Goal: Task Accomplishment & Management: Manage account settings

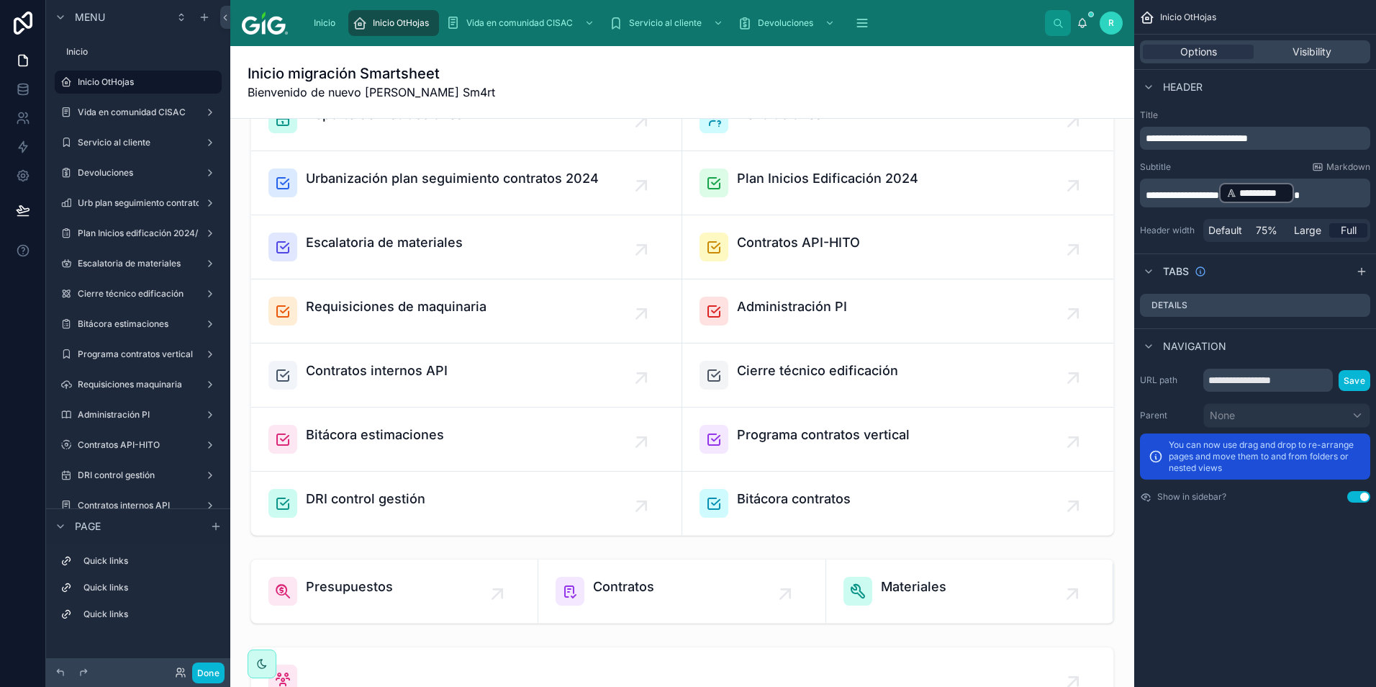
scroll to position [432, 0]
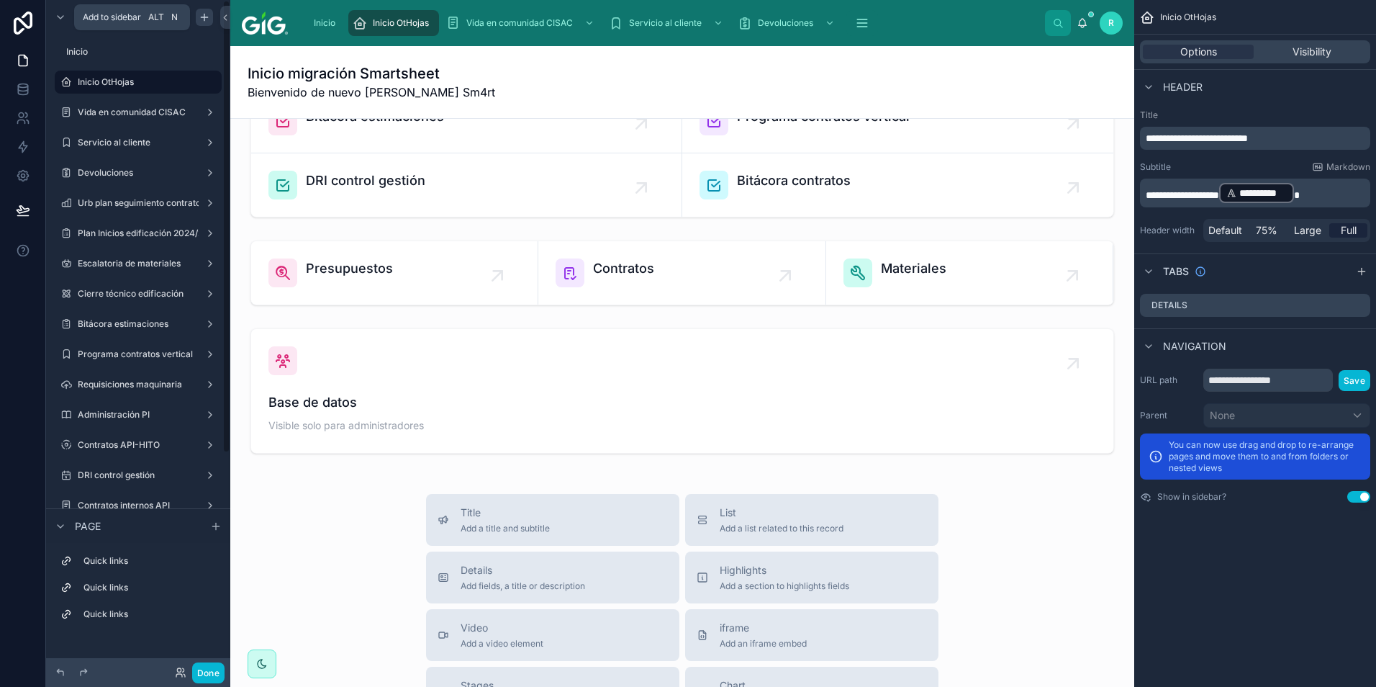
click at [202, 22] on icon "scrollable content" at bounding box center [205, 18] width 12 height 12
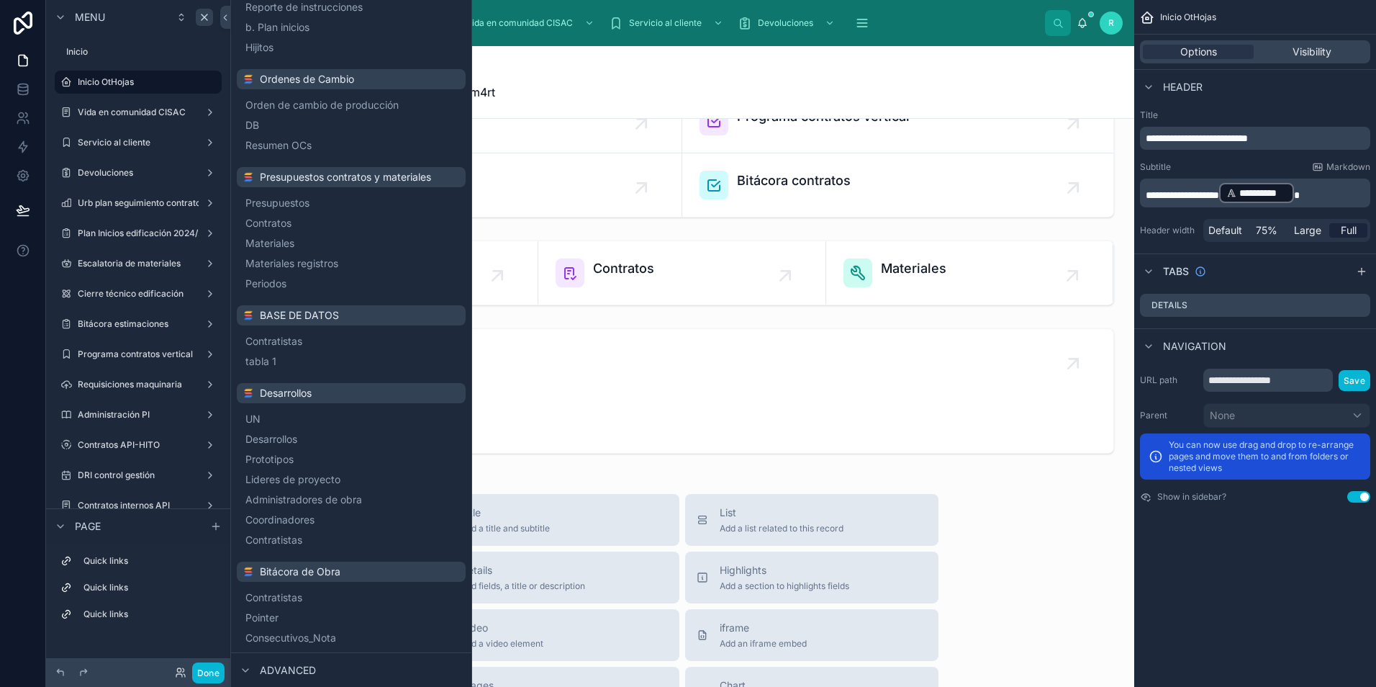
scroll to position [576, 0]
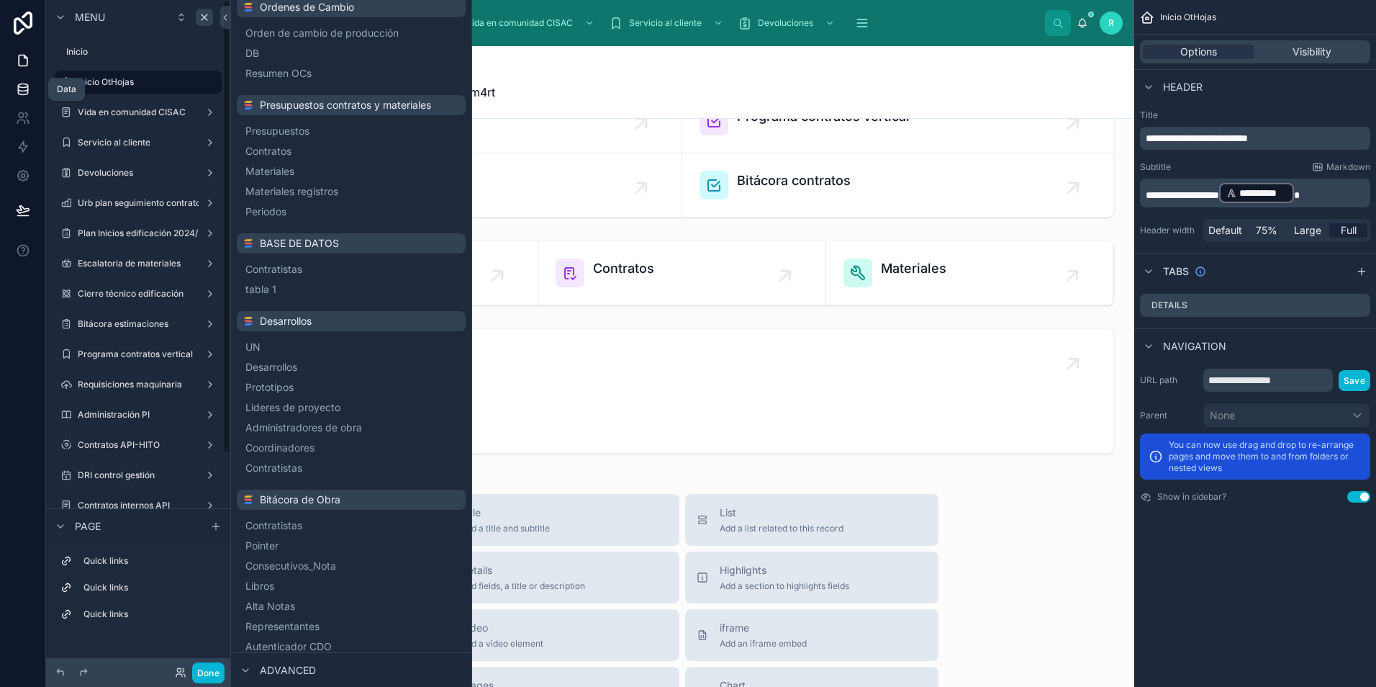
click at [28, 89] on icon at bounding box center [23, 89] width 14 height 14
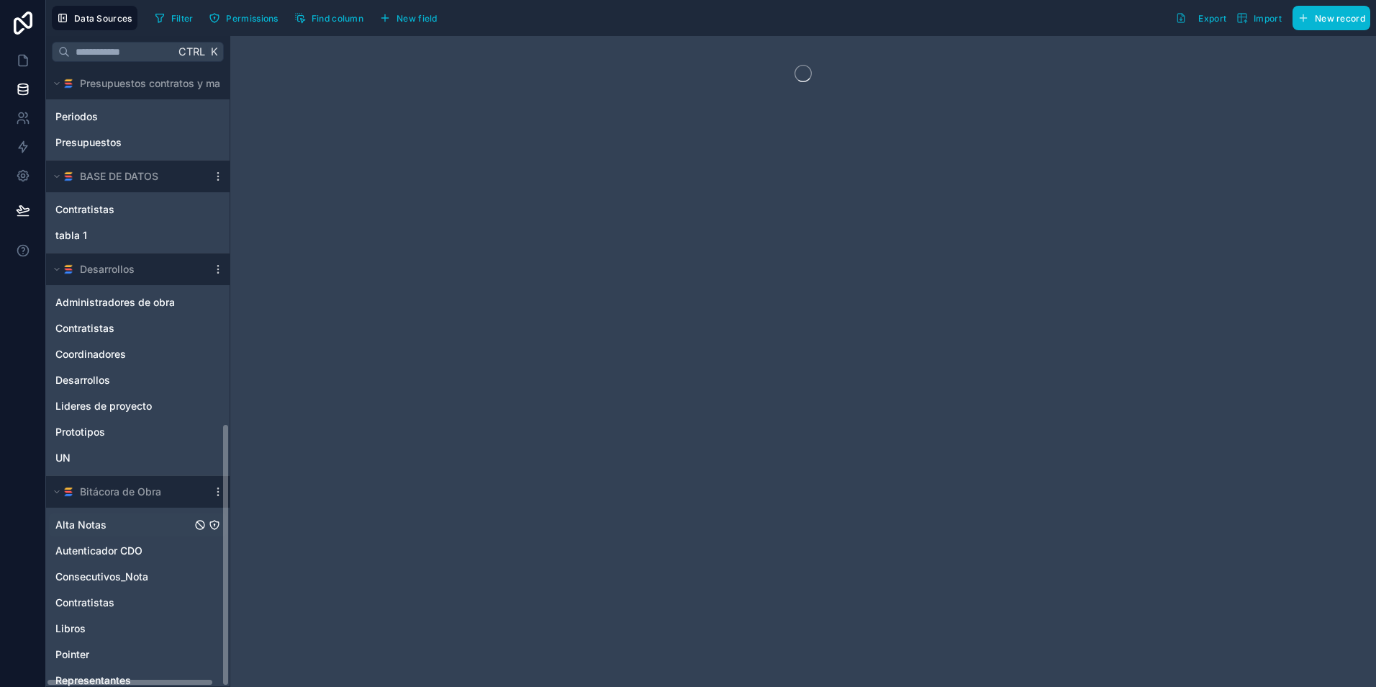
scroll to position [835, 0]
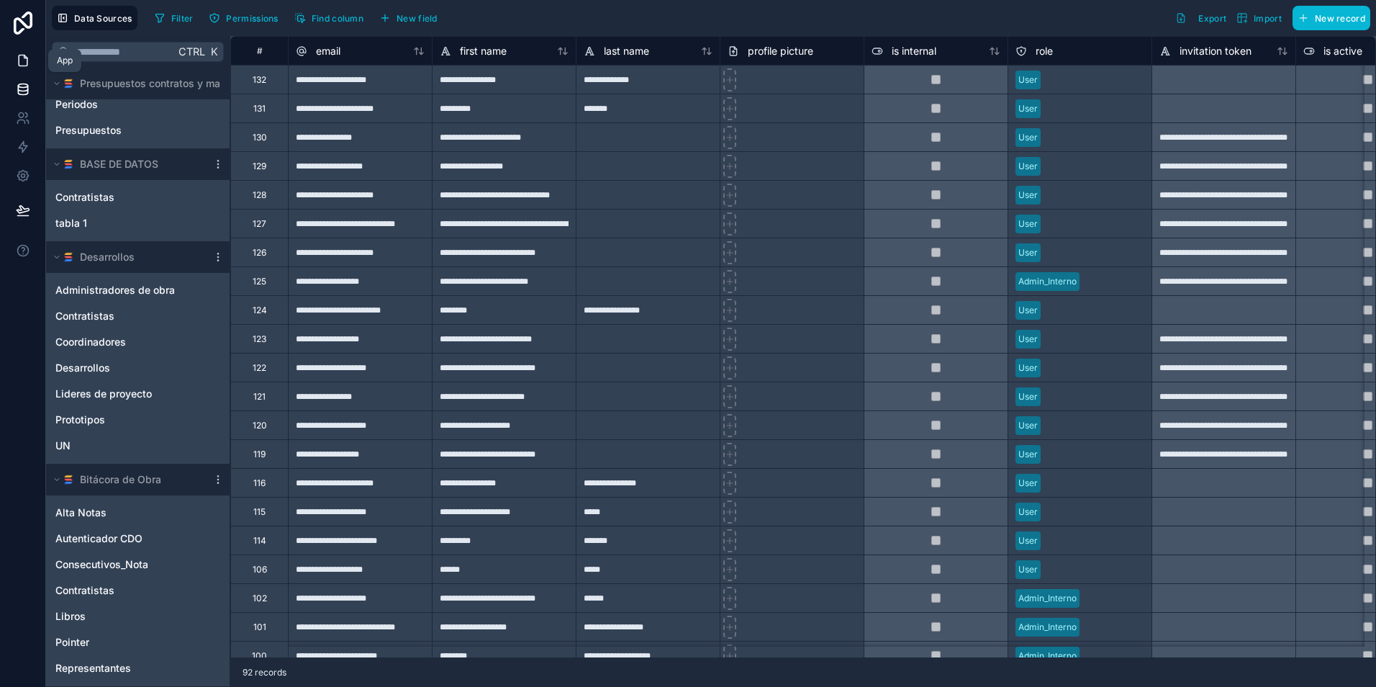
click at [26, 63] on icon at bounding box center [23, 60] width 14 height 14
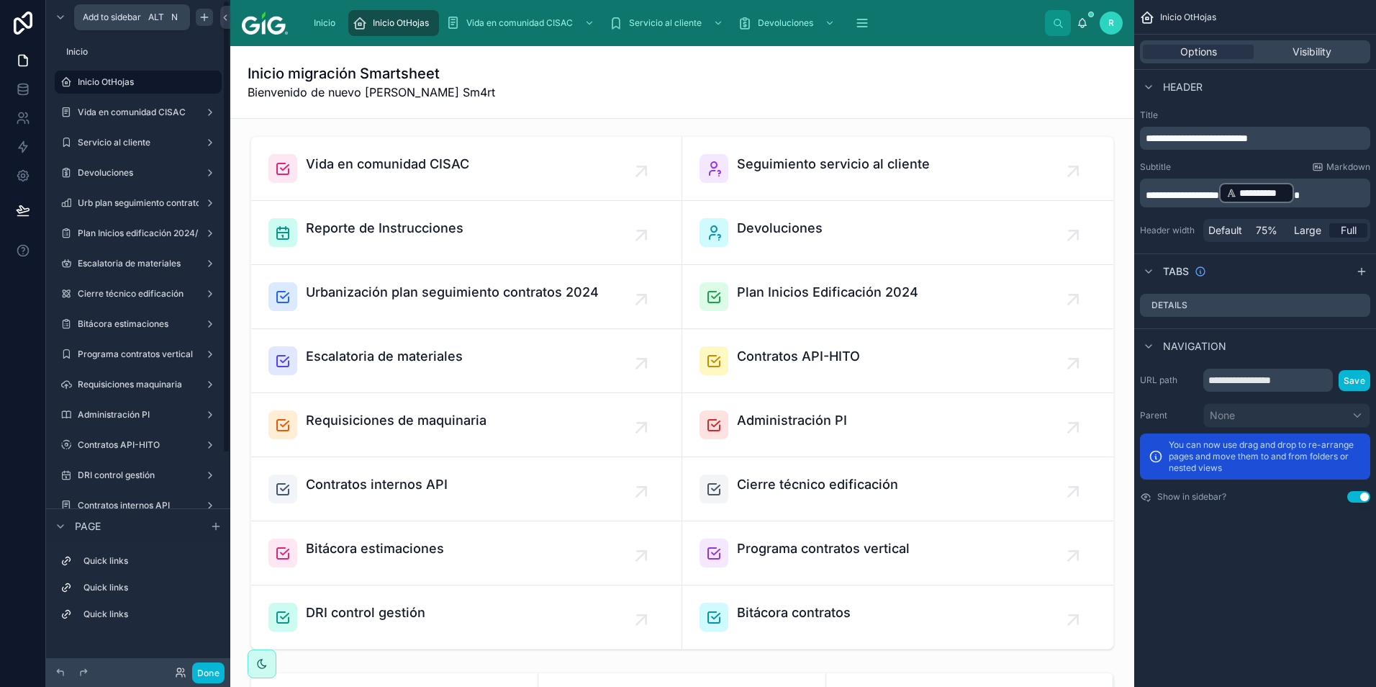
click at [205, 19] on icon "scrollable content" at bounding box center [205, 18] width 12 height 12
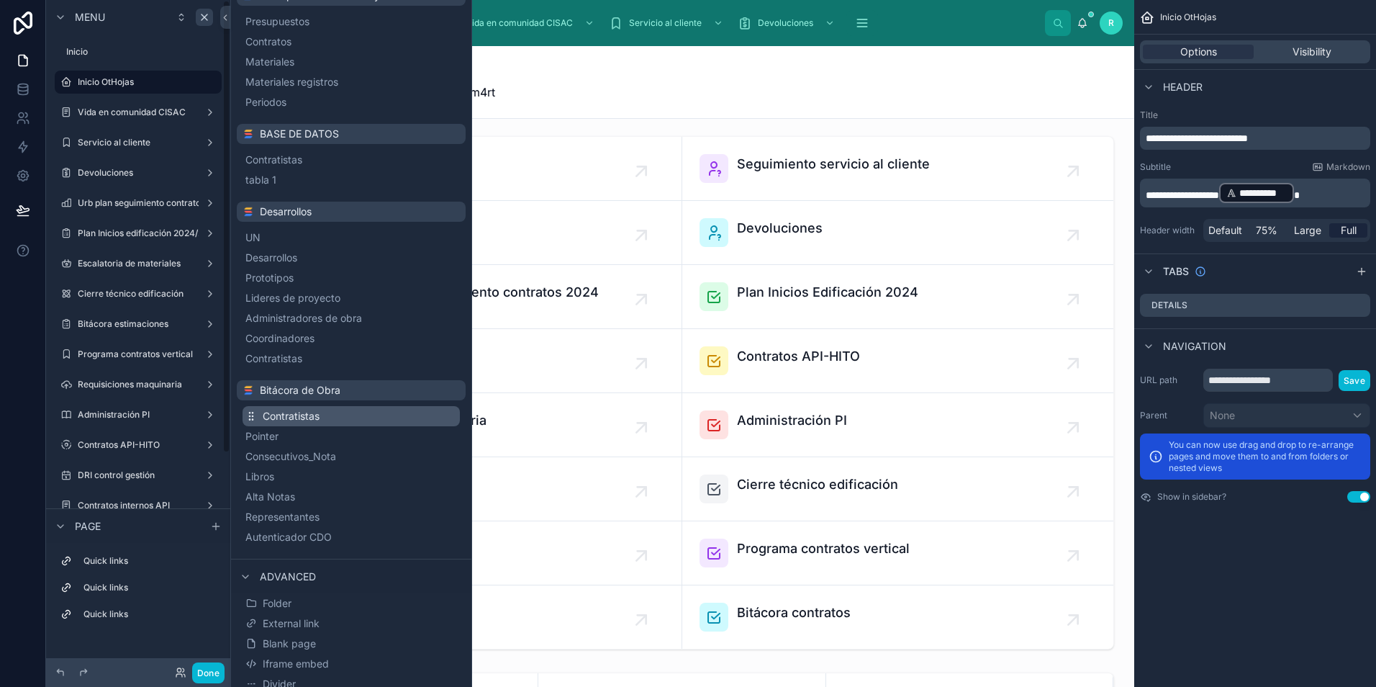
scroll to position [707, 0]
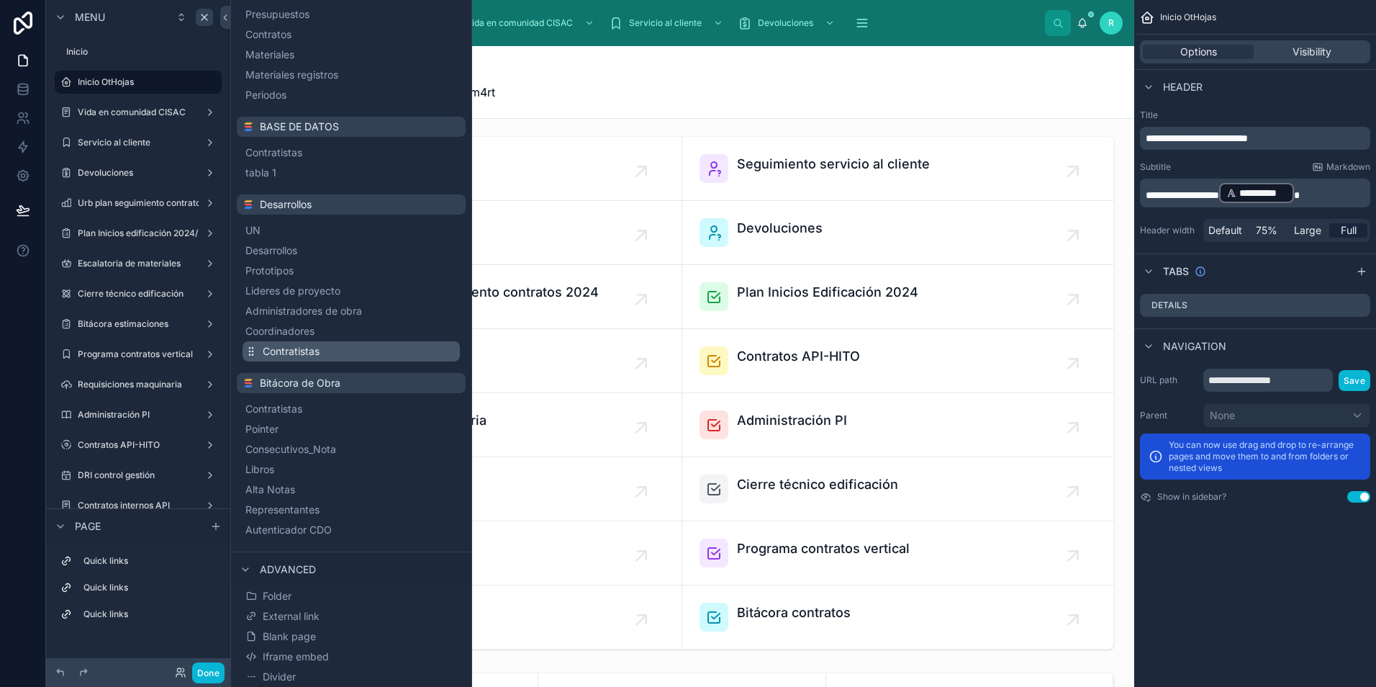
click at [310, 355] on span "Contratistas" at bounding box center [291, 351] width 57 height 14
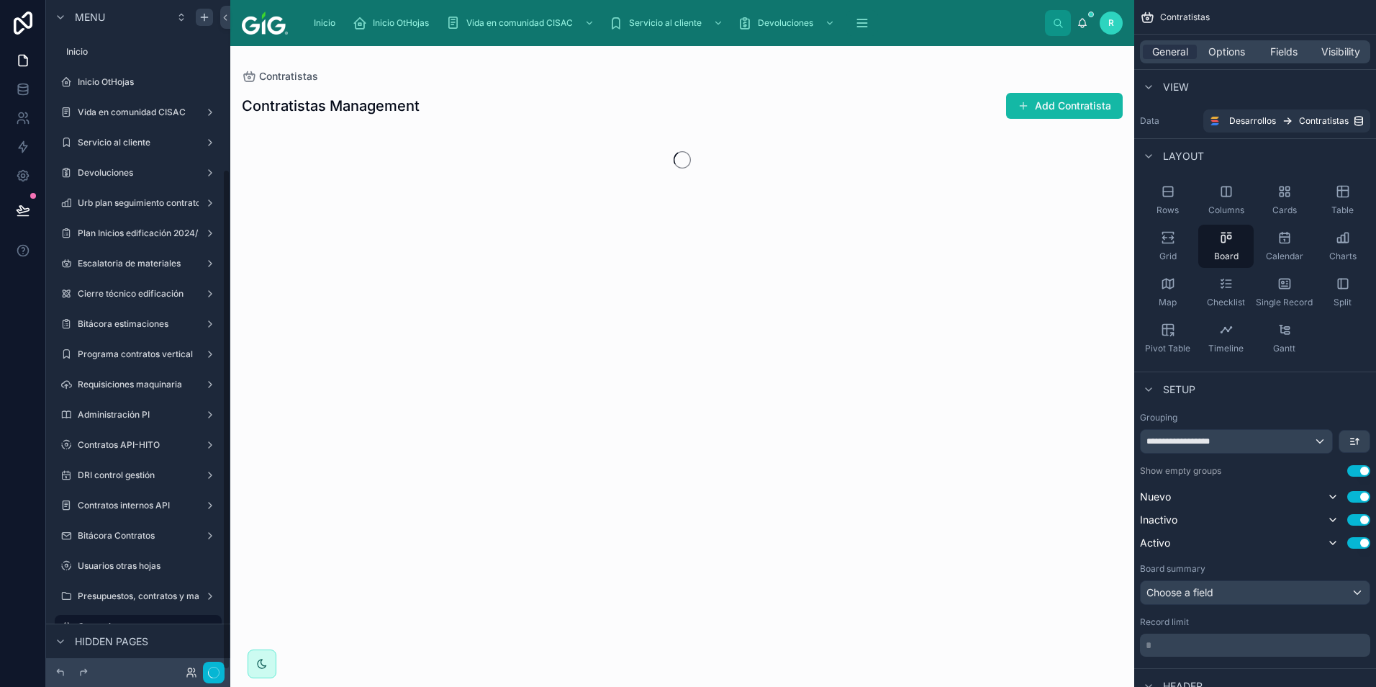
scroll to position [226, 0]
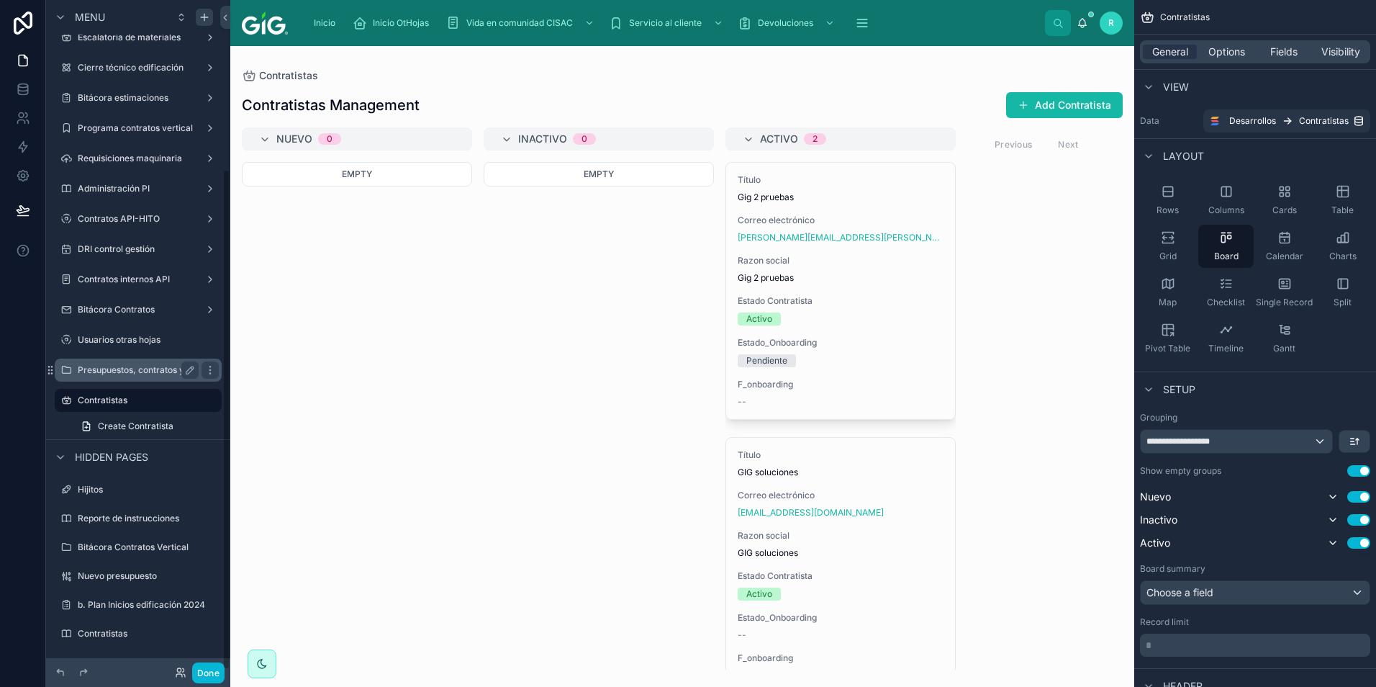
click at [138, 374] on label "Presupuestos, contratos y materiales" at bounding box center [154, 370] width 152 height 12
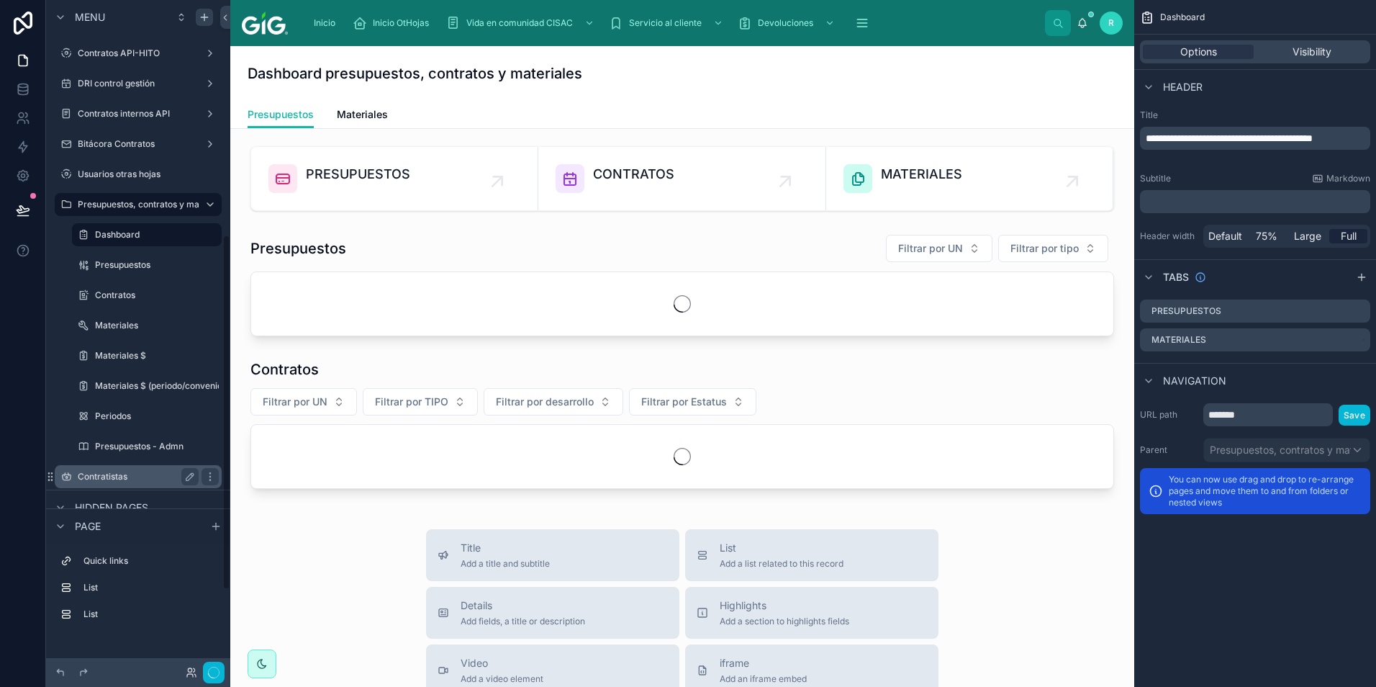
scroll to position [442, 0]
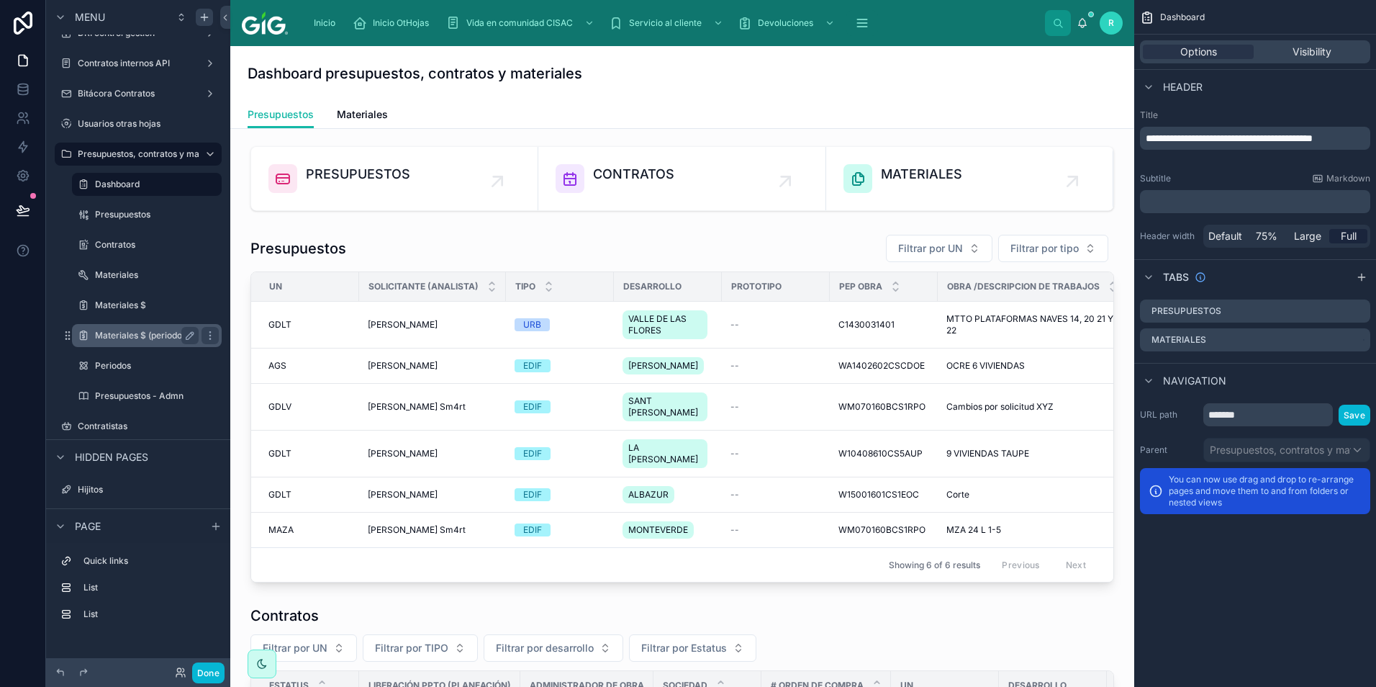
click at [155, 333] on label "Materiales $ (periodo/convenio)" at bounding box center [160, 336] width 130 height 12
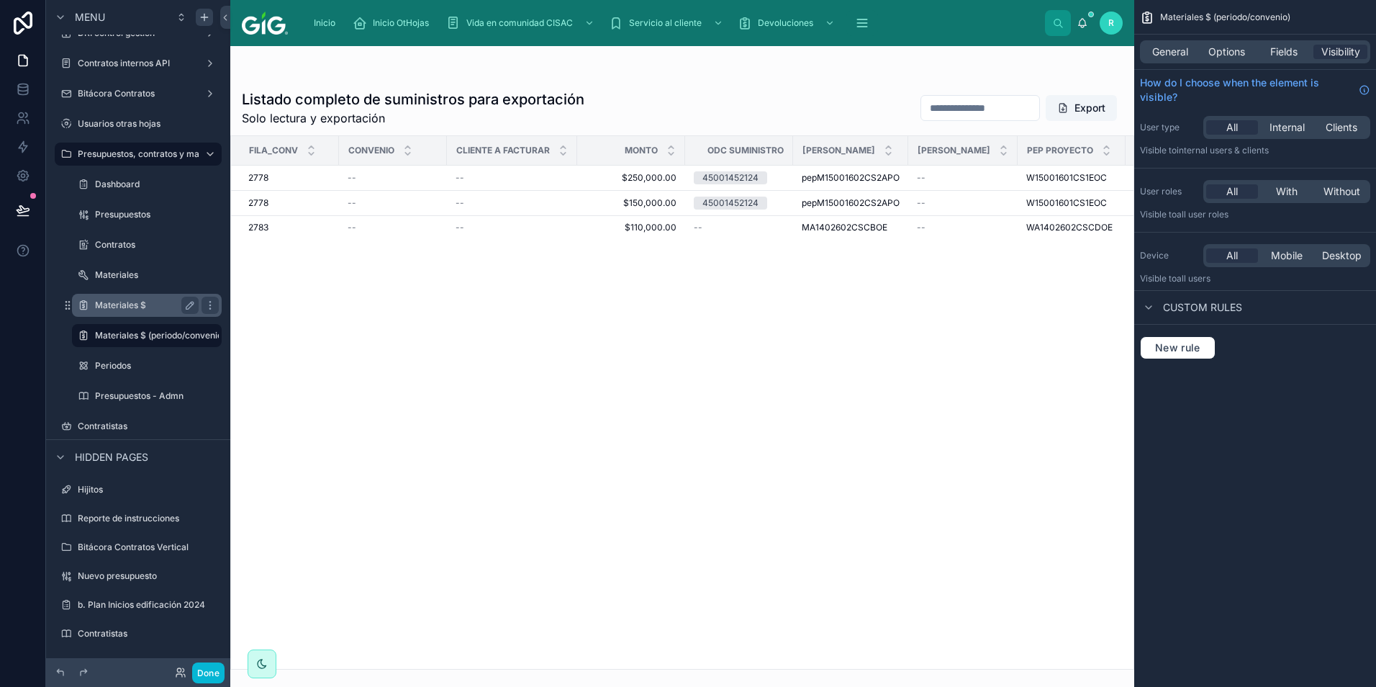
click at [146, 305] on label "Materiales $" at bounding box center [144, 305] width 98 height 12
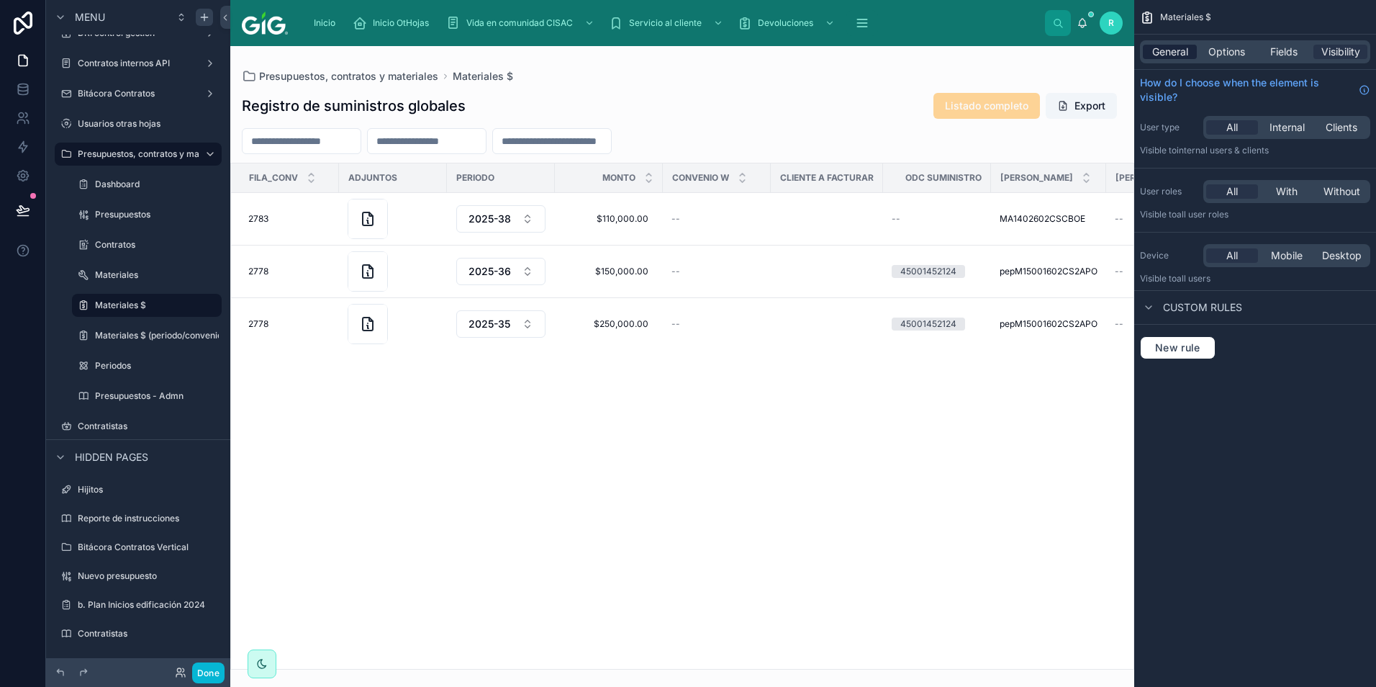
click at [1173, 55] on span "General" at bounding box center [1170, 52] width 36 height 14
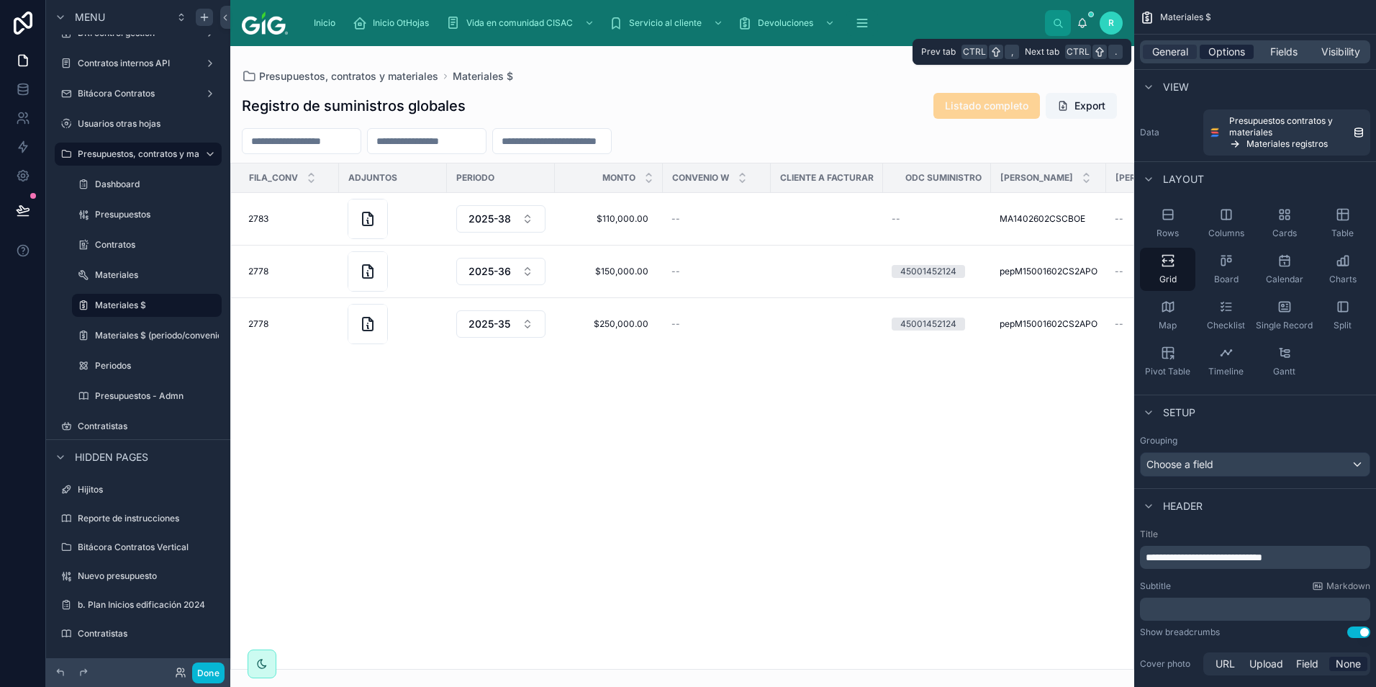
click at [1235, 56] on span "Options" at bounding box center [1227, 52] width 37 height 14
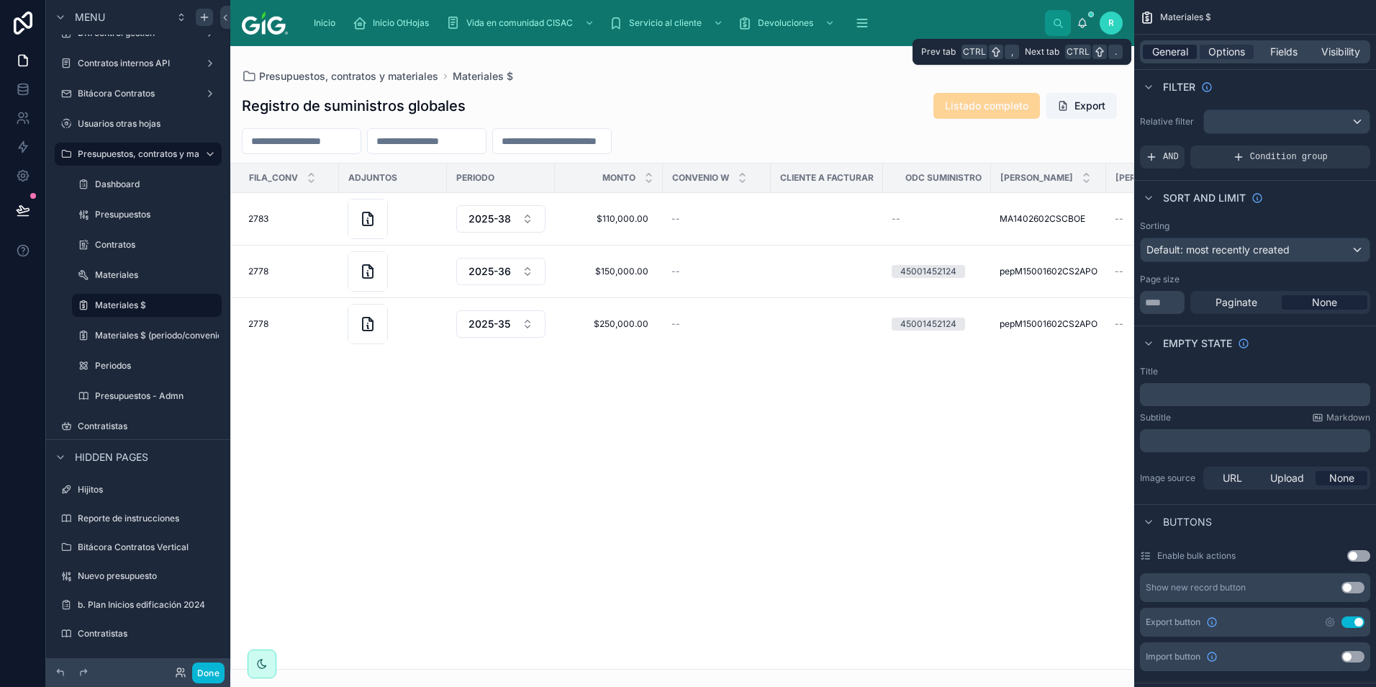
click at [1175, 55] on span "General" at bounding box center [1170, 52] width 36 height 14
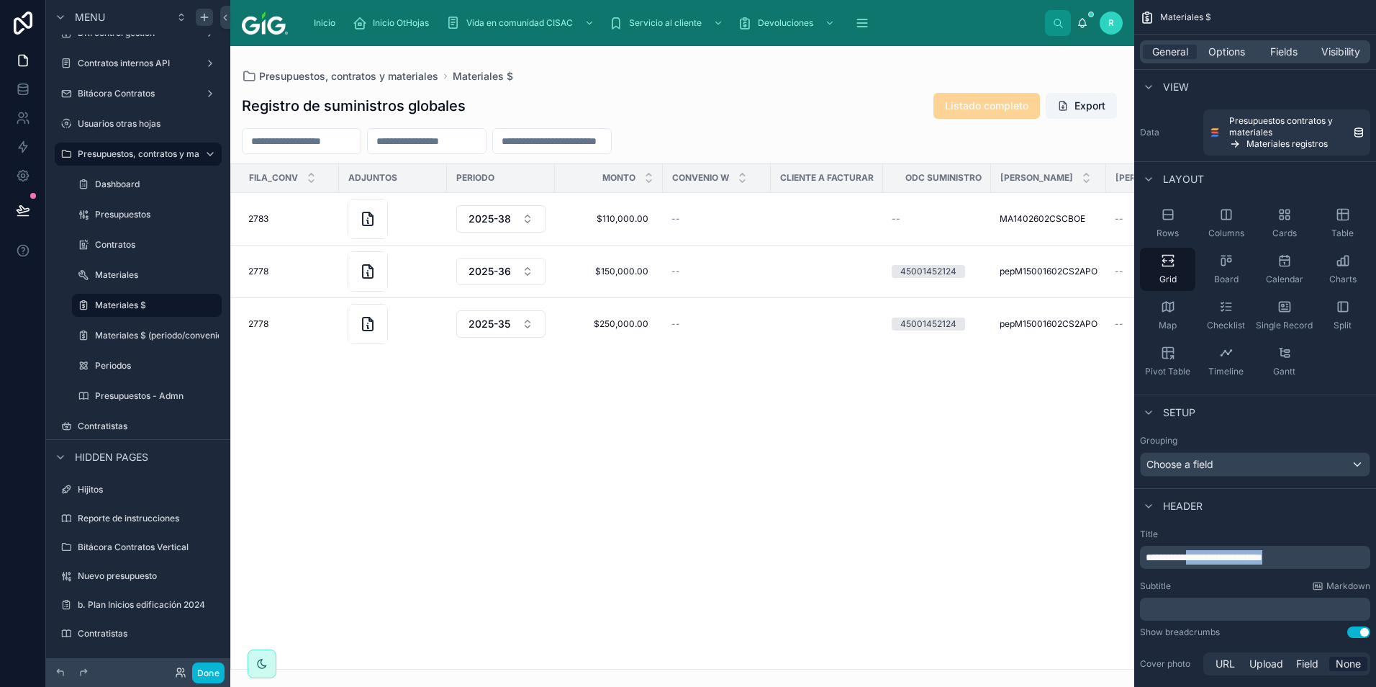
drag, startPoint x: 1201, startPoint y: 559, endPoint x: 1317, endPoint y: 564, distance: 116.0
click at [1317, 564] on div "**********" at bounding box center [1255, 557] width 230 height 23
copy span "**********"
drag, startPoint x: 1278, startPoint y: 508, endPoint x: 1274, endPoint y: 474, distance: 34.8
click at [1279, 508] on div "Header" at bounding box center [1255, 505] width 242 height 35
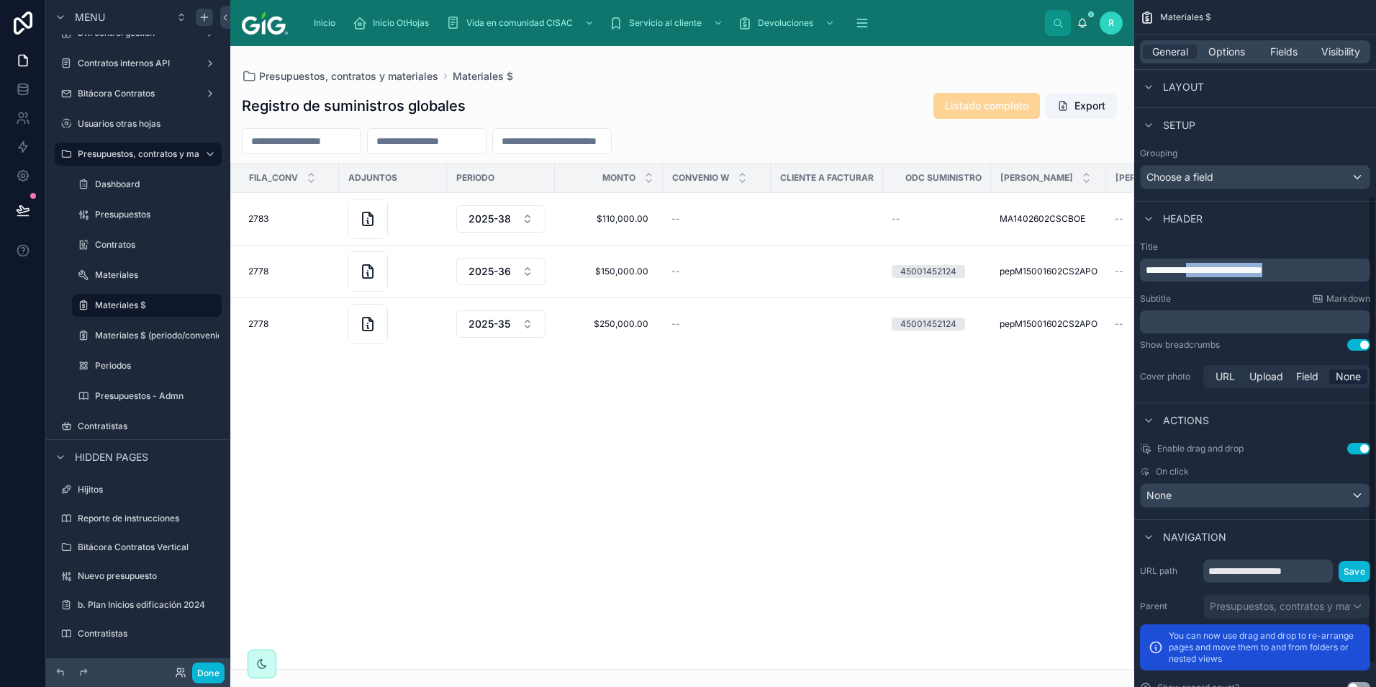
scroll to position [288, 0]
click at [191, 305] on icon "scrollable content" at bounding box center [189, 305] width 7 height 7
click at [120, 306] on input "**********" at bounding box center [135, 305] width 81 height 17
paste input "*********"
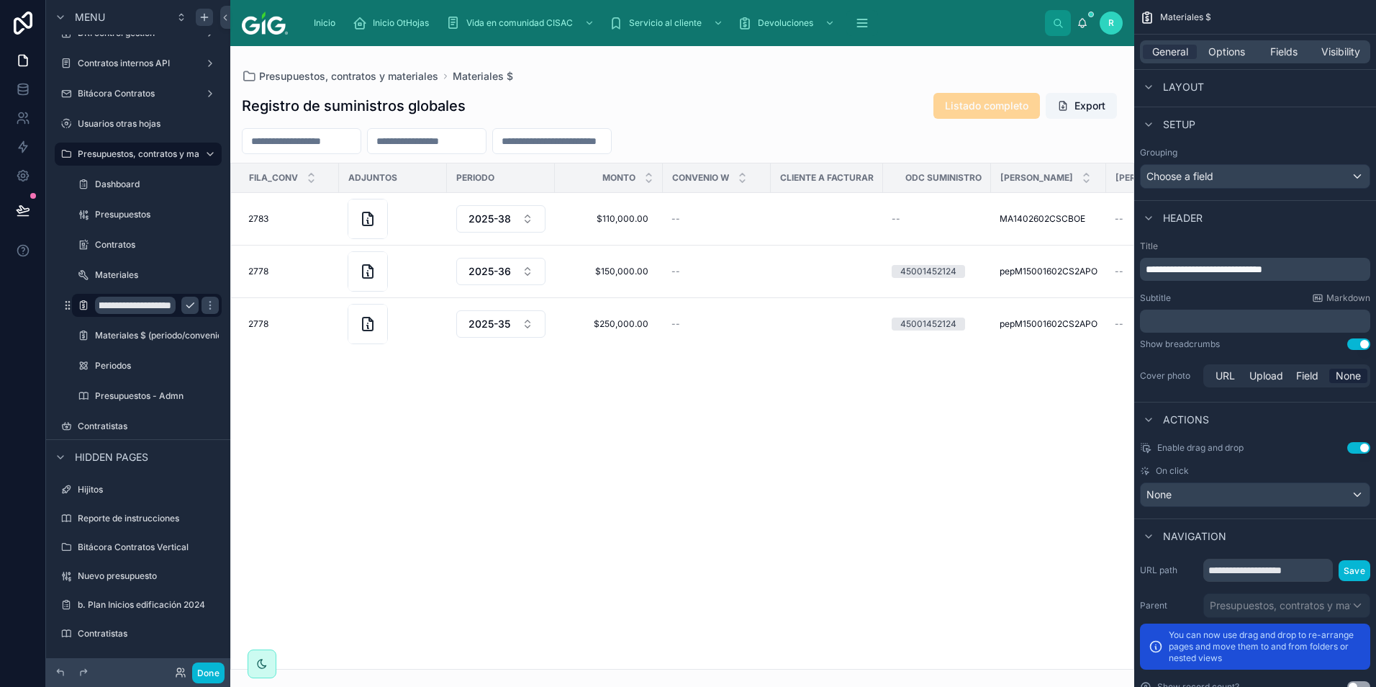
scroll to position [0, 0]
type input "**********"
click at [207, 307] on icon "scrollable content" at bounding box center [210, 305] width 7 height 5
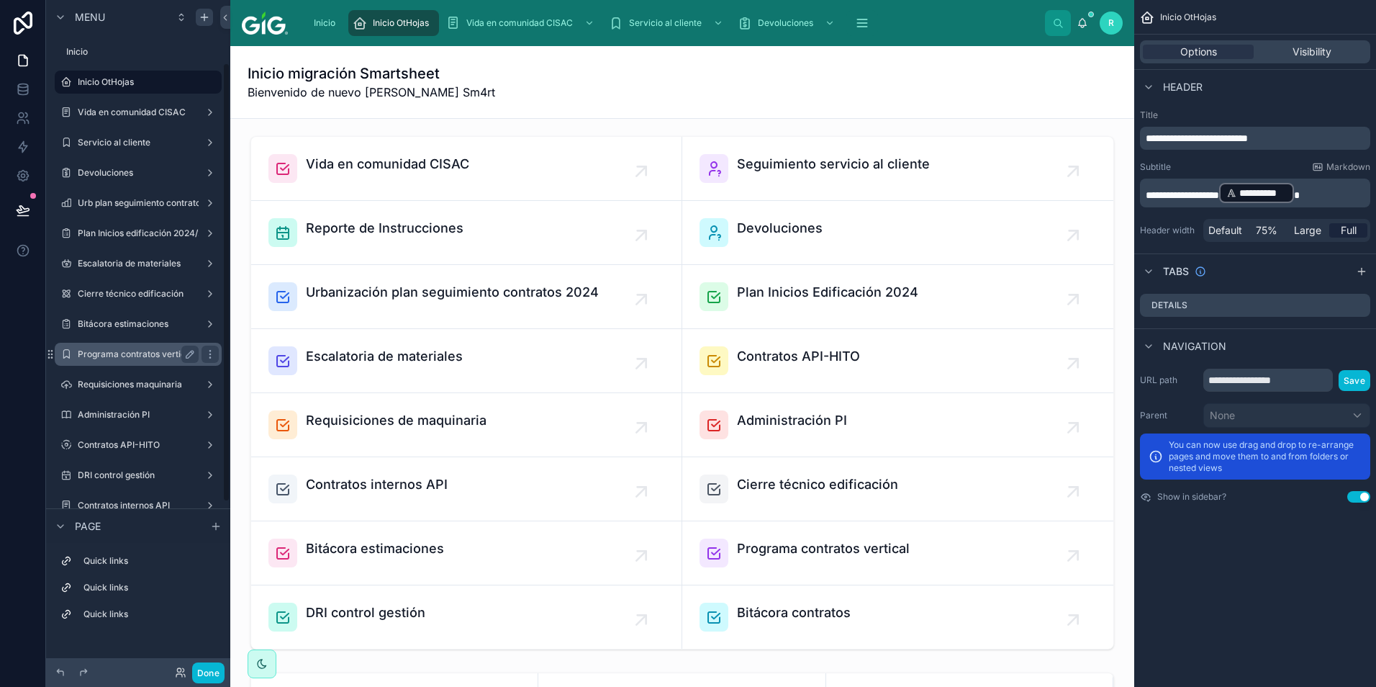
scroll to position [350, 0]
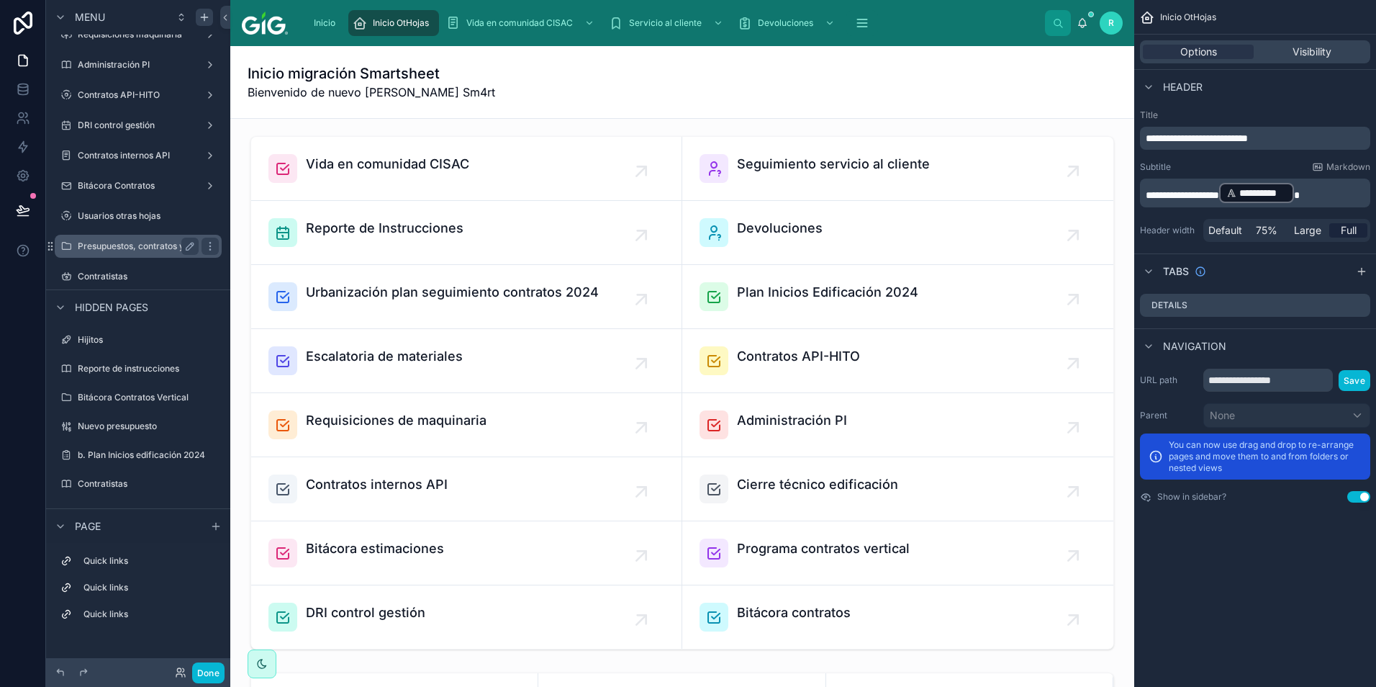
click at [154, 243] on label "Presupuestos, contratos y materiales" at bounding box center [154, 246] width 152 height 12
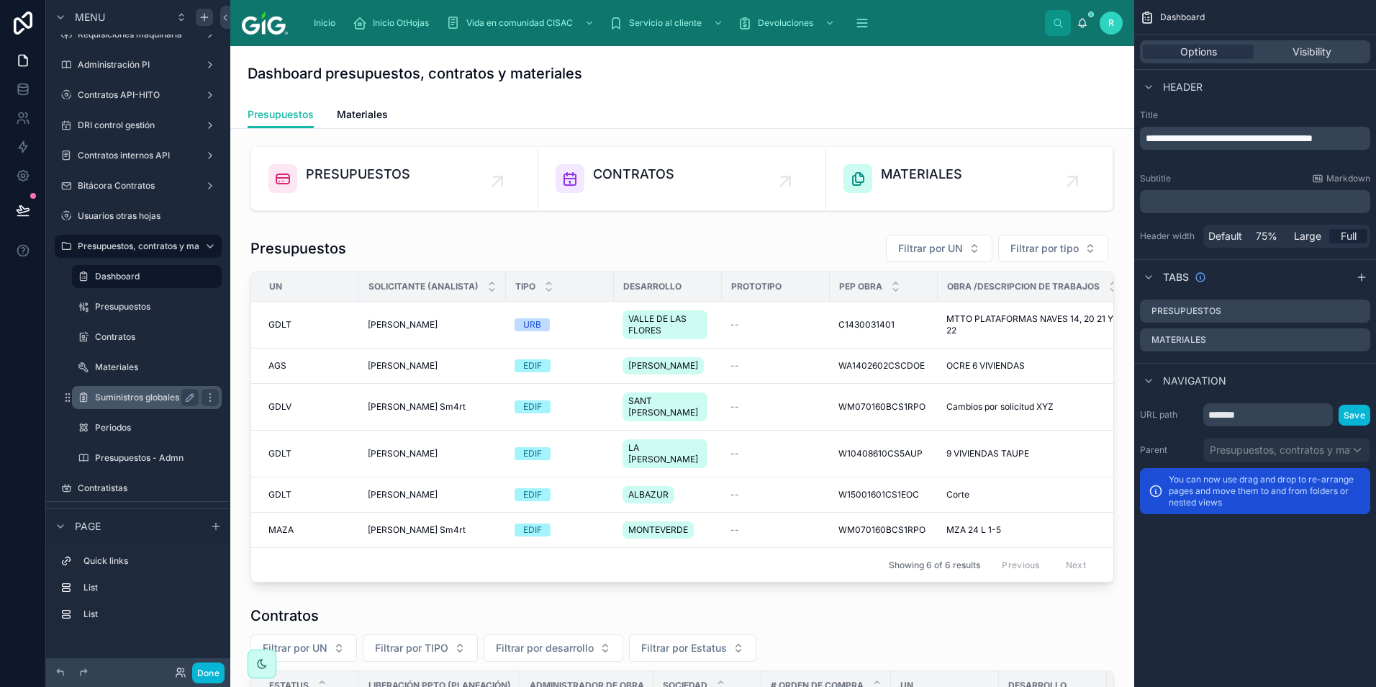
click at [130, 393] on label "Suministros globales $" at bounding box center [144, 398] width 98 height 12
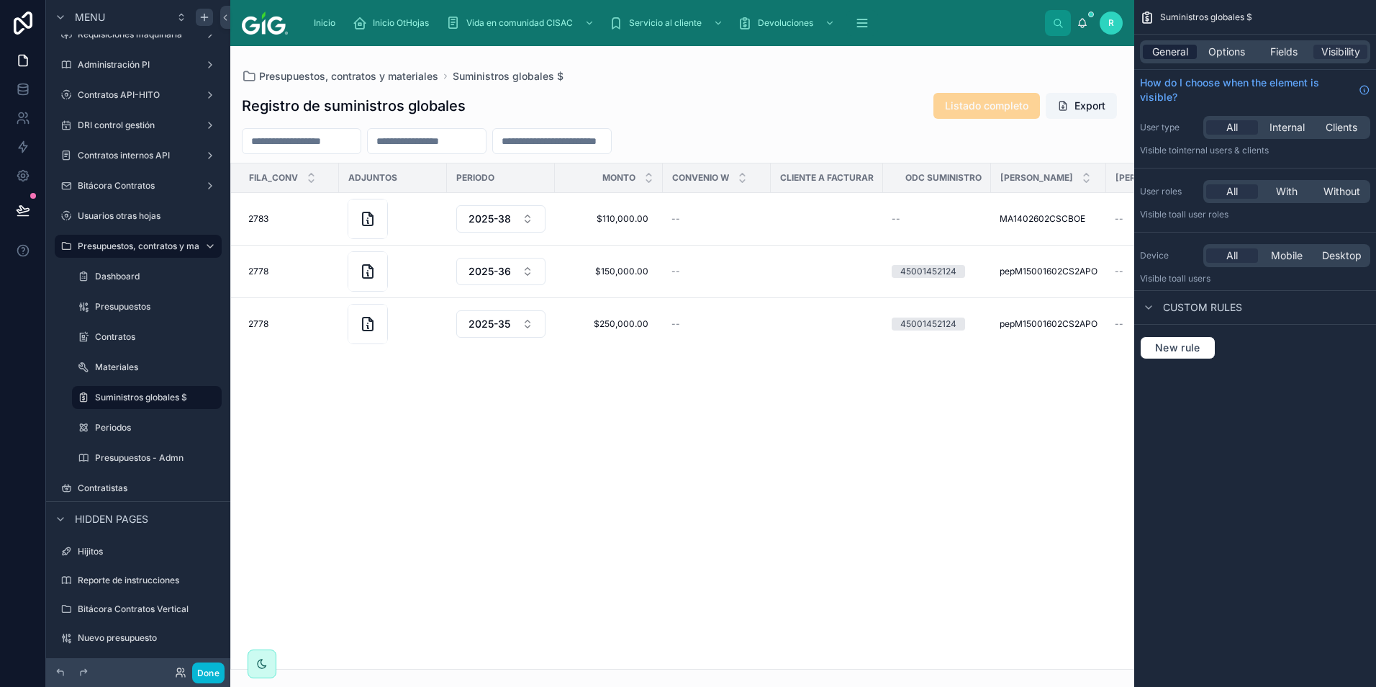
click at [1165, 54] on span "General" at bounding box center [1170, 52] width 36 height 14
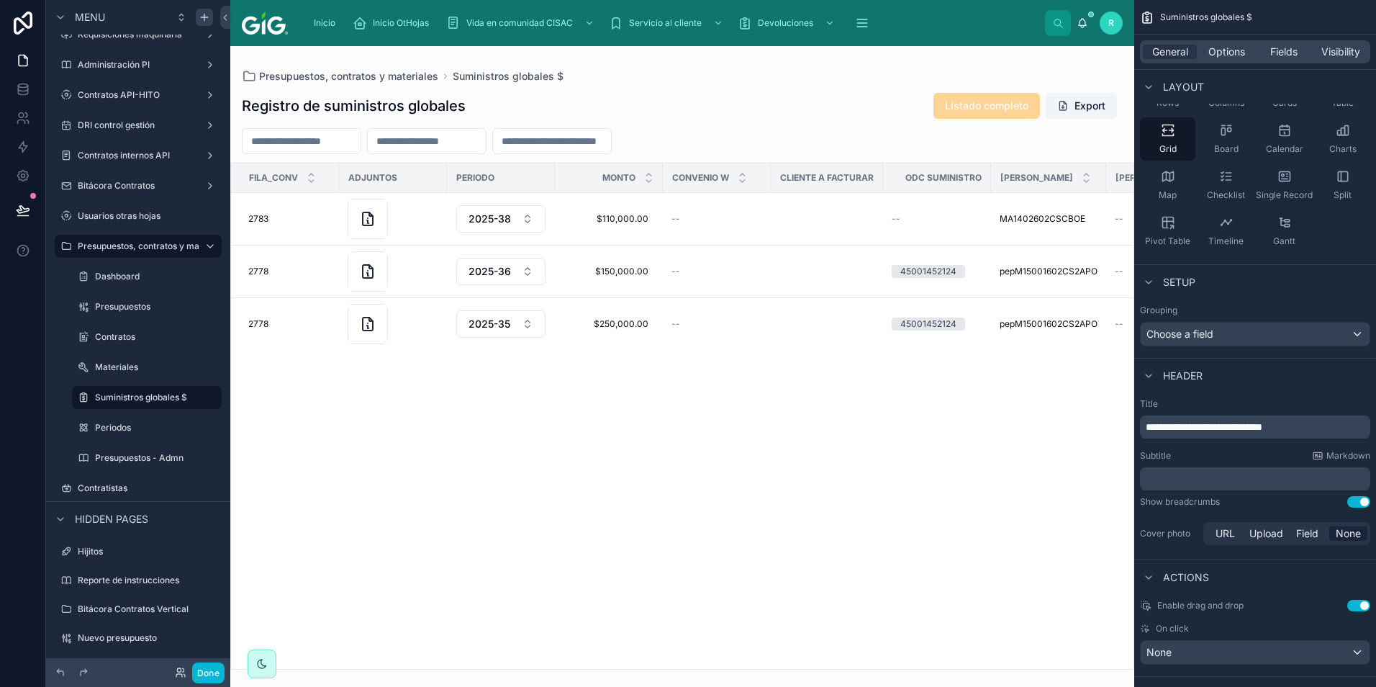
scroll to position [322, 0]
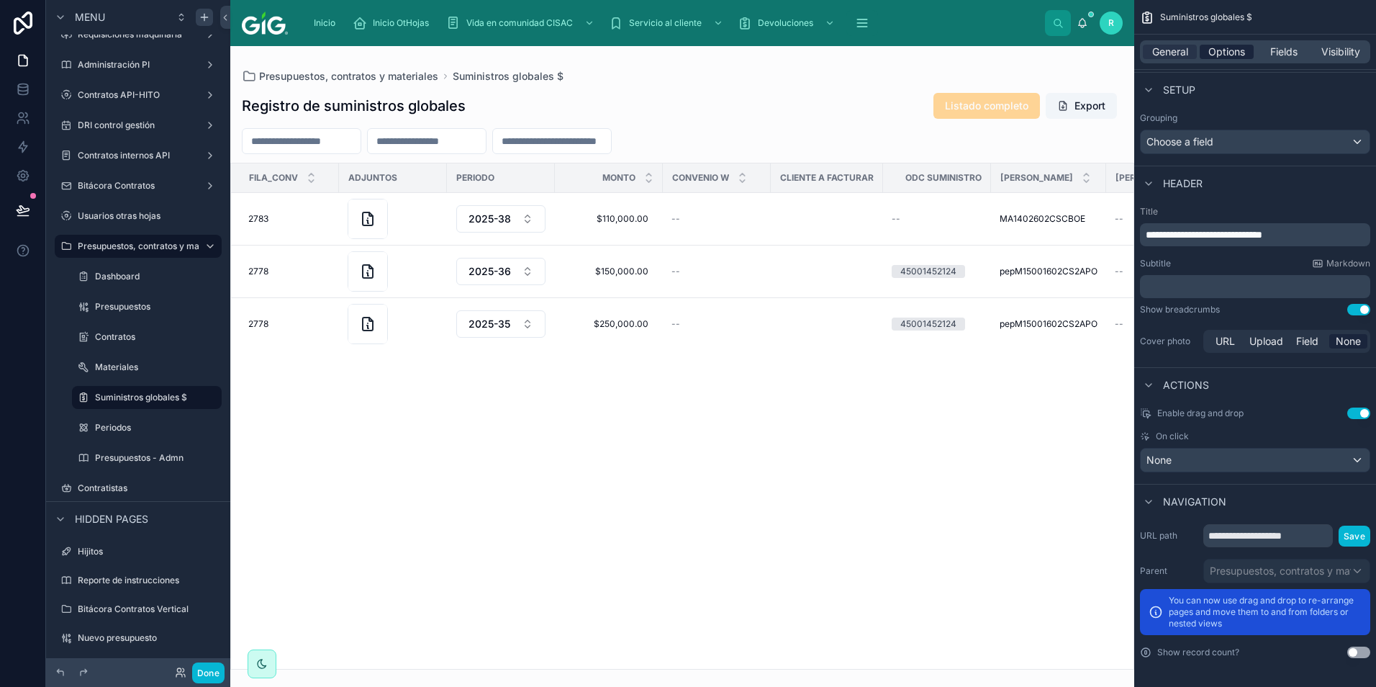
click at [1242, 58] on span "Options" at bounding box center [1227, 52] width 37 height 14
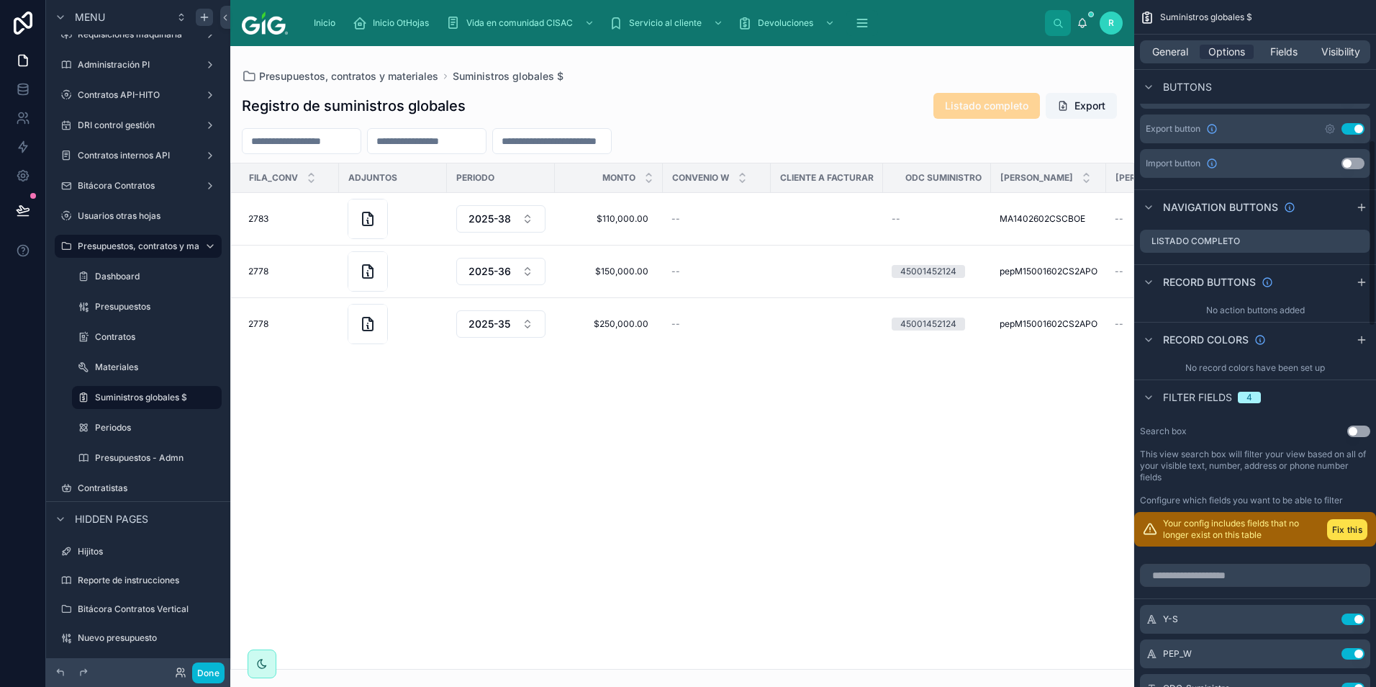
scroll to position [466, 0]
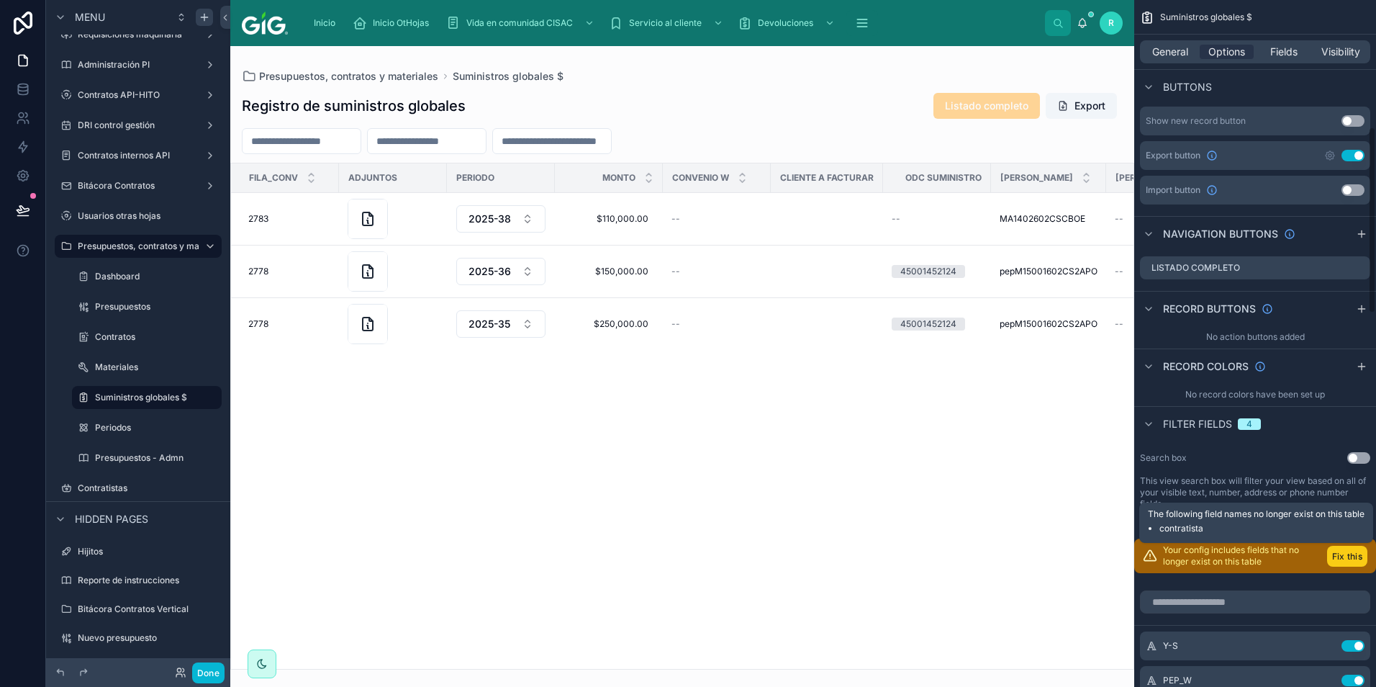
click at [1348, 559] on button "Fix this" at bounding box center [1347, 556] width 40 height 21
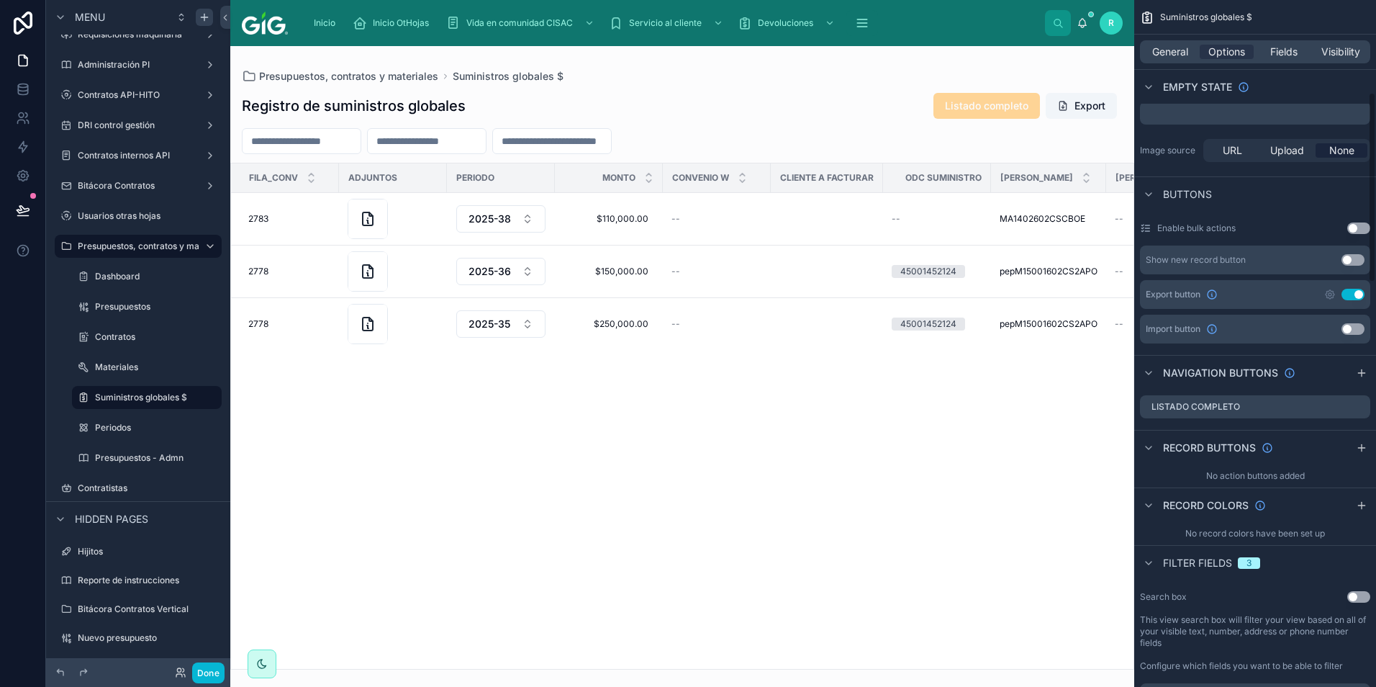
scroll to position [322, 0]
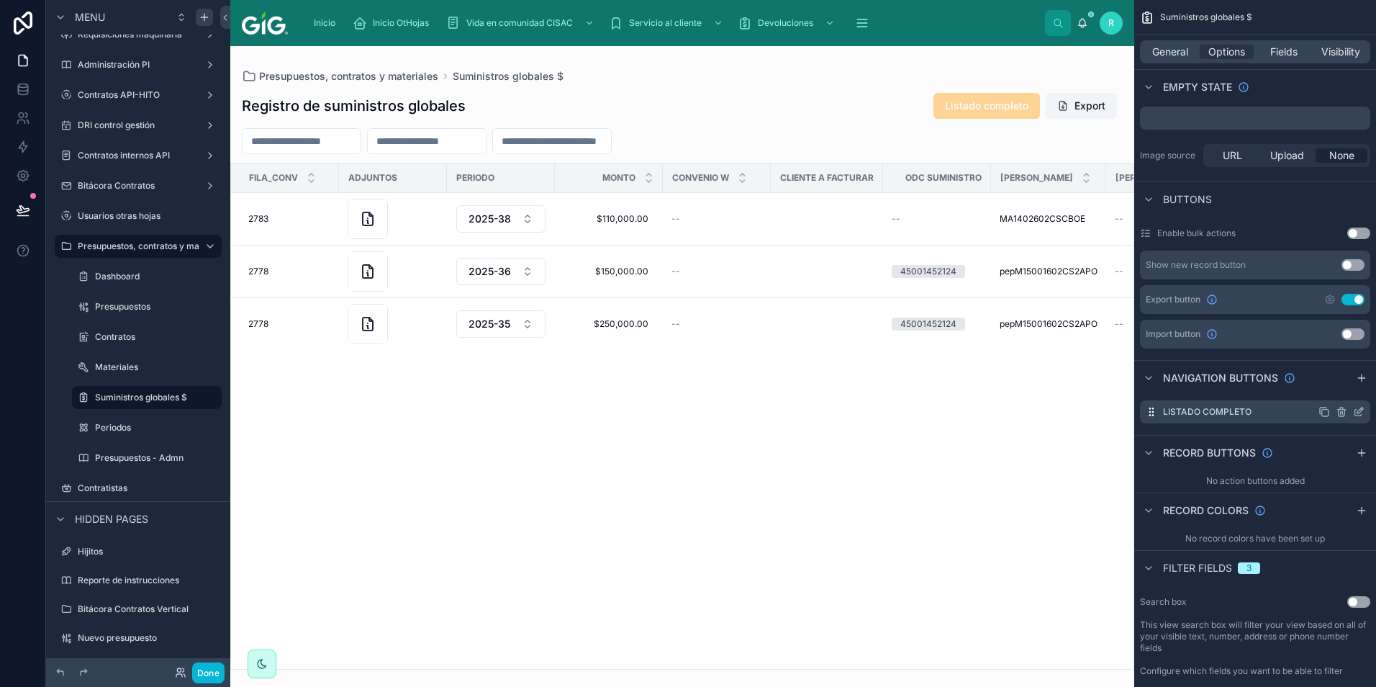
click at [1345, 412] on icon "scrollable content" at bounding box center [1341, 413] width 6 height 6
click at [1330, 386] on button at bounding box center [1335, 388] width 17 height 17
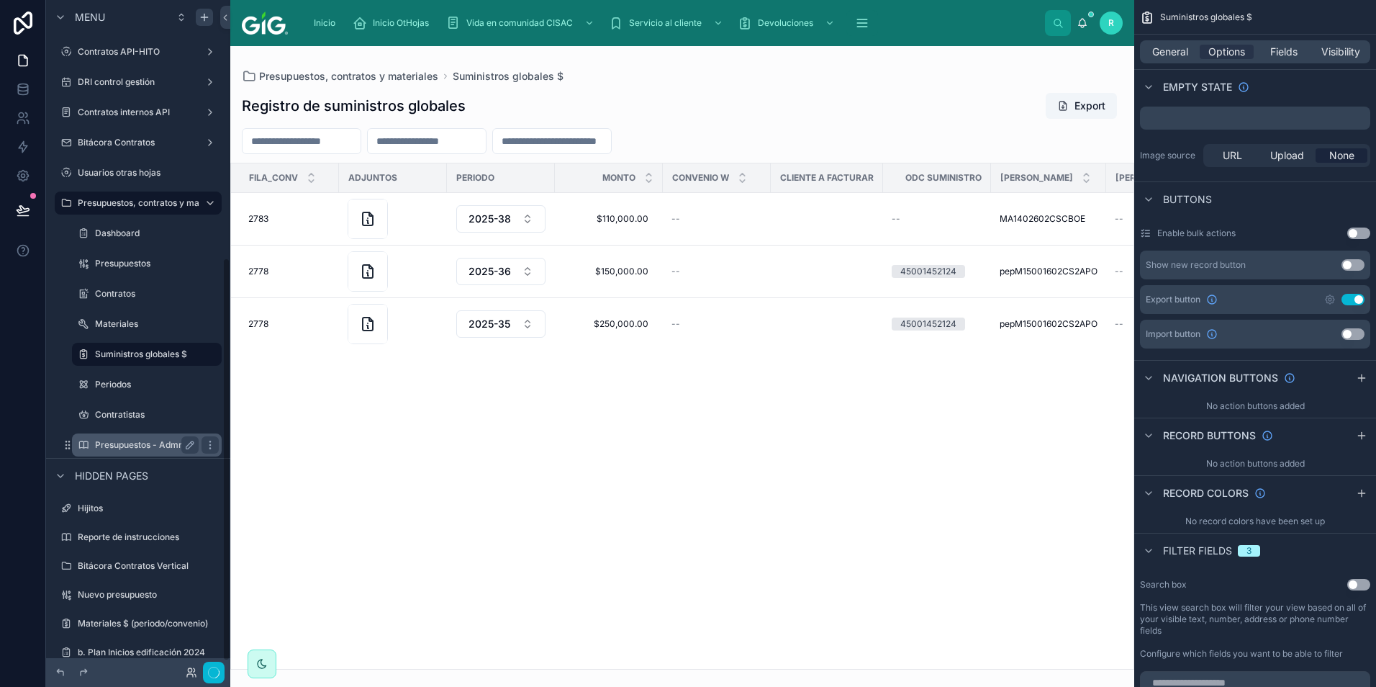
scroll to position [441, 0]
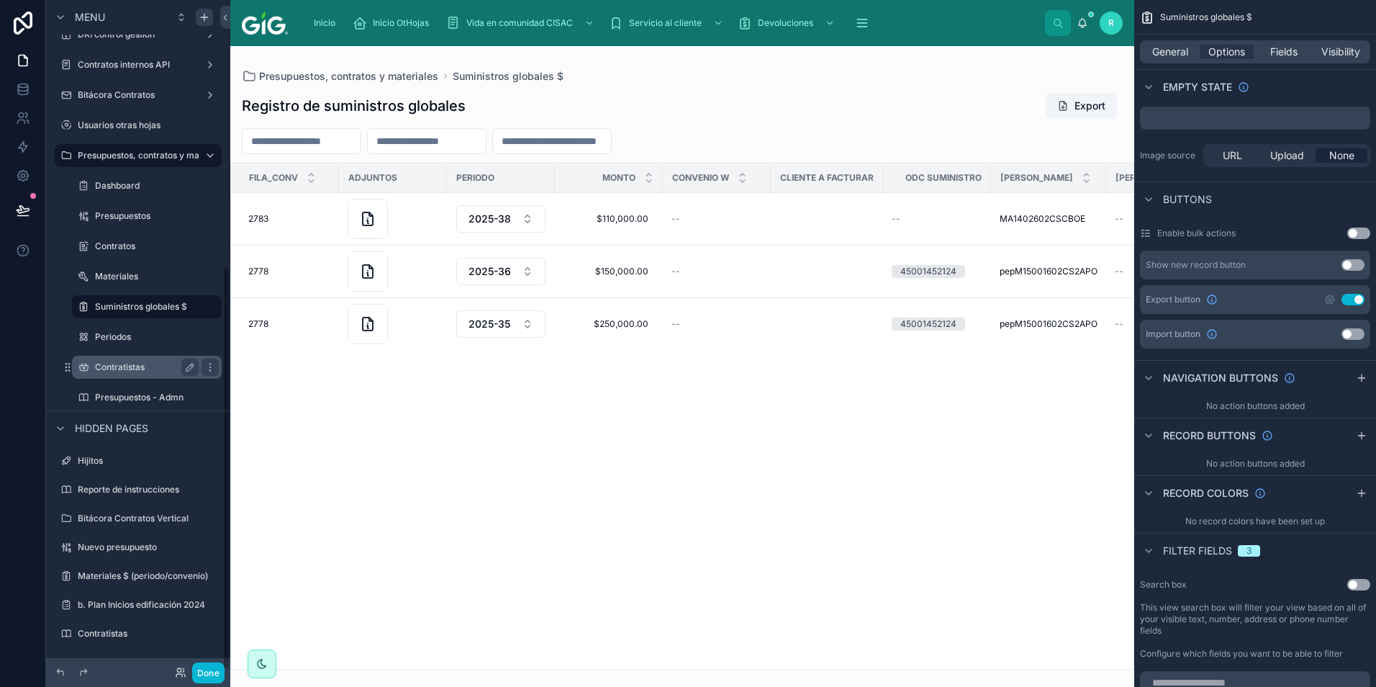
click at [137, 363] on label "Contratistas" at bounding box center [144, 367] width 98 height 12
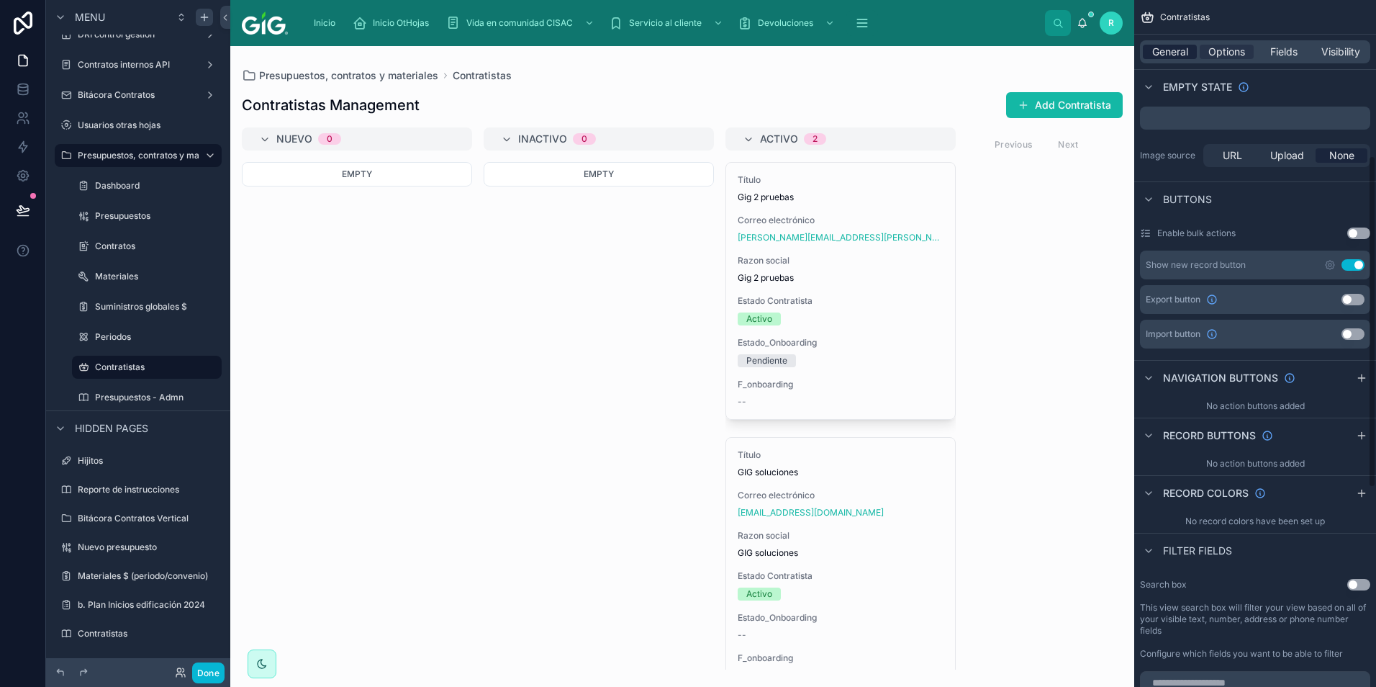
click at [1172, 50] on span "General" at bounding box center [1170, 52] width 36 height 14
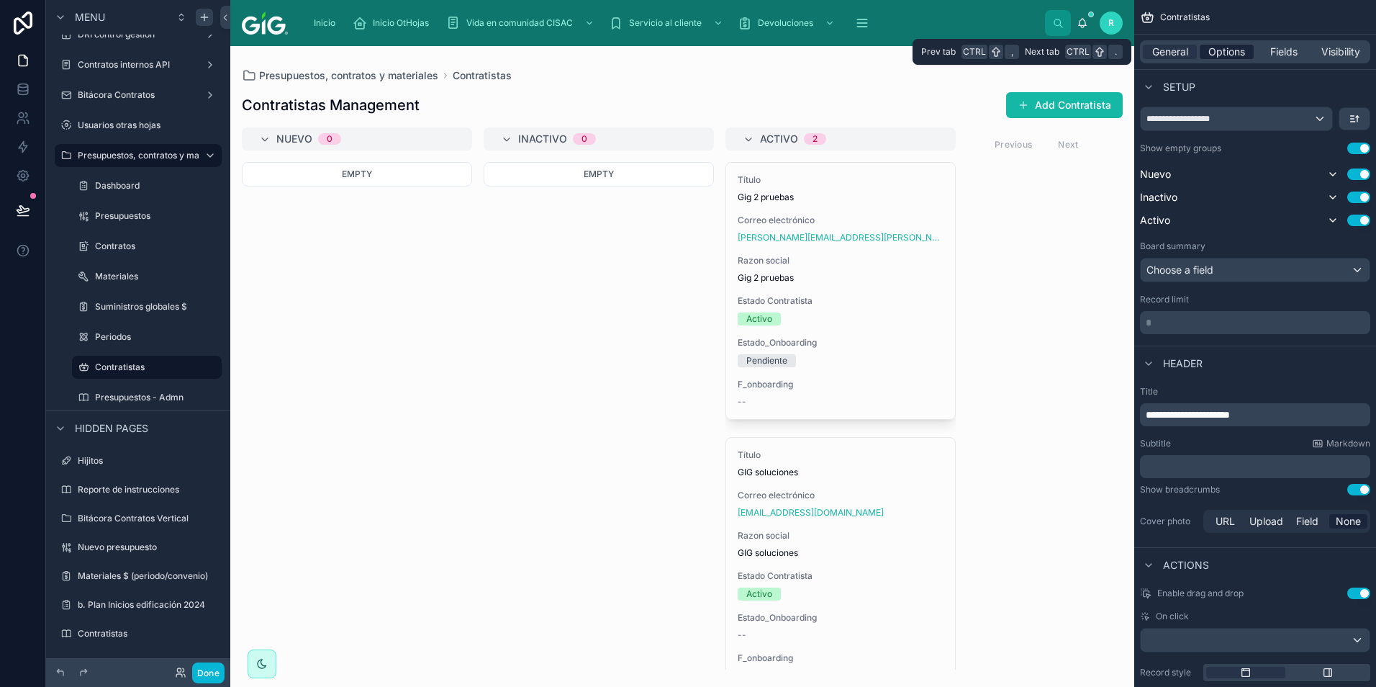
click at [1237, 47] on span "Options" at bounding box center [1227, 52] width 37 height 14
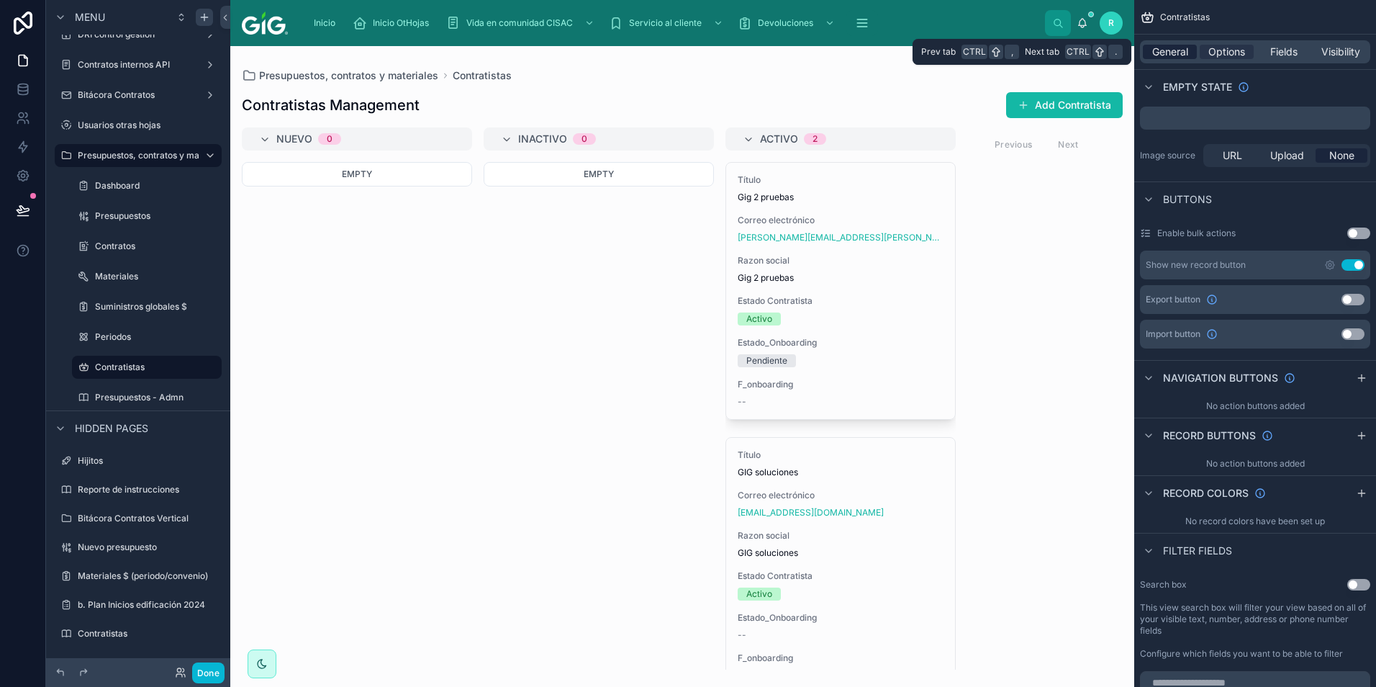
click at [1183, 52] on span "General" at bounding box center [1170, 52] width 36 height 14
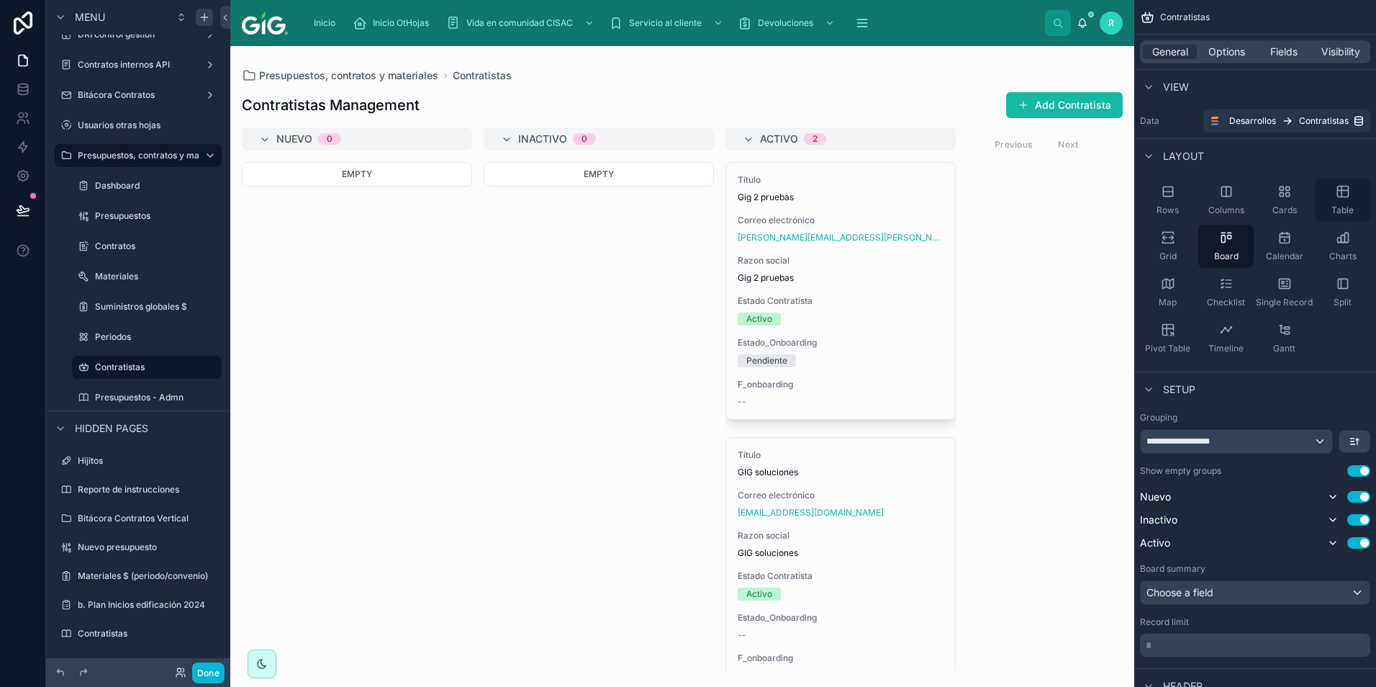
click at [1332, 199] on div "Table" at bounding box center [1342, 200] width 55 height 43
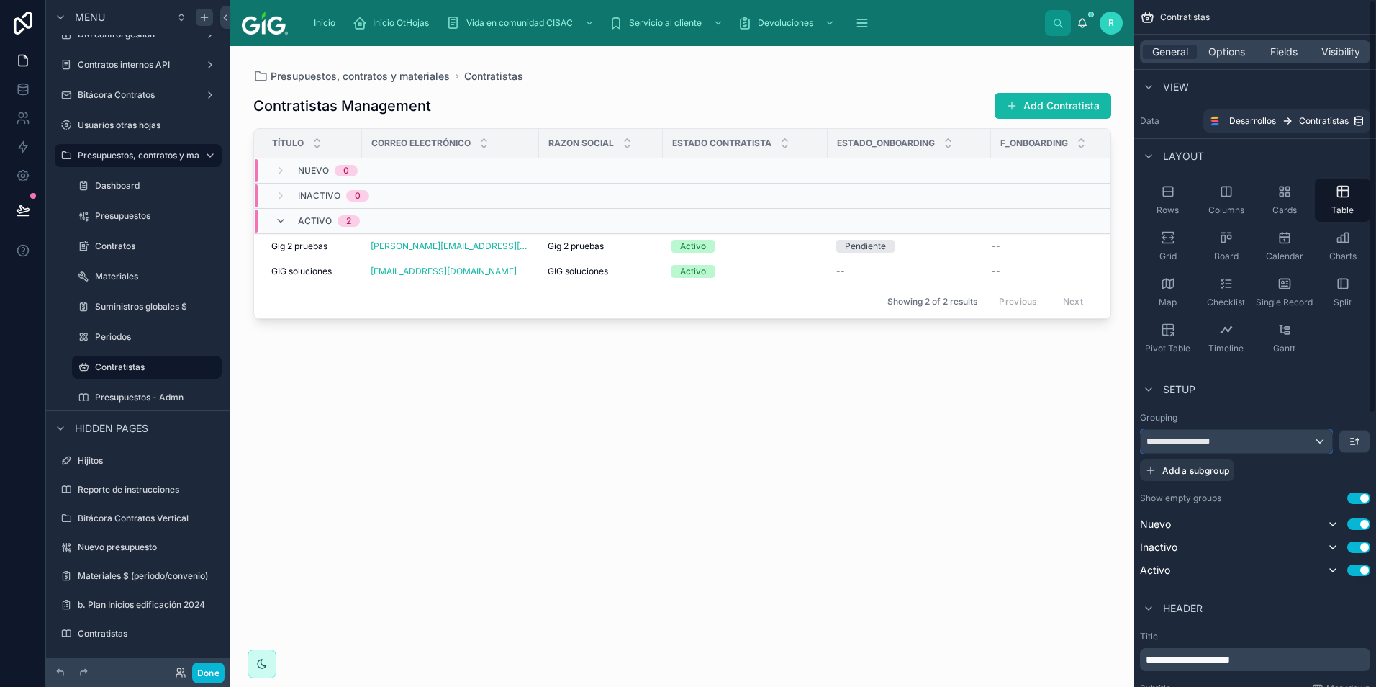
click at [1235, 443] on div "**********" at bounding box center [1236, 441] width 191 height 23
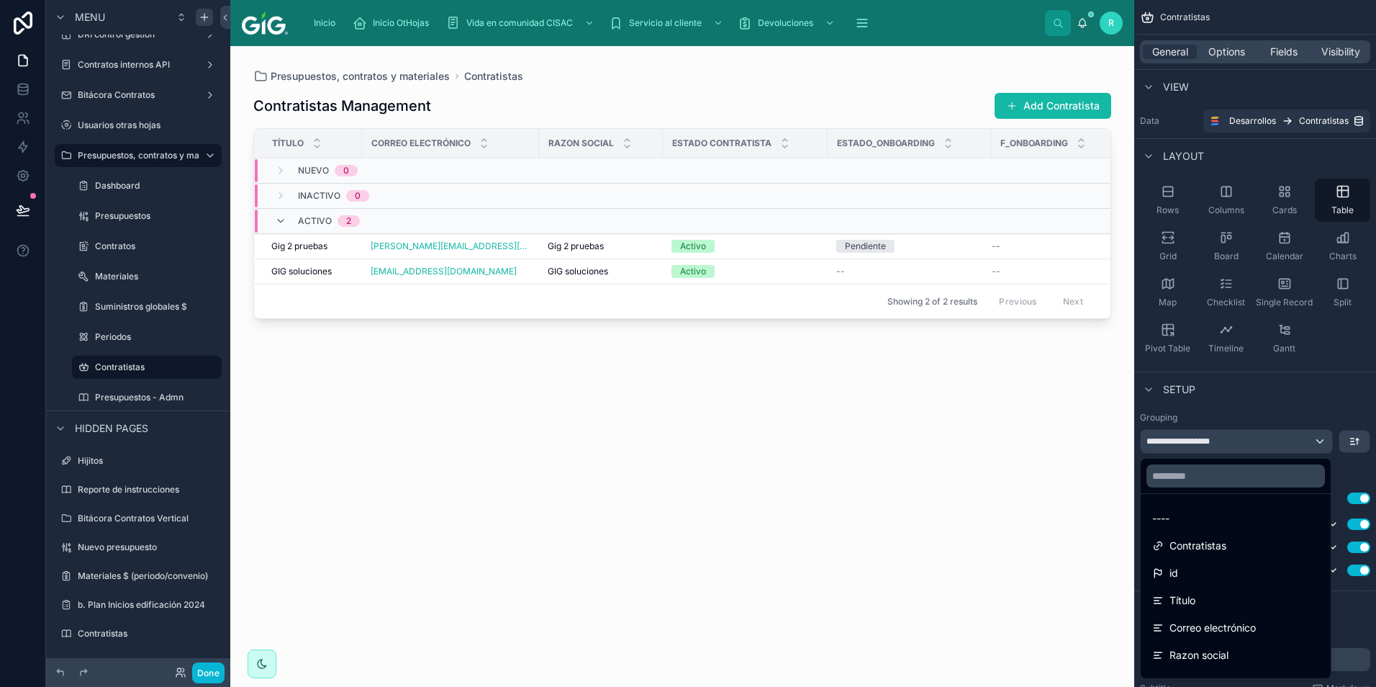
click at [1360, 439] on div "scrollable content" at bounding box center [688, 343] width 1376 height 687
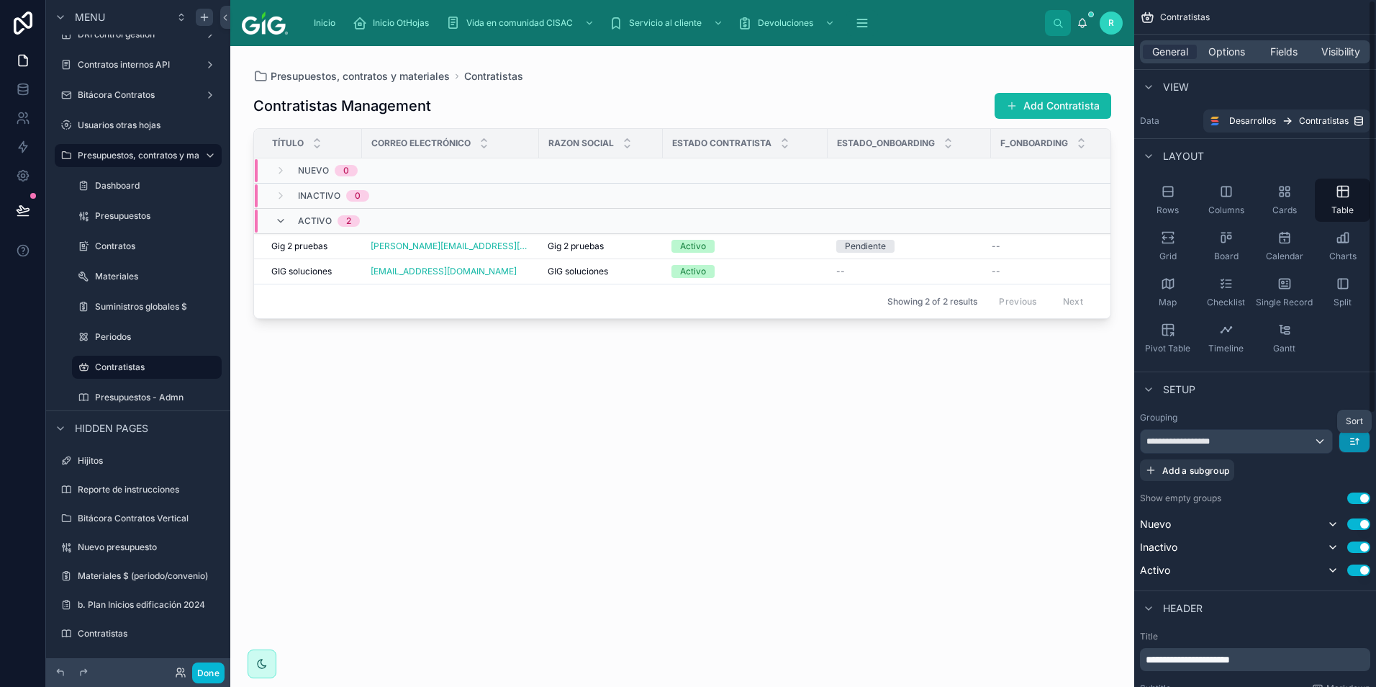
click at [1360, 439] on icon "scrollable content" at bounding box center [1355, 442] width 12 height 12
click at [1312, 499] on span "Last -> First" at bounding box center [1327, 500] width 55 height 17
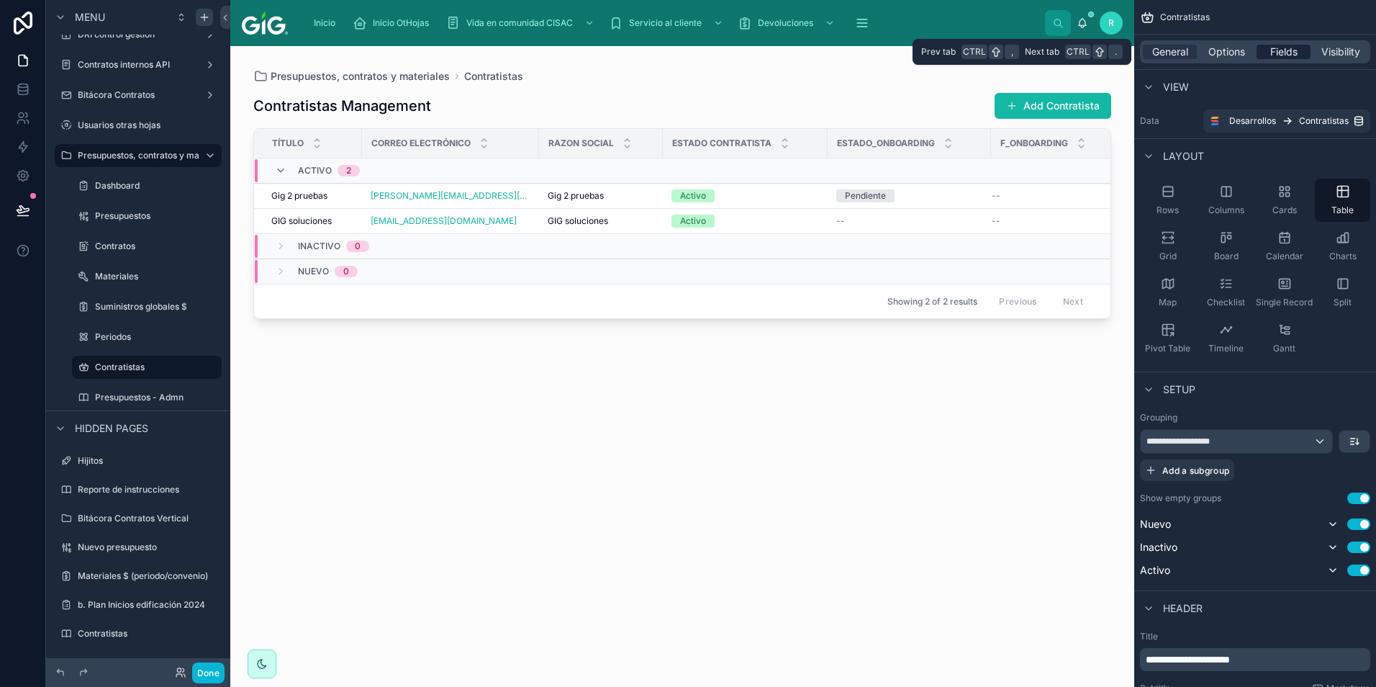
click at [1290, 49] on span "Fields" at bounding box center [1284, 52] width 27 height 14
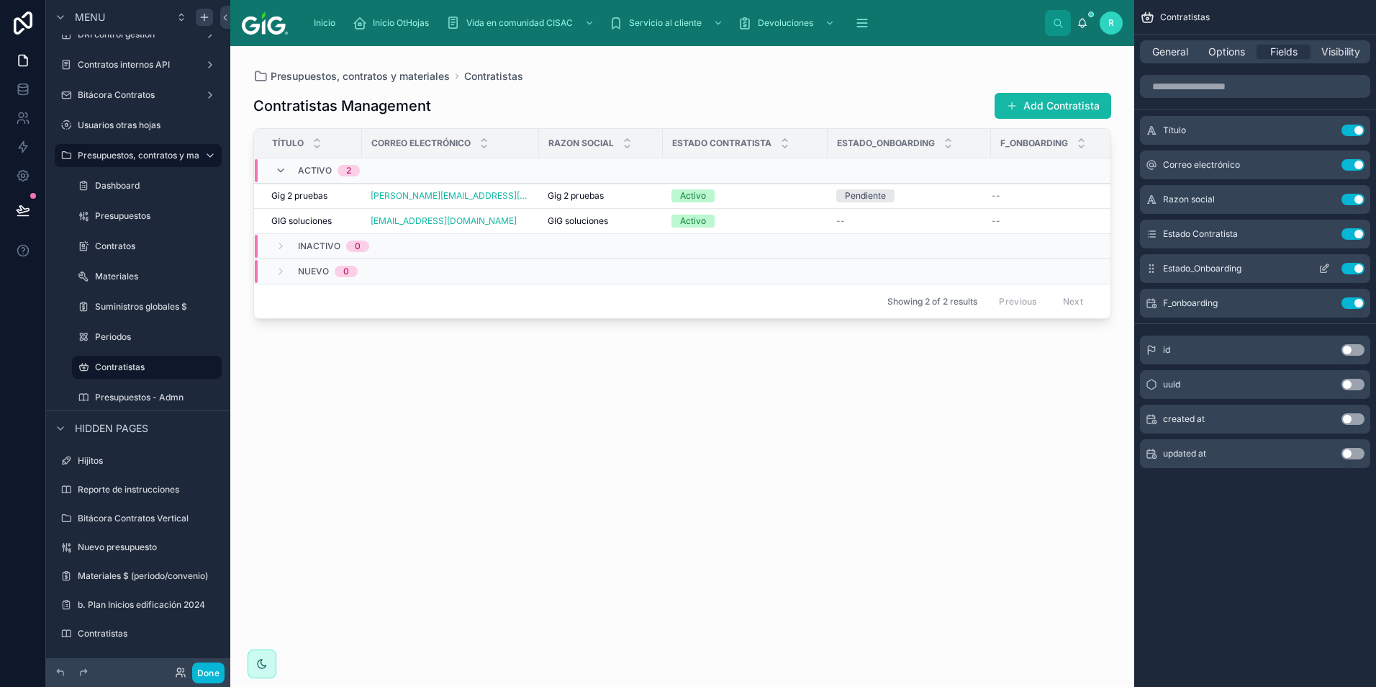
click at [1356, 266] on button "Use setting" at bounding box center [1353, 269] width 23 height 12
click at [1356, 270] on button "Use setting" at bounding box center [1353, 269] width 23 height 12
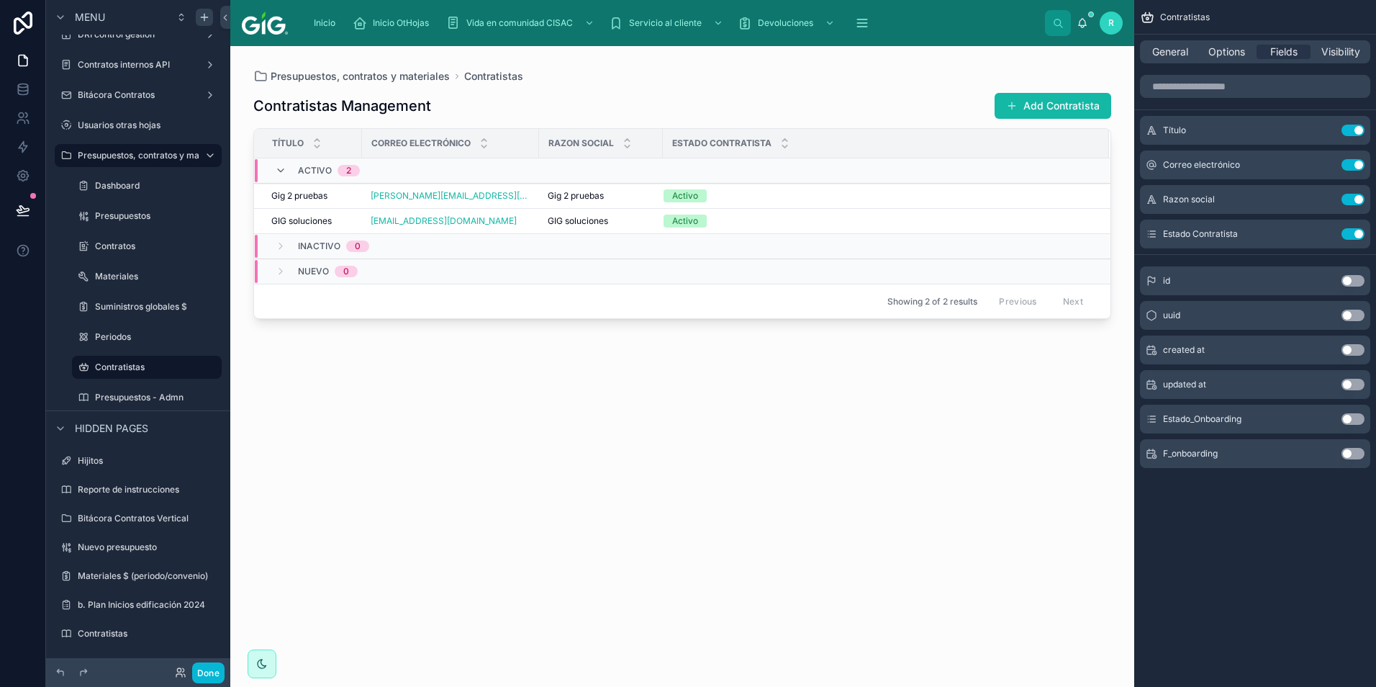
click at [1358, 383] on button "Use setting" at bounding box center [1353, 385] width 23 height 12
click at [1328, 270] on icon "scrollable content" at bounding box center [1325, 269] width 12 height 12
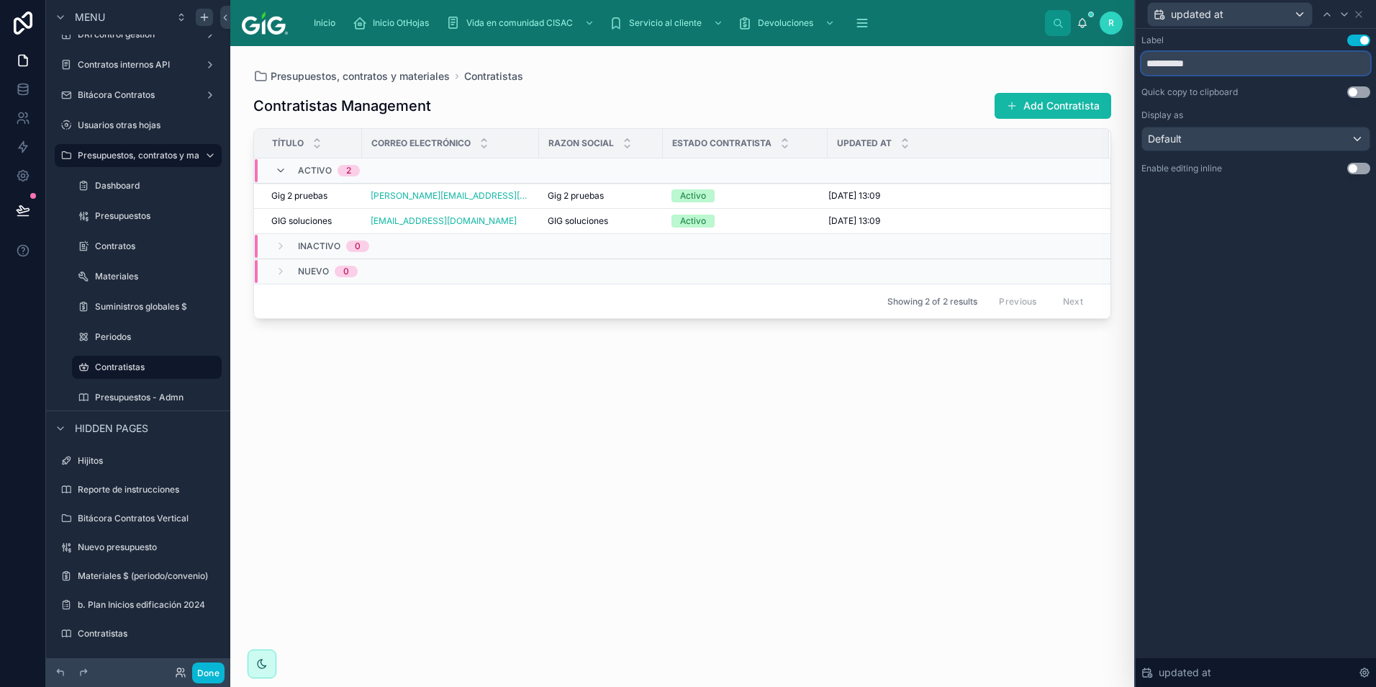
drag, startPoint x: 1204, startPoint y: 63, endPoint x: 1091, endPoint y: 70, distance: 113.2
click at [1091, 70] on div "**********" at bounding box center [688, 343] width 1376 height 687
type input "*"
type input "**********"
click at [1206, 94] on div "Quick copy to clipboard" at bounding box center [1190, 92] width 96 height 12
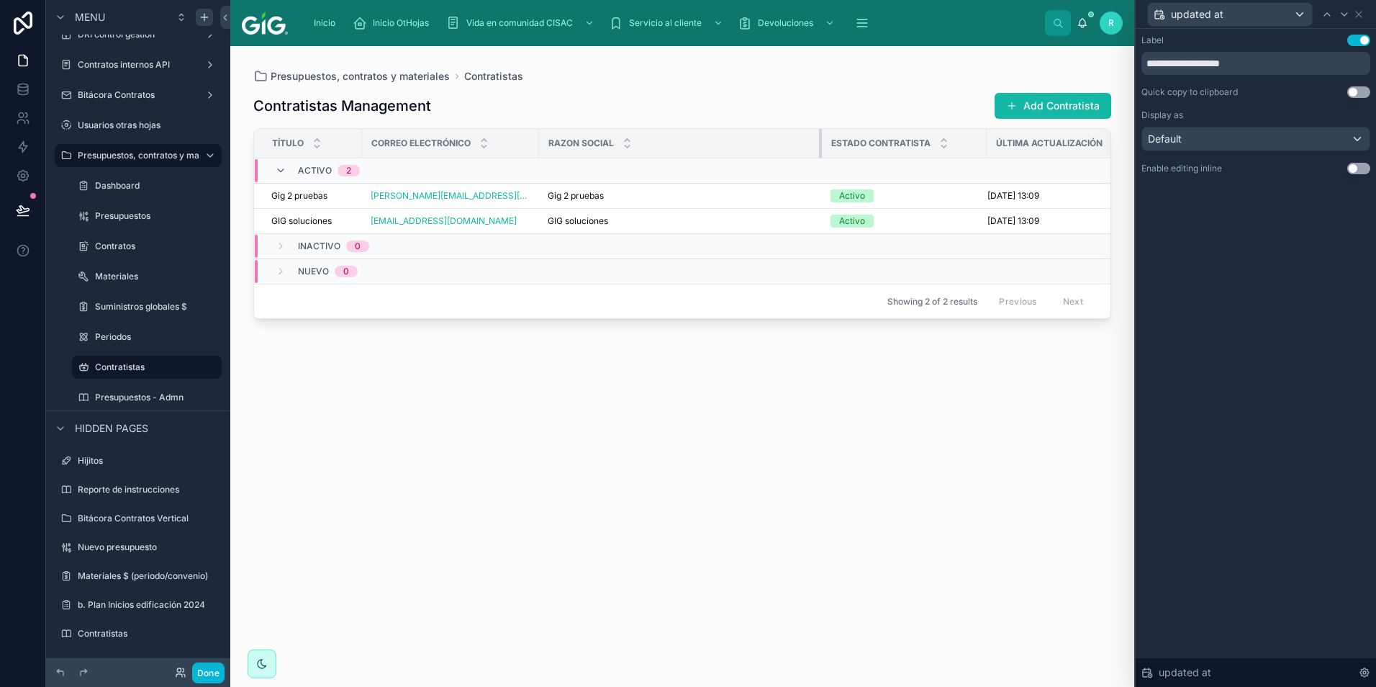
drag, startPoint x: 650, startPoint y: 138, endPoint x: 809, endPoint y: 179, distance: 164.3
click at [809, 179] on table "Título Correo electrónico Razon social Estado Contratista Última actualización …" at bounding box center [703, 206] width 898 height 155
click at [1361, 9] on icon at bounding box center [1359, 15] width 12 height 12
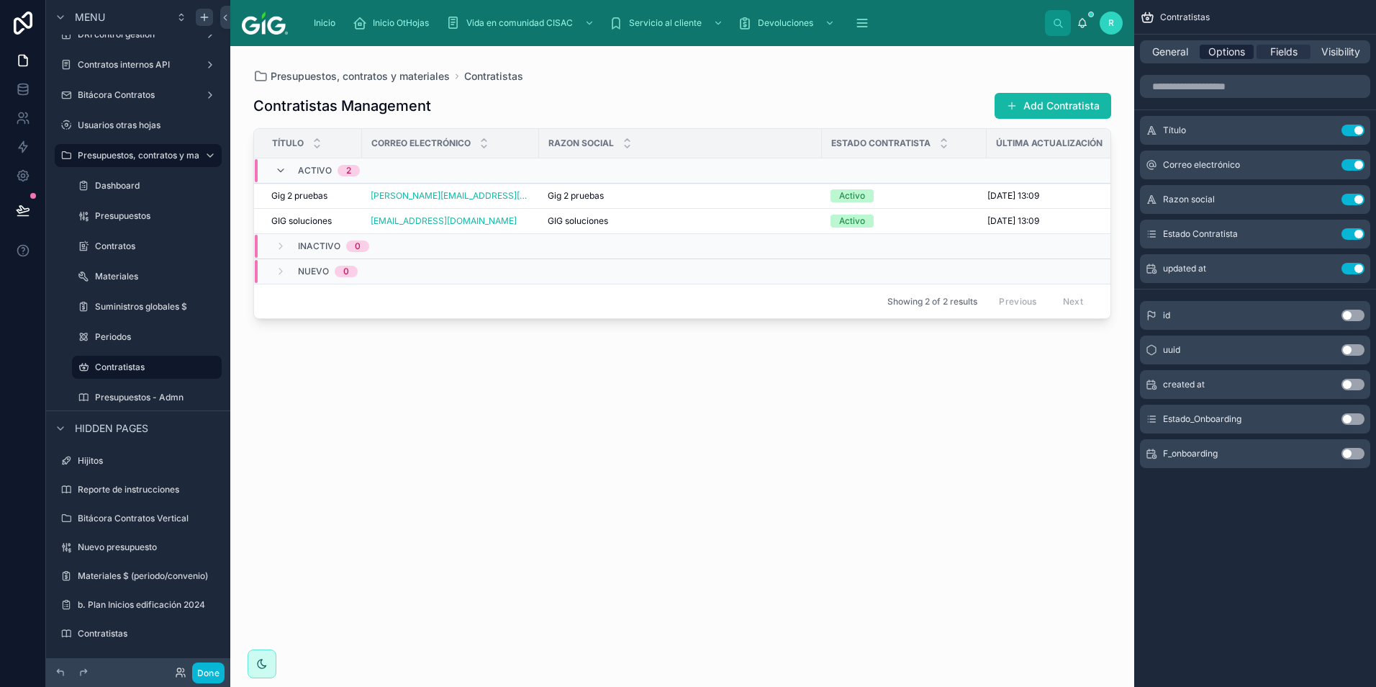
click at [1235, 53] on span "Options" at bounding box center [1227, 52] width 37 height 14
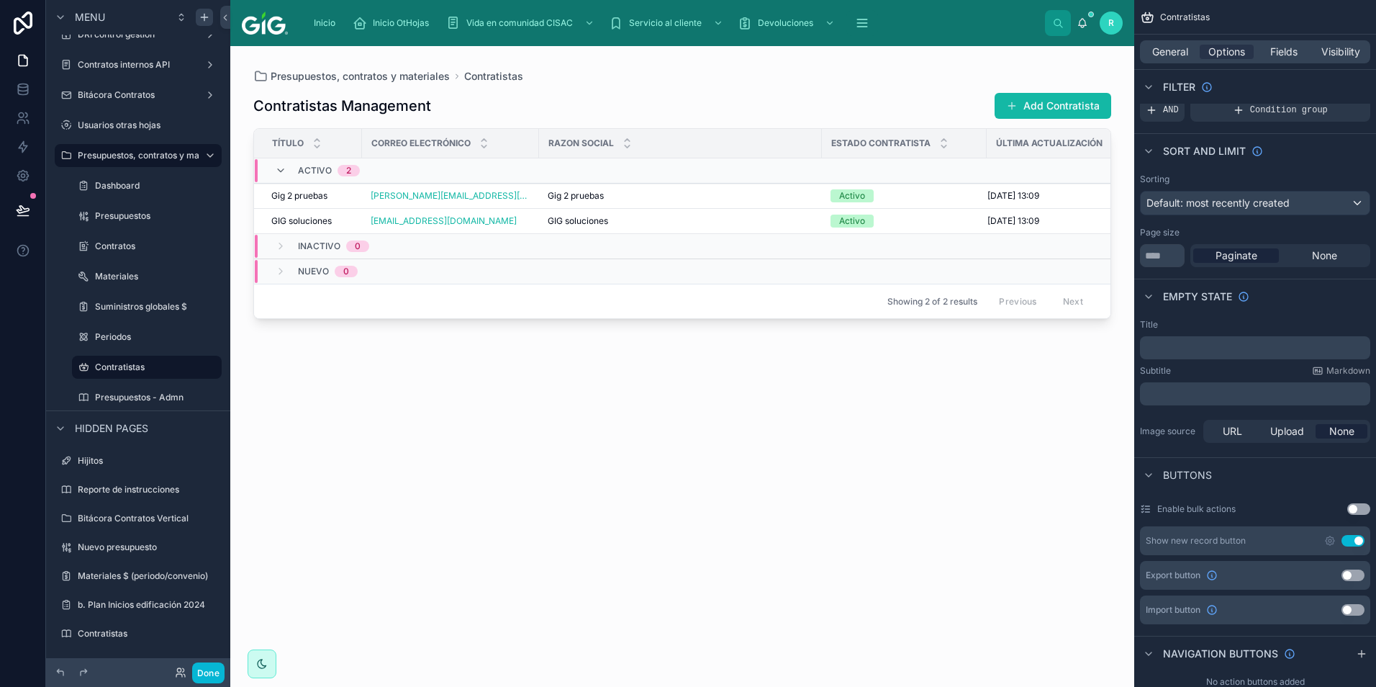
scroll to position [72, 0]
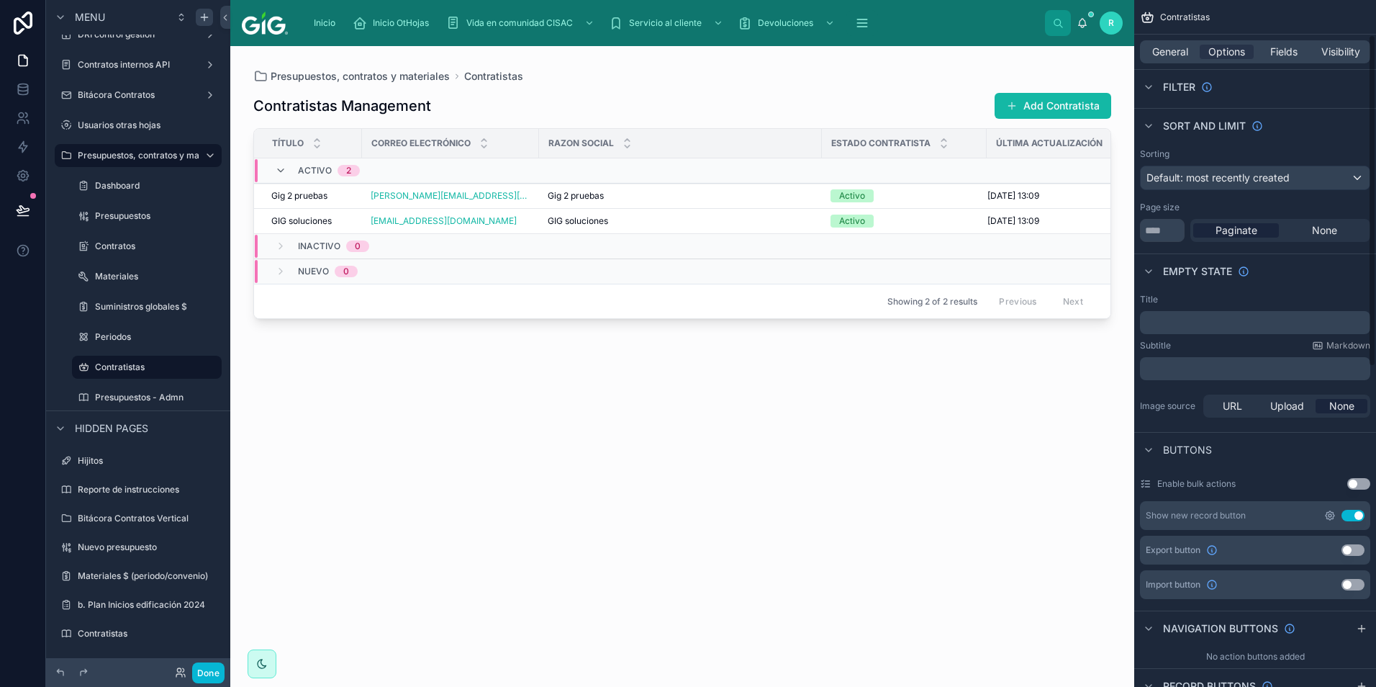
click at [1327, 515] on icon "scrollable content" at bounding box center [1331, 516] width 12 height 12
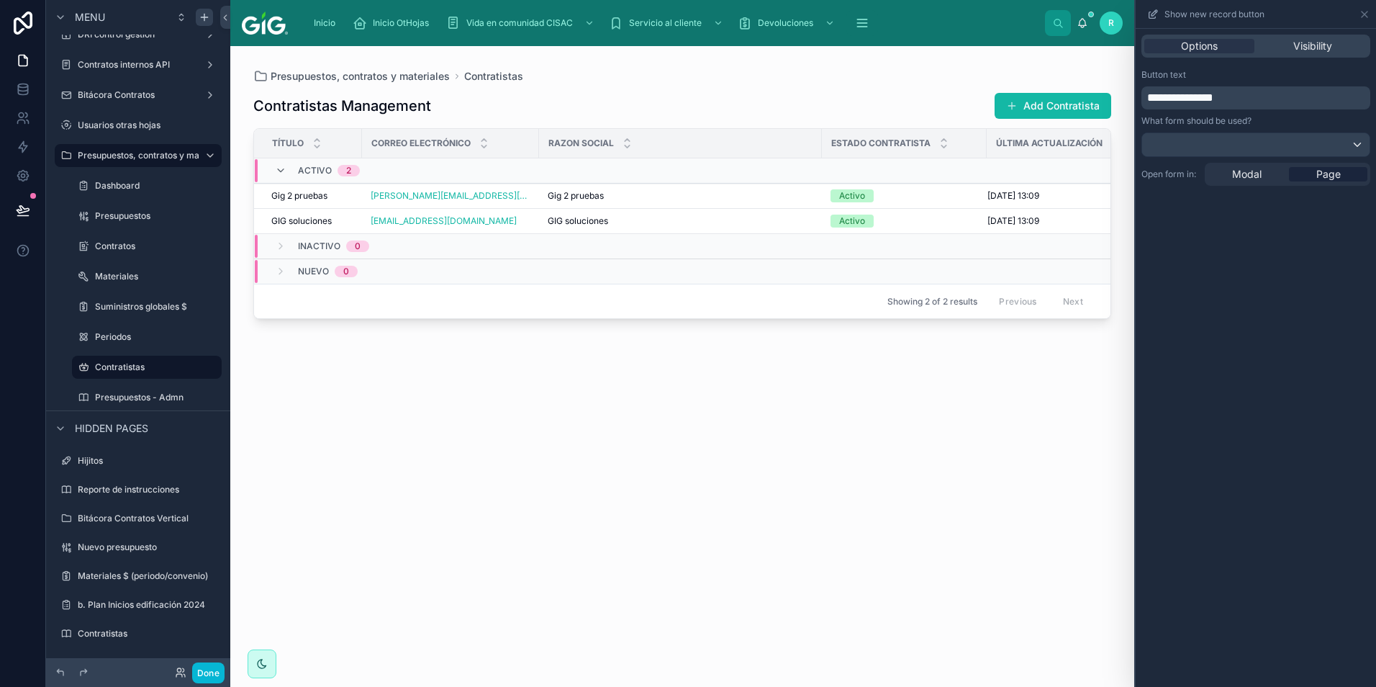
click at [1204, 94] on span "**********" at bounding box center [1180, 97] width 66 height 11
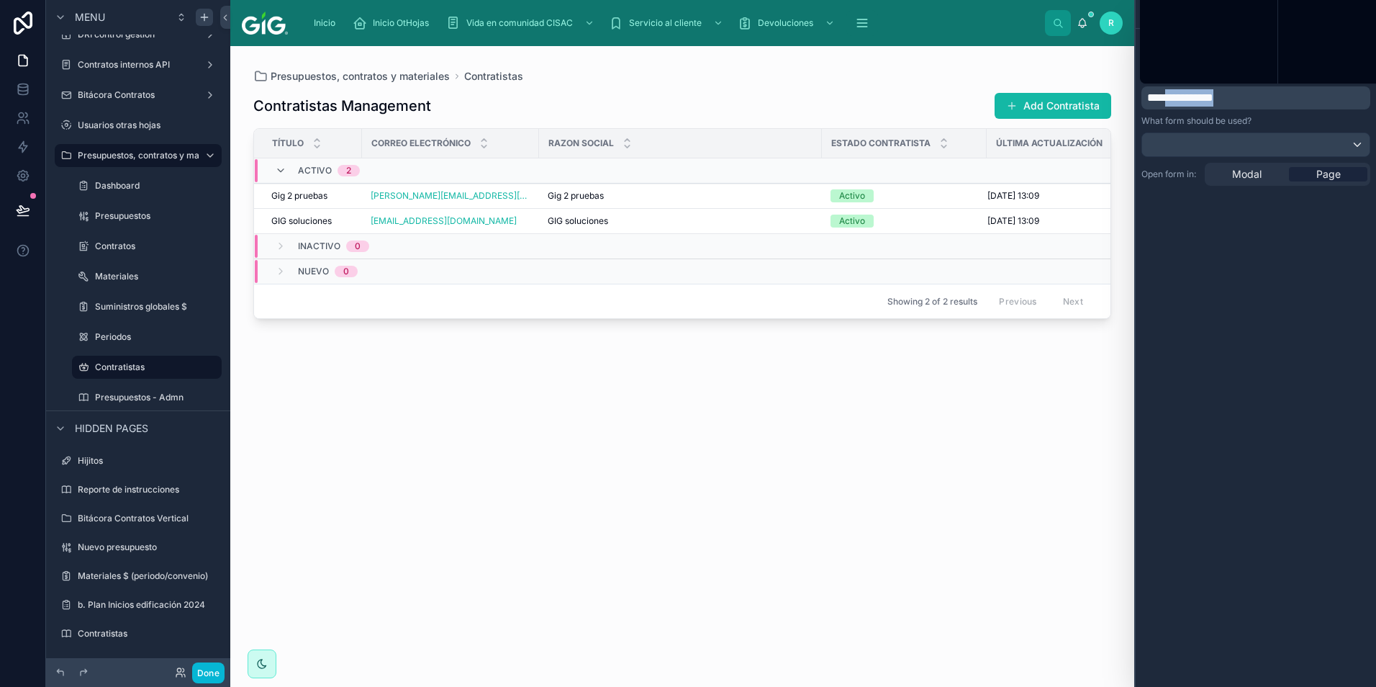
click at [1204, 94] on span "**********" at bounding box center [1180, 97] width 66 height 11
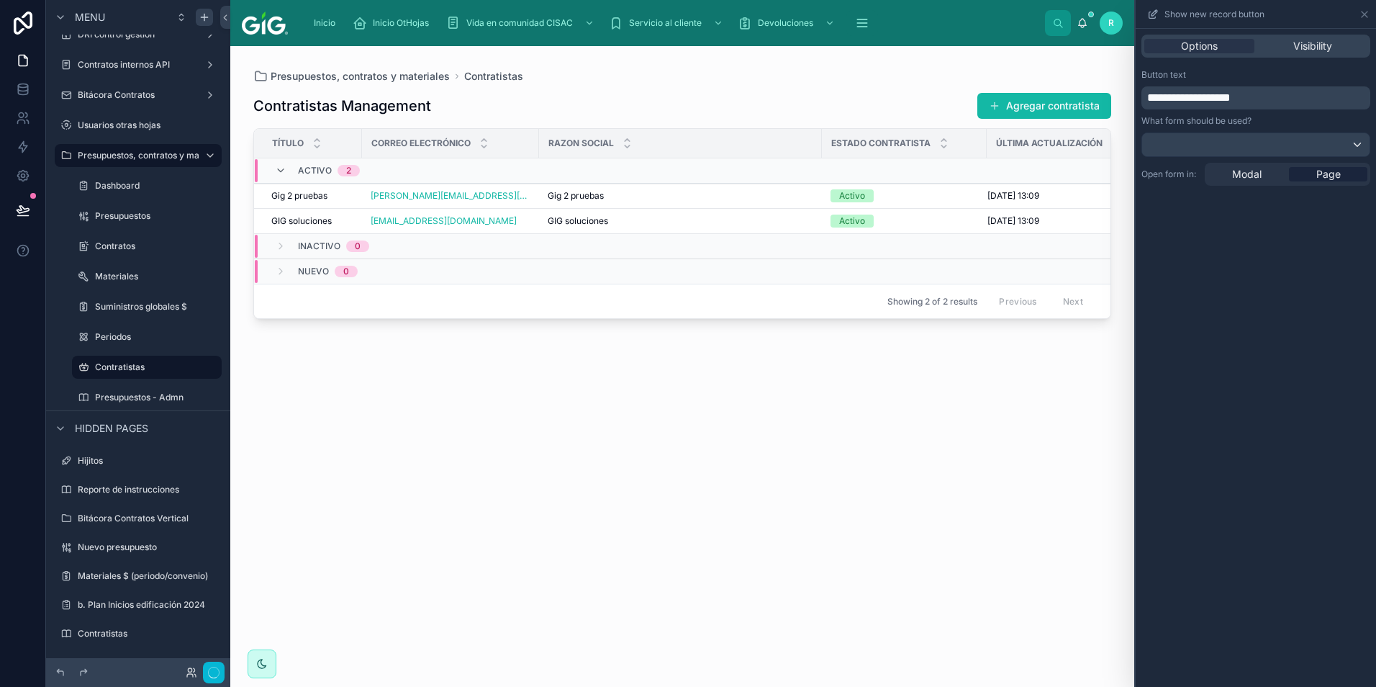
click at [1261, 77] on div "Button text" at bounding box center [1256, 75] width 229 height 12
click at [1230, 148] on div at bounding box center [1255, 144] width 227 height 23
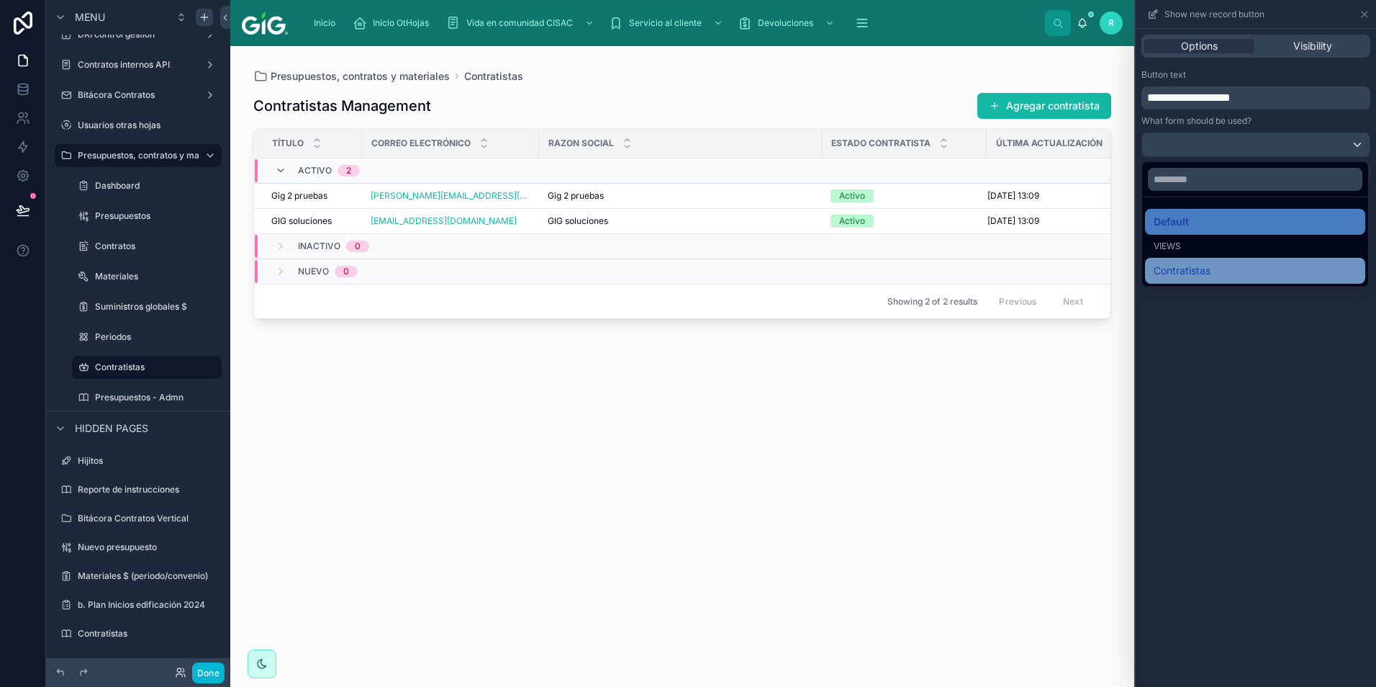
click at [1222, 262] on div "Contratistas" at bounding box center [1255, 270] width 203 height 17
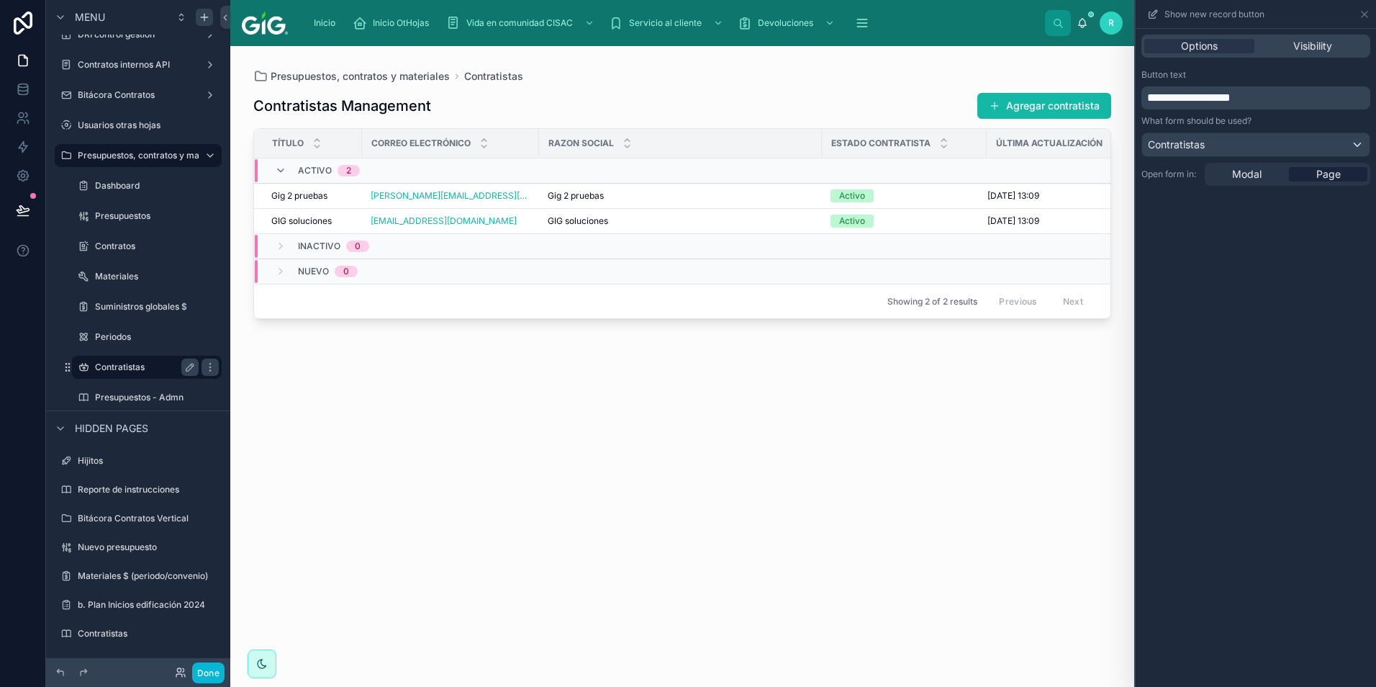
click at [135, 366] on label "Contratistas" at bounding box center [144, 367] width 98 height 12
click at [1056, 90] on div "Contratistas Management Agregar contratista Título Correo electrónico Razon soc…" at bounding box center [682, 377] width 858 height 586
click at [1060, 103] on button "Agregar contratista" at bounding box center [1045, 106] width 134 height 26
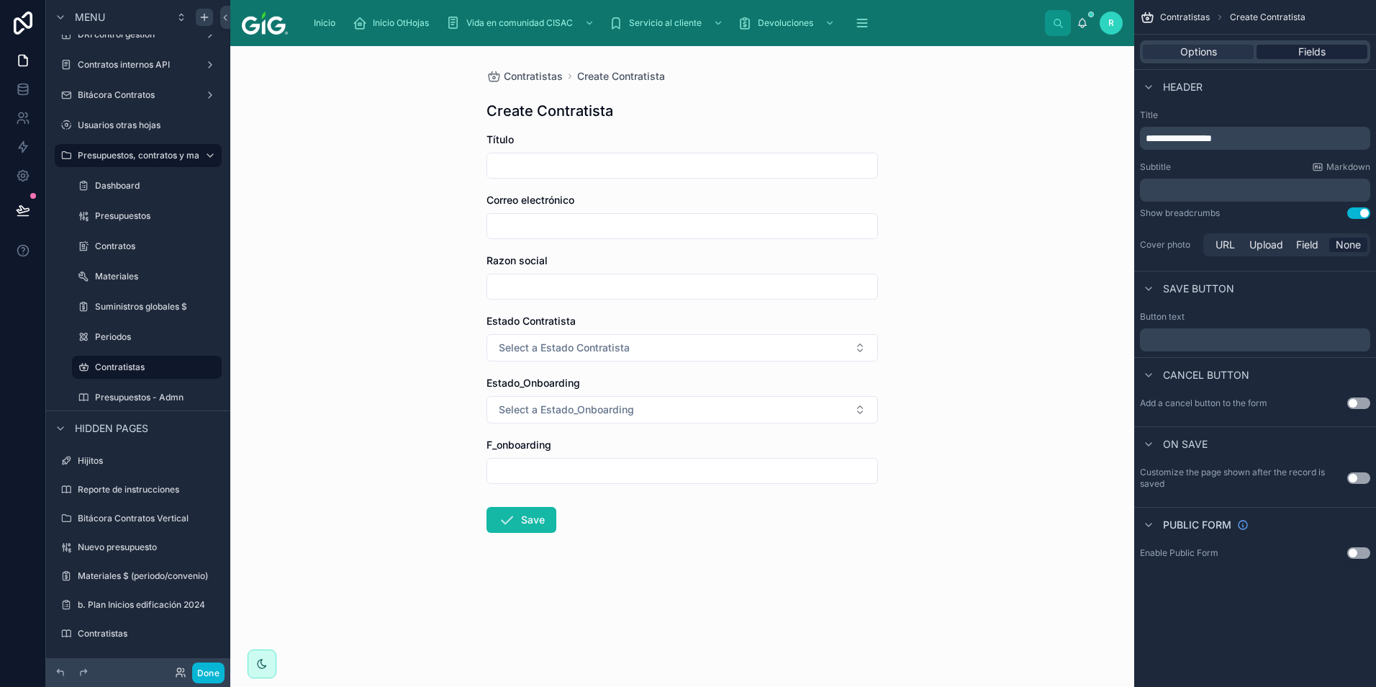
click at [1340, 53] on div "Fields" at bounding box center [1312, 52] width 111 height 14
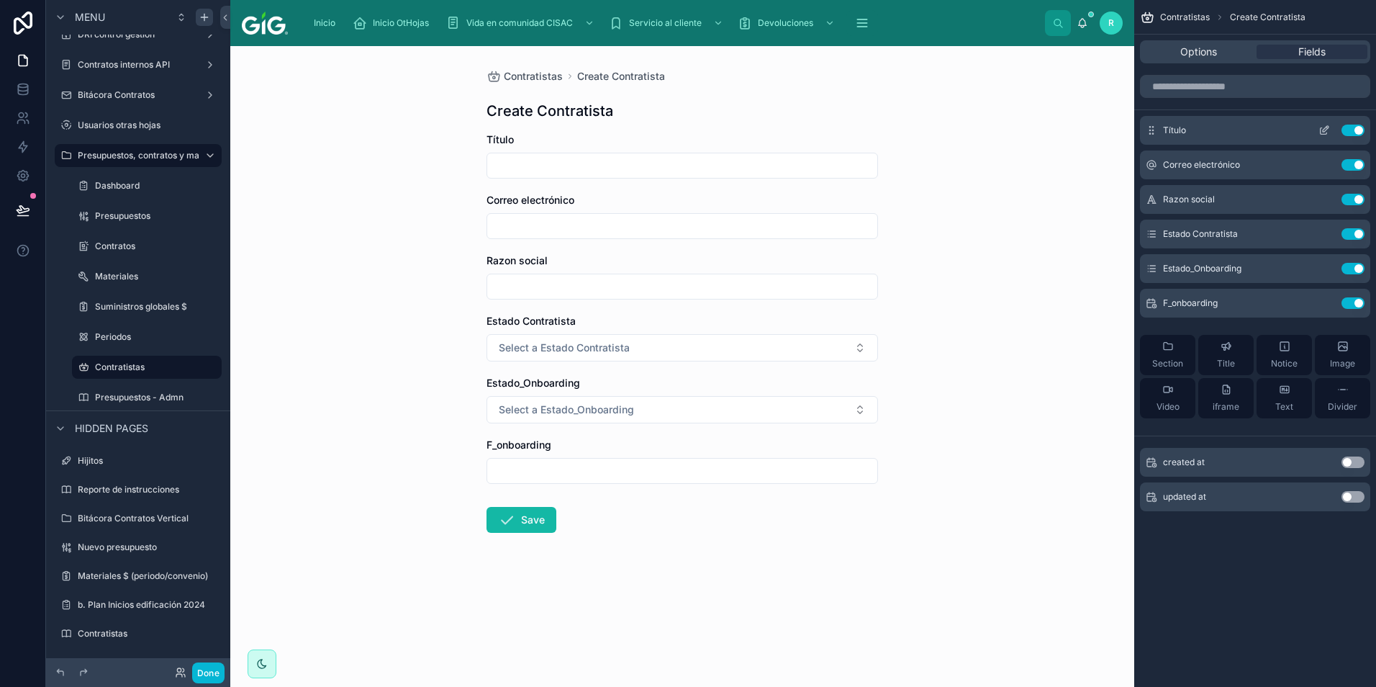
click at [1349, 130] on button "Use setting" at bounding box center [1353, 131] width 23 height 12
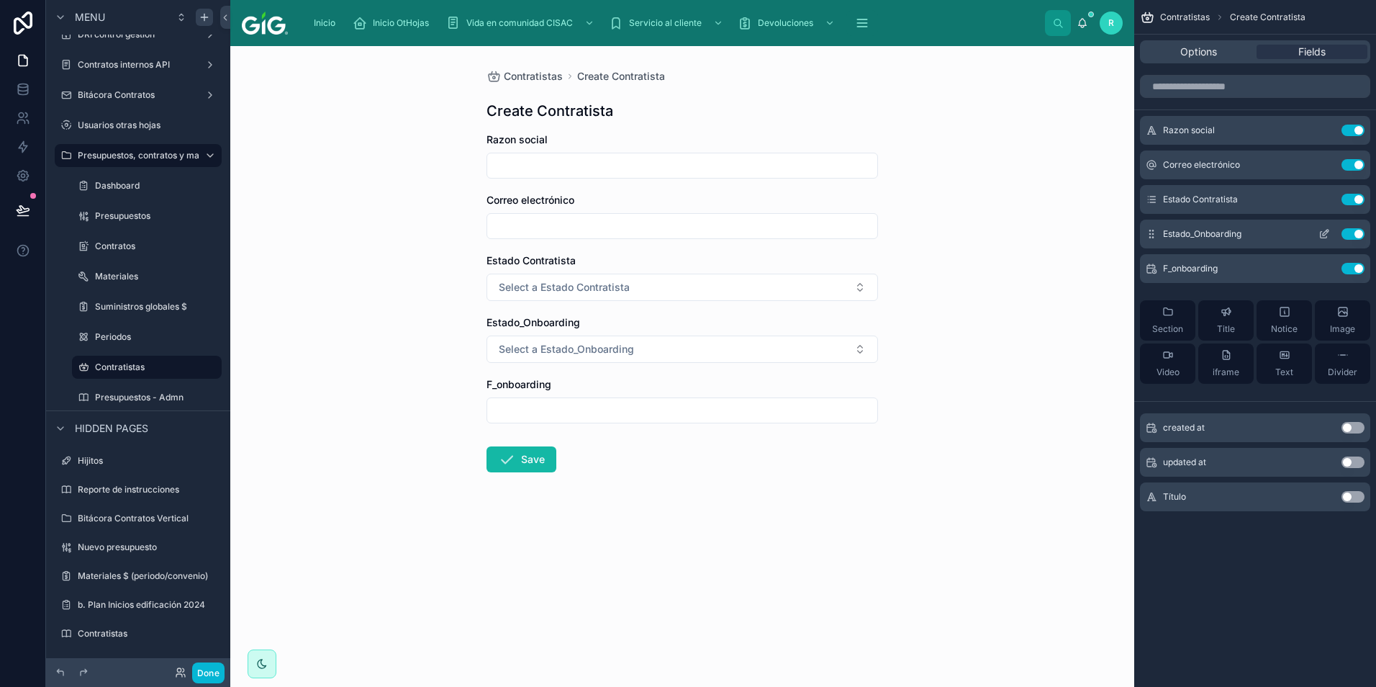
click at [1358, 232] on button "Use setting" at bounding box center [1353, 234] width 23 height 12
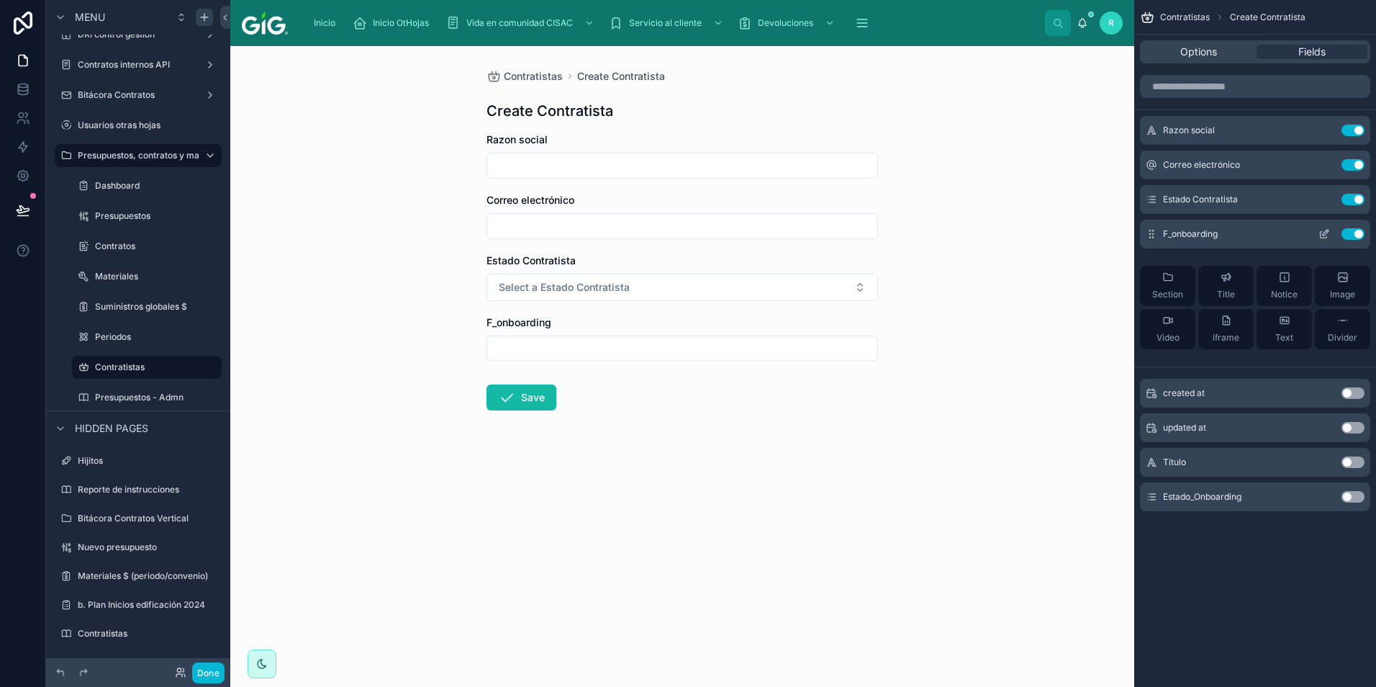
click at [1357, 231] on button "Use setting" at bounding box center [1353, 234] width 23 height 12
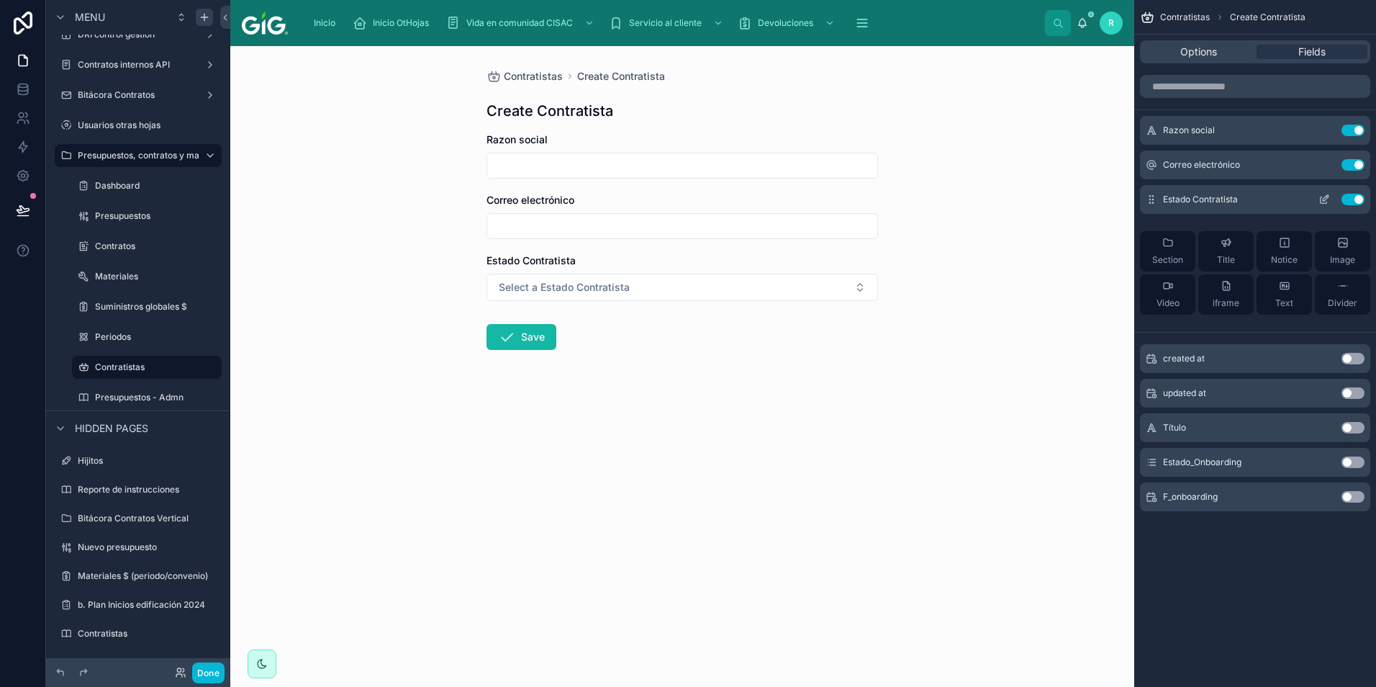
click at [1319, 194] on icon "scrollable content" at bounding box center [1325, 200] width 12 height 12
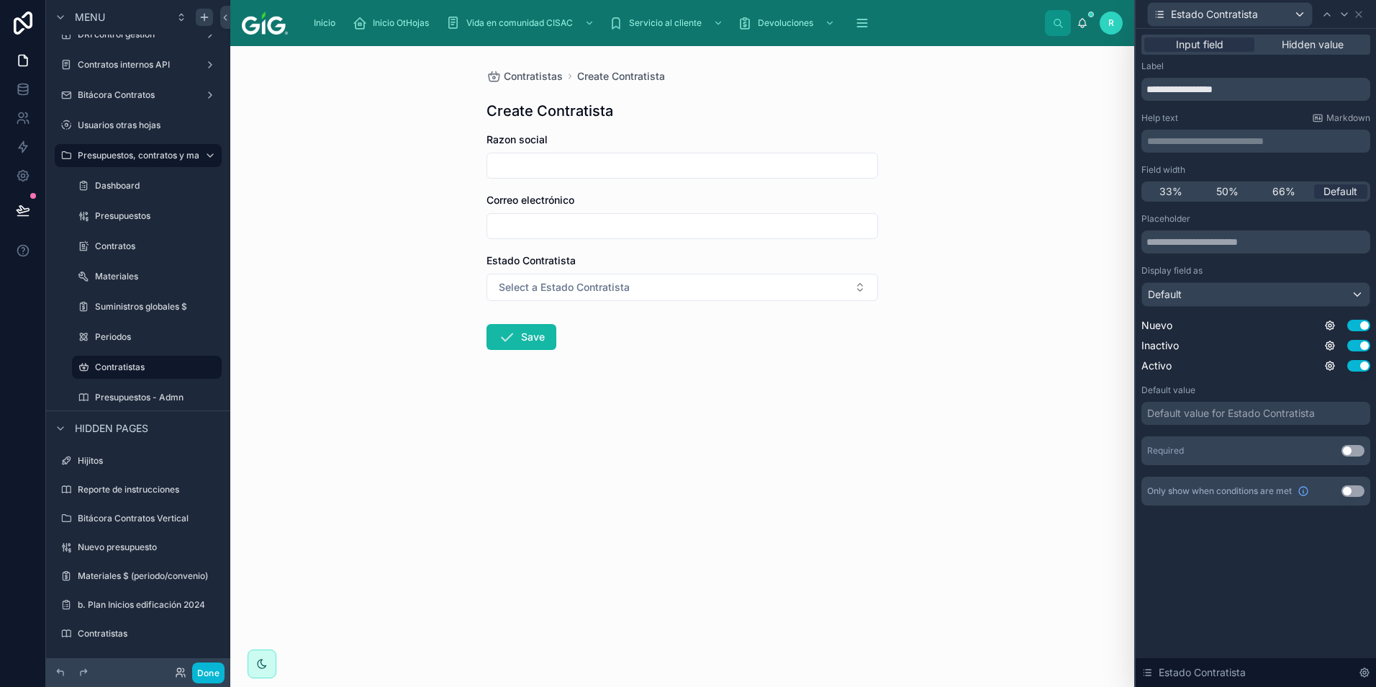
click at [1256, 136] on p "**********" at bounding box center [1257, 141] width 220 height 14
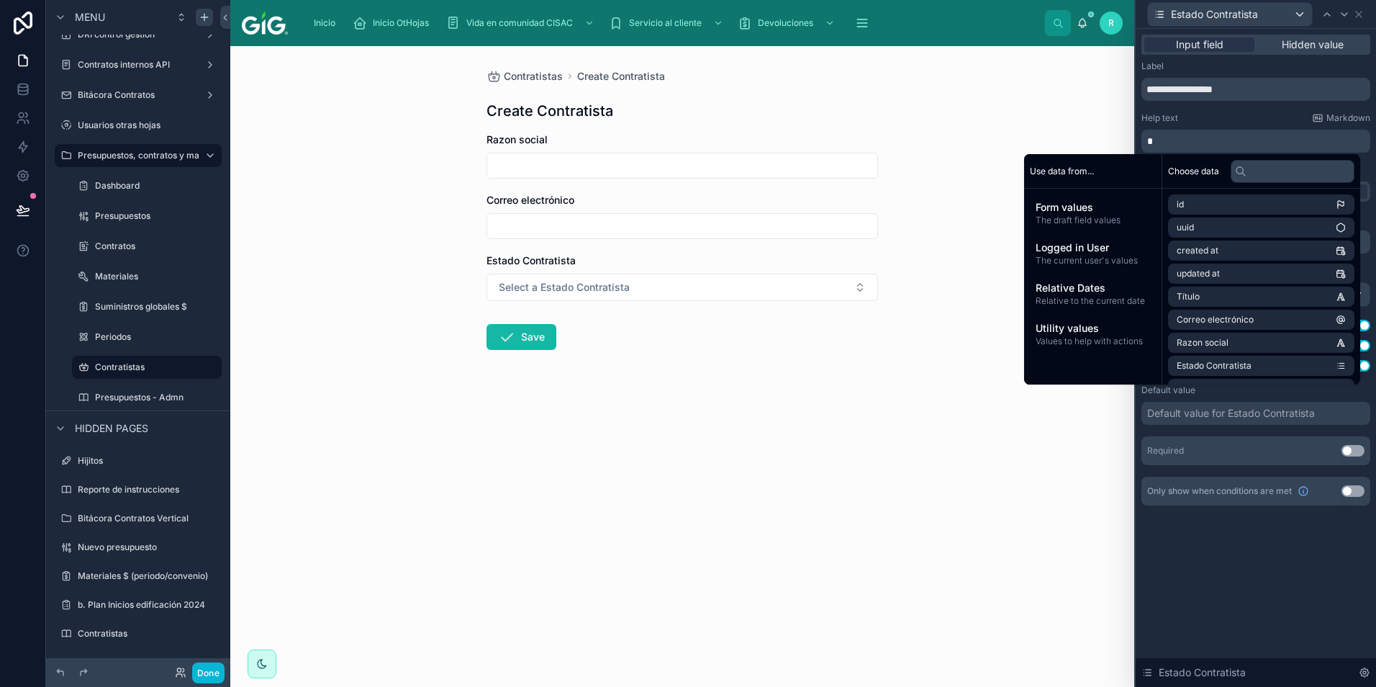
click at [1271, 118] on div "Help text Markdown" at bounding box center [1256, 118] width 229 height 12
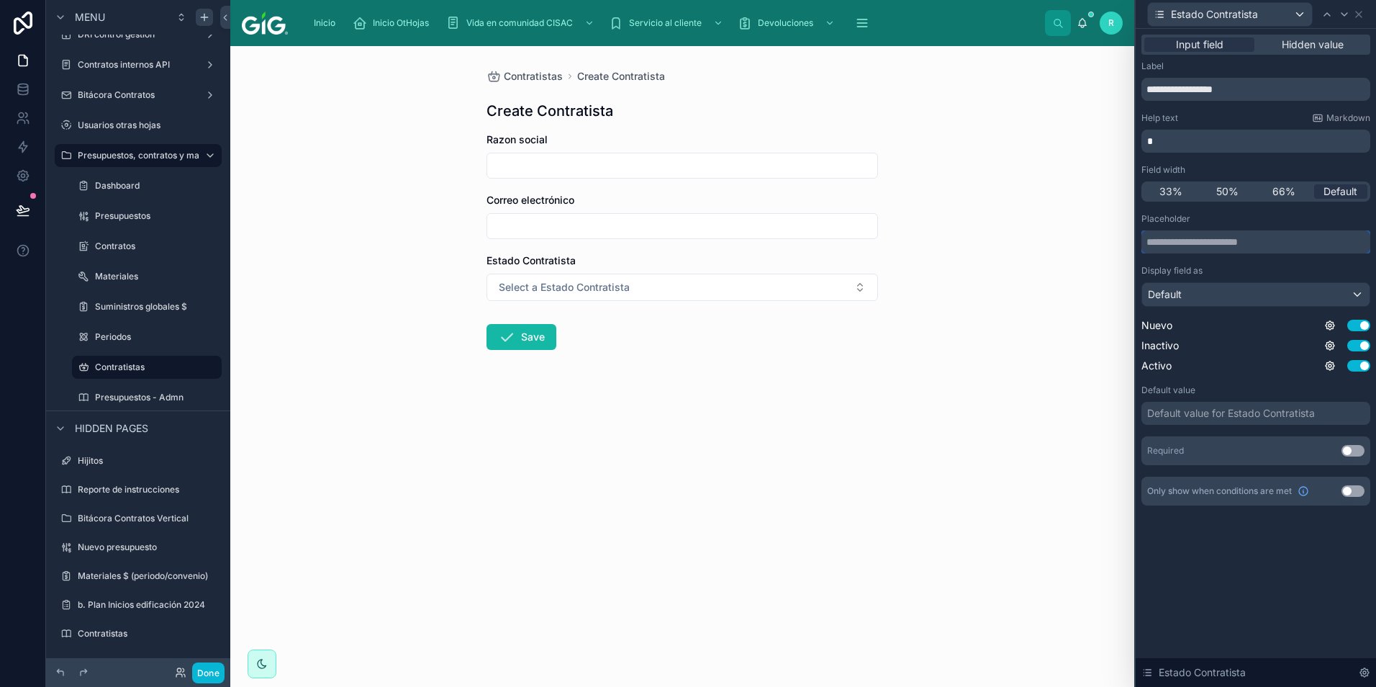
click at [1246, 247] on input "text" at bounding box center [1256, 241] width 229 height 23
click at [1237, 219] on div "Placeholder" at bounding box center [1256, 219] width 229 height 12
click at [1364, 12] on icon at bounding box center [1359, 15] width 12 height 12
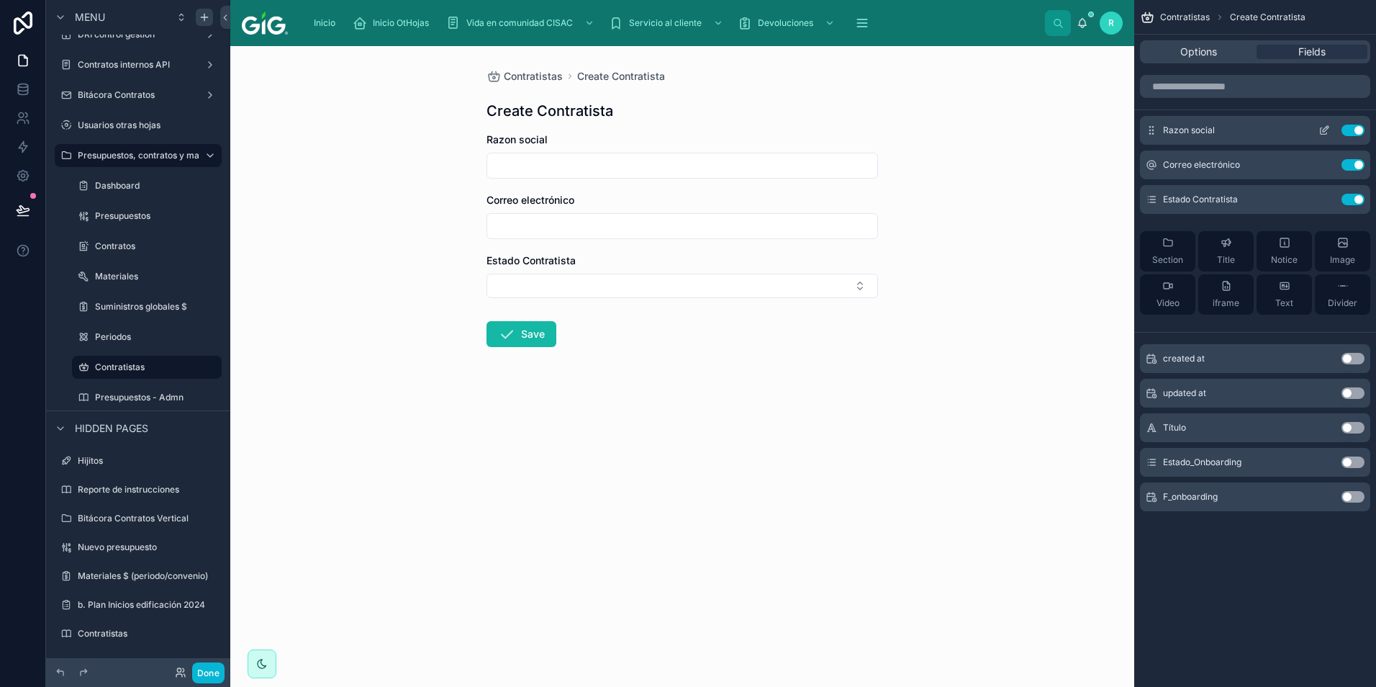
click at [1325, 129] on icon "scrollable content" at bounding box center [1325, 131] width 12 height 12
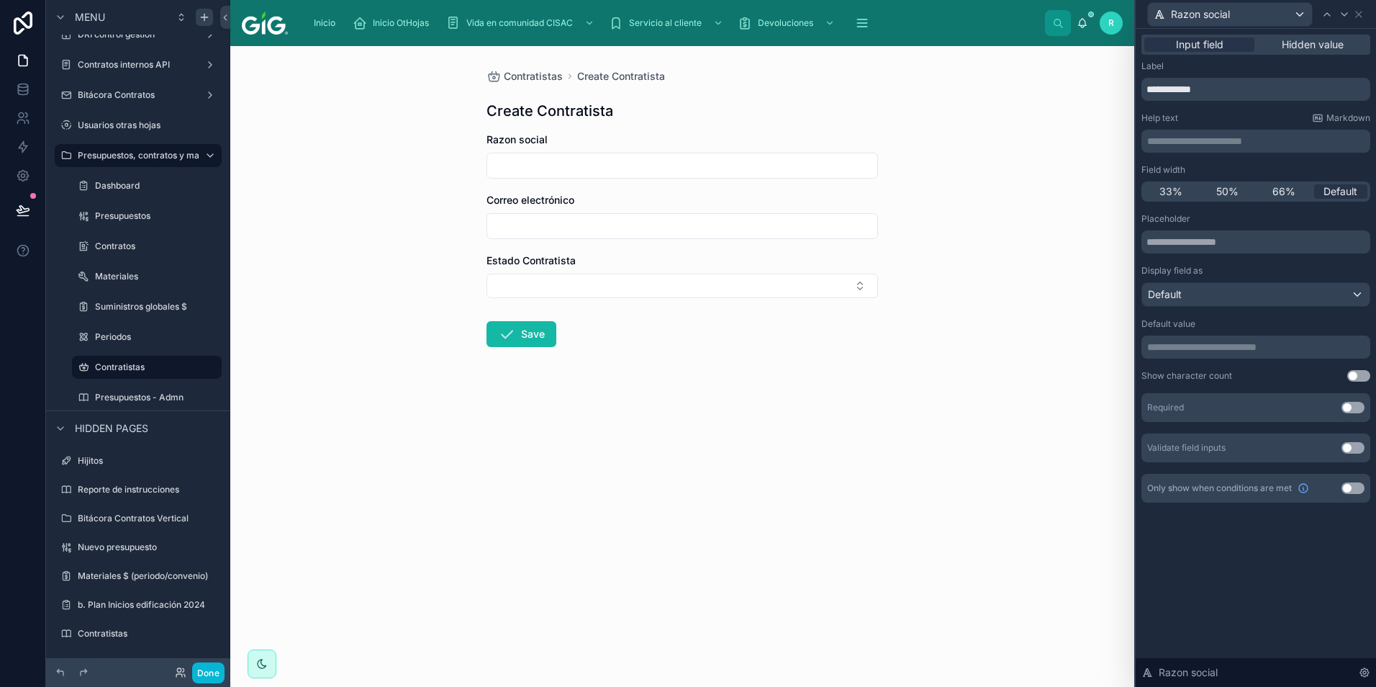
click at [1353, 408] on button "Use setting" at bounding box center [1353, 408] width 23 height 12
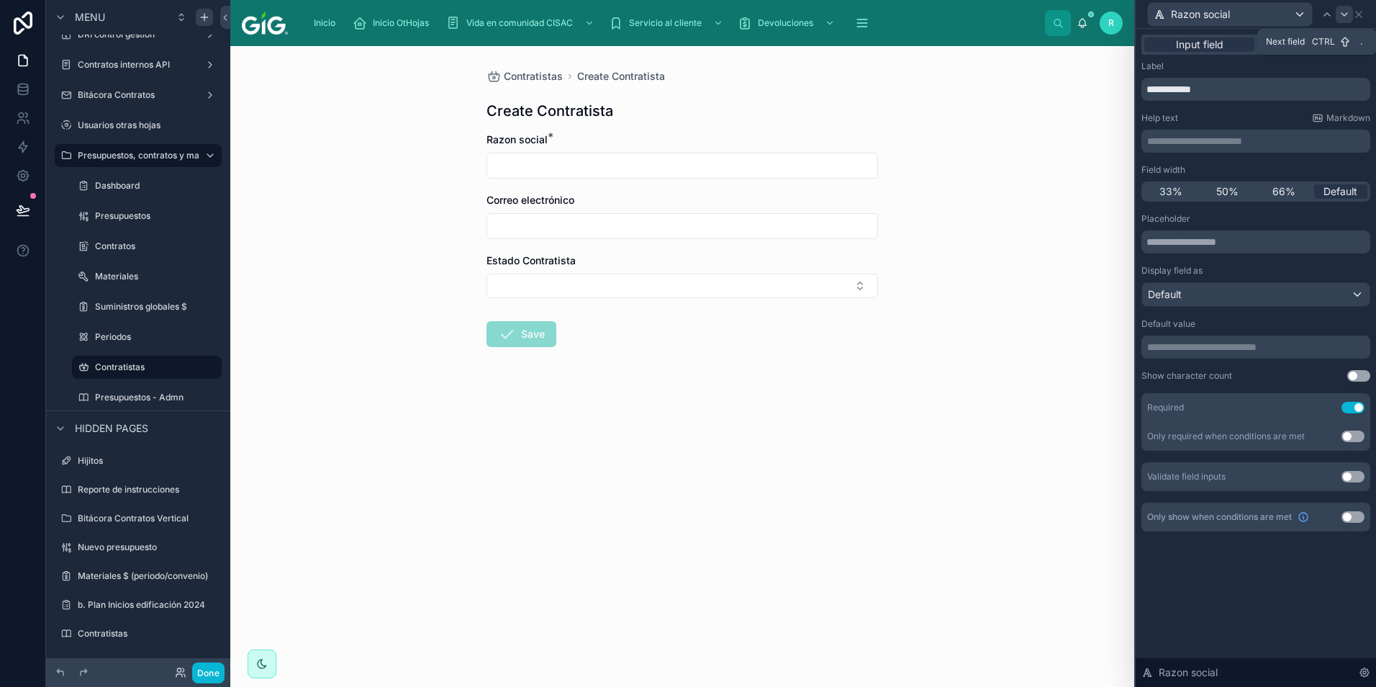
click at [1344, 14] on icon at bounding box center [1345, 15] width 12 height 12
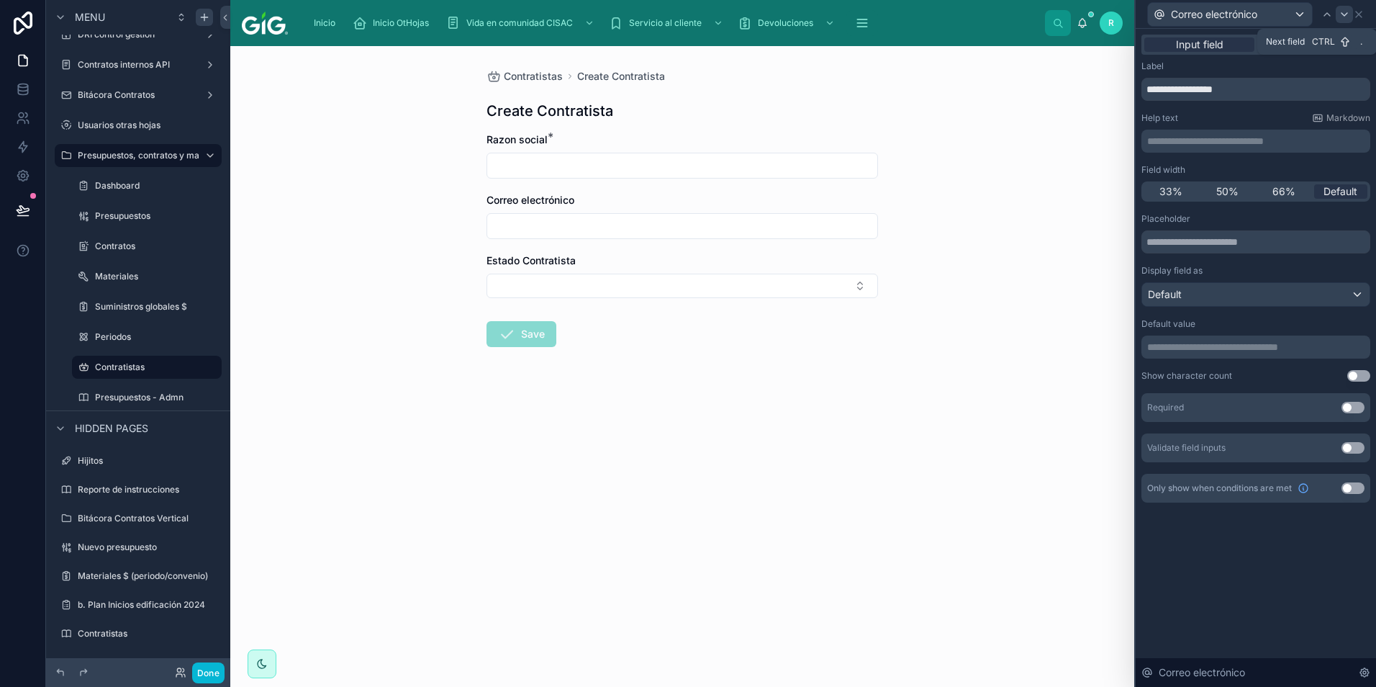
click at [1339, 14] on icon at bounding box center [1345, 15] width 12 height 12
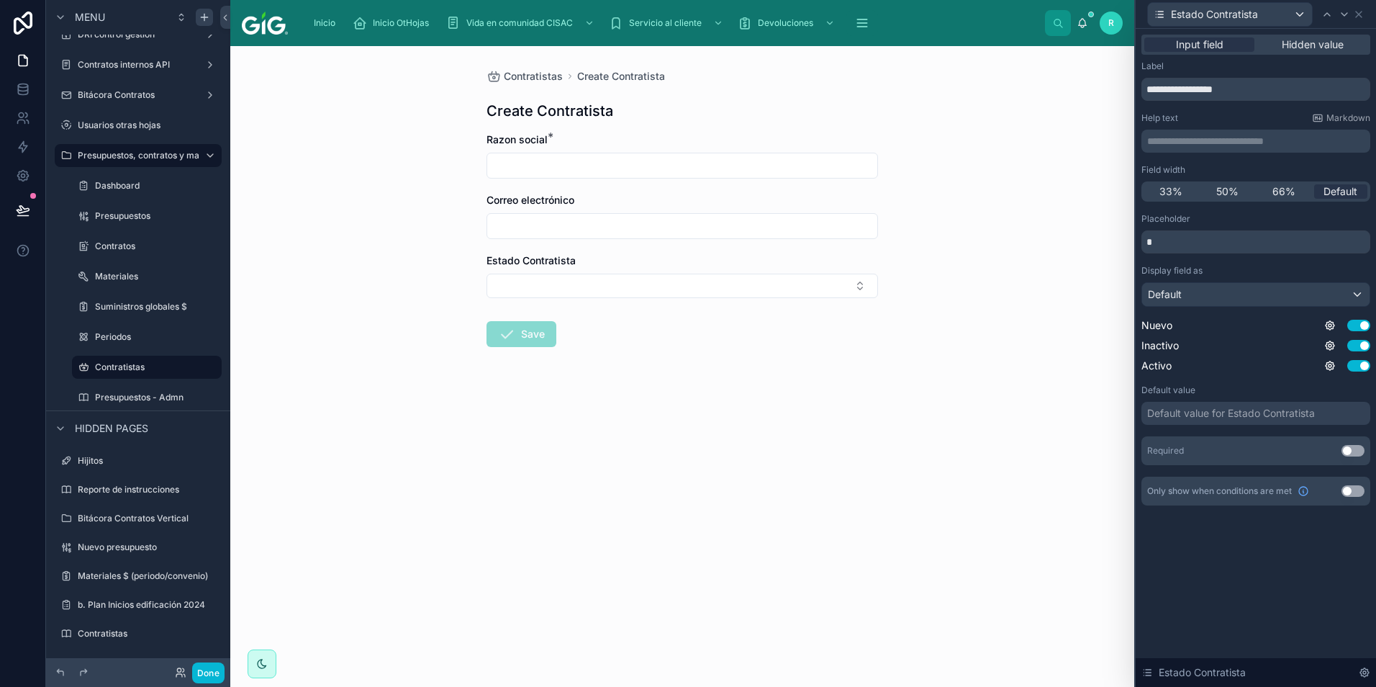
click at [1355, 448] on button "Use setting" at bounding box center [1353, 451] width 23 height 12
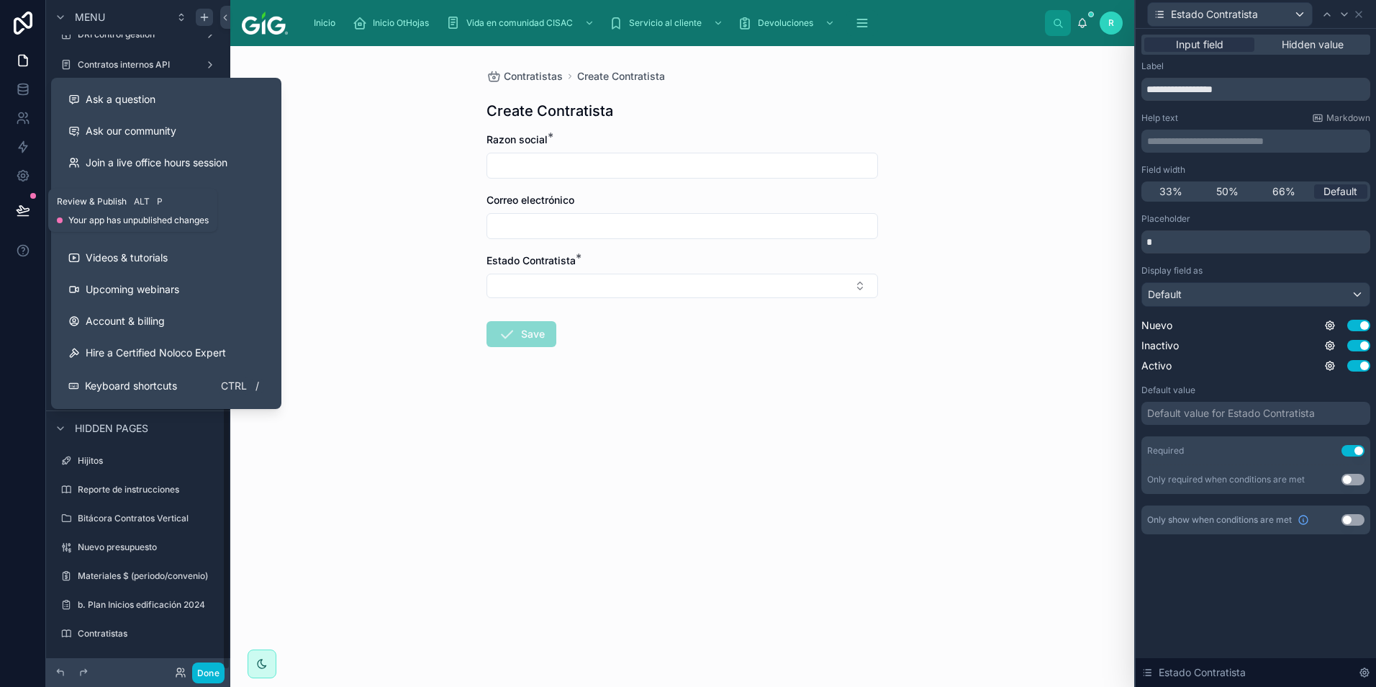
click at [23, 217] on button at bounding box center [23, 210] width 32 height 40
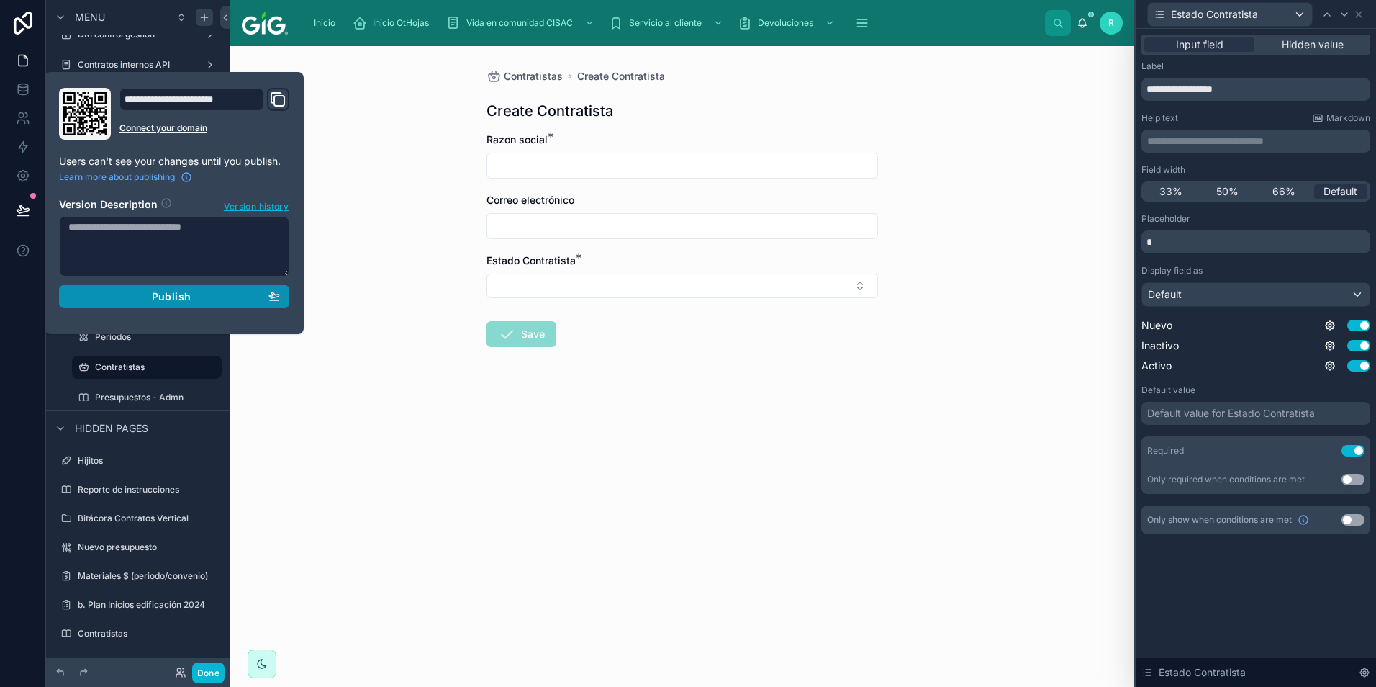
click at [206, 300] on div "Publish" at bounding box center [174, 296] width 212 height 13
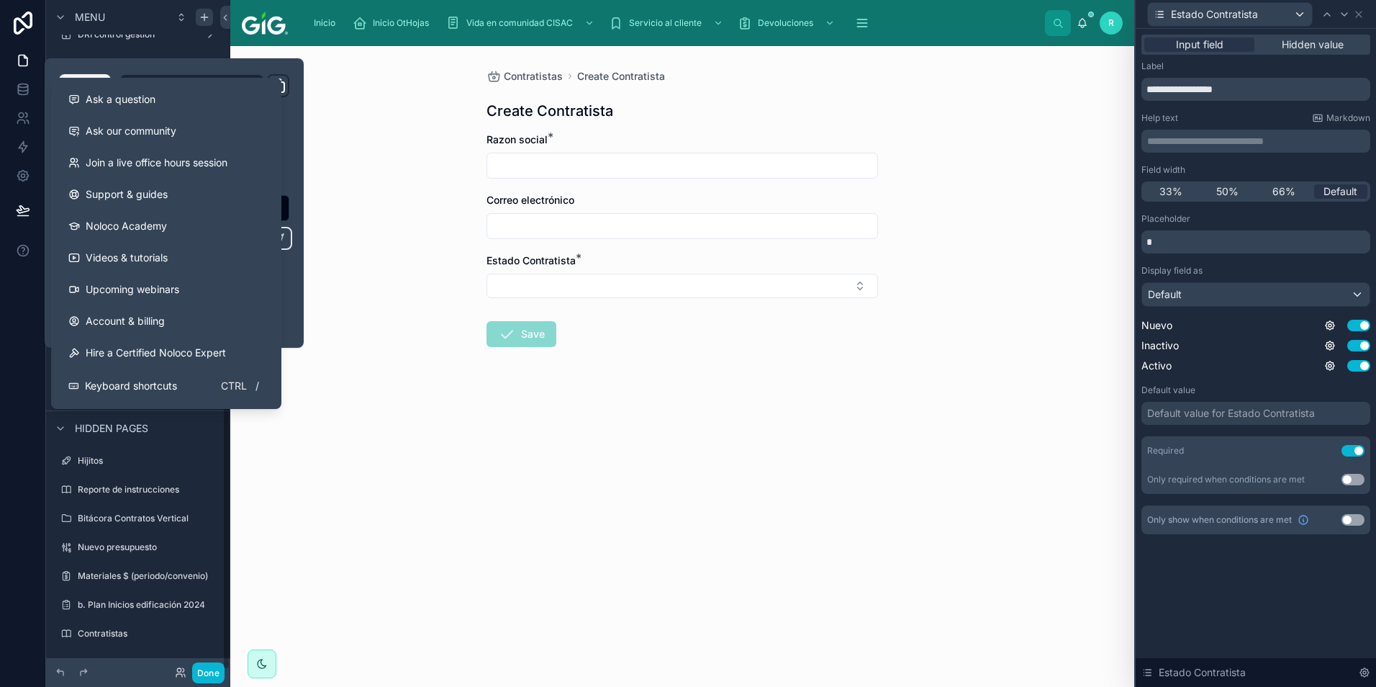
click at [393, 148] on div "Contratistas Create Contratista Create Contratista Razon social * Correo electr…" at bounding box center [682, 366] width 904 height 641
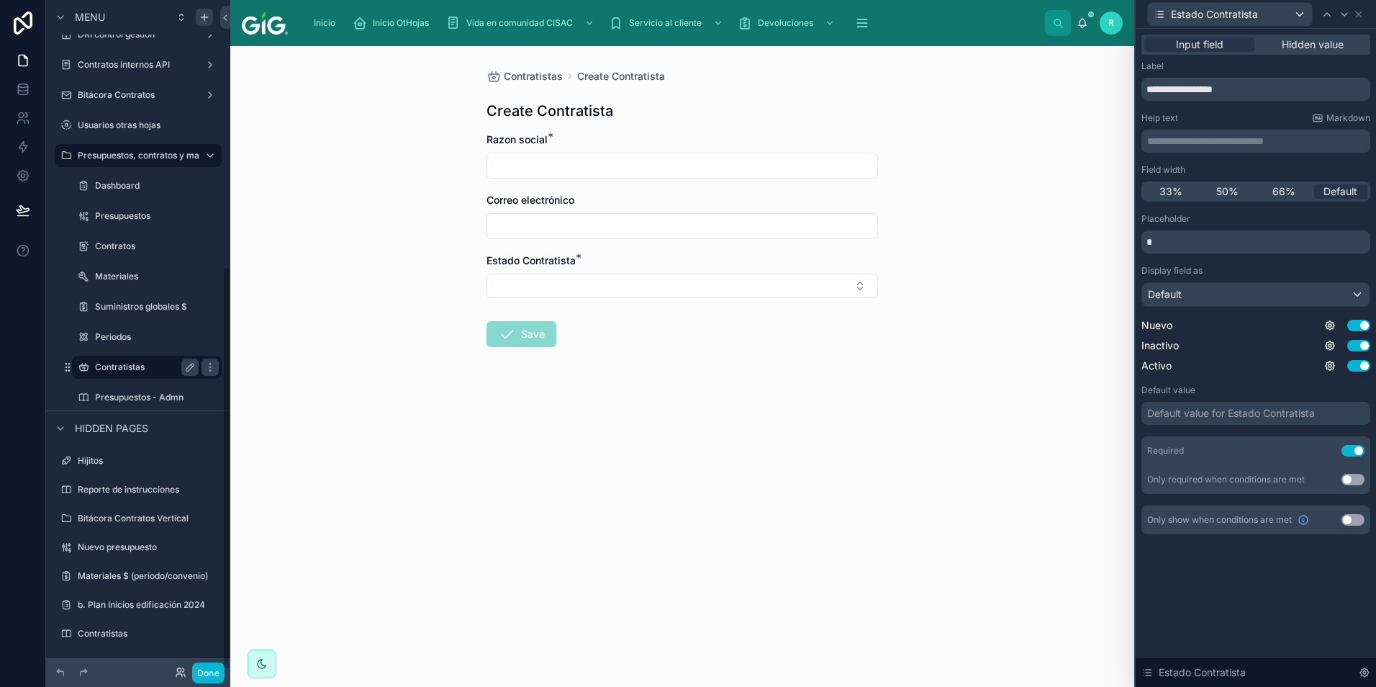
click at [121, 369] on label "Contratistas" at bounding box center [144, 367] width 98 height 12
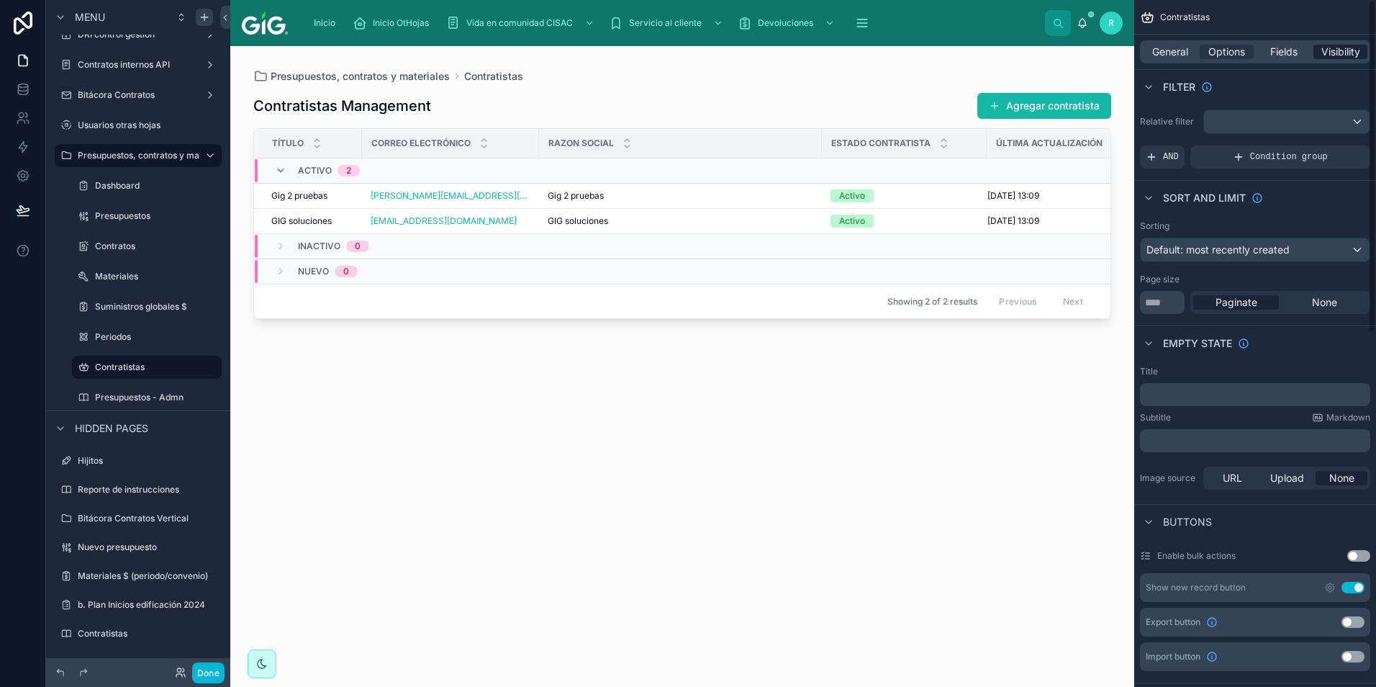
click at [1337, 50] on span "Visibility" at bounding box center [1341, 52] width 39 height 14
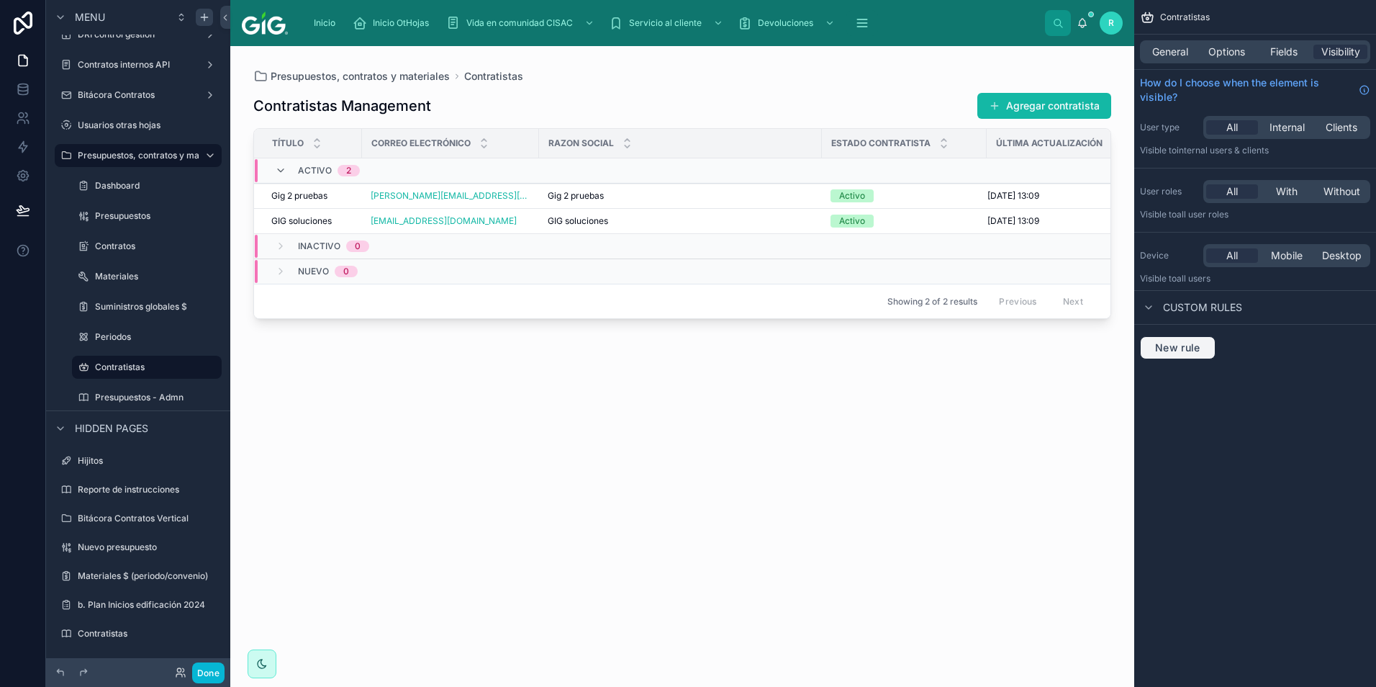
click at [1178, 345] on span "New rule" at bounding box center [1178, 347] width 57 height 13
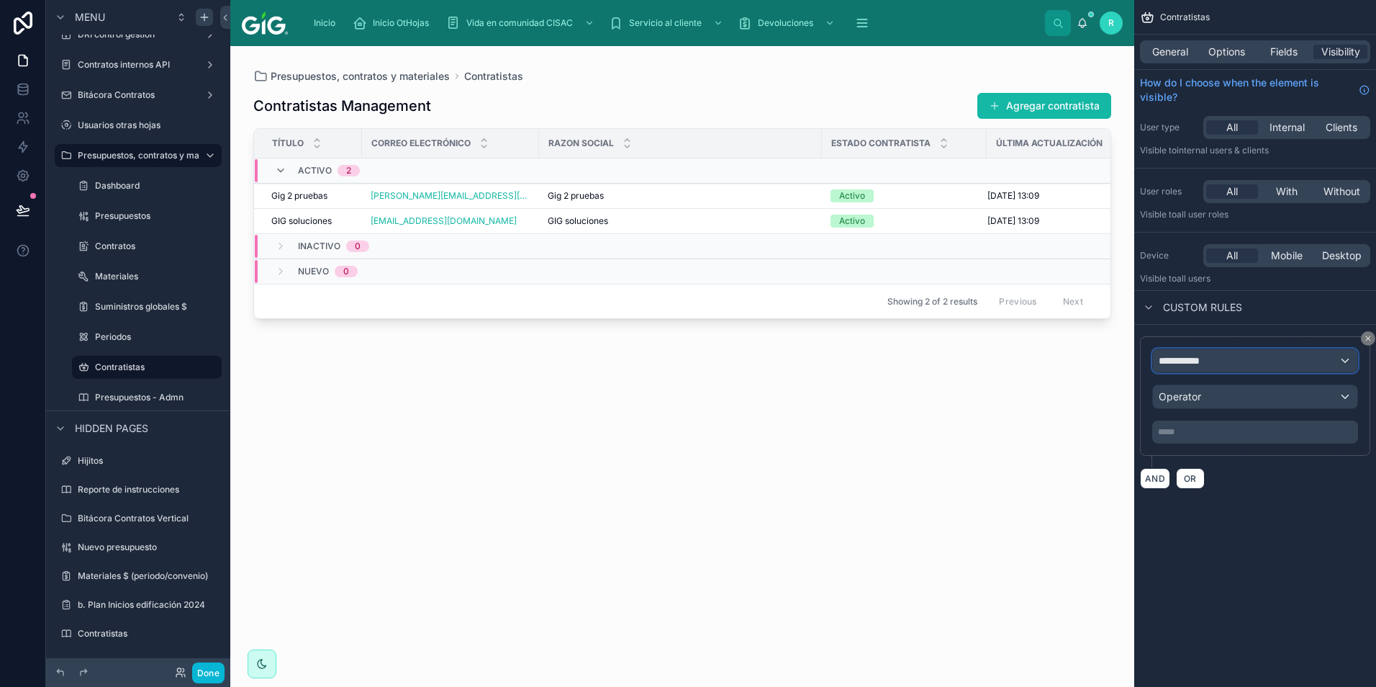
click at [1246, 364] on div "**********" at bounding box center [1255, 360] width 204 height 23
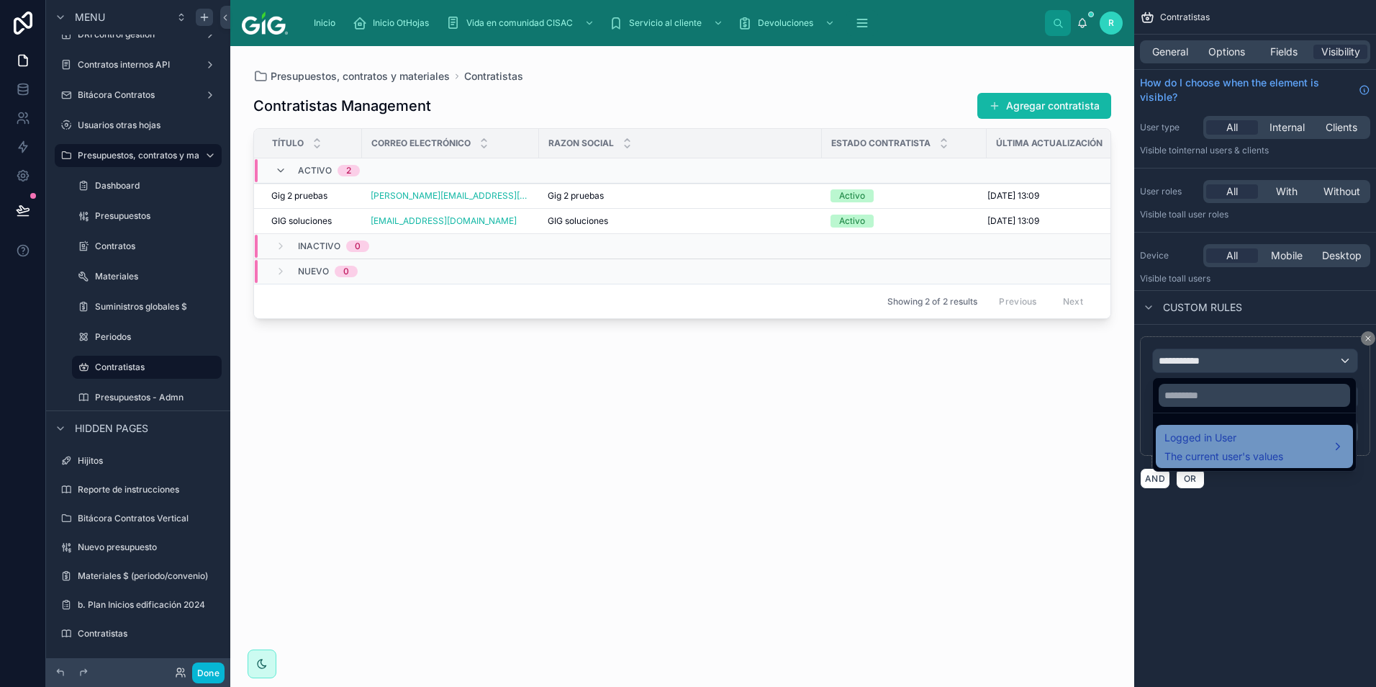
click at [1237, 451] on span "The current user's values" at bounding box center [1224, 456] width 119 height 14
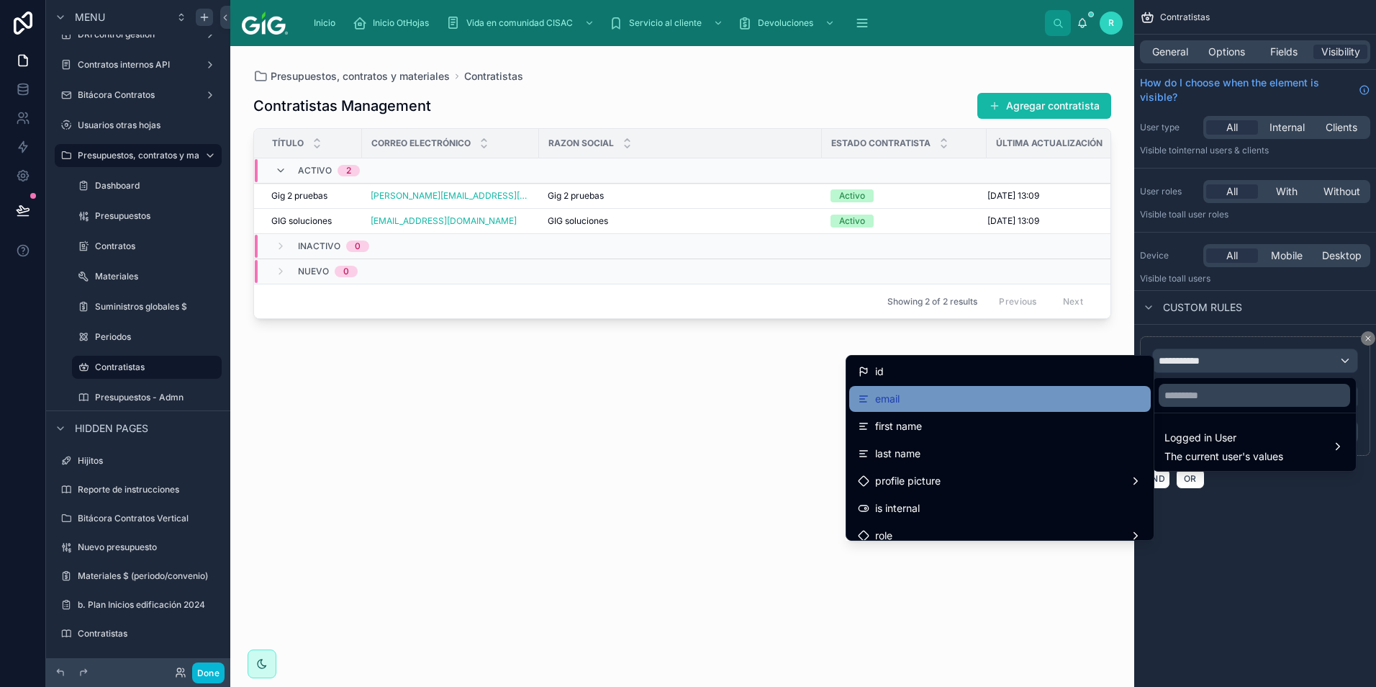
click at [967, 401] on div "email" at bounding box center [1000, 398] width 284 height 17
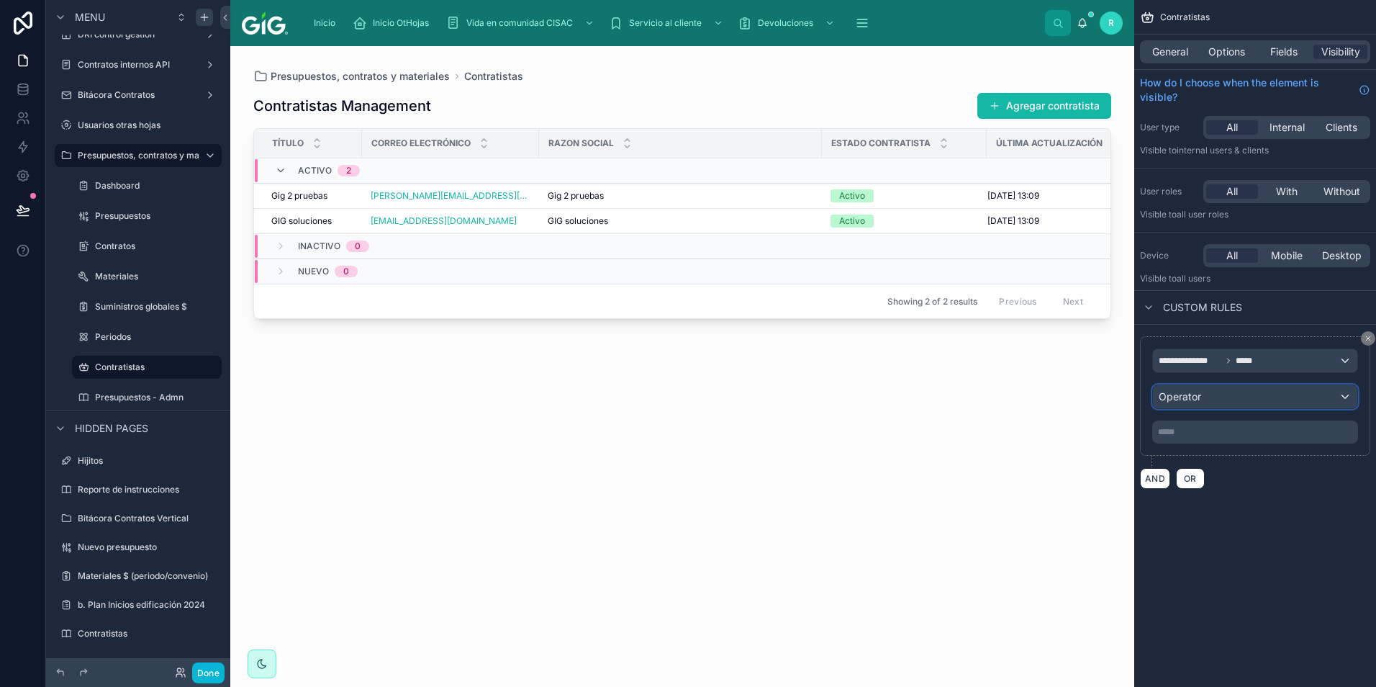
click at [1279, 403] on div "Operator" at bounding box center [1255, 396] width 204 height 23
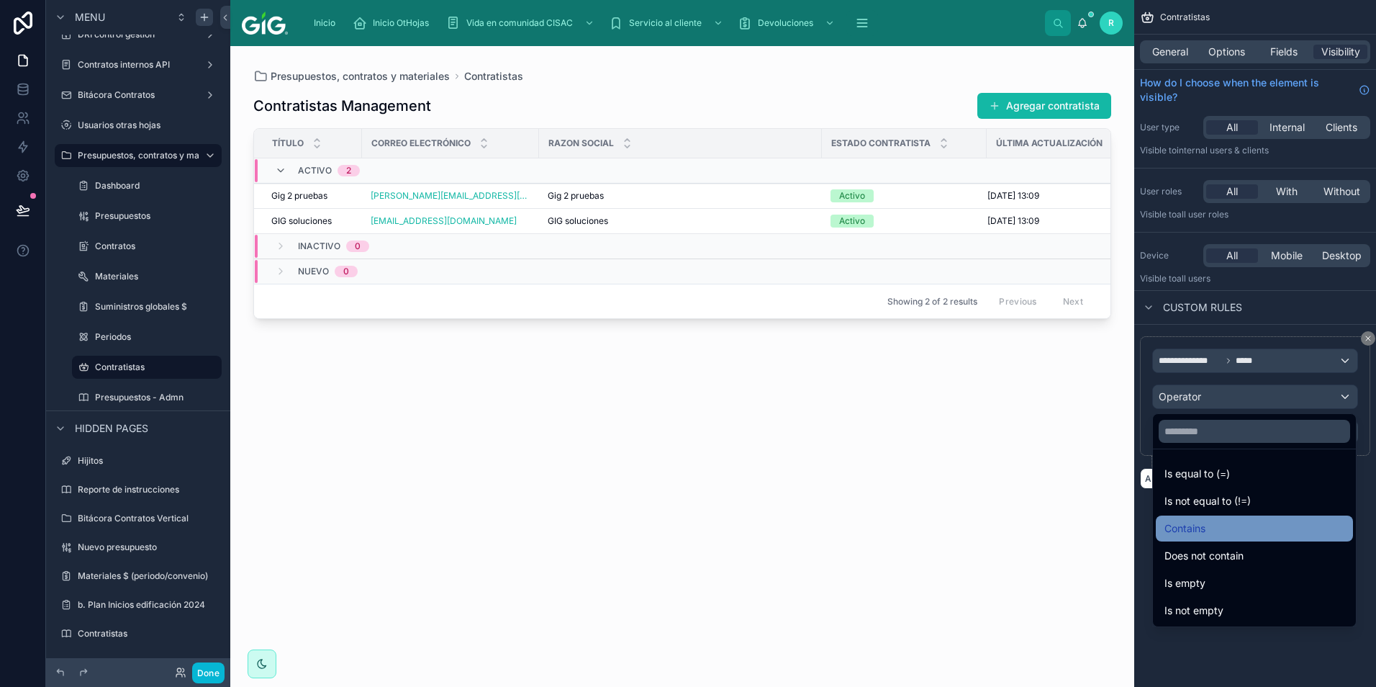
click at [1236, 529] on div "Contains" at bounding box center [1255, 528] width 180 height 17
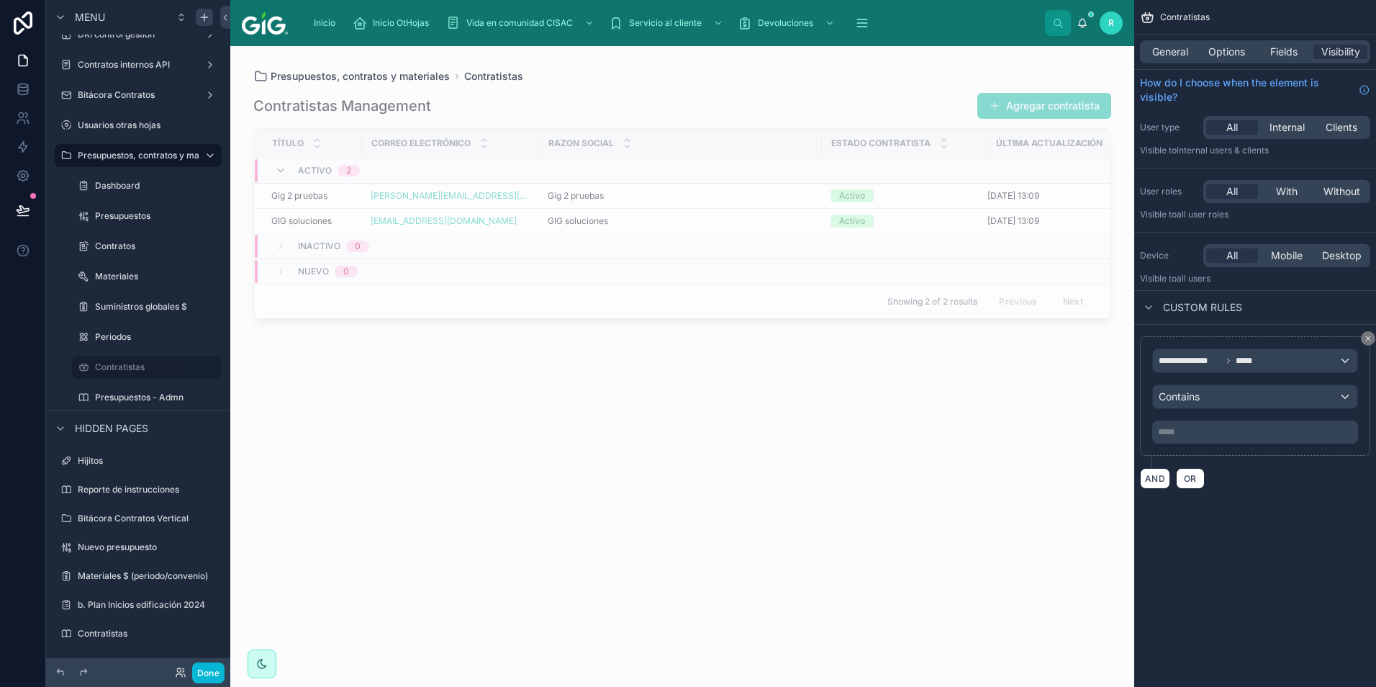
click at [1226, 428] on p "***** ﻿" at bounding box center [1256, 432] width 197 height 12
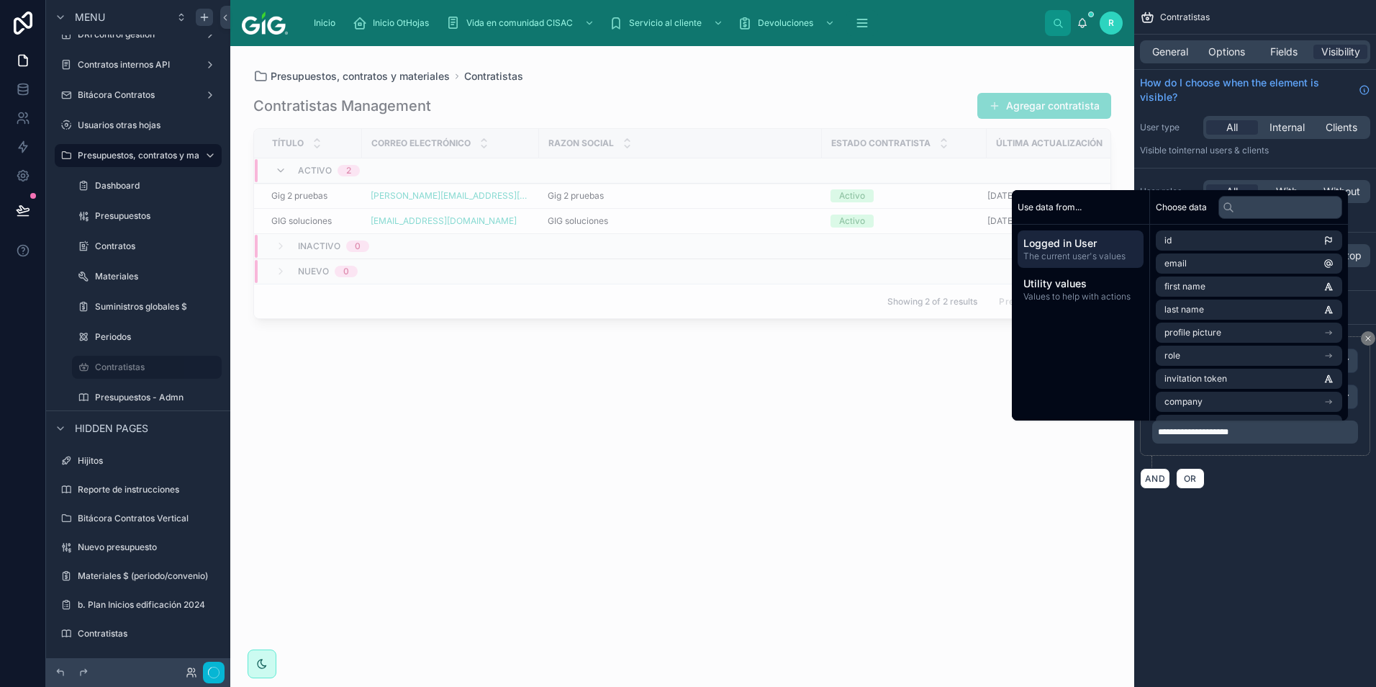
drag, startPoint x: 1280, startPoint y: 501, endPoint x: 1255, endPoint y: 489, distance: 27.4
click at [1281, 502] on div "**********" at bounding box center [1255, 261] width 242 height 523
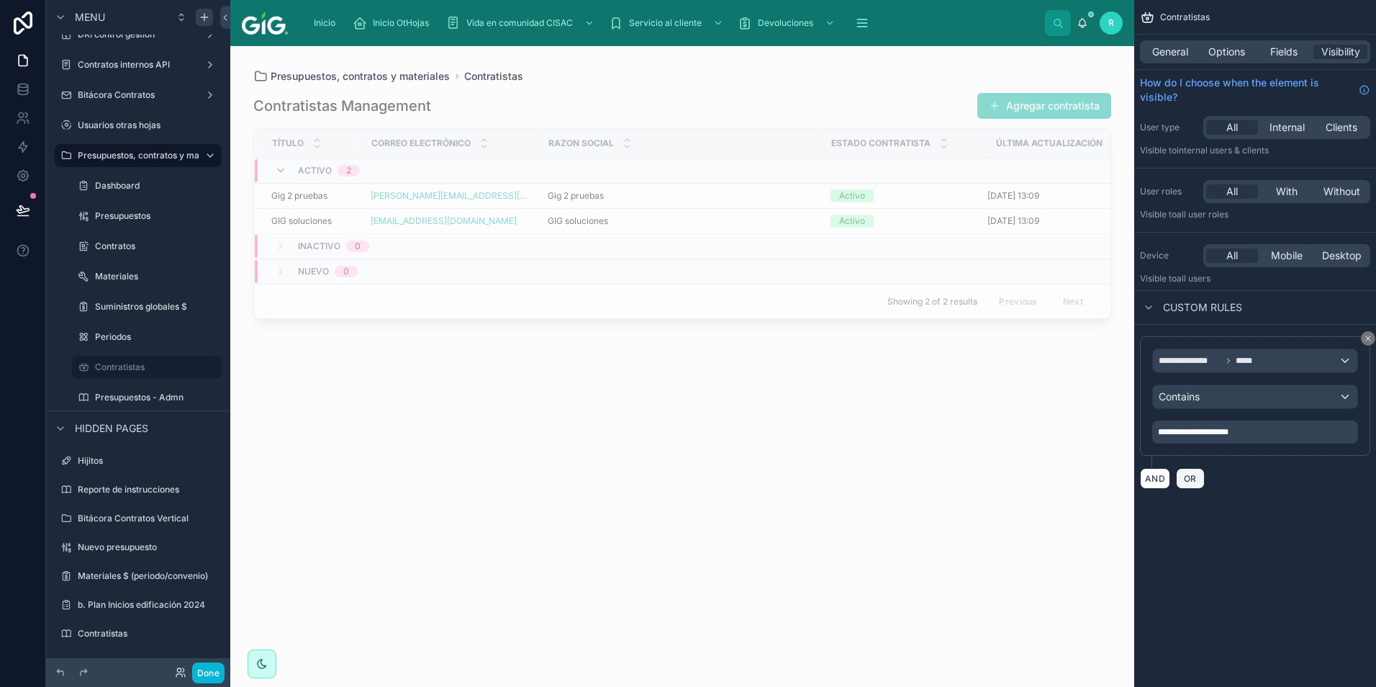
click at [1191, 472] on button "OR" at bounding box center [1190, 478] width 29 height 21
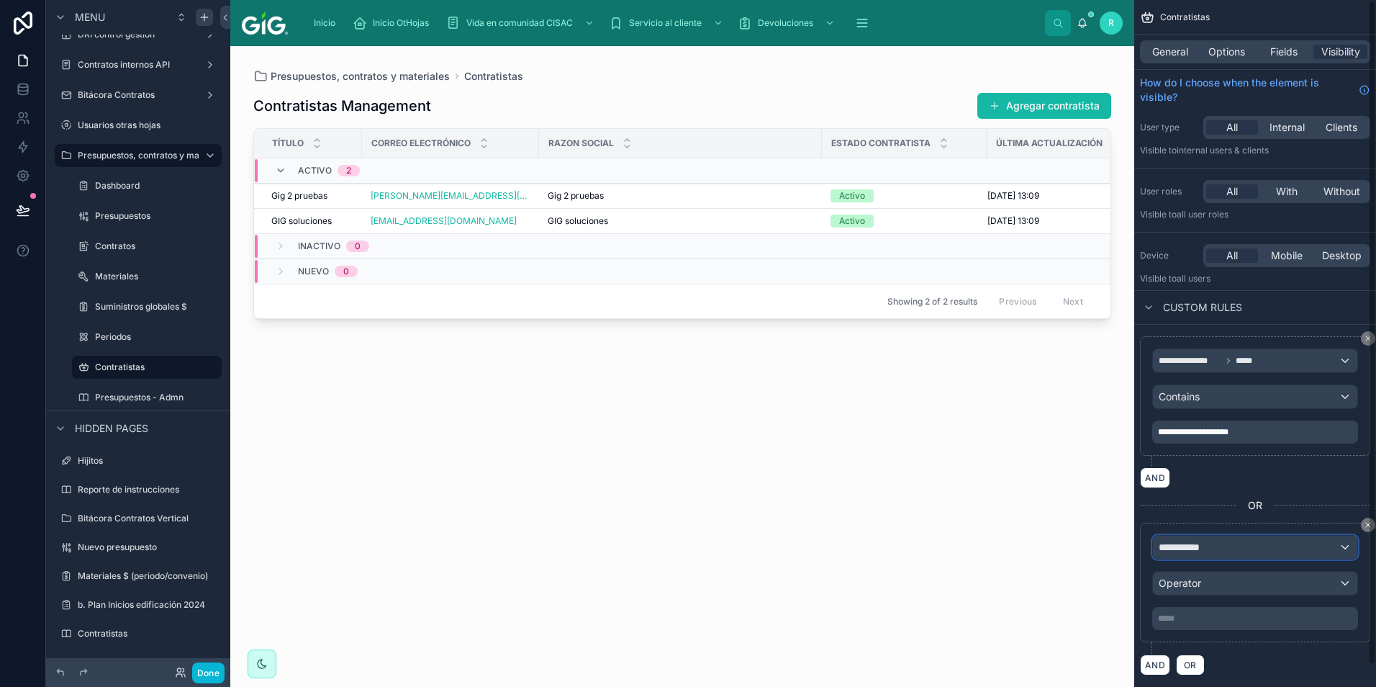
click at [1226, 550] on div "**********" at bounding box center [1255, 547] width 204 height 23
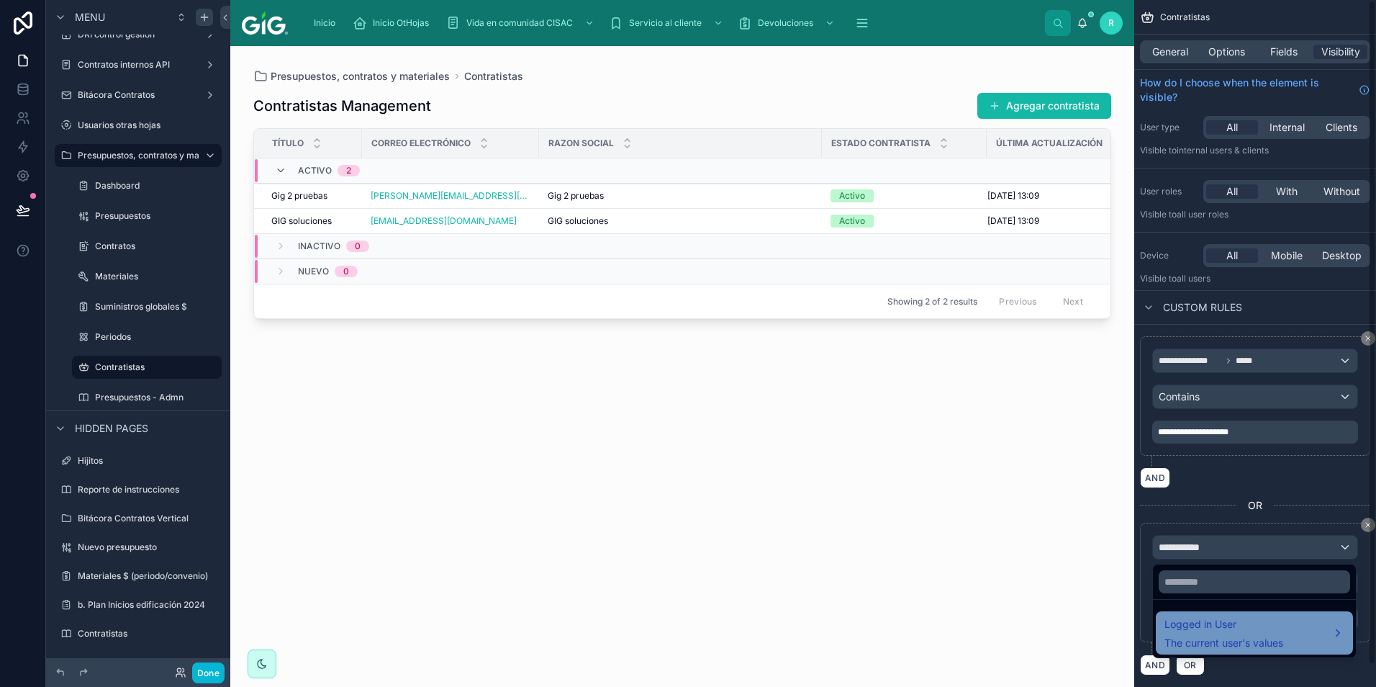
click at [1216, 637] on span "The current user's values" at bounding box center [1224, 643] width 119 height 14
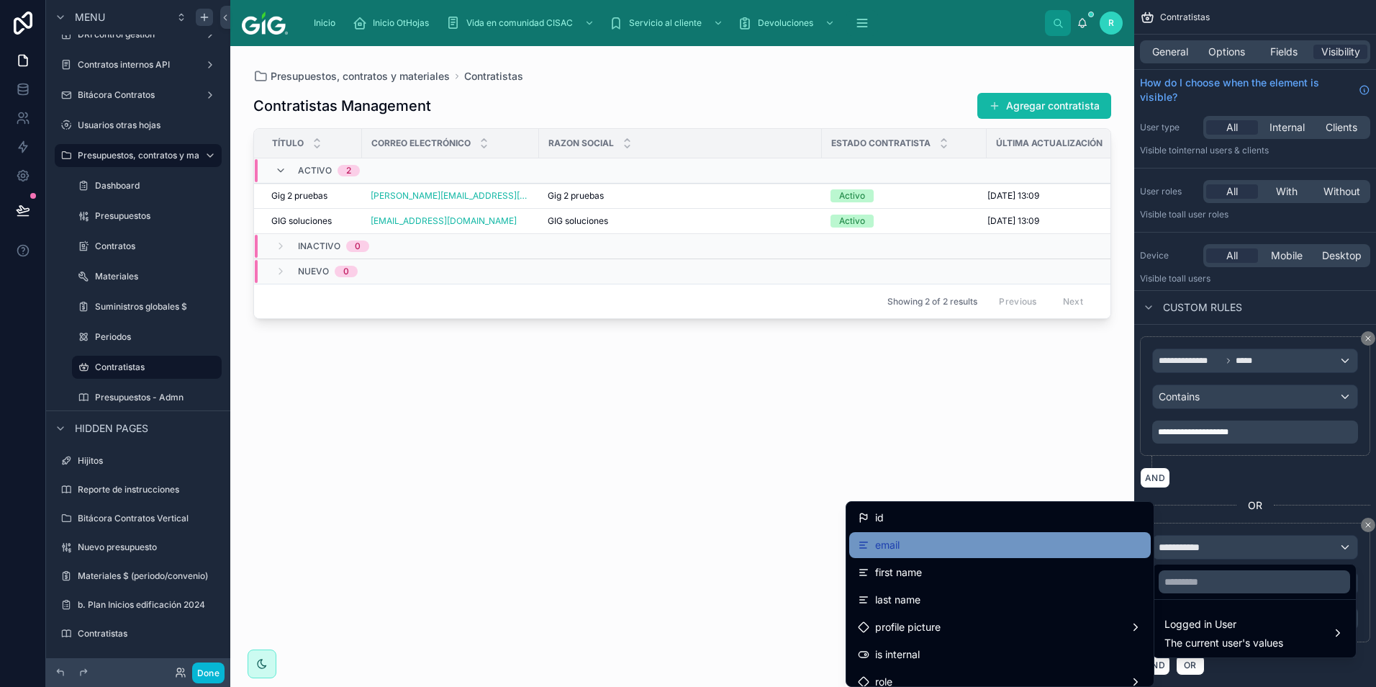
click at [940, 543] on div "email" at bounding box center [1000, 544] width 284 height 17
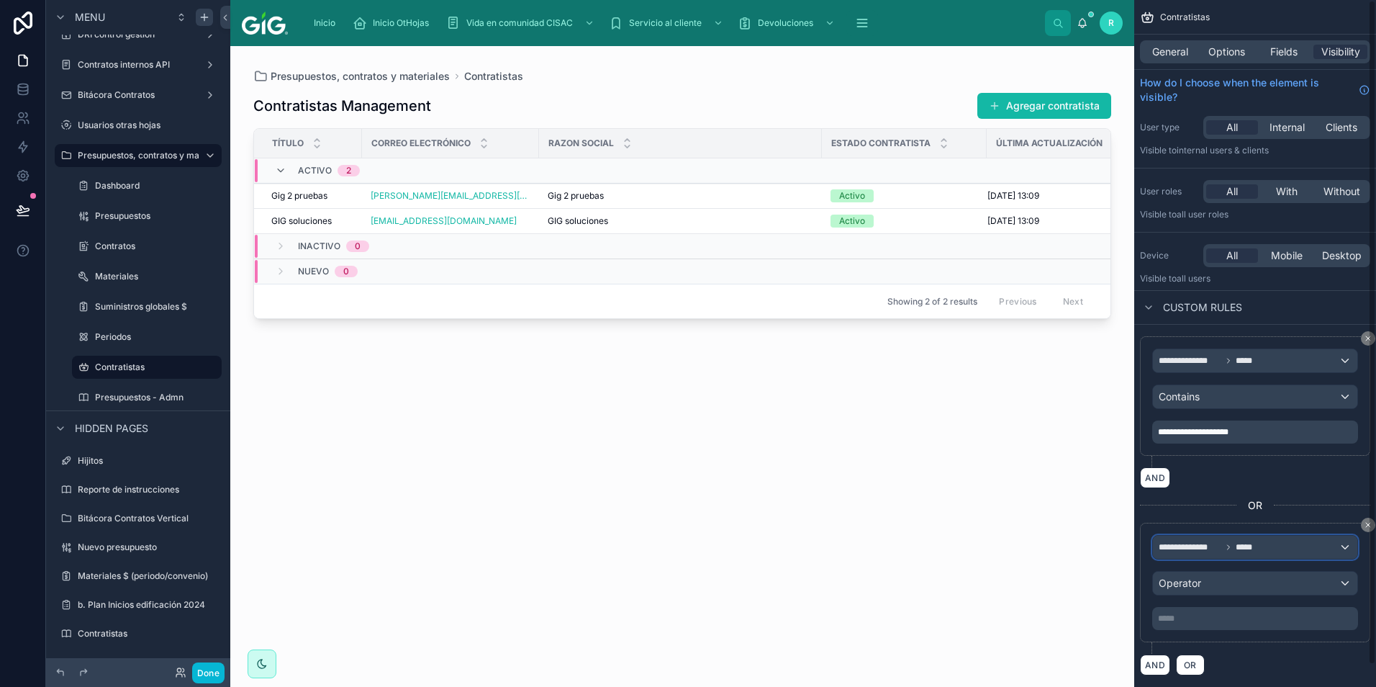
click at [1245, 541] on span "*****" at bounding box center [1247, 547] width 22 height 12
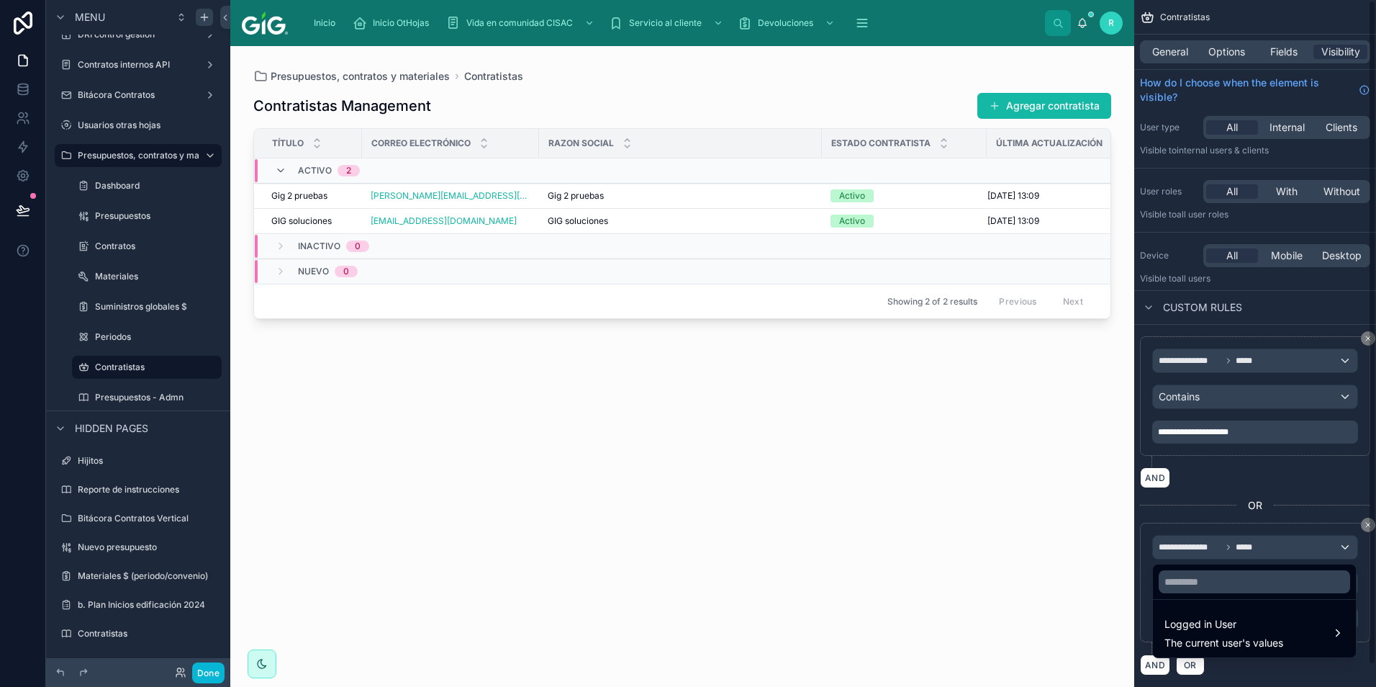
click at [1278, 500] on div "scrollable content" at bounding box center [688, 343] width 1376 height 687
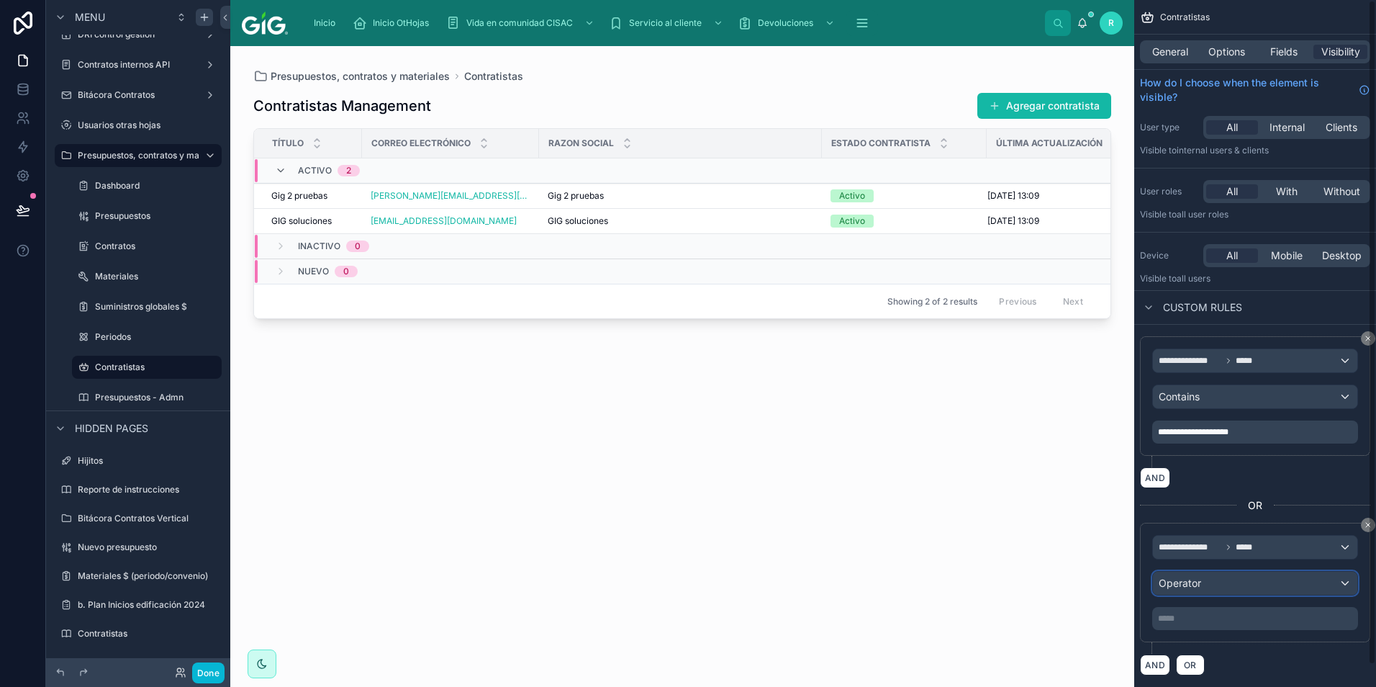
click at [1224, 582] on div "Operator" at bounding box center [1255, 583] width 204 height 23
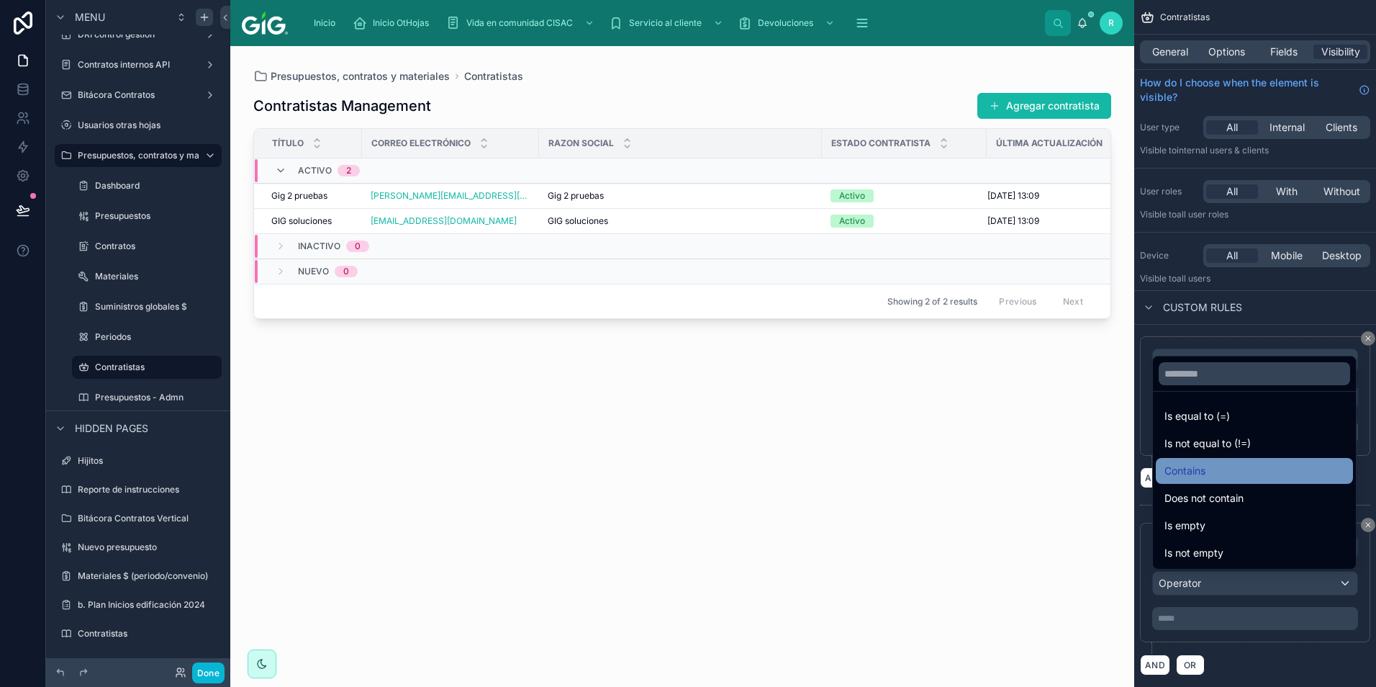
click at [1246, 472] on div "Contains" at bounding box center [1255, 470] width 180 height 17
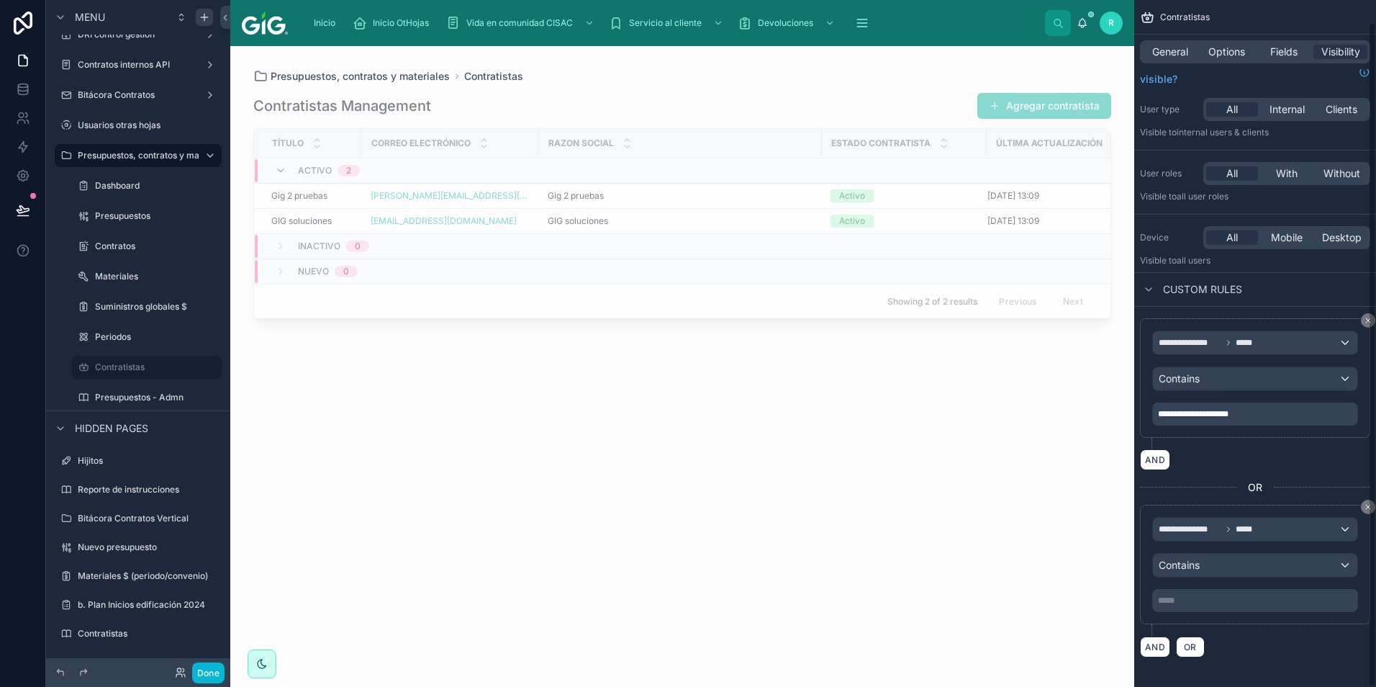
scroll to position [23, 0]
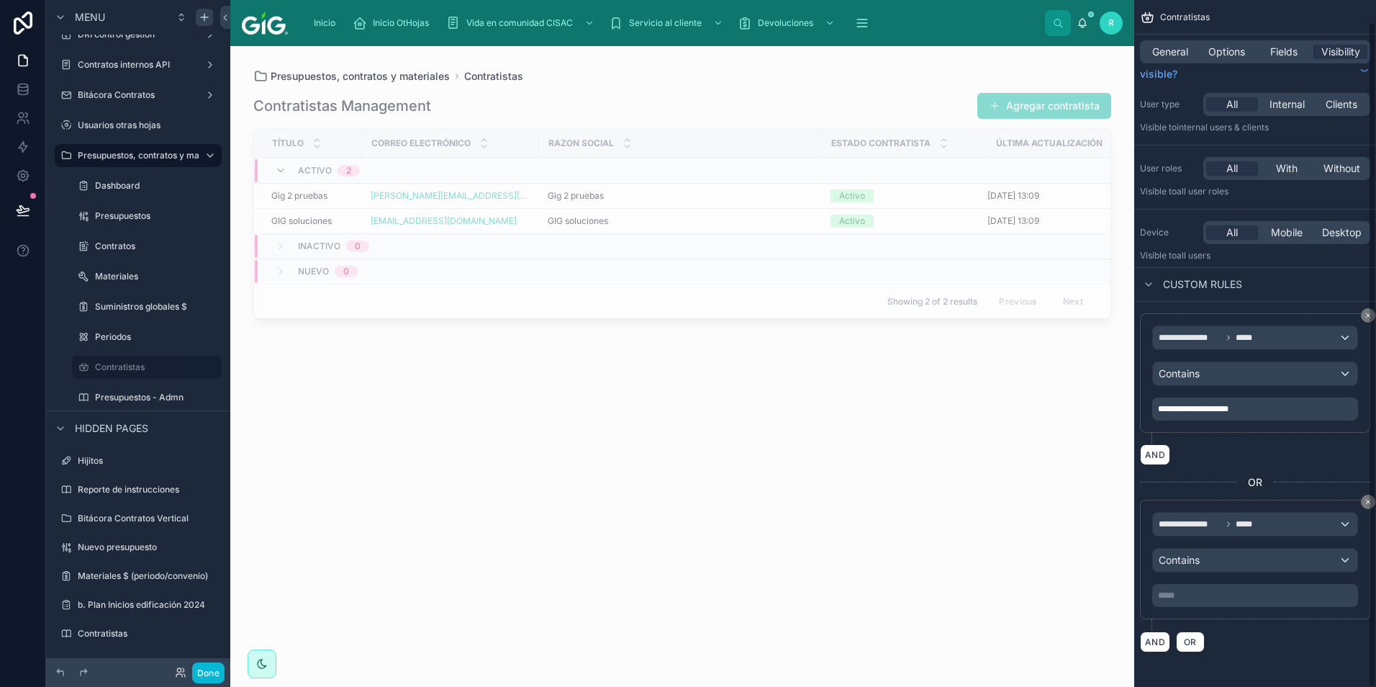
click at [1219, 595] on p "***** ﻿" at bounding box center [1256, 596] width 197 height 12
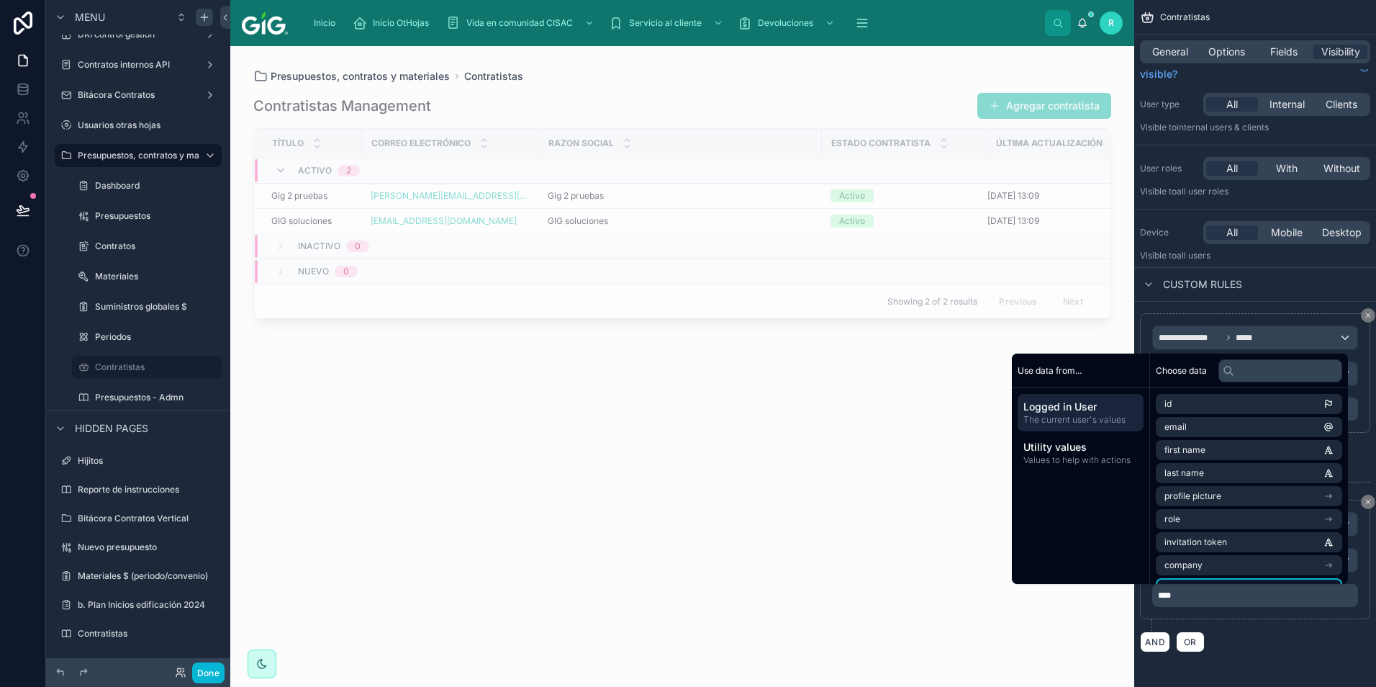
drag, startPoint x: 1204, startPoint y: 582, endPoint x: 976, endPoint y: 667, distance: 243.5
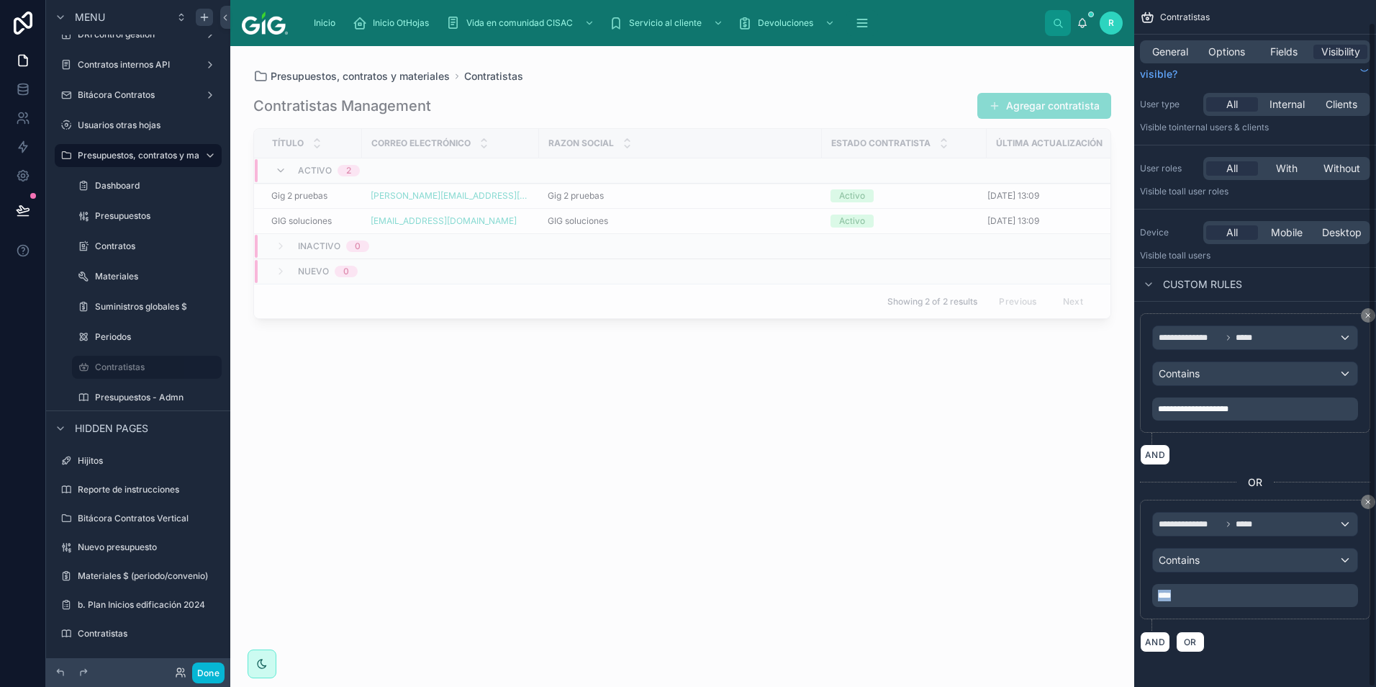
drag, startPoint x: 1192, startPoint y: 594, endPoint x: 1152, endPoint y: 595, distance: 40.3
click at [1152, 595] on div "**********" at bounding box center [1255, 559] width 230 height 119
click at [1195, 634] on button "OR" at bounding box center [1190, 641] width 29 height 21
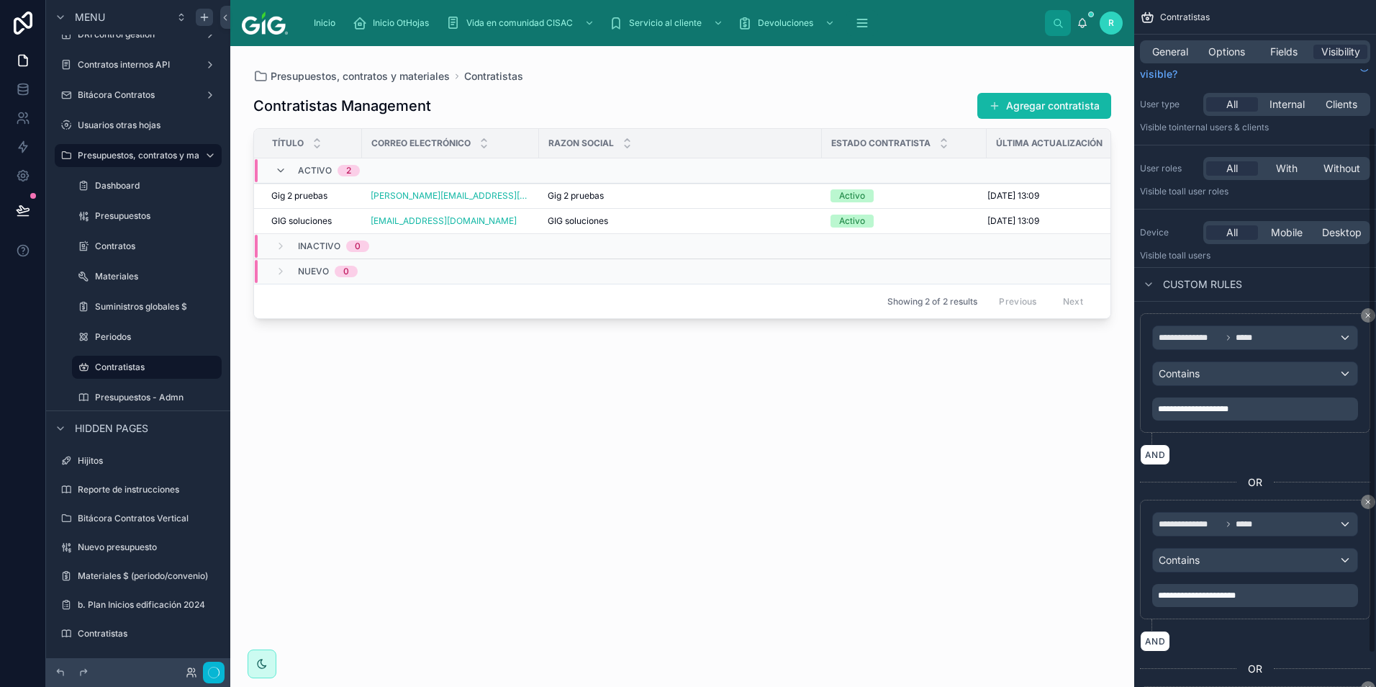
scroll to position [167, 0]
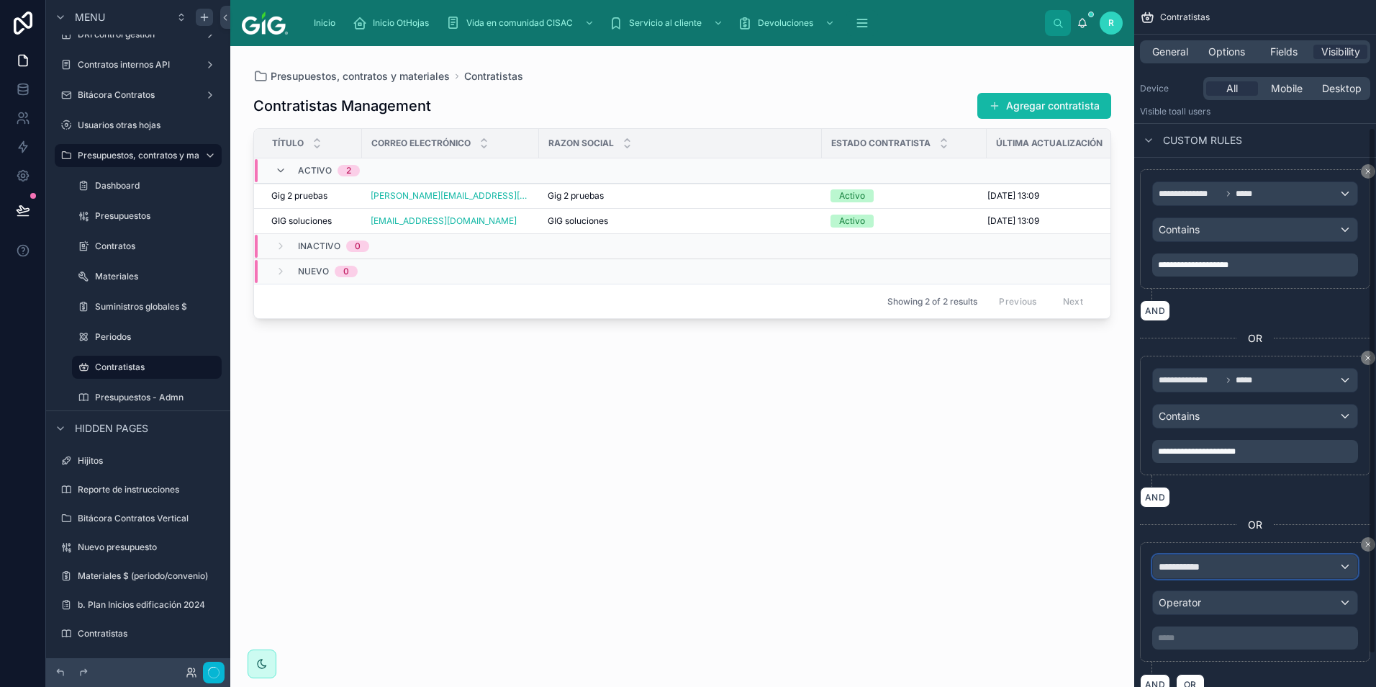
click at [1222, 568] on div "**********" at bounding box center [1255, 566] width 204 height 23
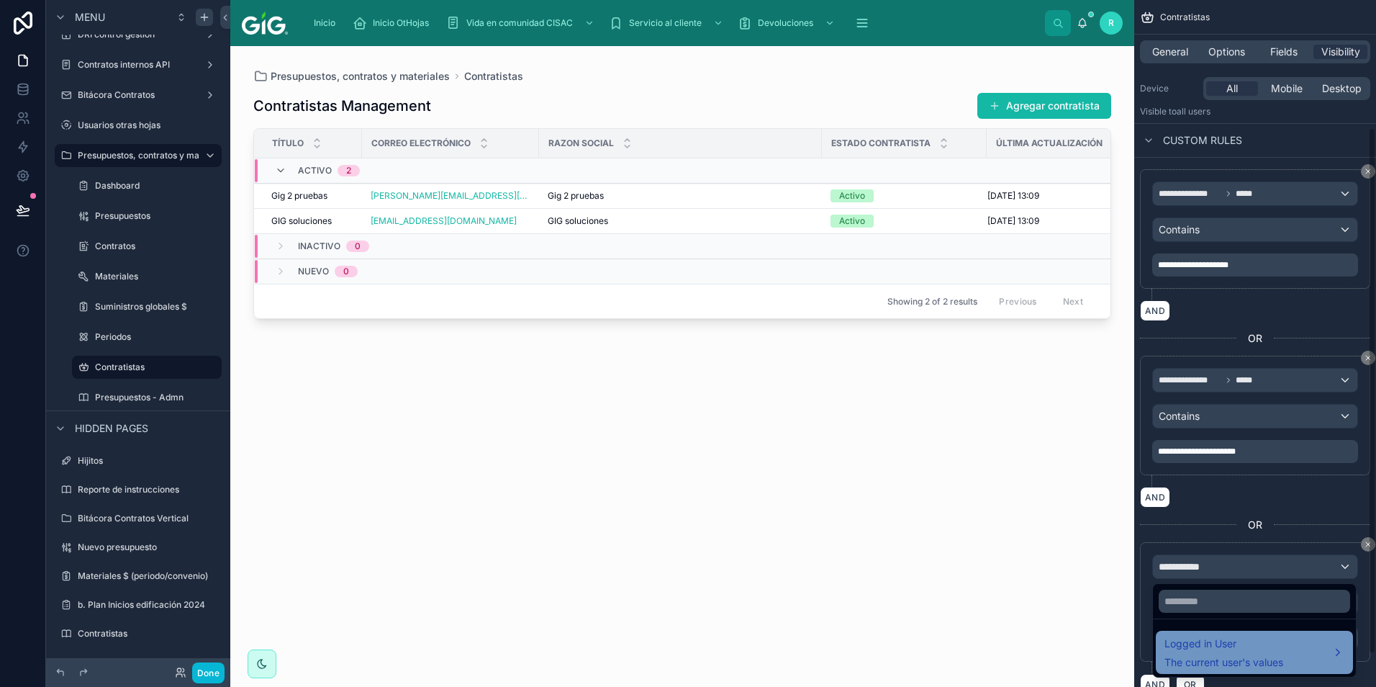
click at [1222, 657] on span "The current user's values" at bounding box center [1224, 662] width 119 height 14
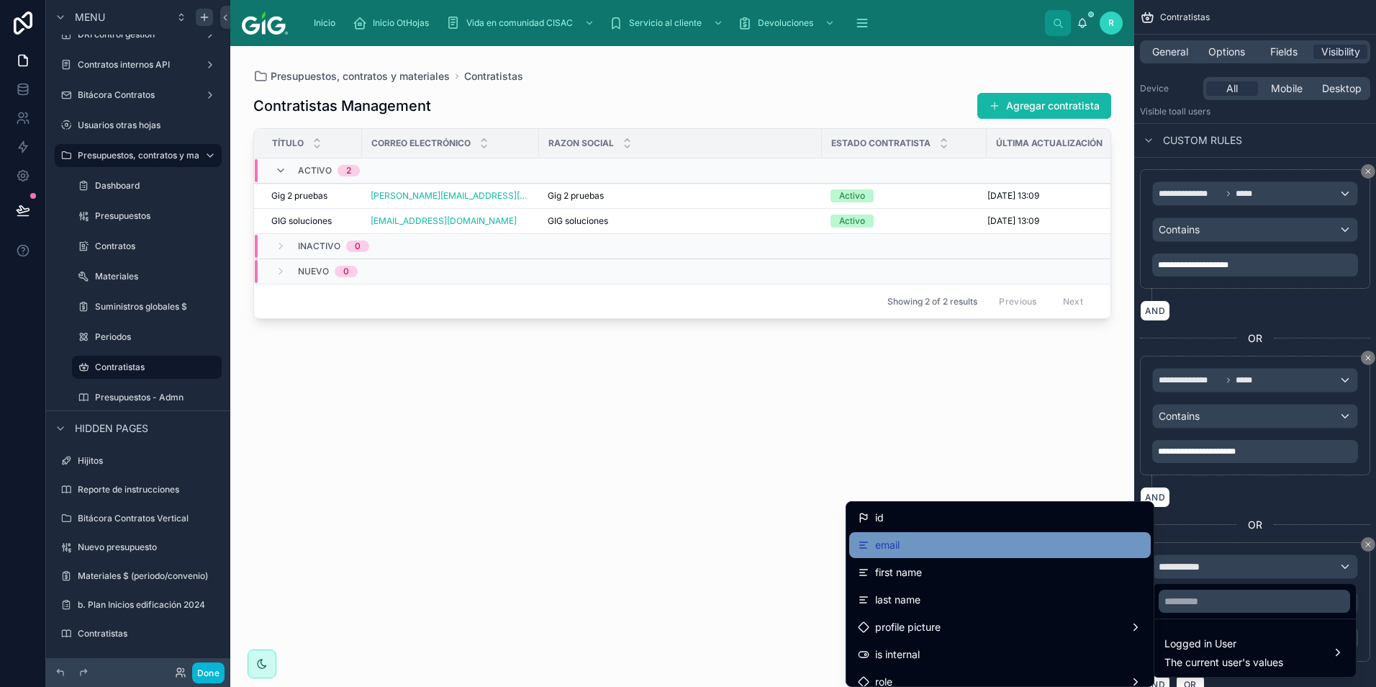
click at [1030, 546] on div "email" at bounding box center [1000, 544] width 284 height 17
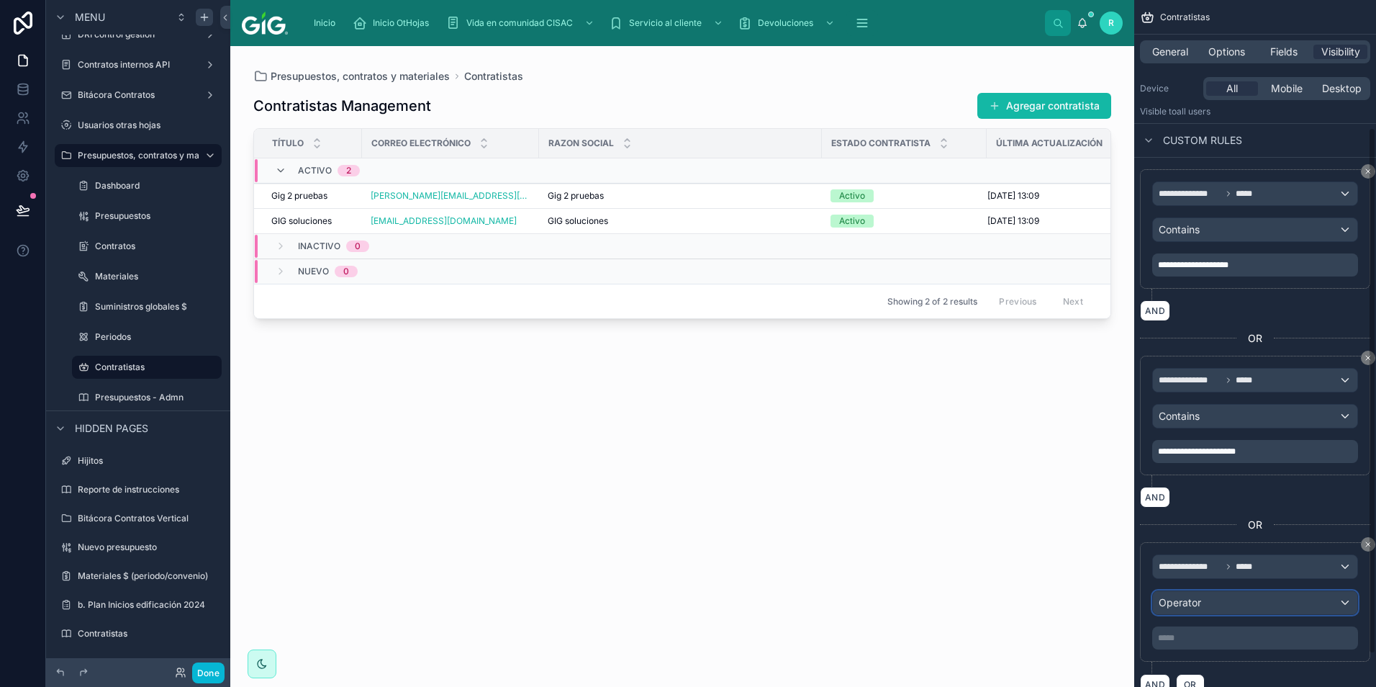
click at [1263, 597] on div "Operator" at bounding box center [1255, 602] width 204 height 23
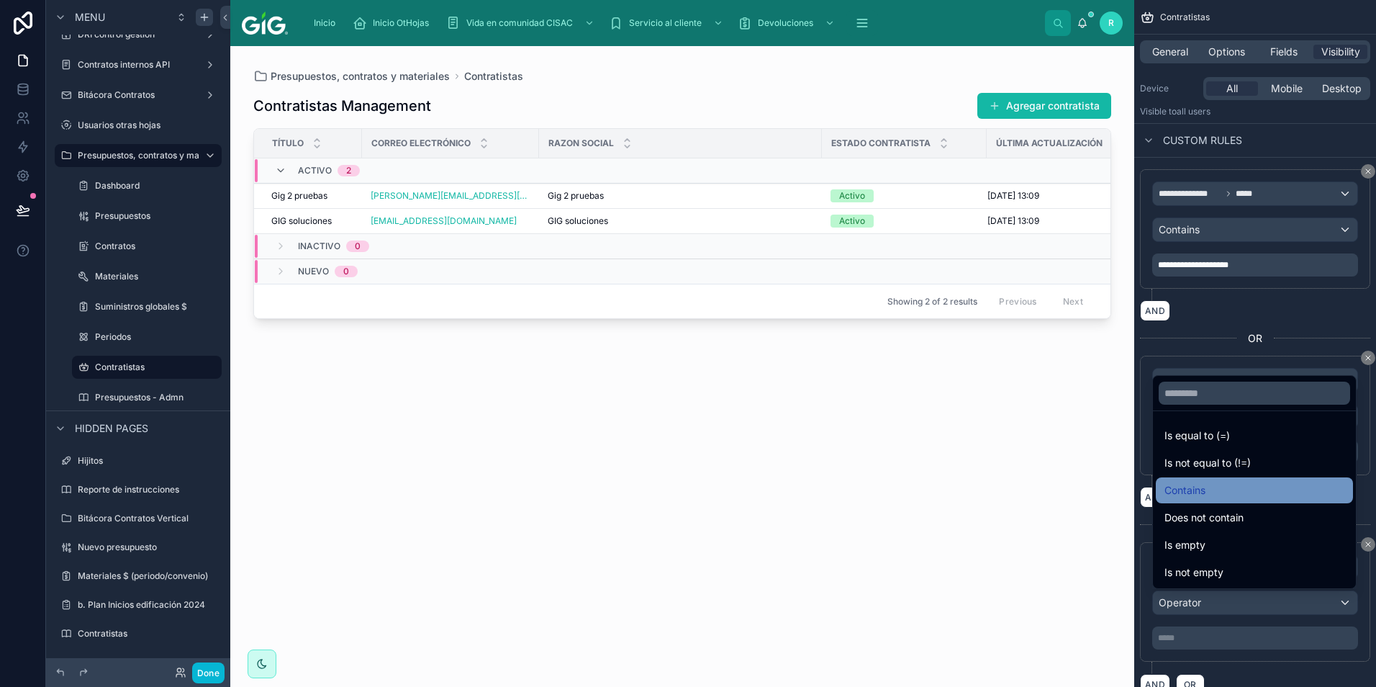
click at [1227, 494] on div "Contains" at bounding box center [1255, 490] width 180 height 17
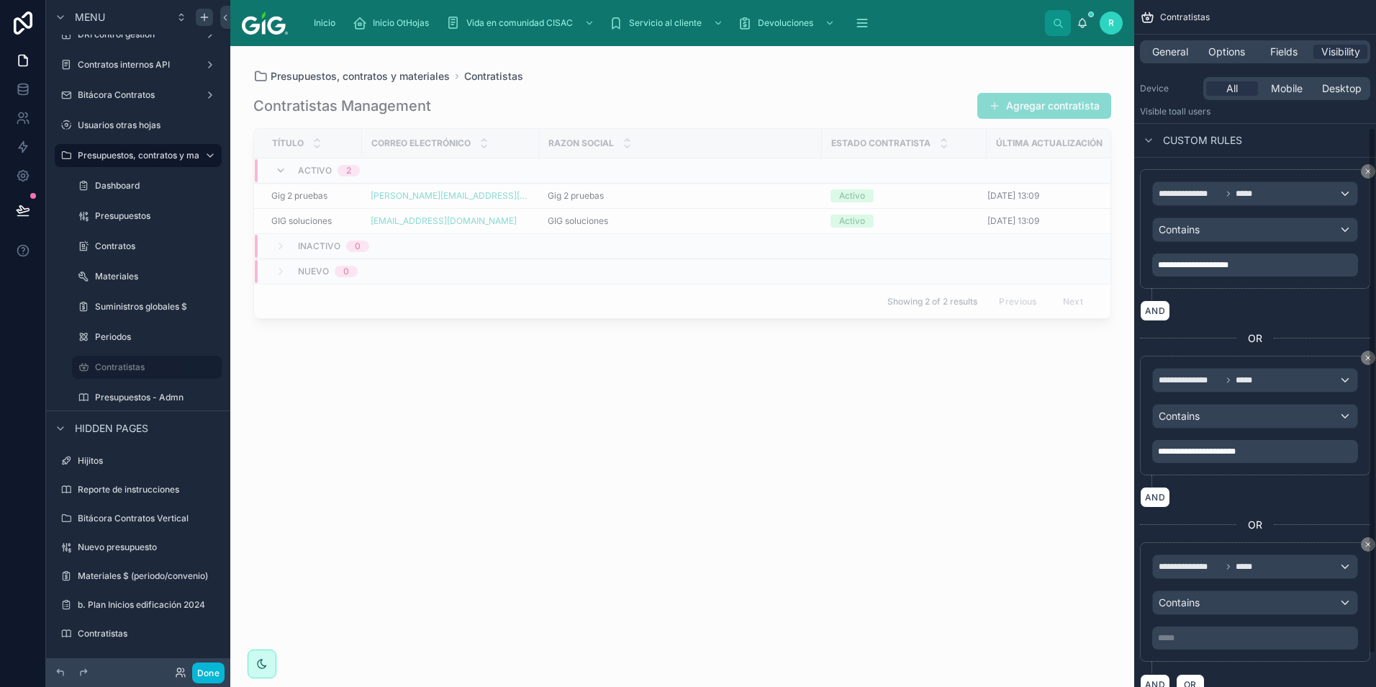
click at [1244, 641] on p "***** ﻿" at bounding box center [1256, 638] width 197 height 12
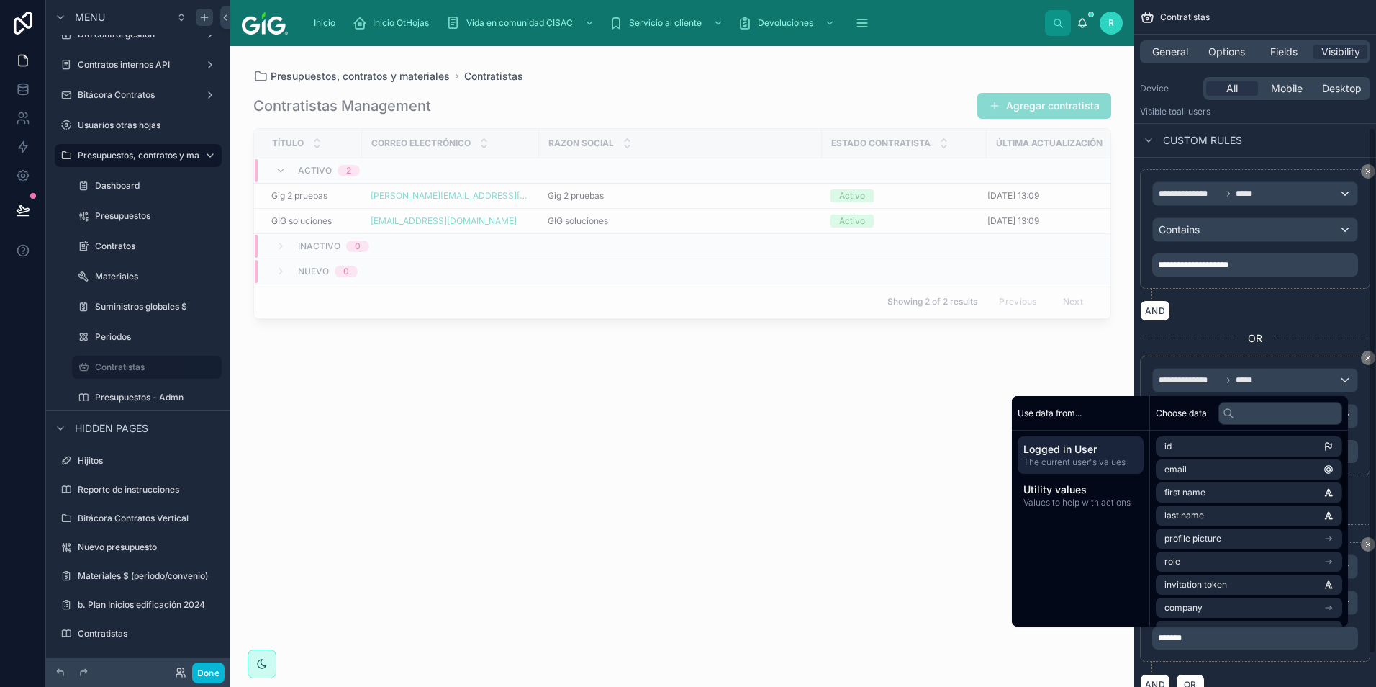
click at [1224, 639] on p "*******" at bounding box center [1256, 638] width 197 height 12
click at [1248, 667] on div "**********" at bounding box center [1255, 607] width 230 height 131
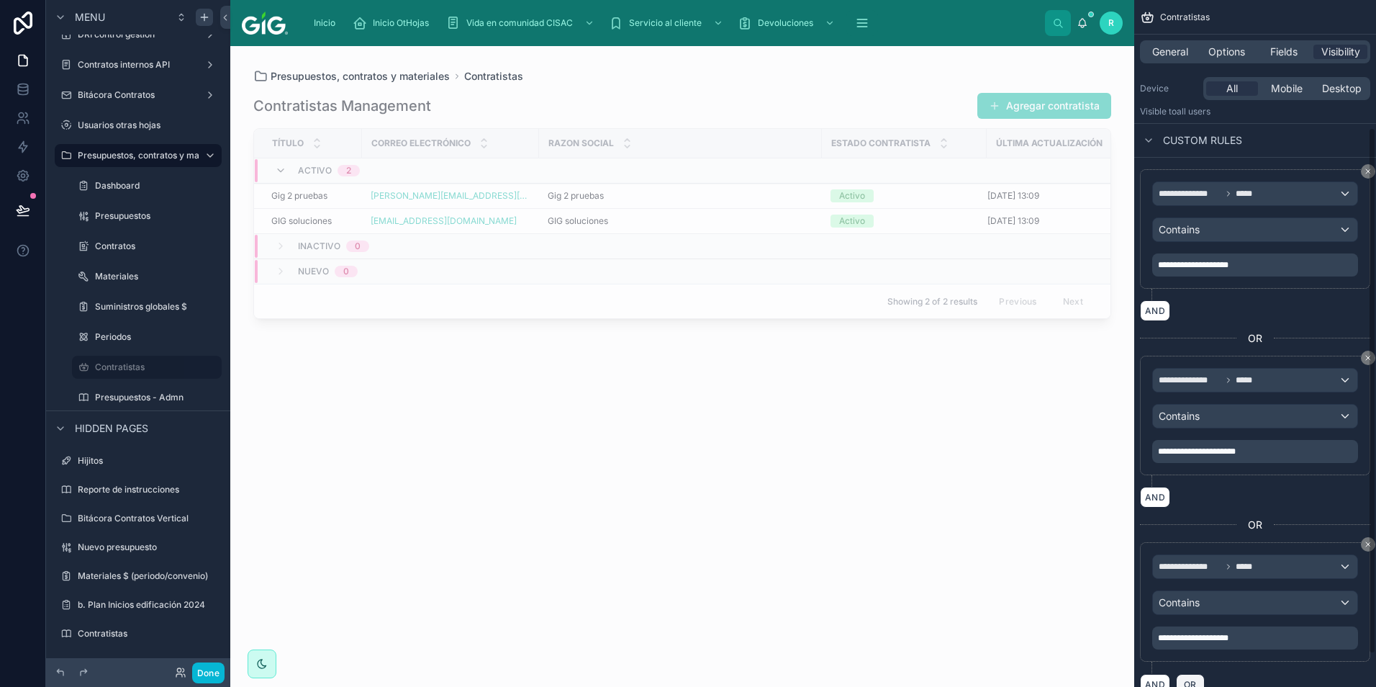
click at [1194, 676] on button "OR" at bounding box center [1190, 684] width 29 height 21
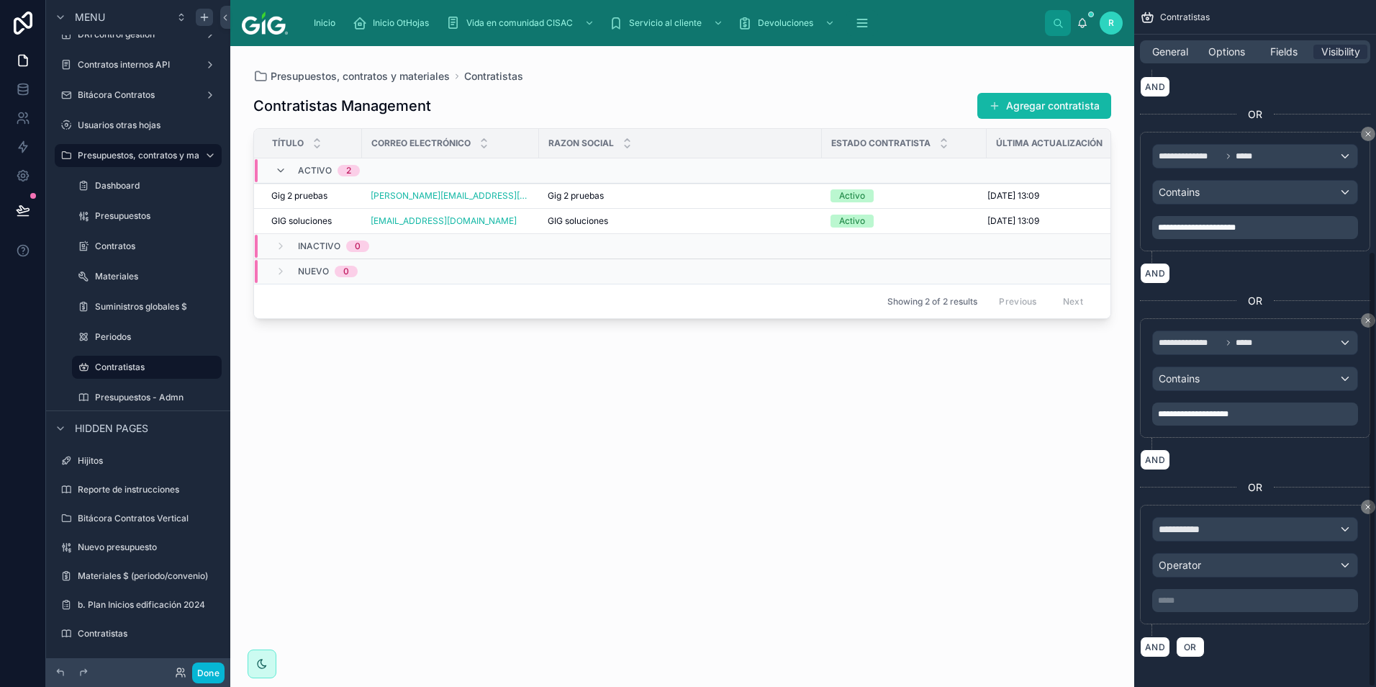
scroll to position [396, 0]
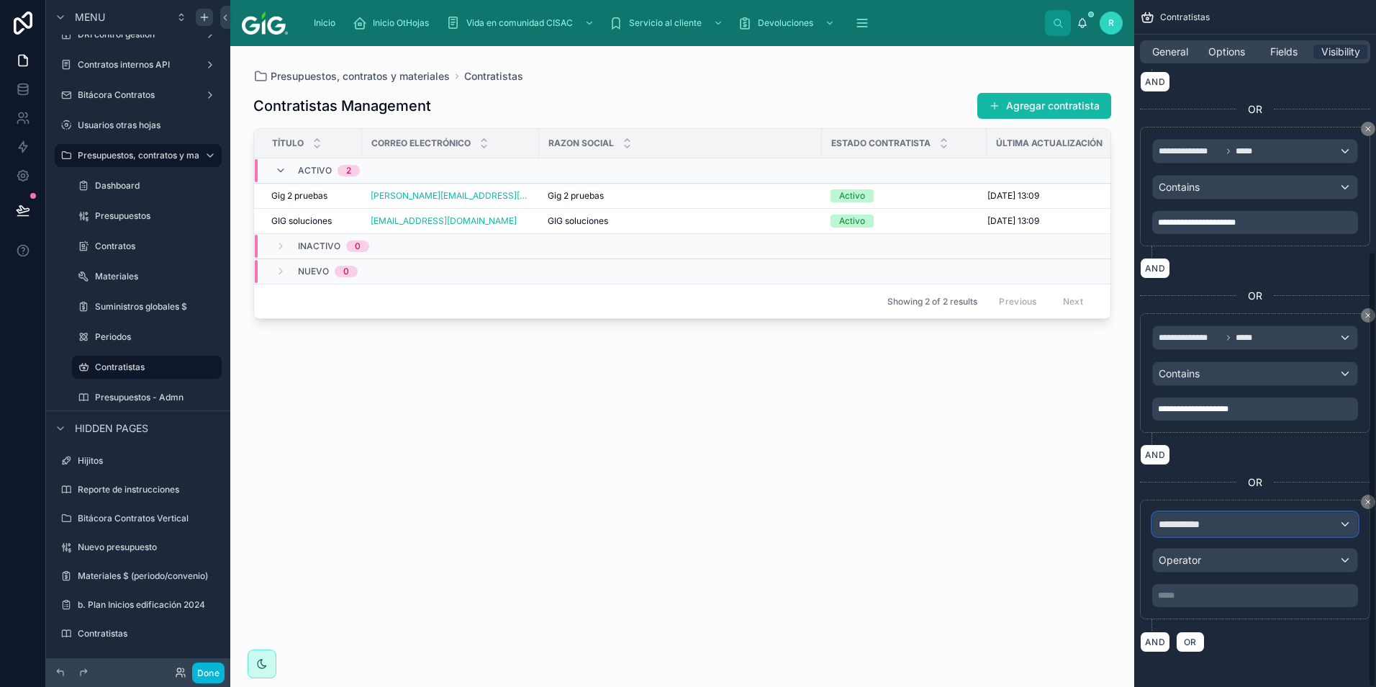
click at [1187, 523] on span "**********" at bounding box center [1185, 524] width 53 height 14
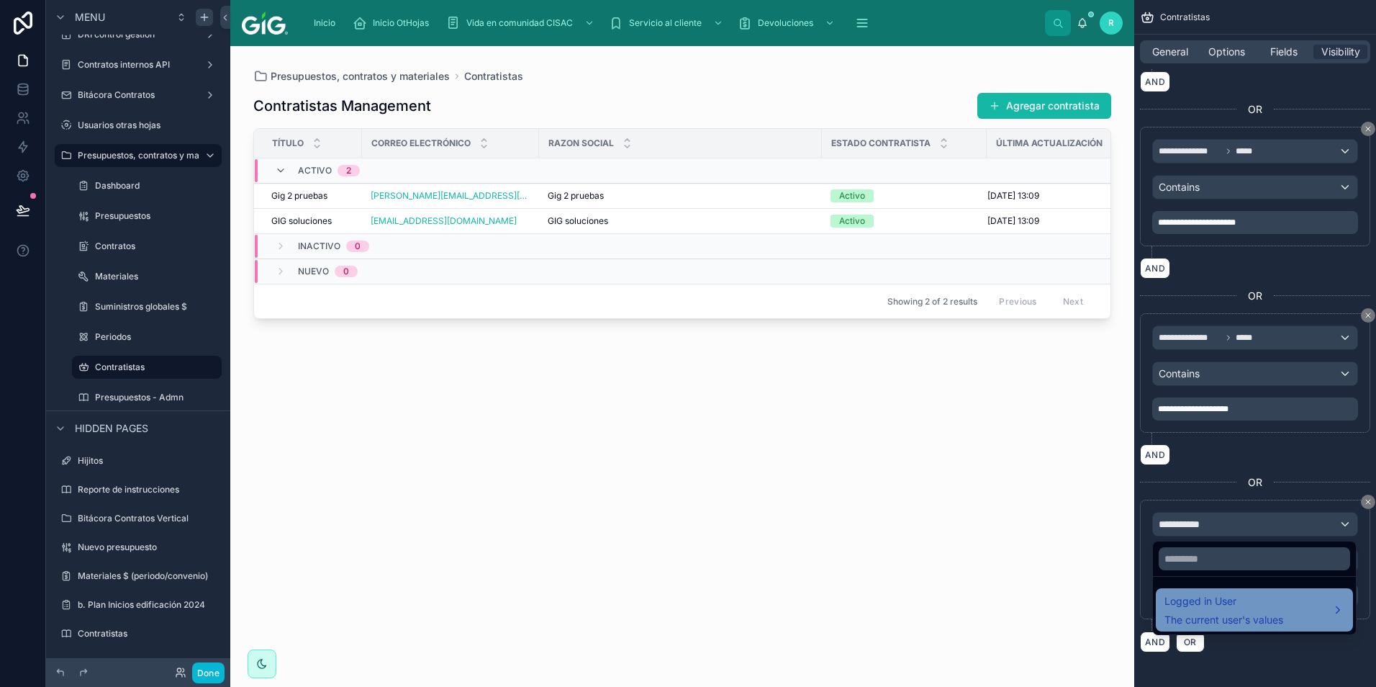
click at [1262, 600] on span "Logged in User" at bounding box center [1224, 600] width 119 height 17
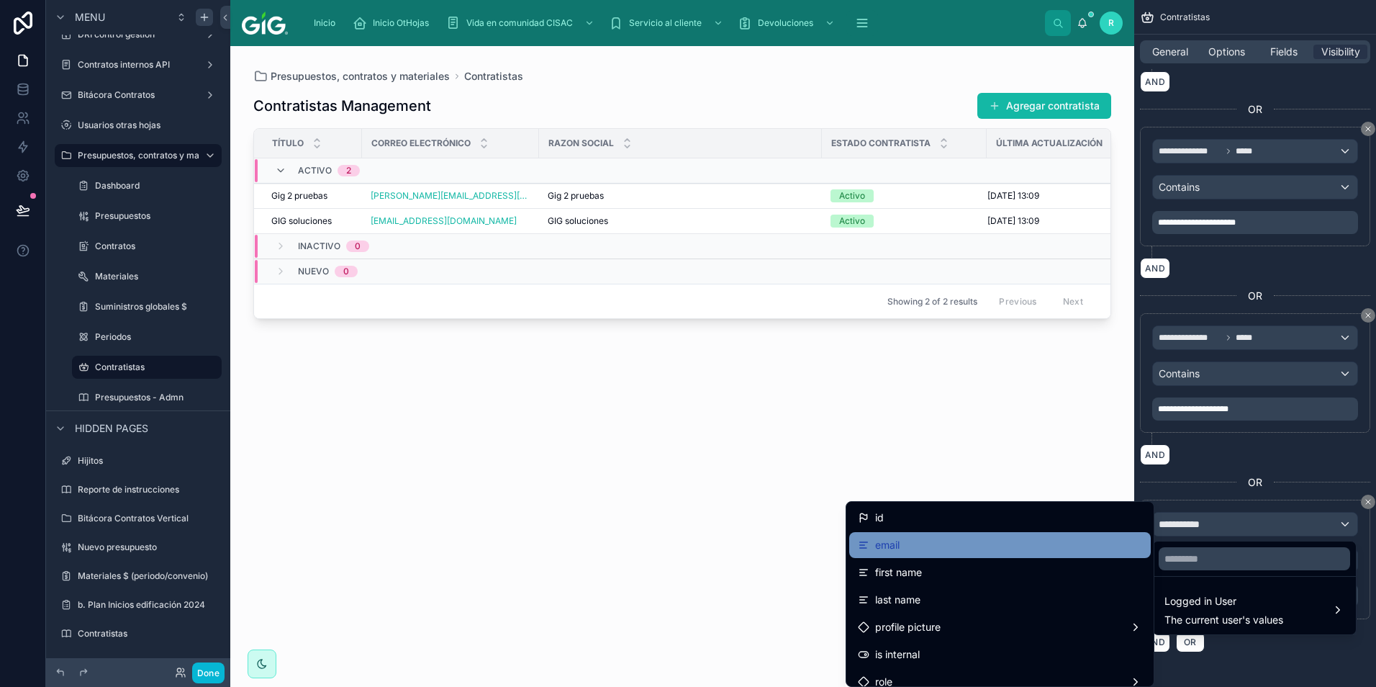
click at [998, 543] on div "email" at bounding box center [1000, 544] width 284 height 17
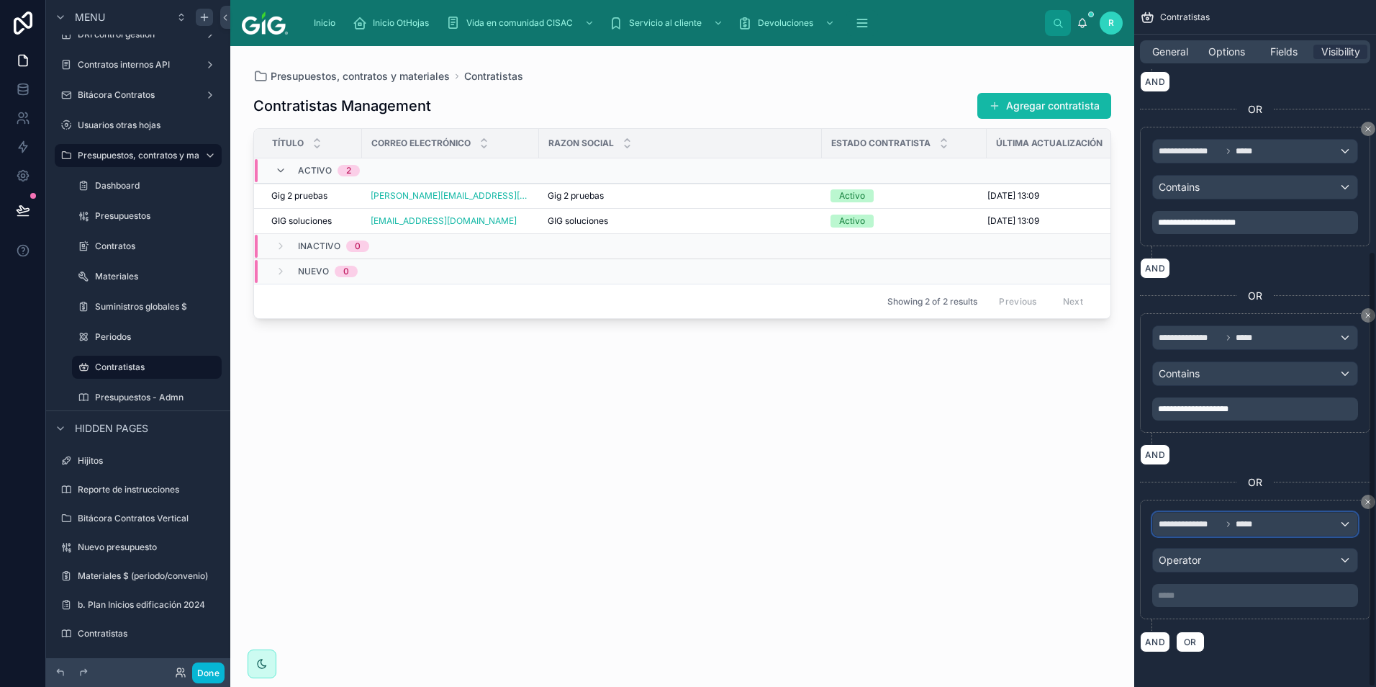
click at [1230, 523] on icon "scrollable content" at bounding box center [1228, 524] width 9 height 9
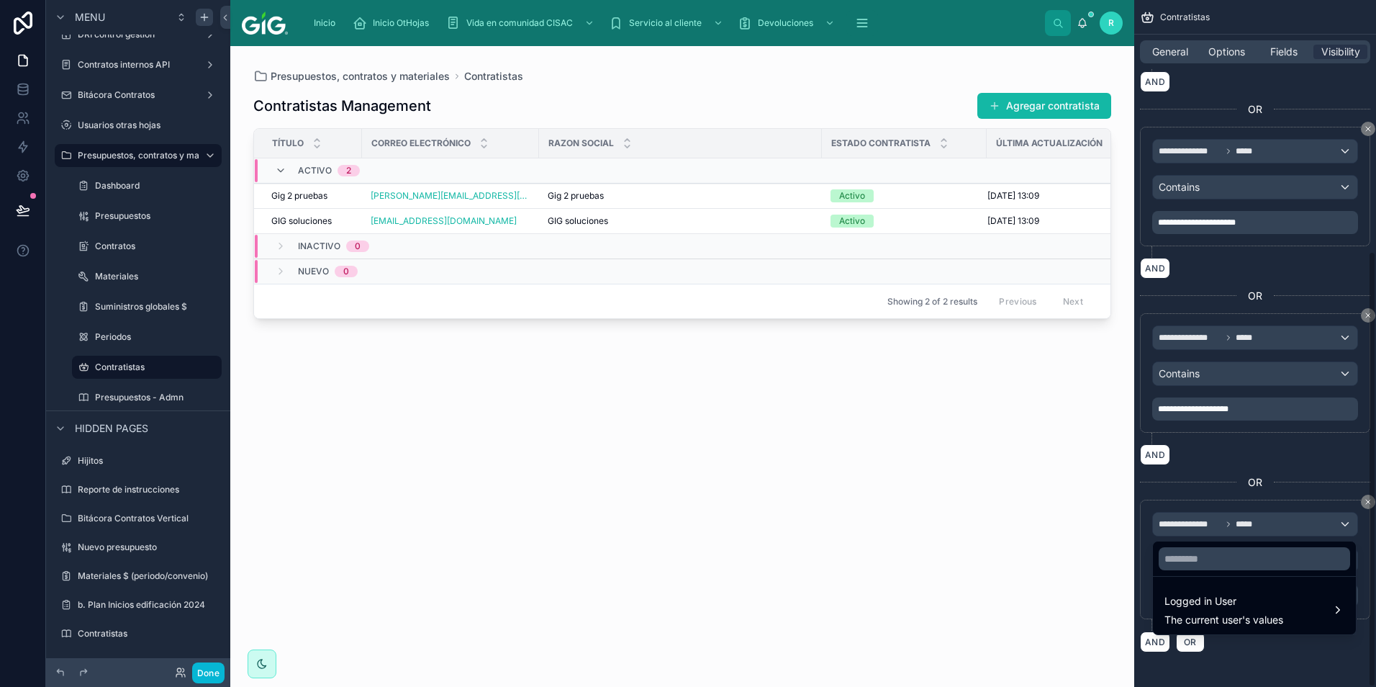
drag, startPoint x: 1272, startPoint y: 447, endPoint x: 1236, endPoint y: 533, distance: 92.9
click at [1272, 448] on div "scrollable content" at bounding box center [688, 343] width 1376 height 687
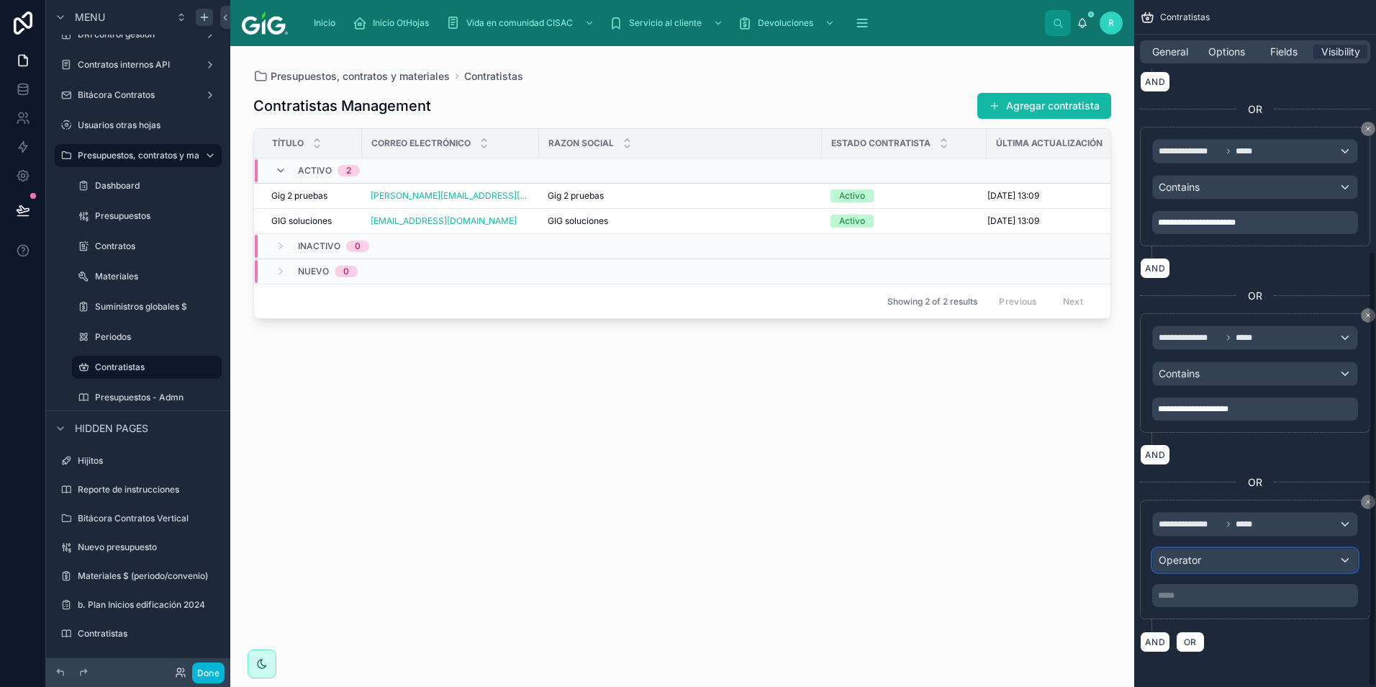
click at [1228, 559] on div "Operator" at bounding box center [1255, 560] width 204 height 23
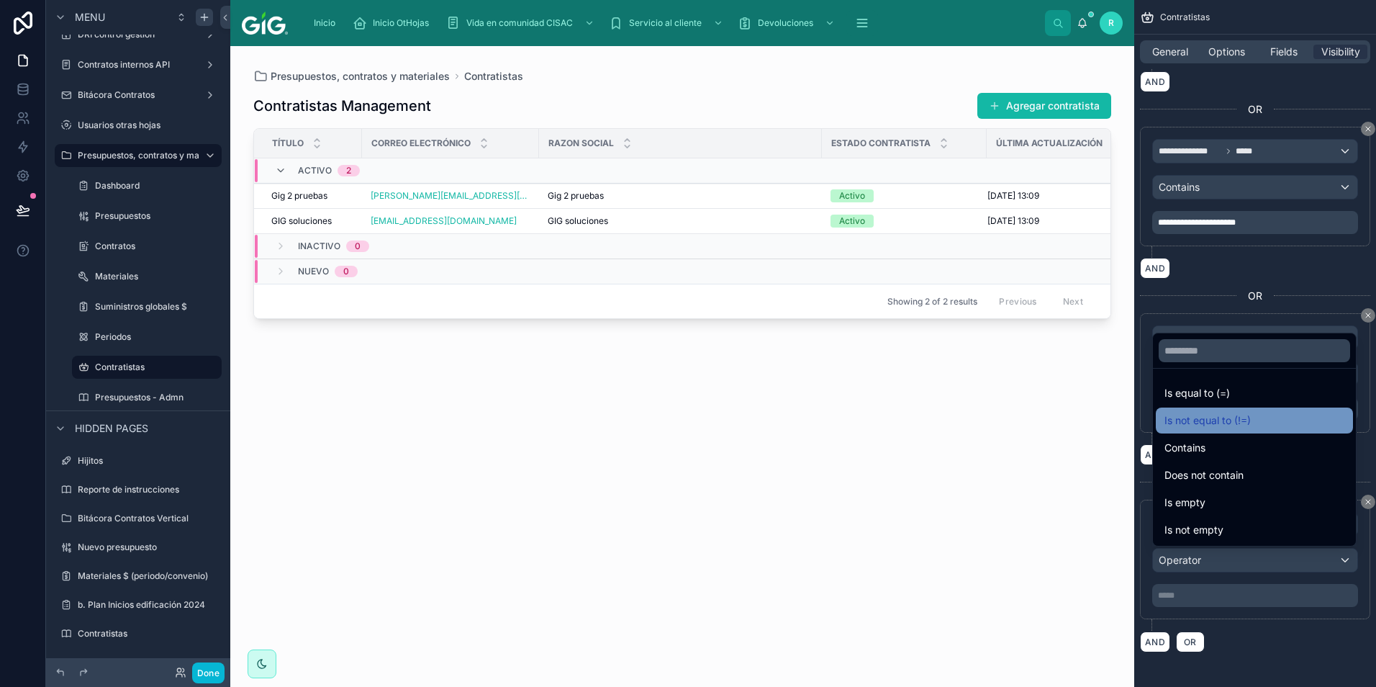
click at [1253, 432] on div "Is not equal to (!=)" at bounding box center [1254, 420] width 197 height 26
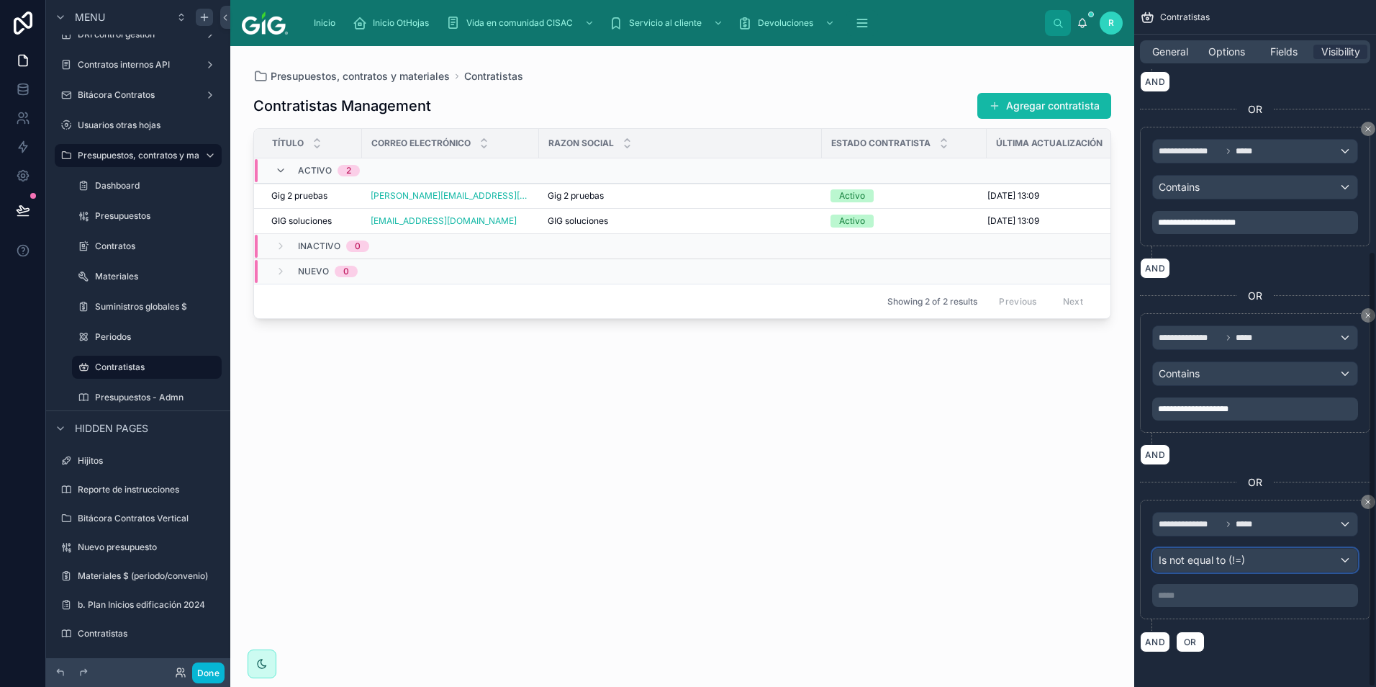
click at [1211, 559] on span "Is not equal to (!=)" at bounding box center [1202, 560] width 86 height 14
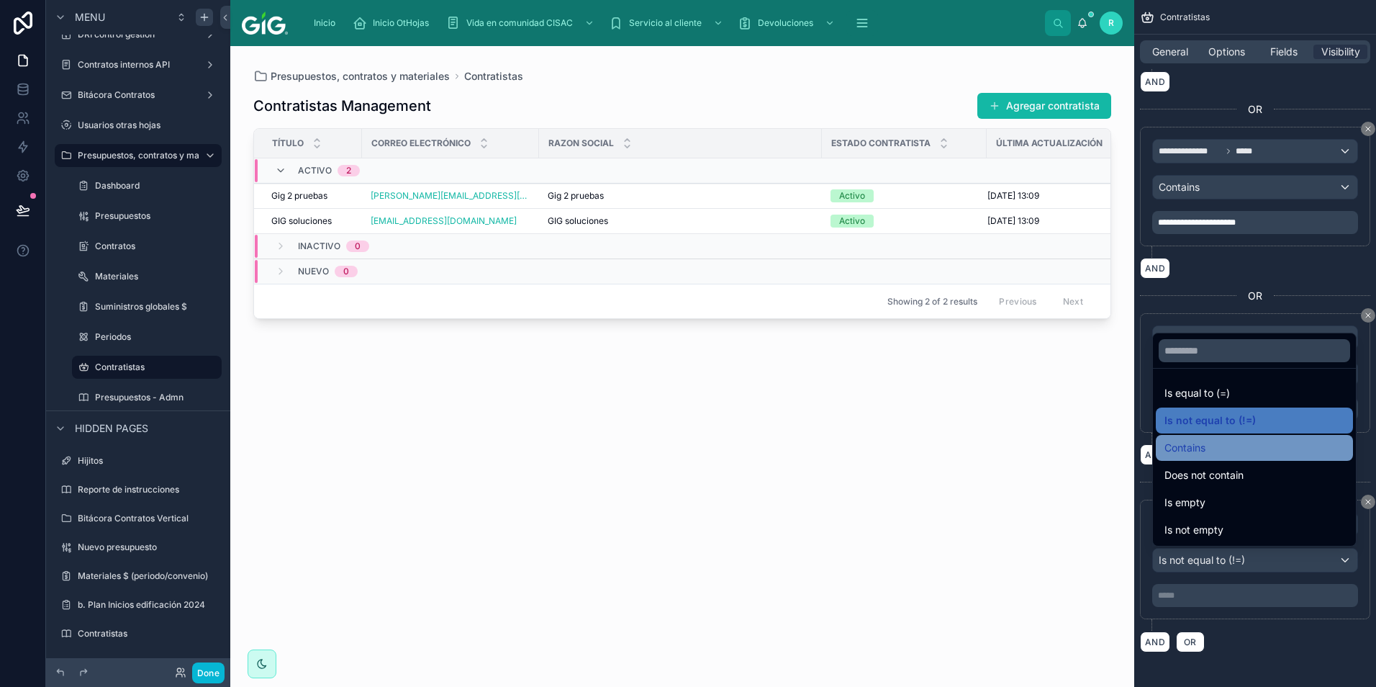
click at [1230, 446] on div "Contains" at bounding box center [1255, 447] width 180 height 17
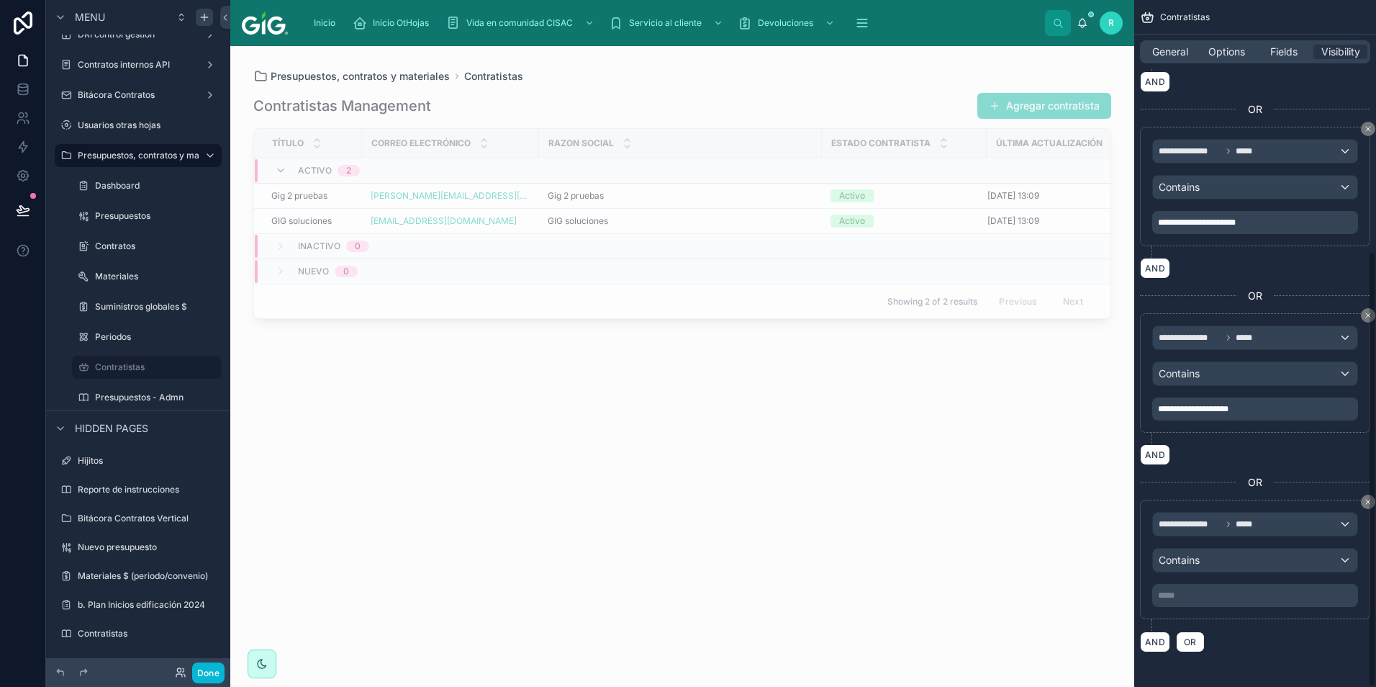
click at [1223, 592] on p "***** ﻿" at bounding box center [1256, 596] width 197 height 12
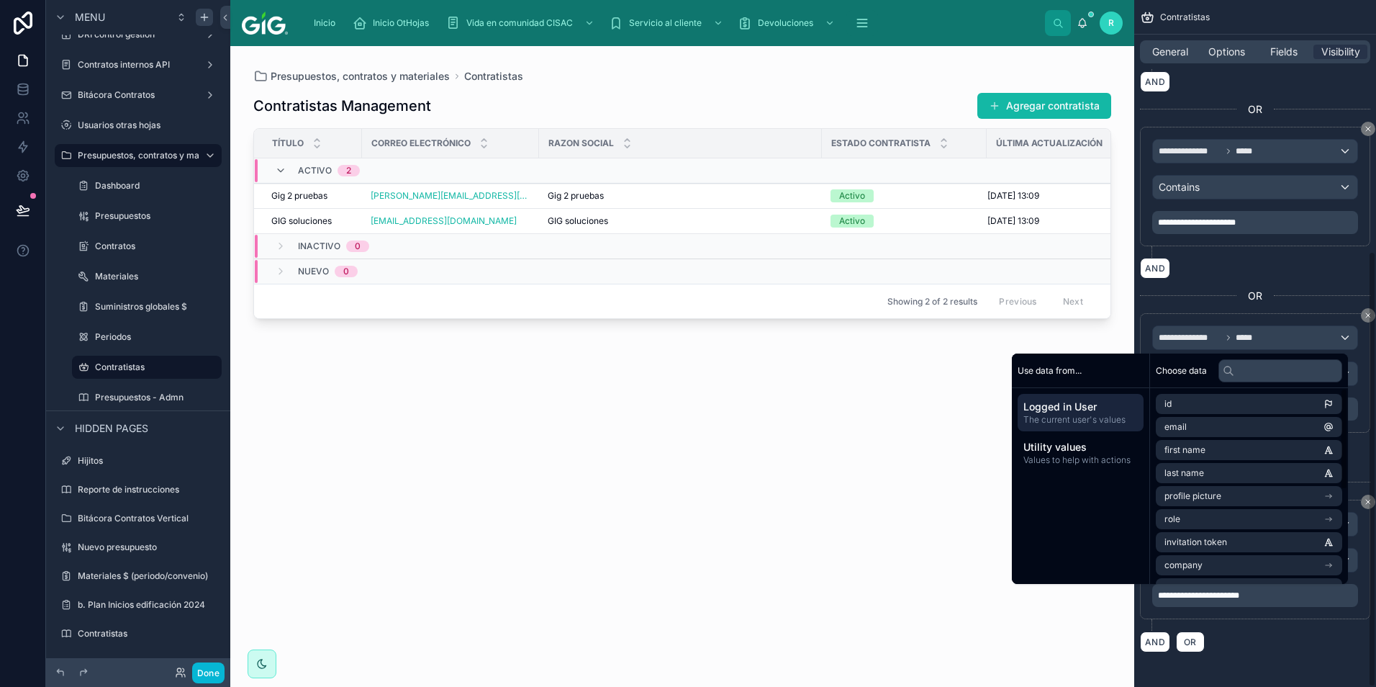
click at [1206, 281] on div "**********" at bounding box center [1255, 296] width 230 height 712
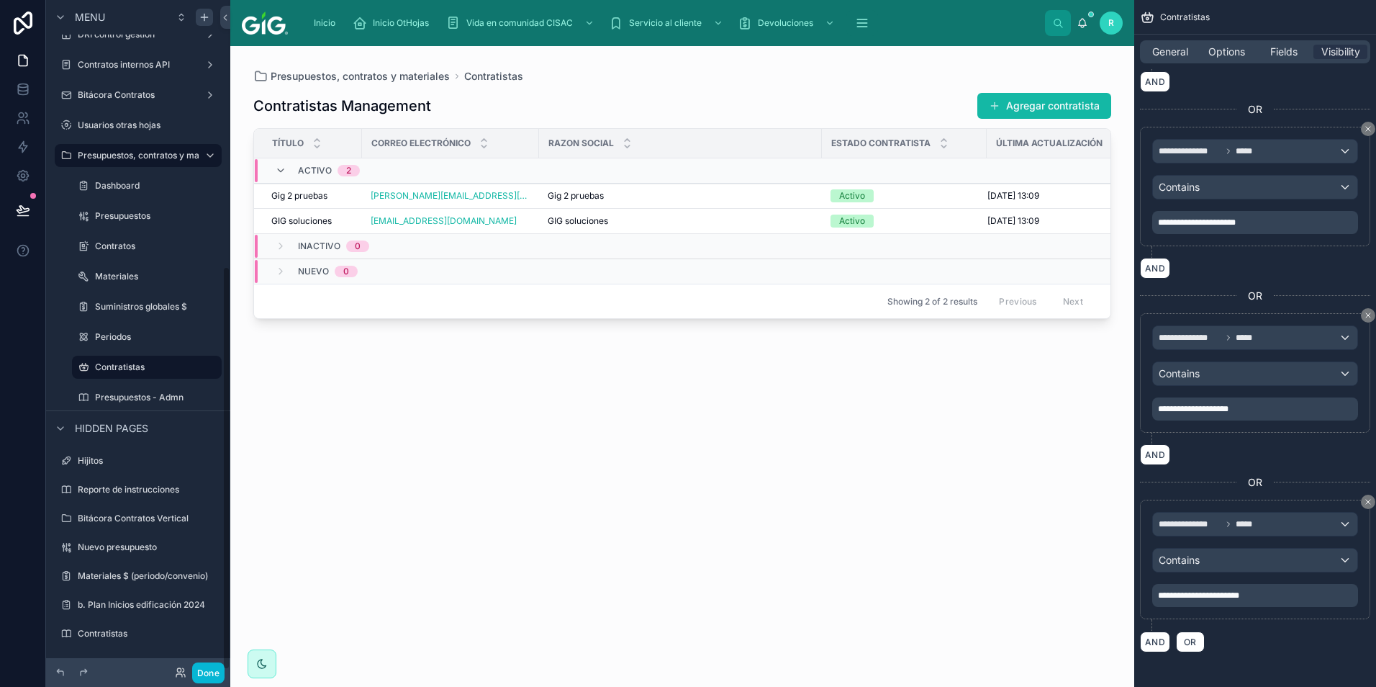
click at [21, 214] on icon at bounding box center [23, 210] width 14 height 14
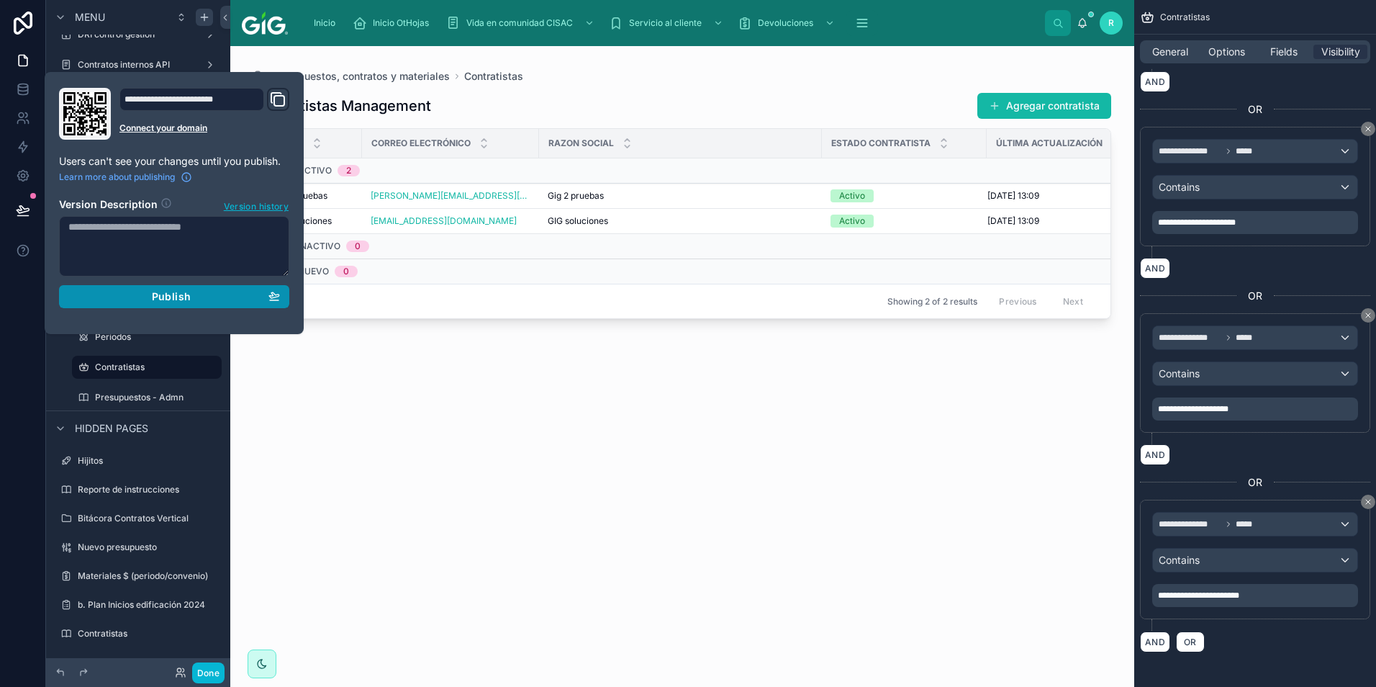
click at [145, 299] on div "Publish" at bounding box center [174, 296] width 212 height 13
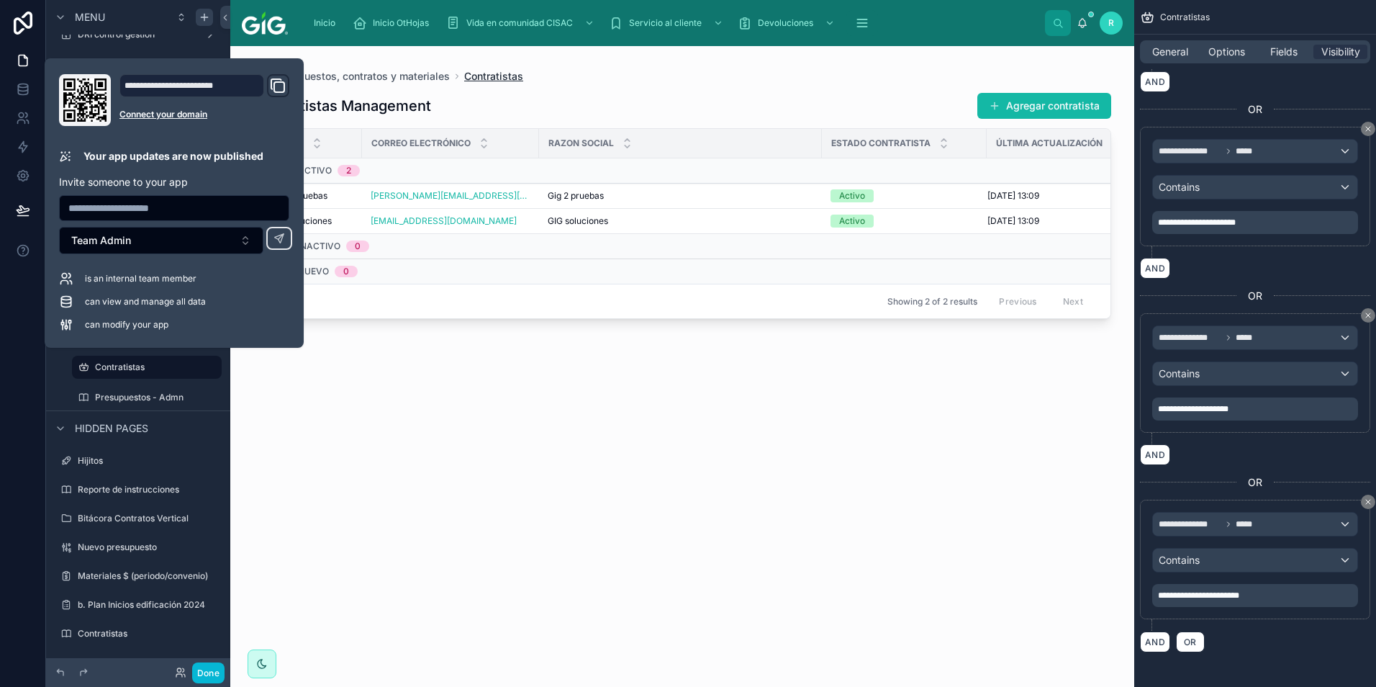
drag, startPoint x: 479, startPoint y: 73, endPoint x: 521, endPoint y: 81, distance: 42.5
click at [480, 73] on span "Contratistas" at bounding box center [493, 76] width 59 height 14
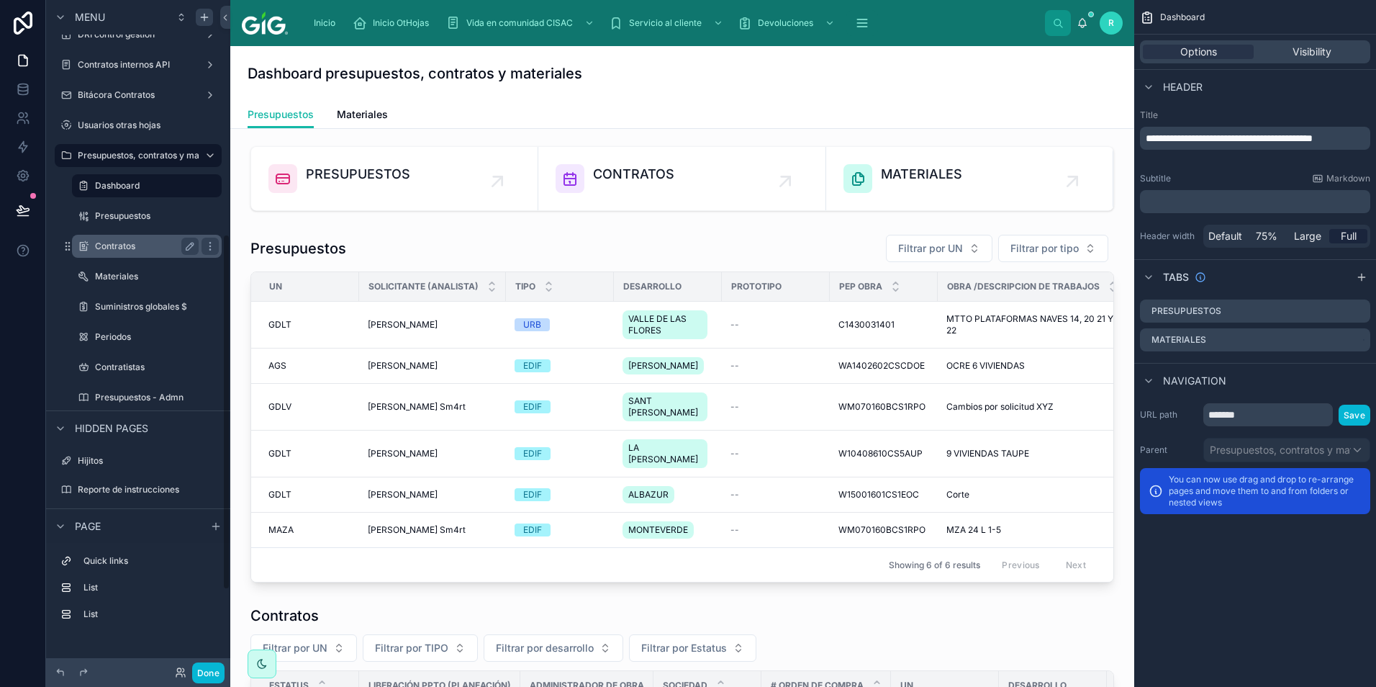
click at [114, 243] on label "Contratos" at bounding box center [144, 246] width 98 height 12
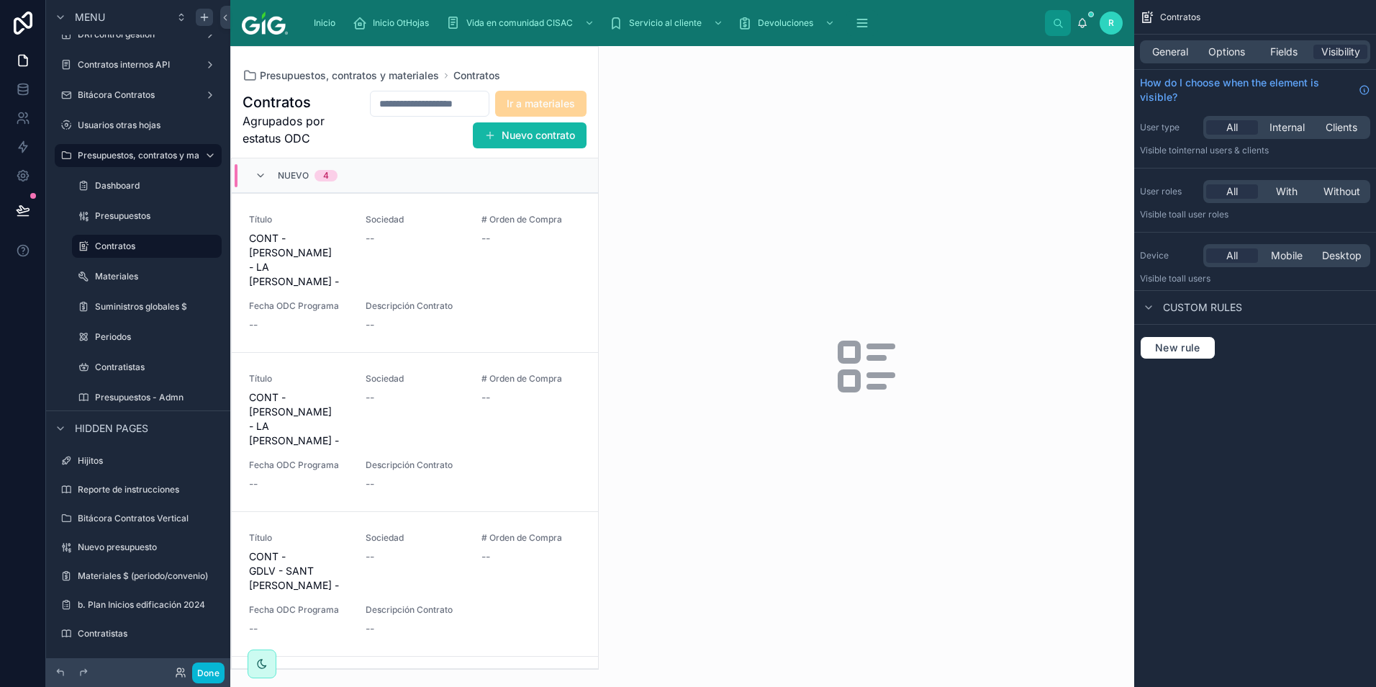
click at [544, 183] on div "Nuevo 4" at bounding box center [415, 175] width 366 height 35
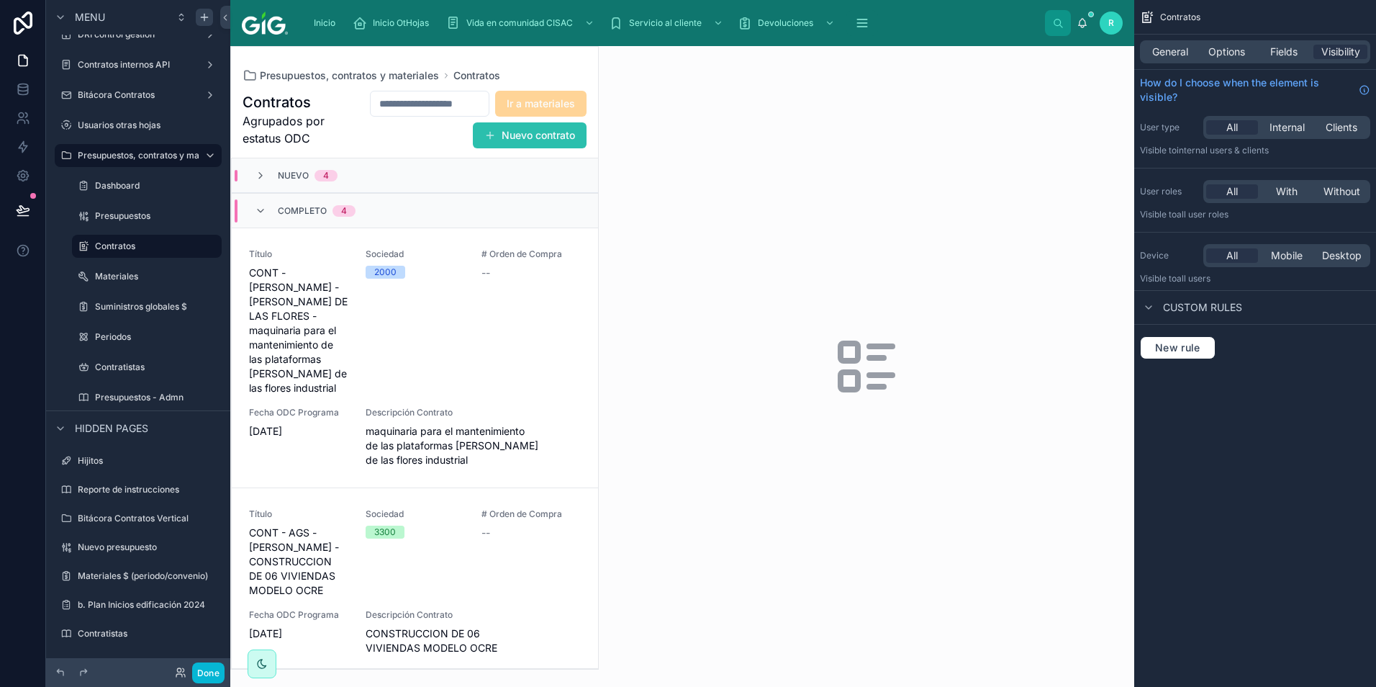
click at [555, 143] on button "Nuevo contrato" at bounding box center [530, 135] width 114 height 26
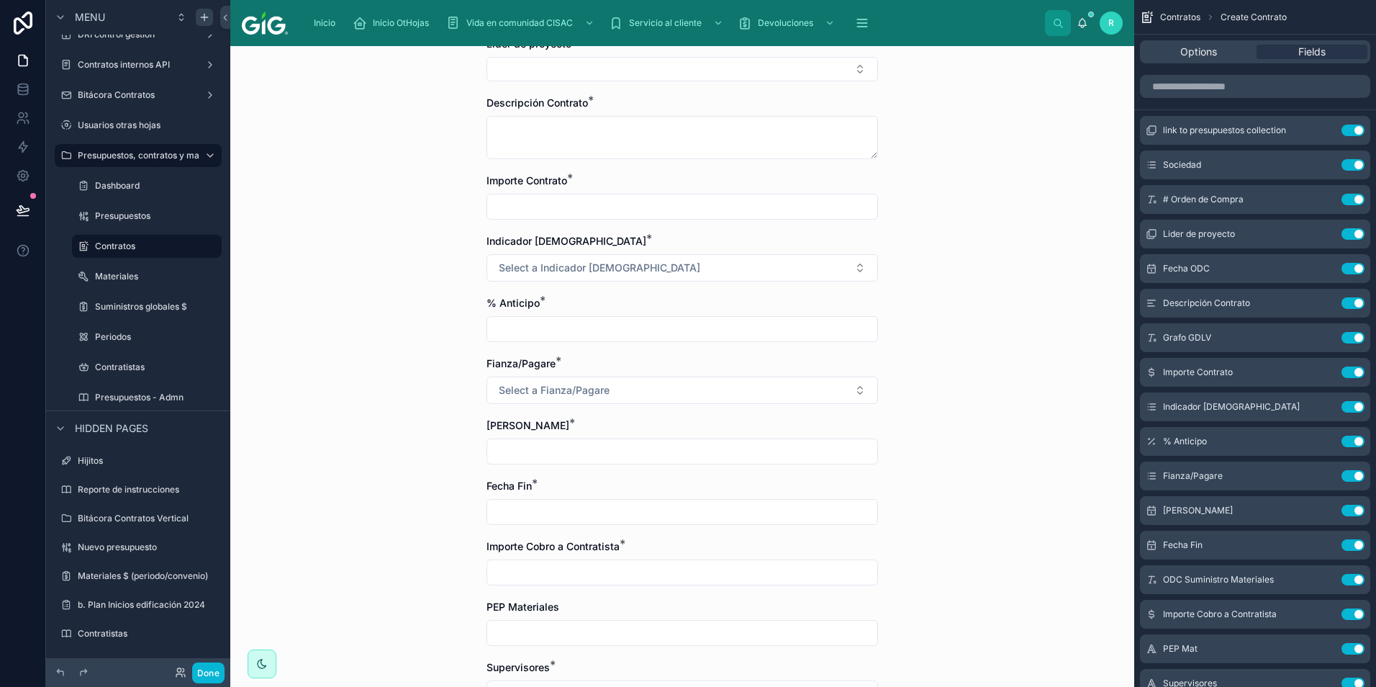
scroll to position [181, 0]
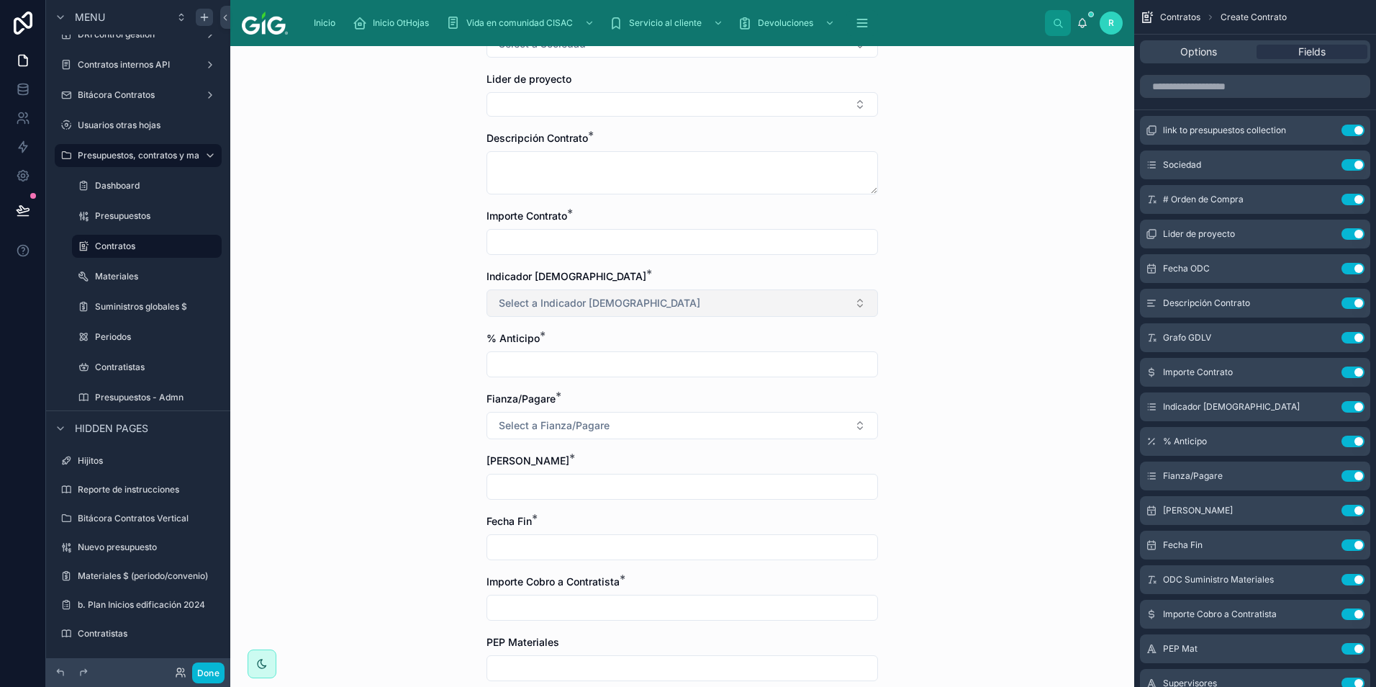
click at [589, 304] on span "Select a Indicador [DEMOGRAPHIC_DATA]" at bounding box center [600, 303] width 202 height 14
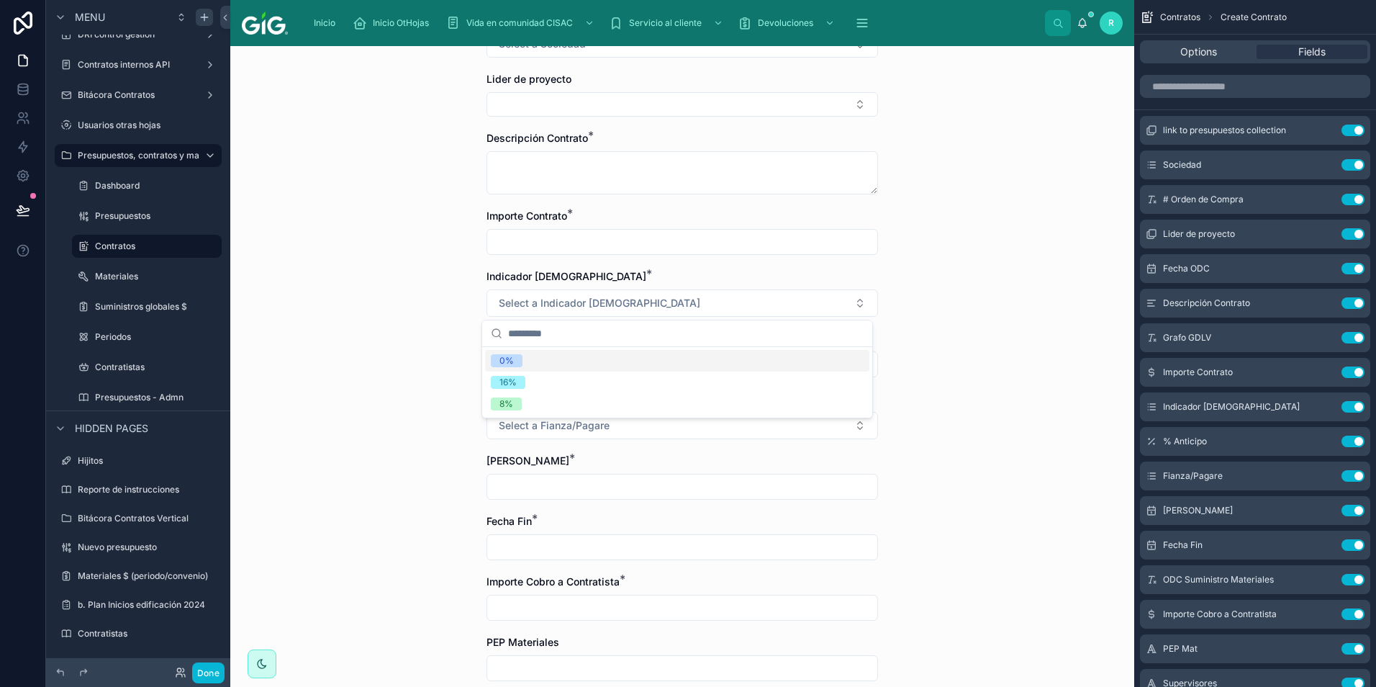
click at [371, 361] on div "Contratos Create Contrato Create Contrato Presupuesto enlazado Sociedad * Selec…" at bounding box center [682, 366] width 904 height 641
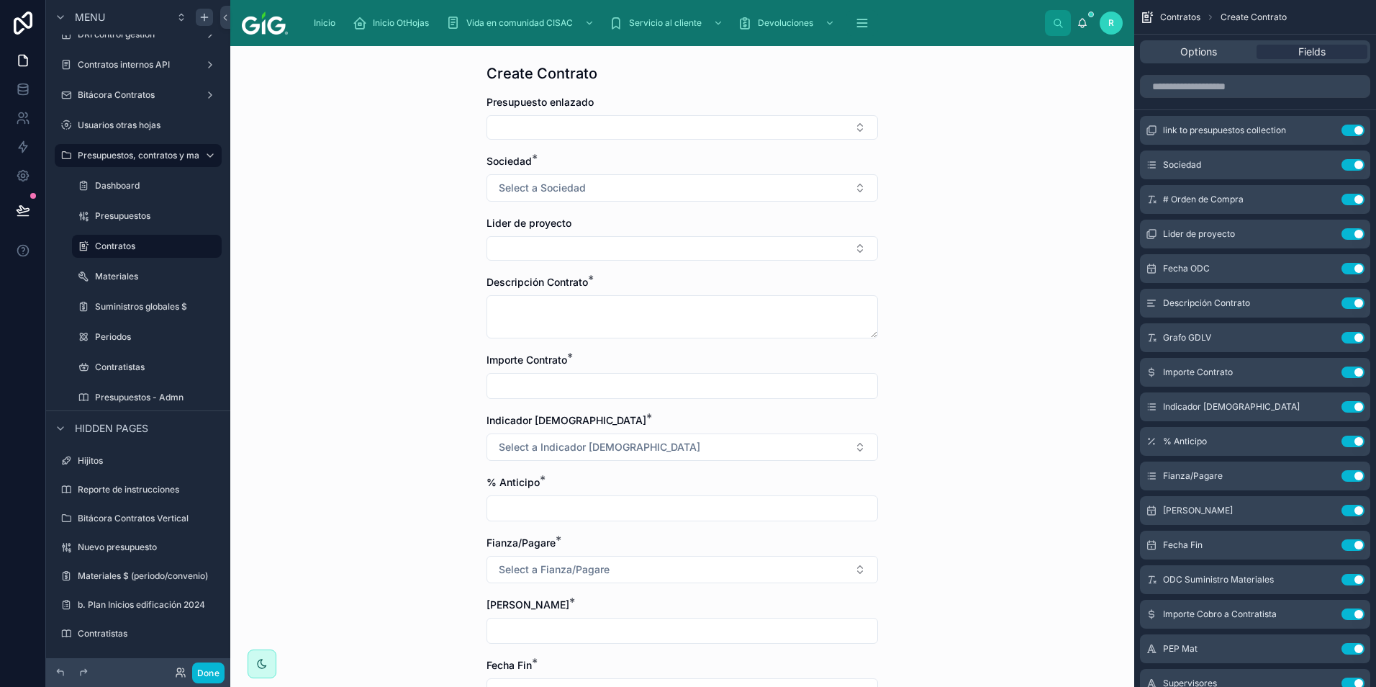
scroll to position [0, 0]
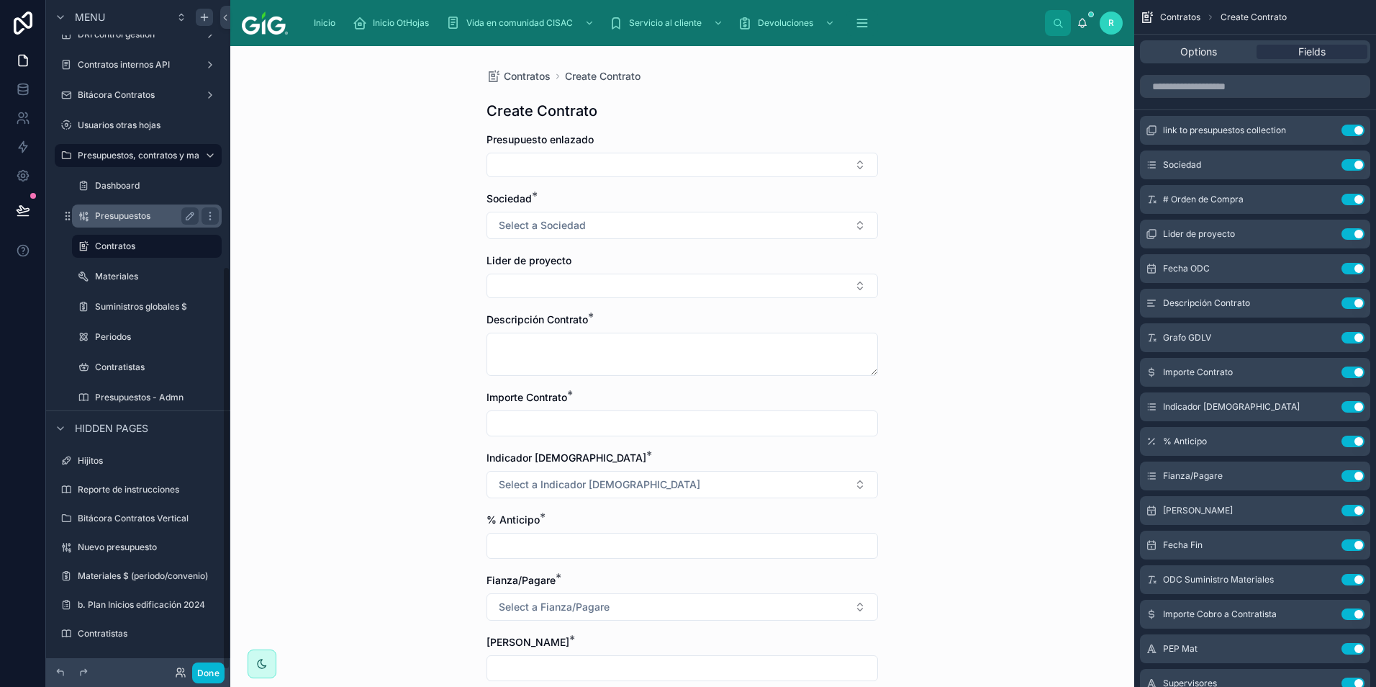
click at [152, 211] on label "Presupuestos" at bounding box center [144, 216] width 98 height 12
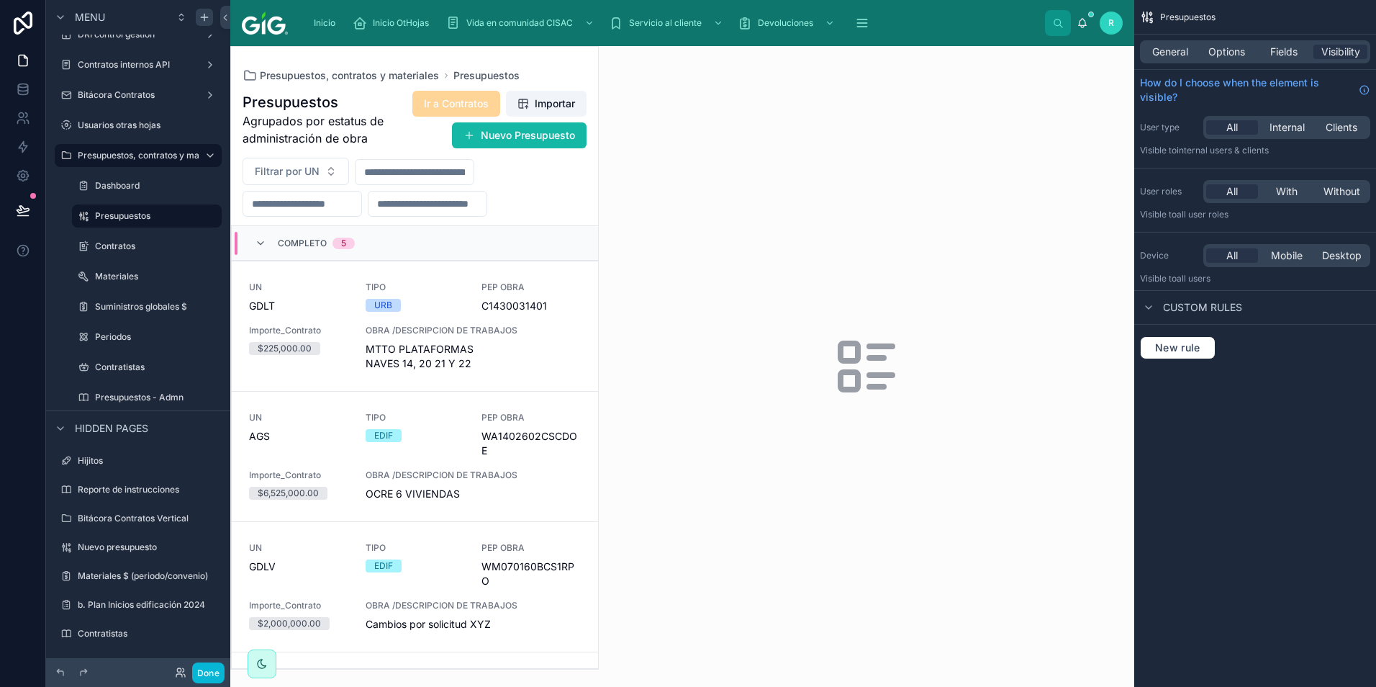
click at [512, 310] on div at bounding box center [414, 358] width 367 height 622
click at [495, 328] on span "OBRA /DESCRIPCION DE TRABAJOS" at bounding box center [473, 331] width 215 height 12
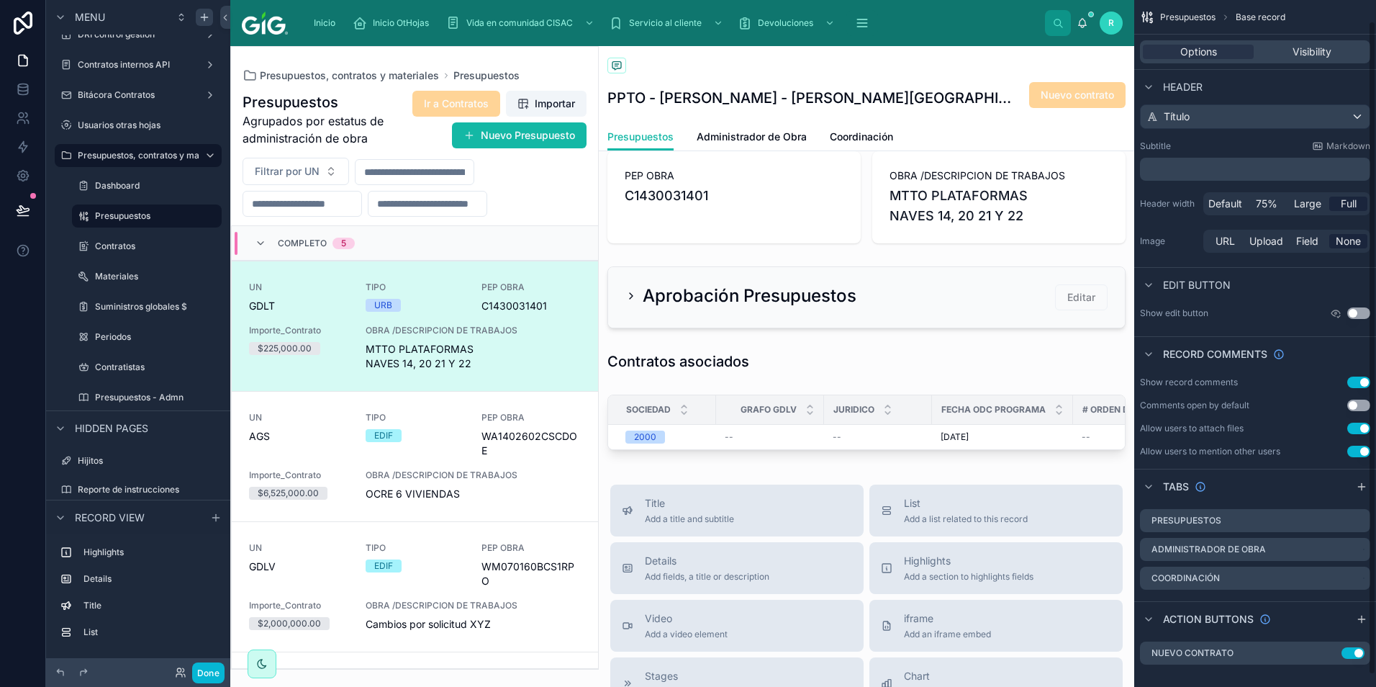
scroll to position [35, 0]
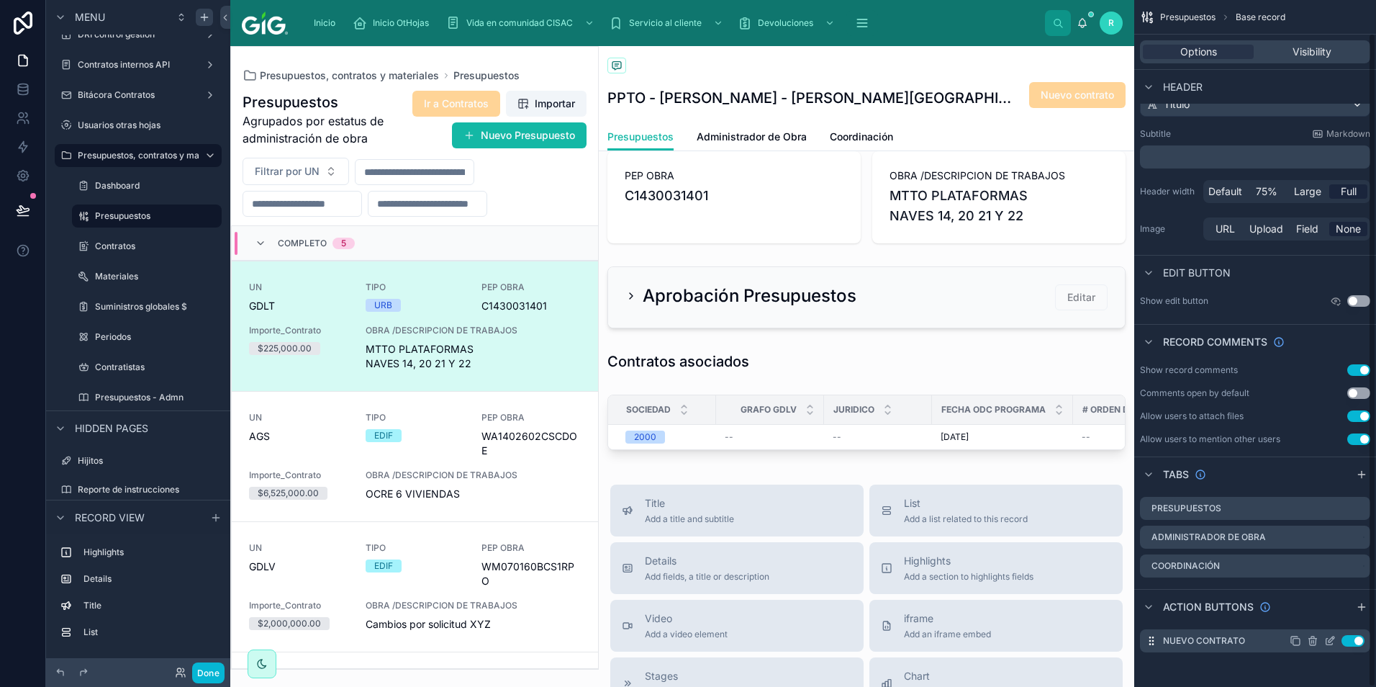
click at [1333, 640] on icon "scrollable content" at bounding box center [1331, 641] width 12 height 12
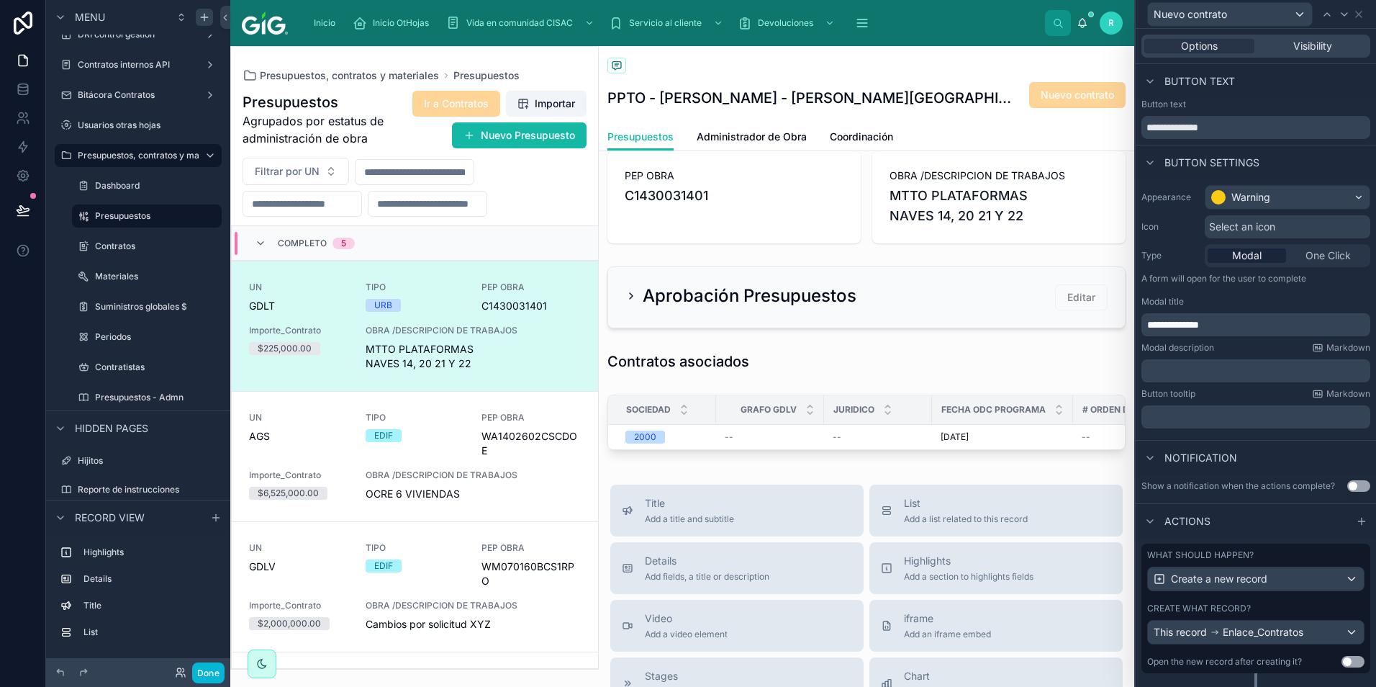
scroll to position [30, 0]
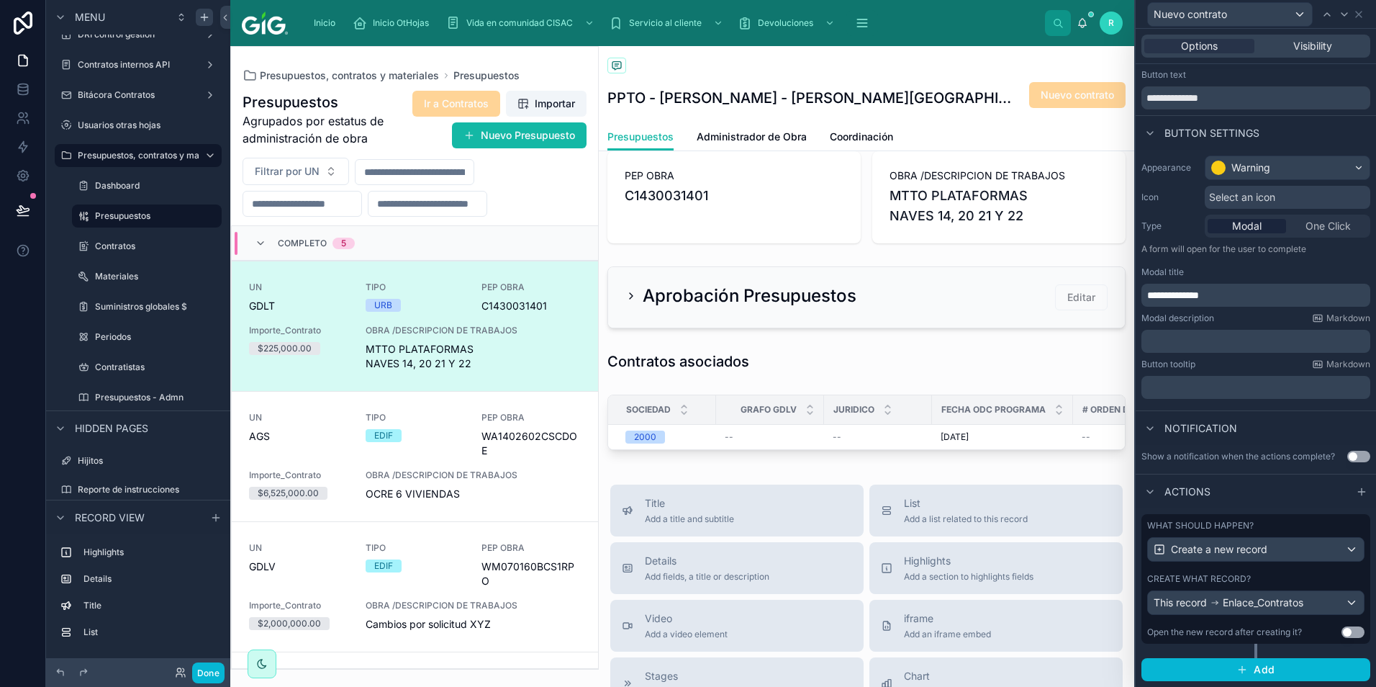
click at [1248, 587] on div "Create what record? This record Enlace_Contratos" at bounding box center [1255, 594] width 217 height 42
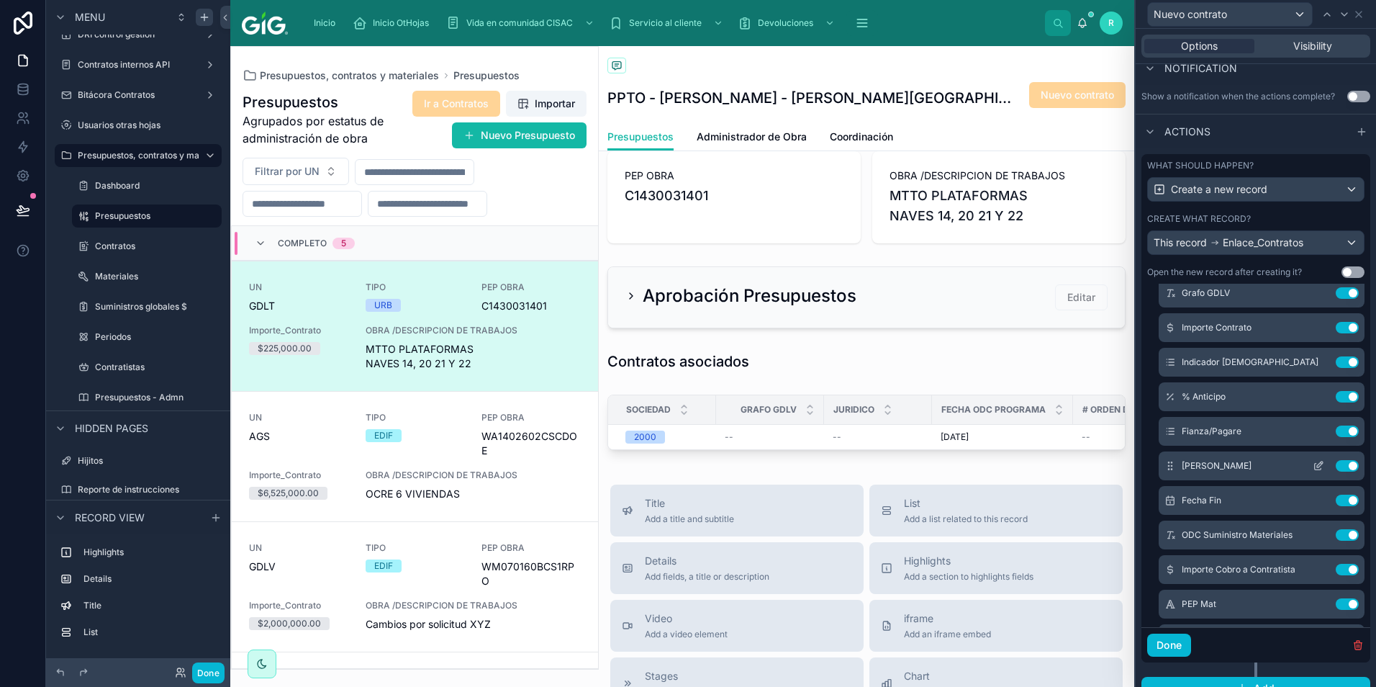
scroll to position [360, 0]
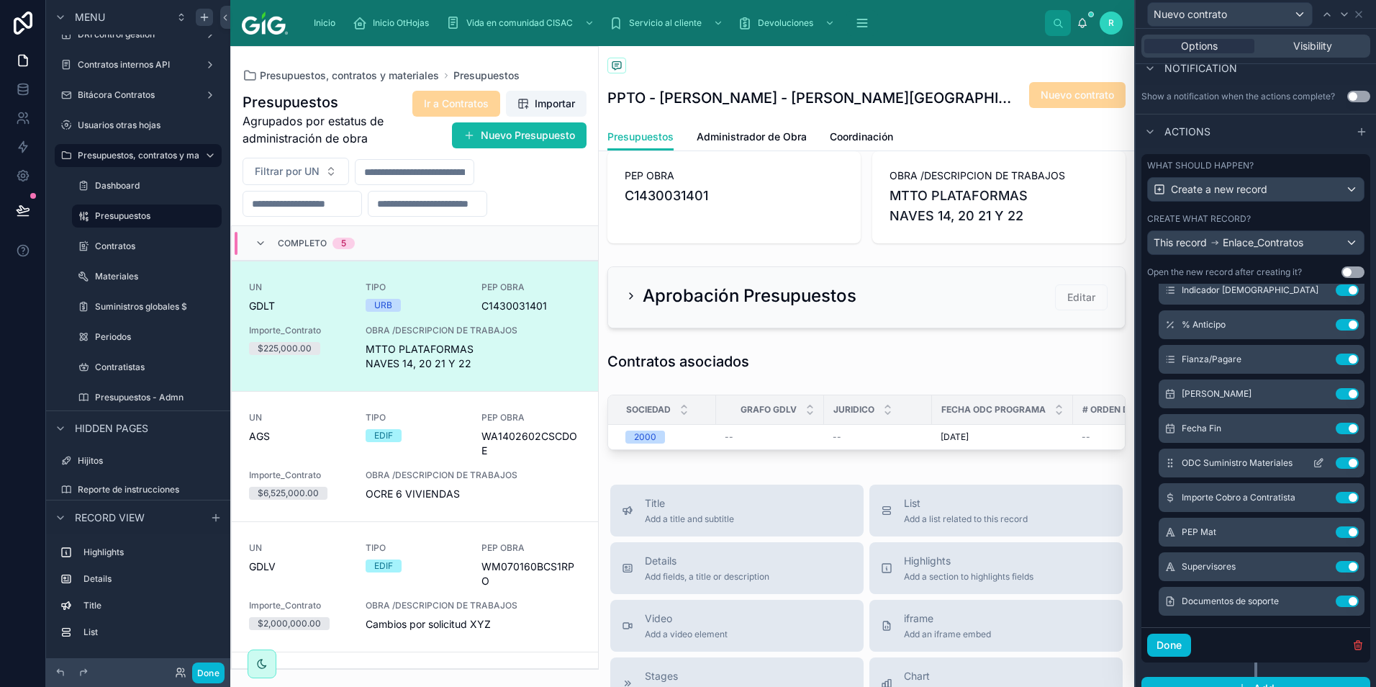
click at [1336, 463] on button "Use setting" at bounding box center [1347, 463] width 23 height 12
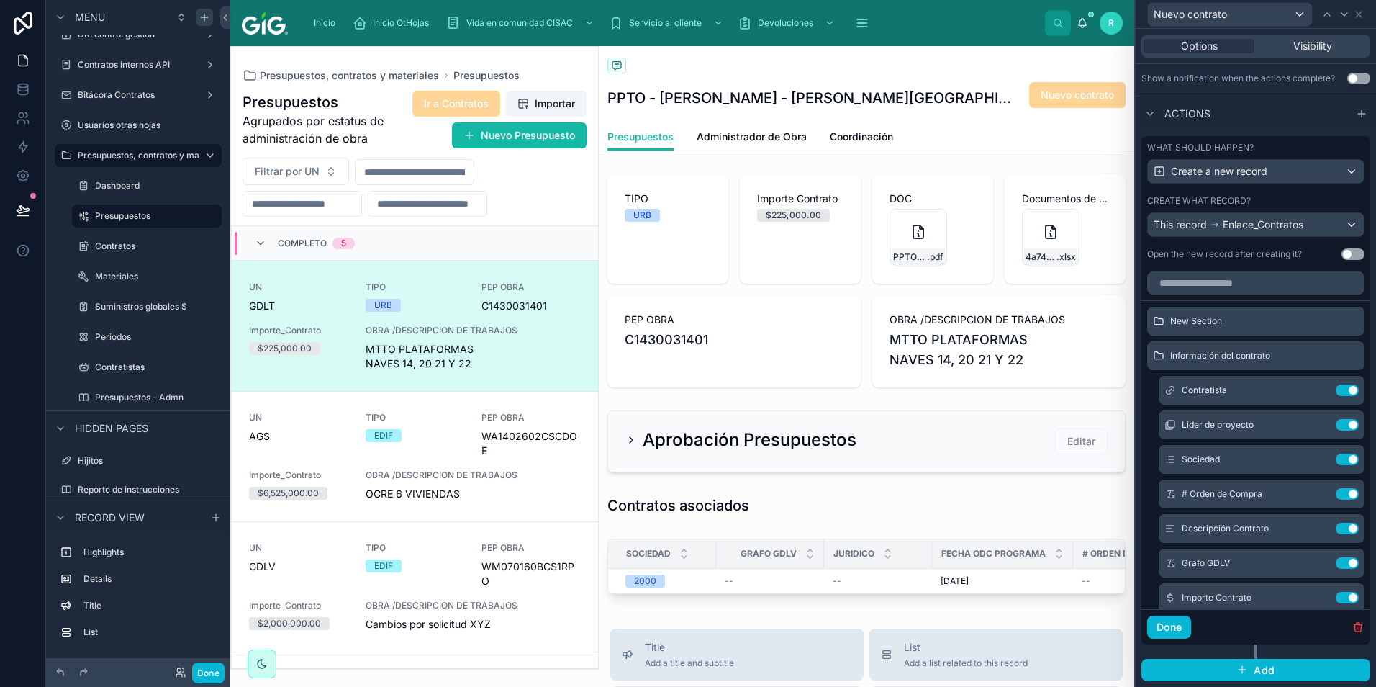
scroll to position [35, 0]
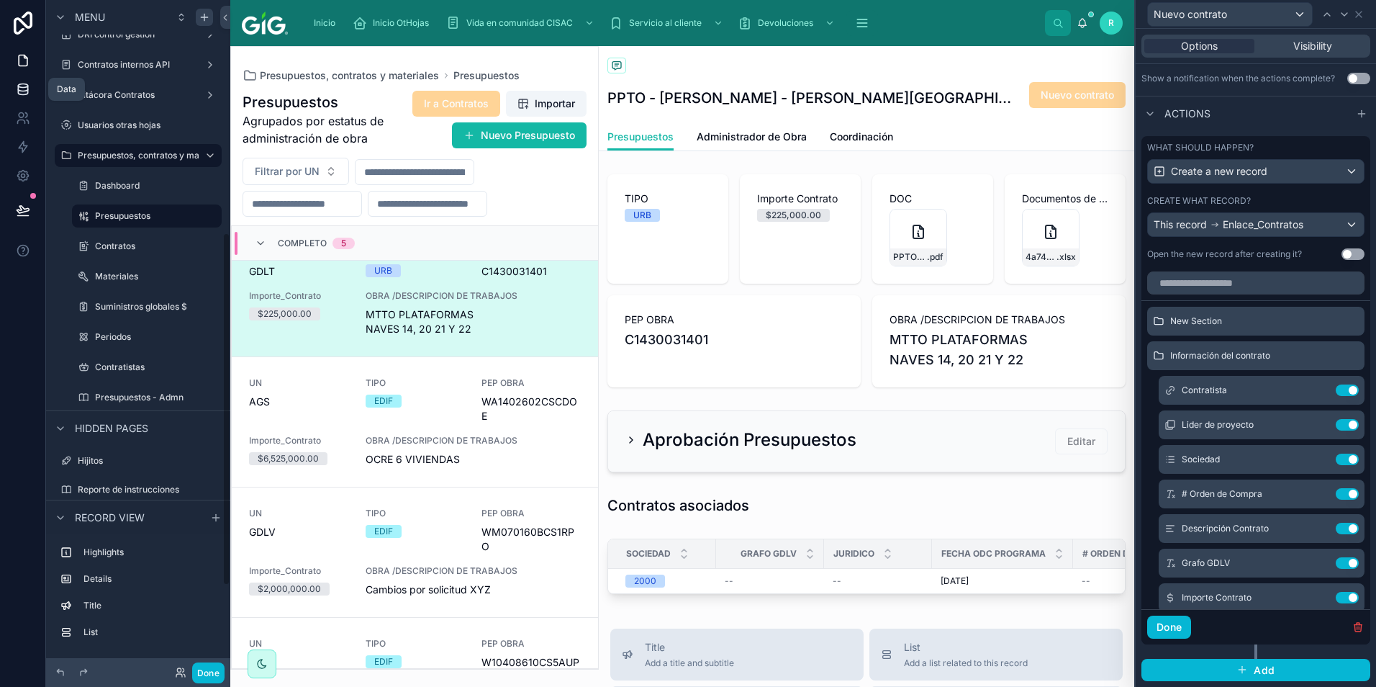
click at [27, 87] on icon at bounding box center [22, 86] width 9 height 4
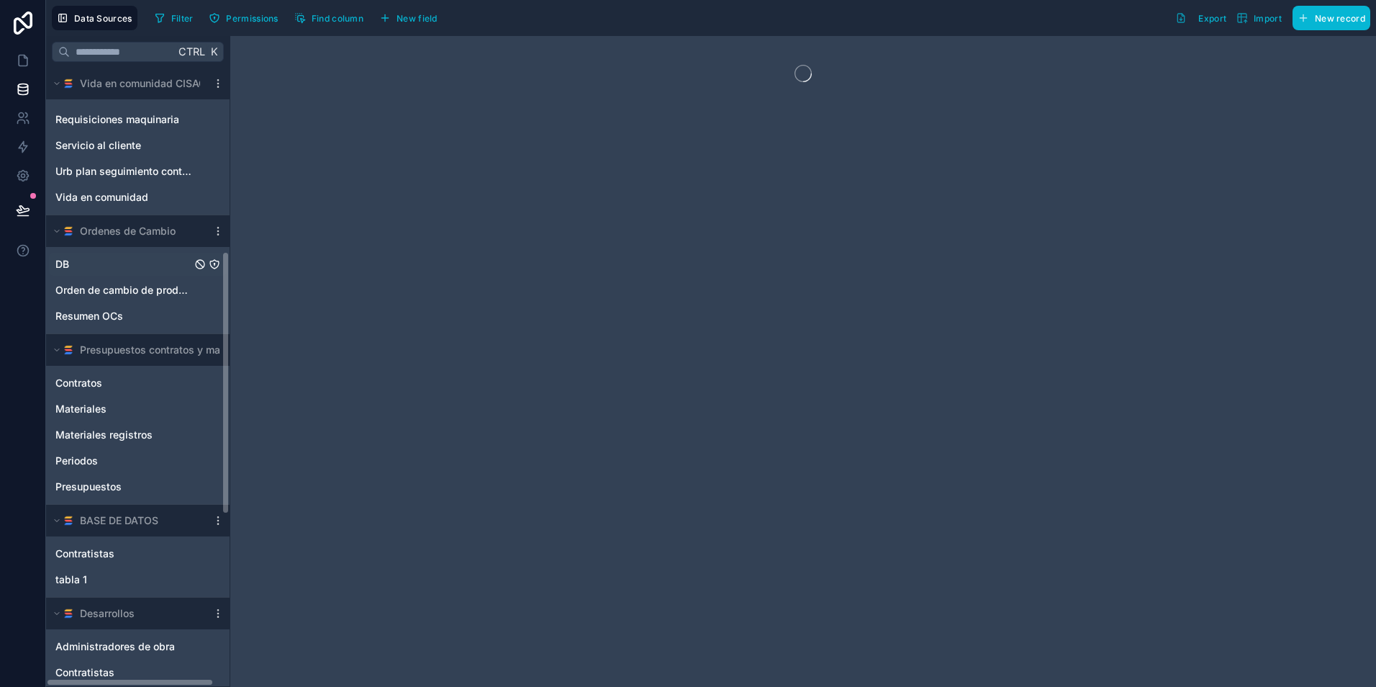
scroll to position [504, 0]
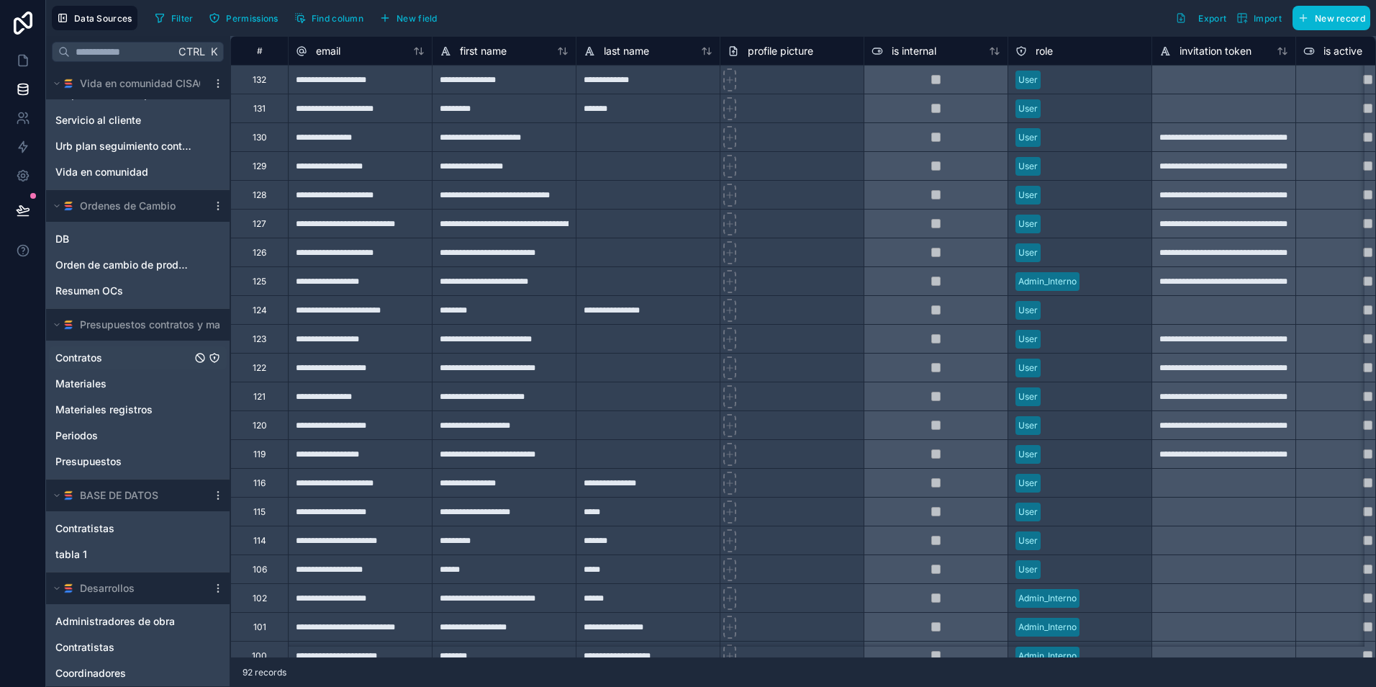
click at [141, 358] on link "Contratos" at bounding box center [123, 358] width 136 height 14
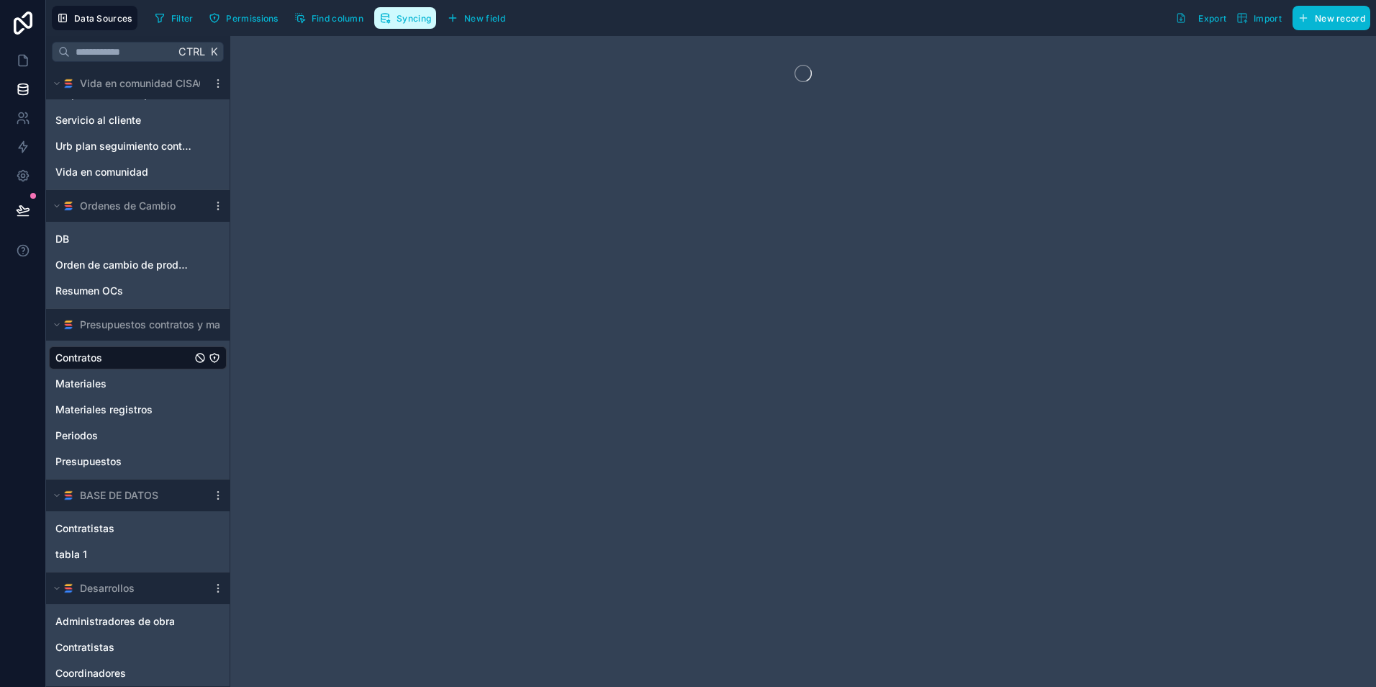
click at [398, 14] on span "Syncing" at bounding box center [414, 18] width 35 height 11
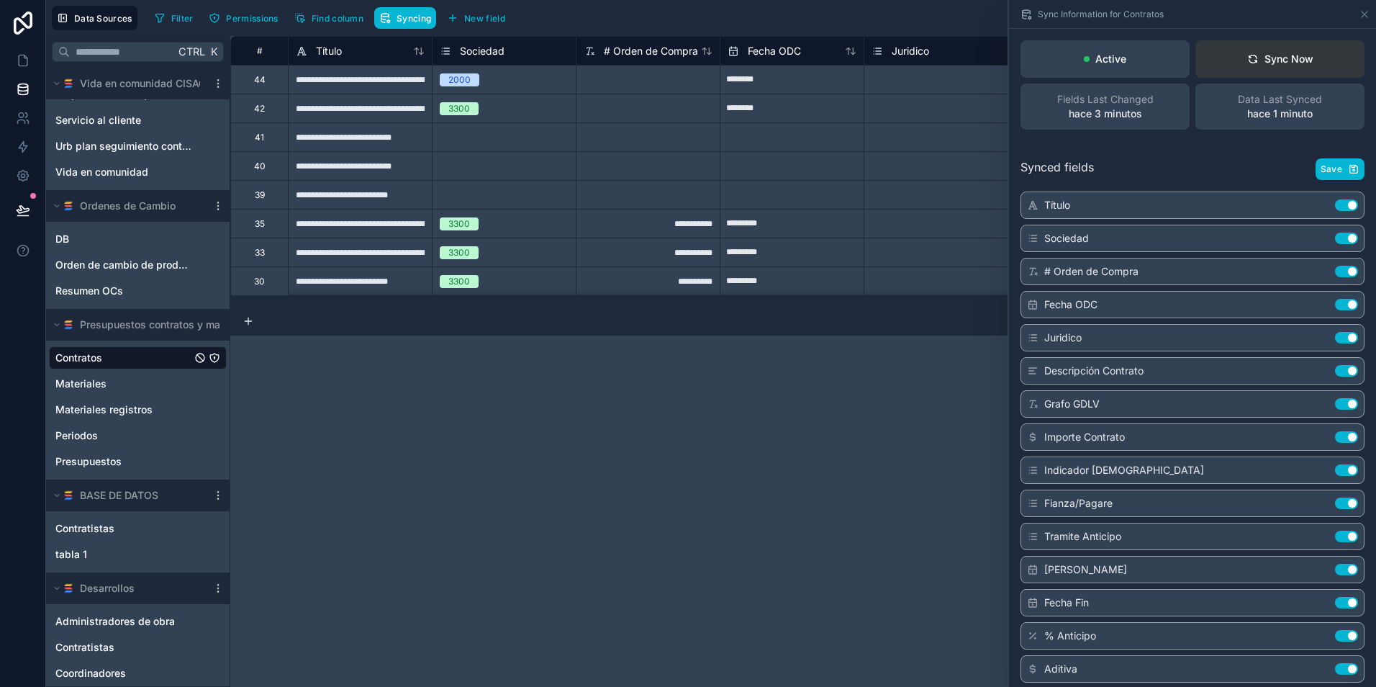
click at [1294, 56] on div "Sync Now" at bounding box center [1281, 59] width 66 height 14
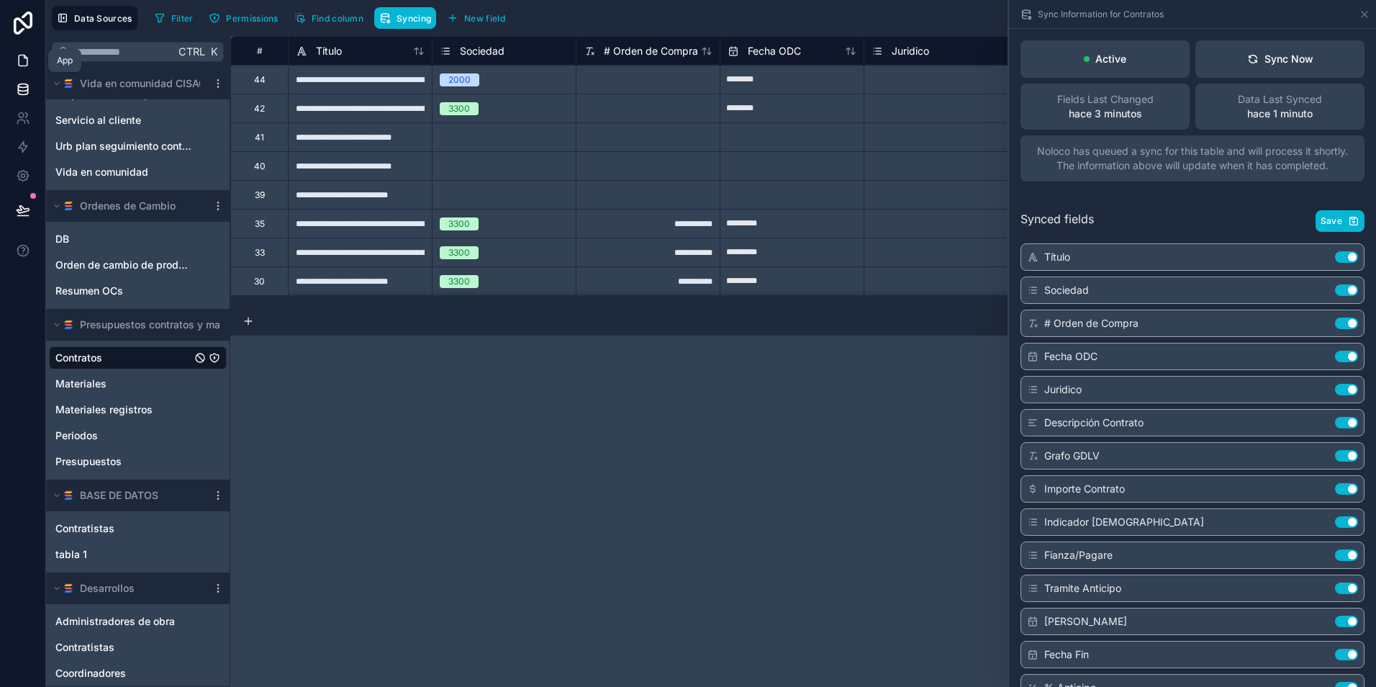
click at [24, 68] on link at bounding box center [22, 60] width 45 height 29
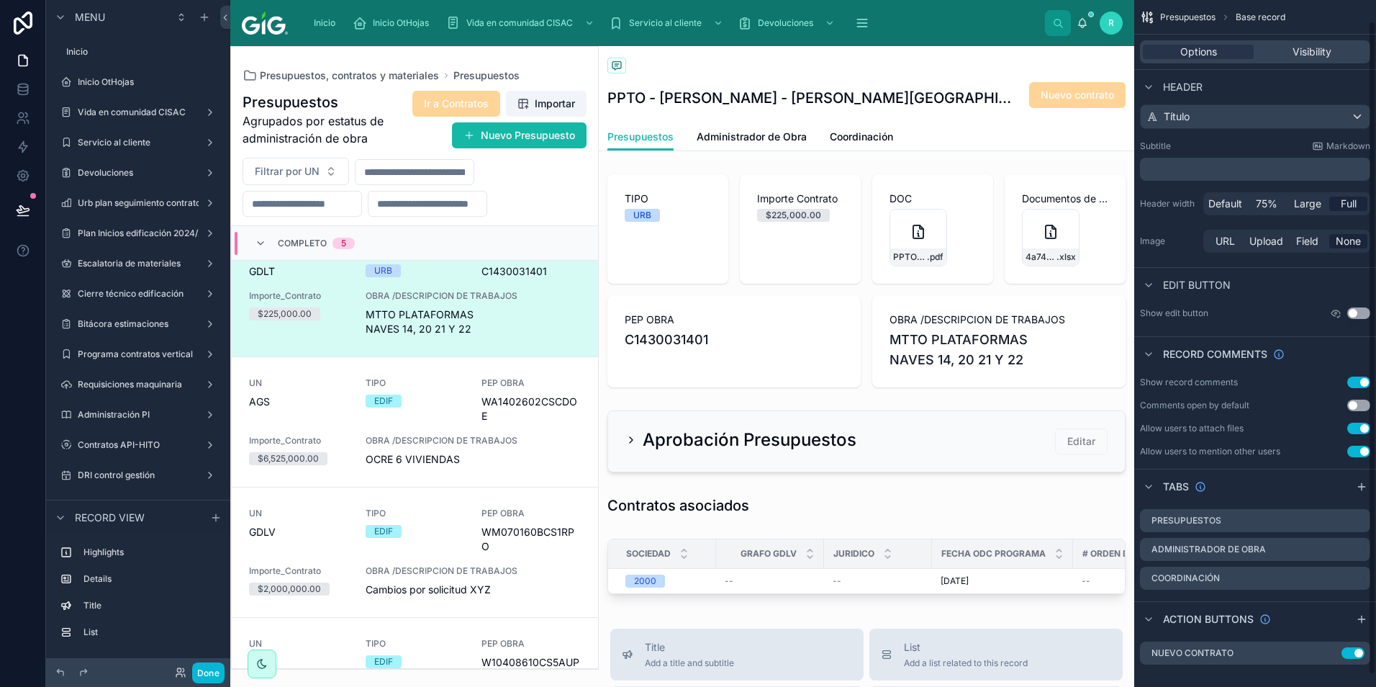
scroll to position [35, 0]
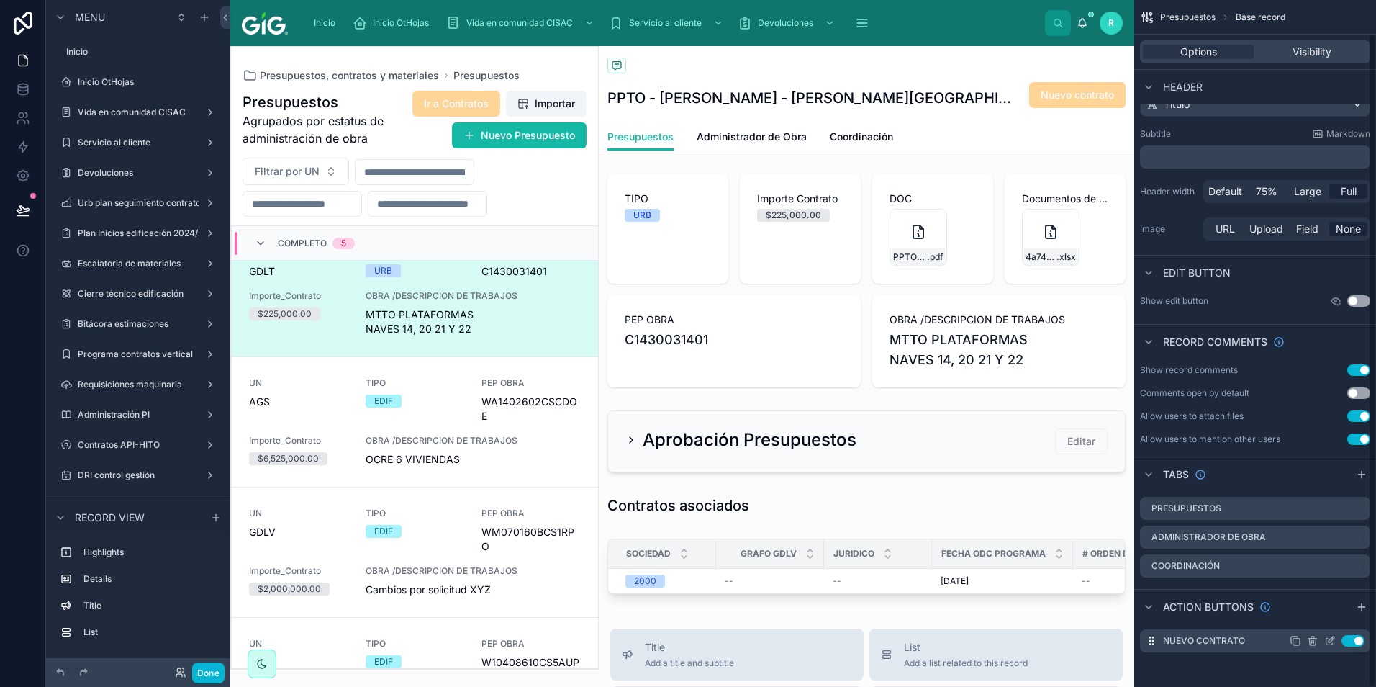
click at [1330, 646] on div "Nuevo contrato Use setting" at bounding box center [1255, 640] width 230 height 23
click at [1330, 642] on icon "scrollable content" at bounding box center [1332, 639] width 6 height 6
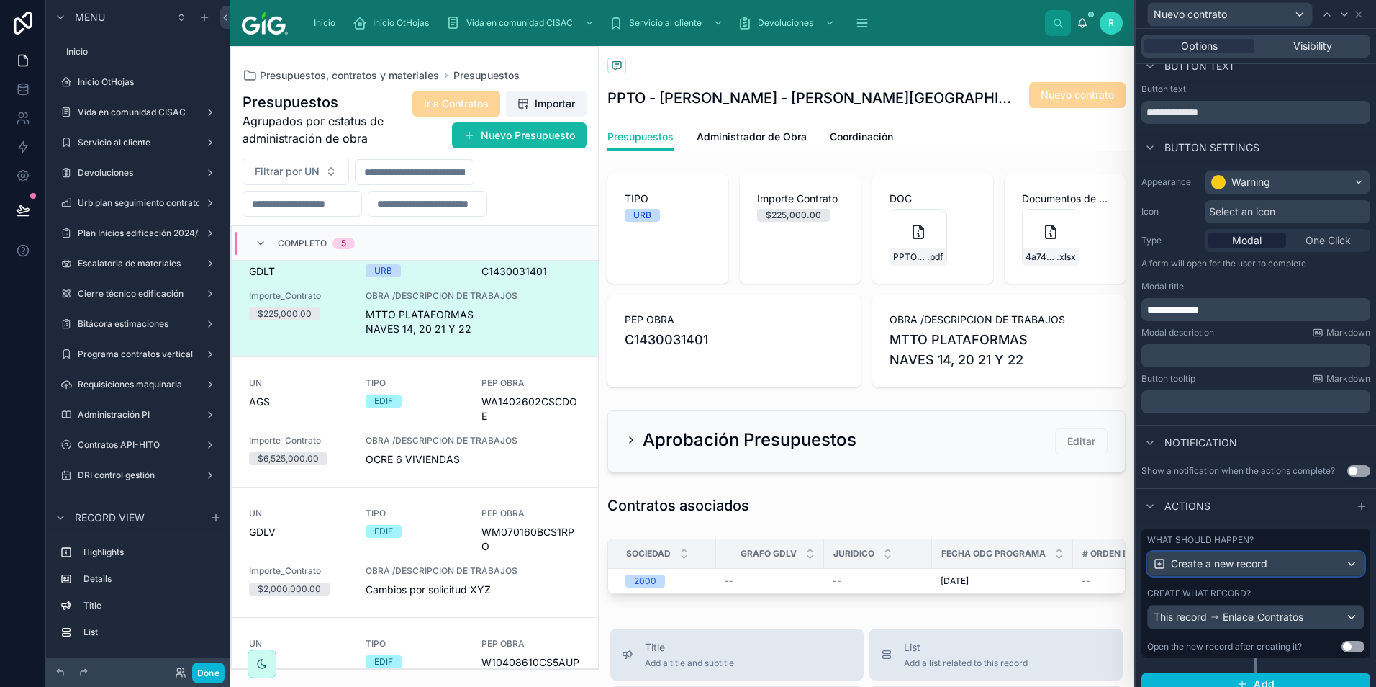
scroll to position [30, 0]
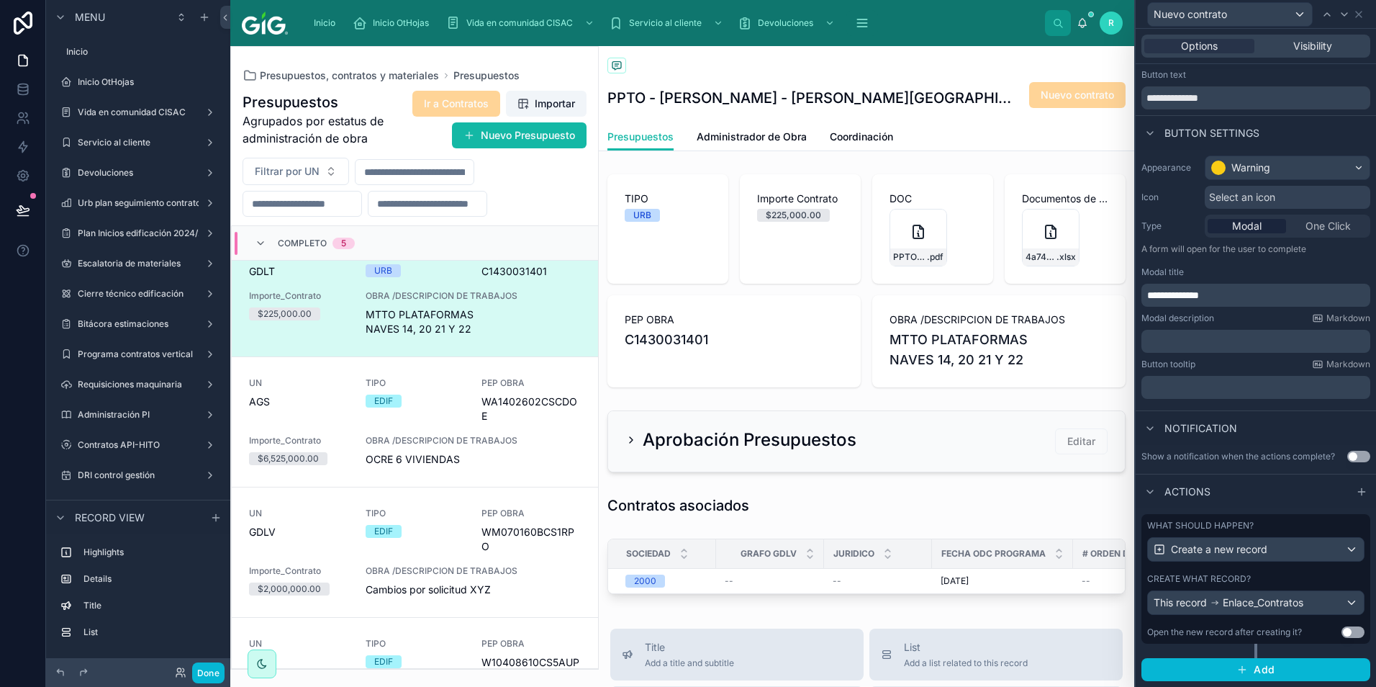
click at [1232, 572] on div "What should happen? Create a new record Create what record? This record Enlace_…" at bounding box center [1256, 579] width 229 height 130
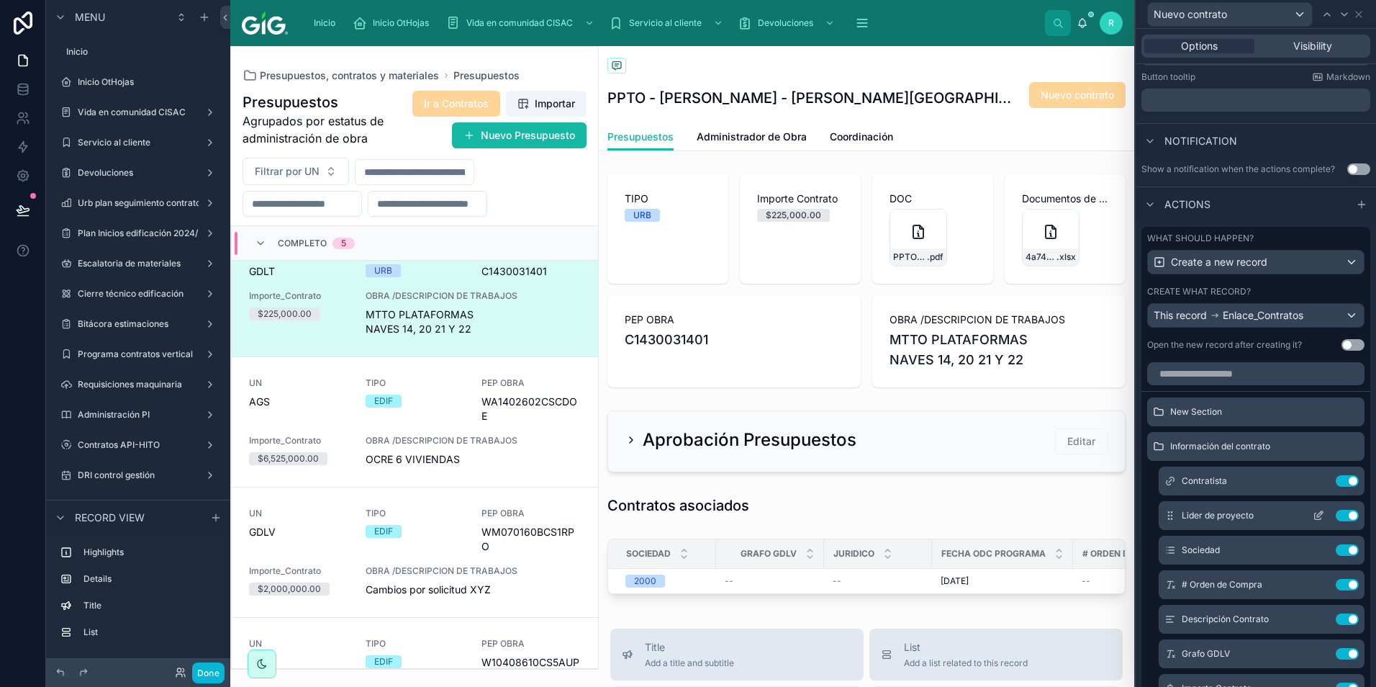
scroll to position [317, 0]
click at [1219, 368] on input "text" at bounding box center [1255, 372] width 217 height 23
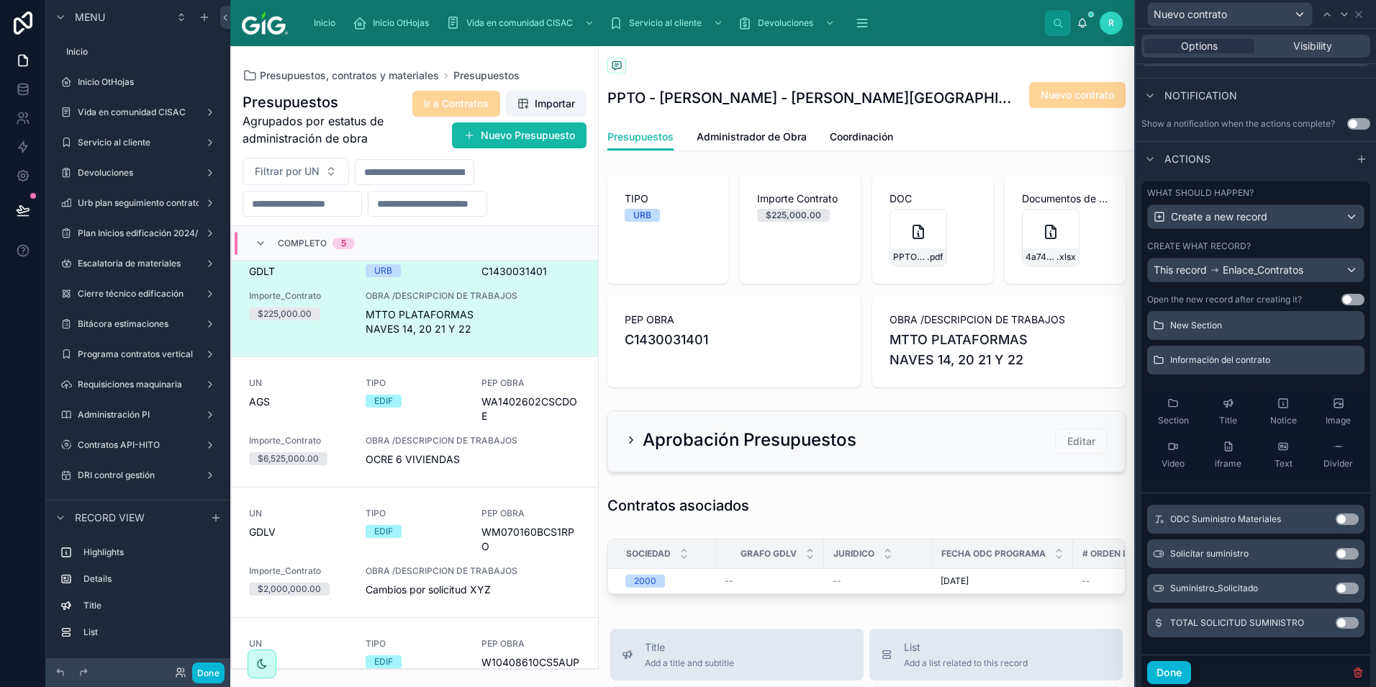
scroll to position [407, 0]
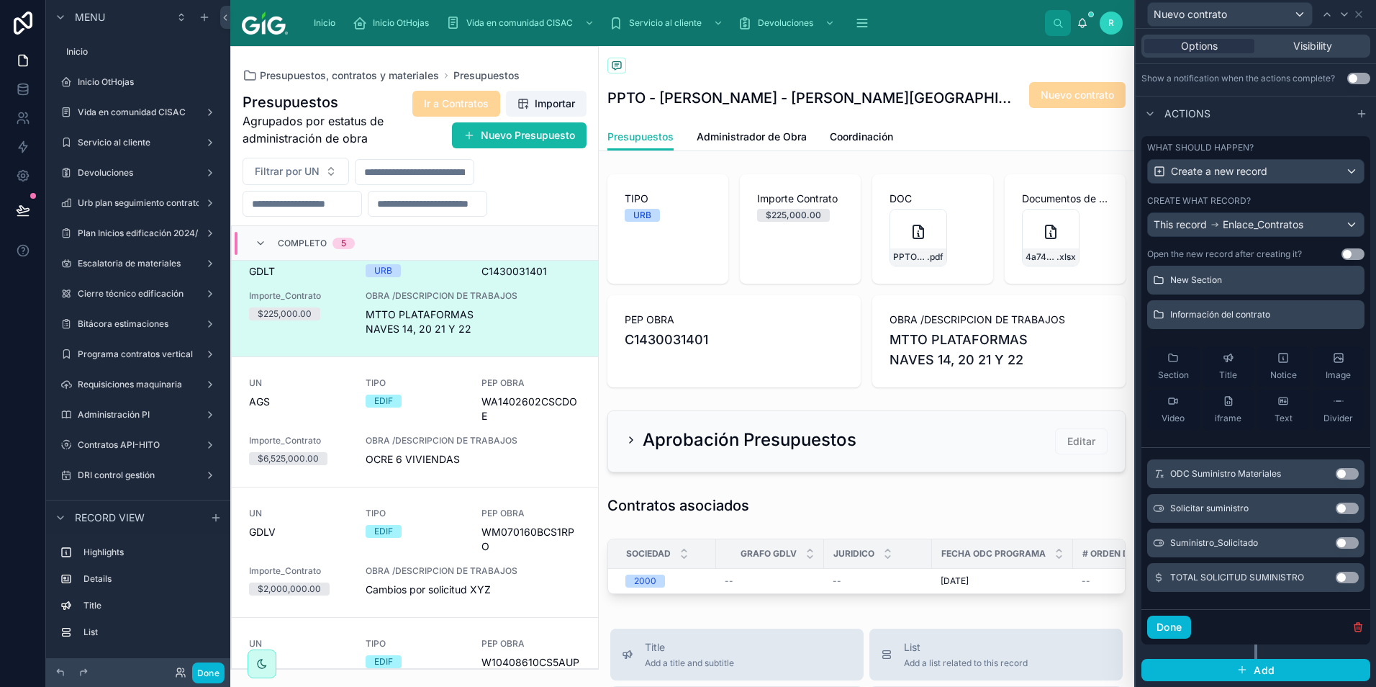
type input "***"
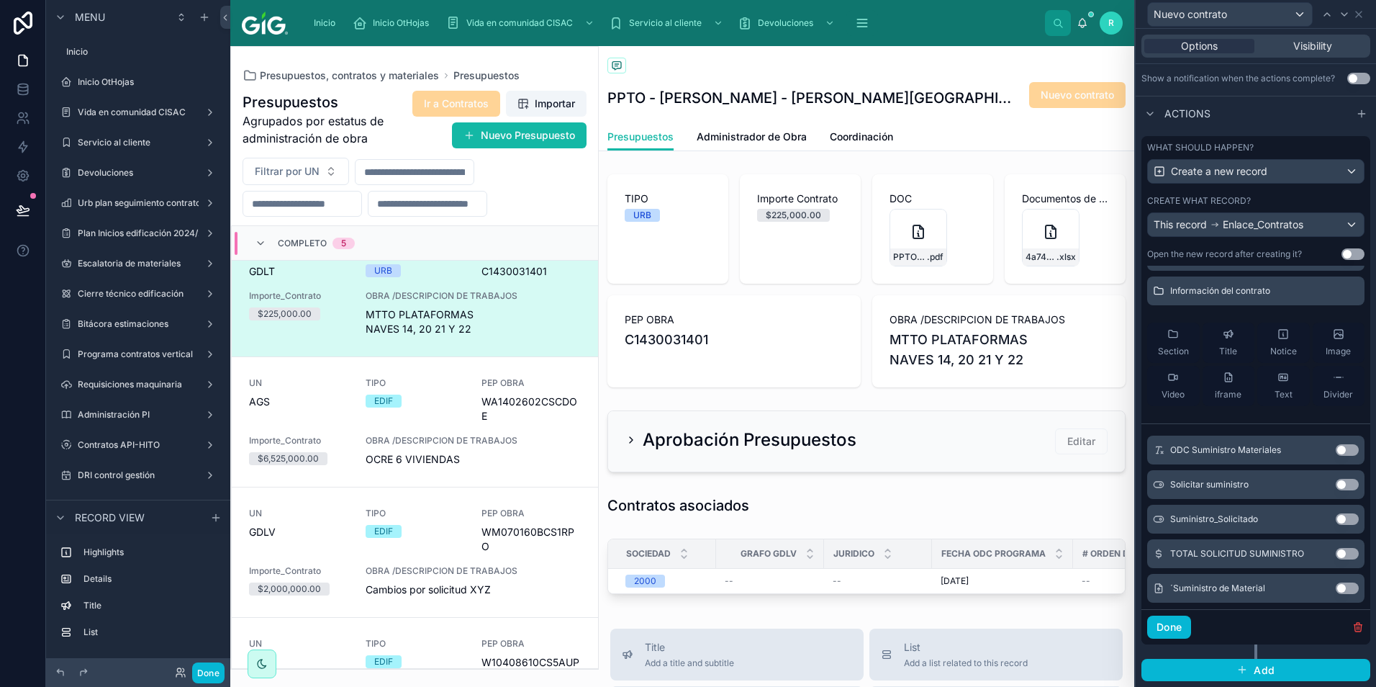
scroll to position [76, 0]
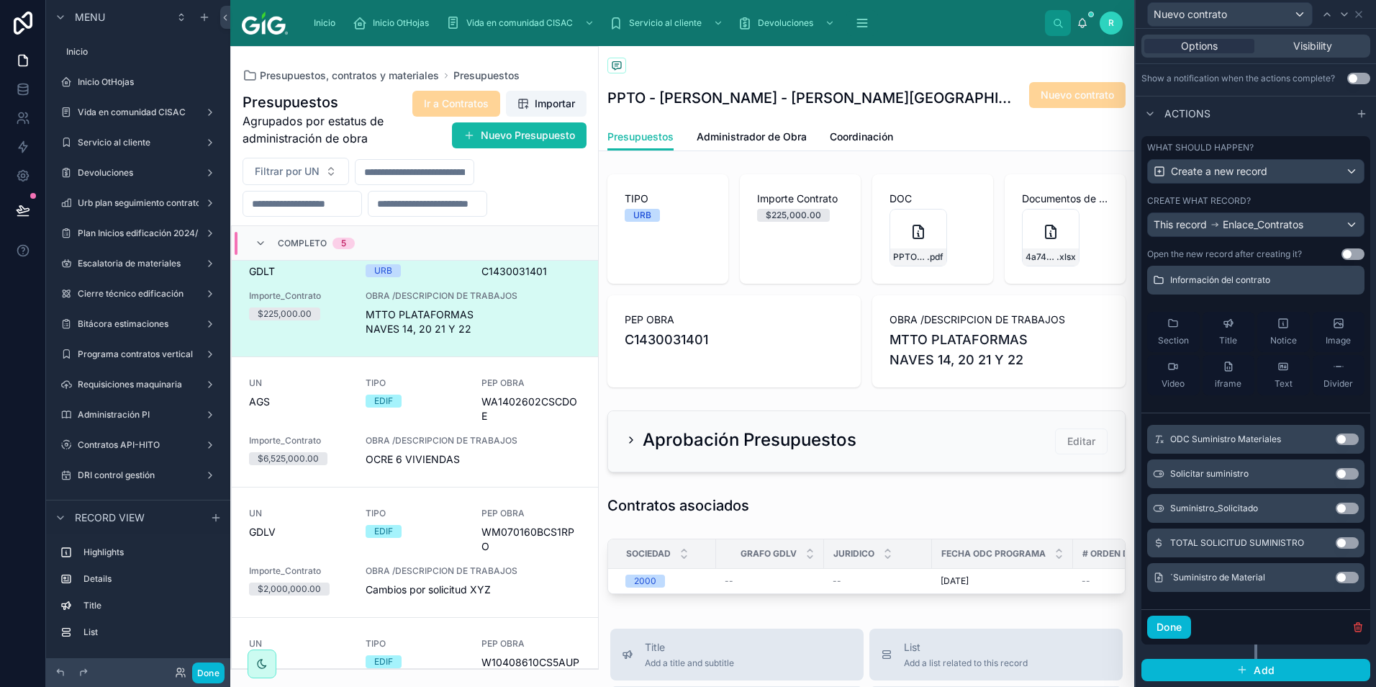
drag, startPoint x: 1326, startPoint y: 579, endPoint x: 1307, endPoint y: 518, distance: 64.0
click at [1336, 580] on button "Use setting" at bounding box center [1347, 578] width 23 height 12
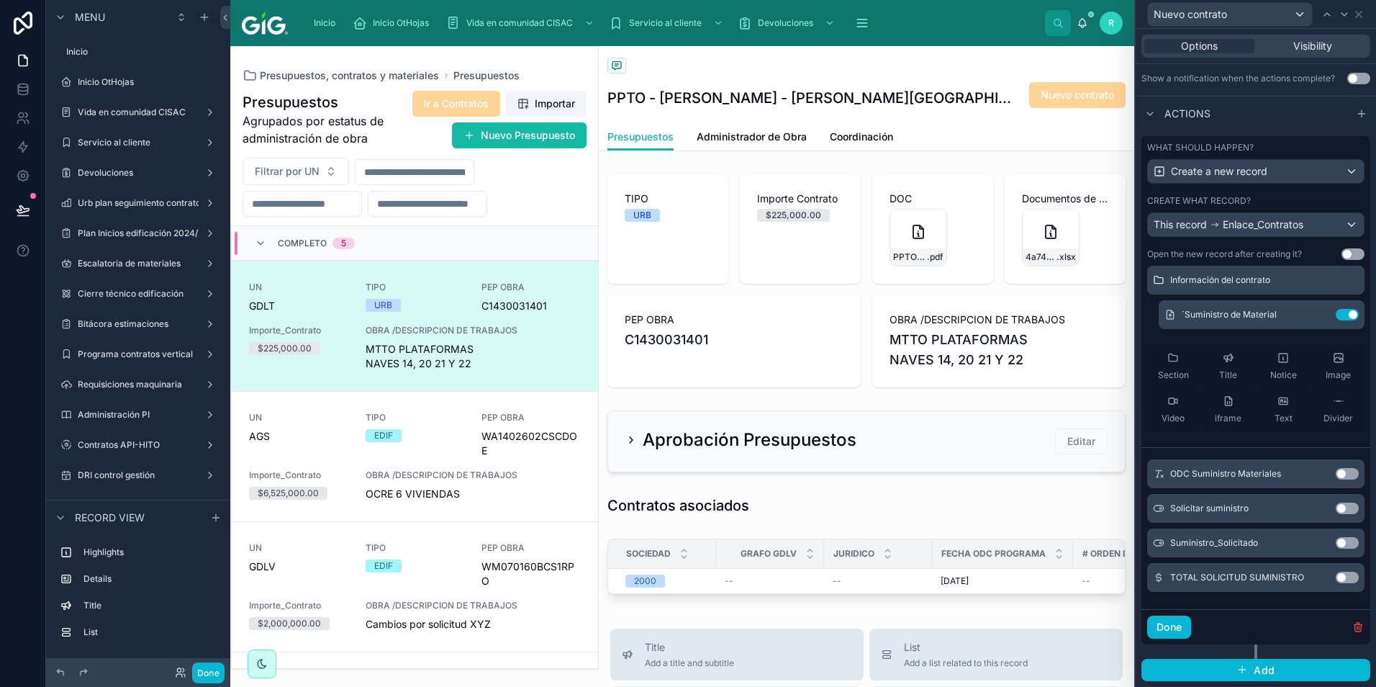
scroll to position [35, 0]
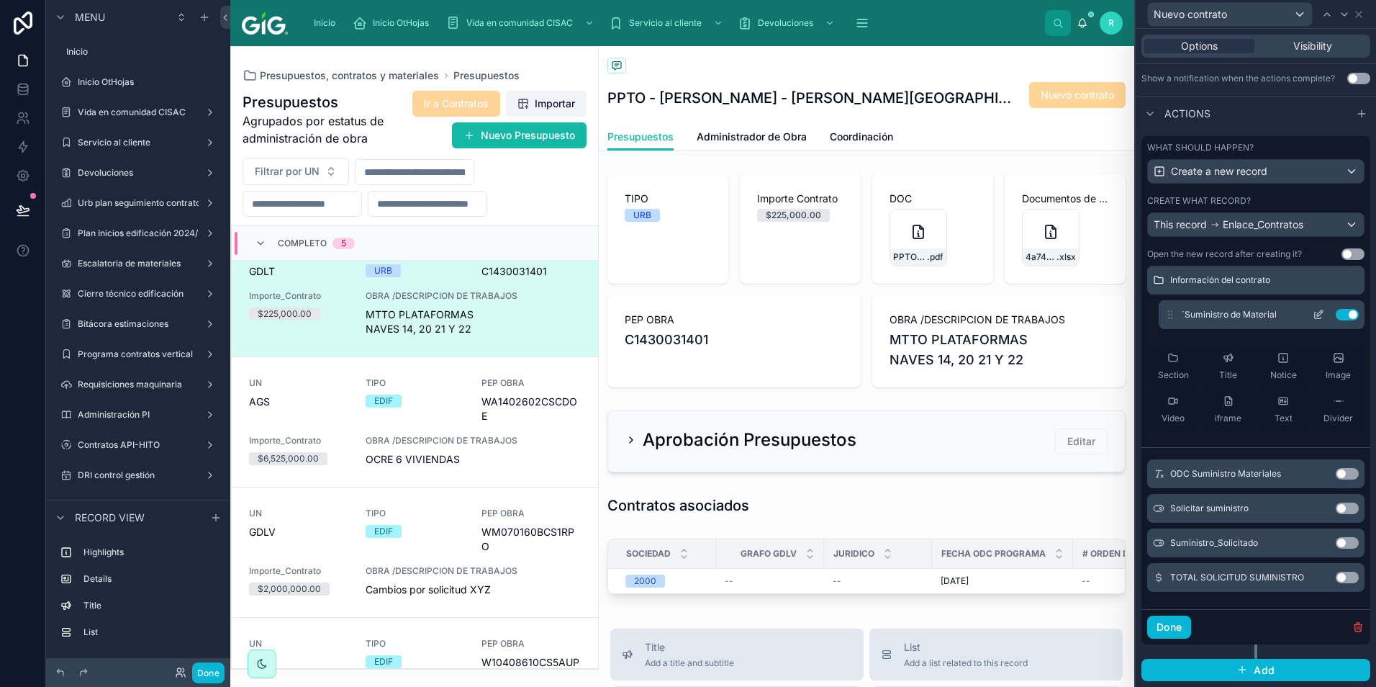
click at [1302, 307] on div "´Suministro de Material Use setting" at bounding box center [1262, 314] width 206 height 29
click at [1313, 314] on icon at bounding box center [1319, 315] width 12 height 12
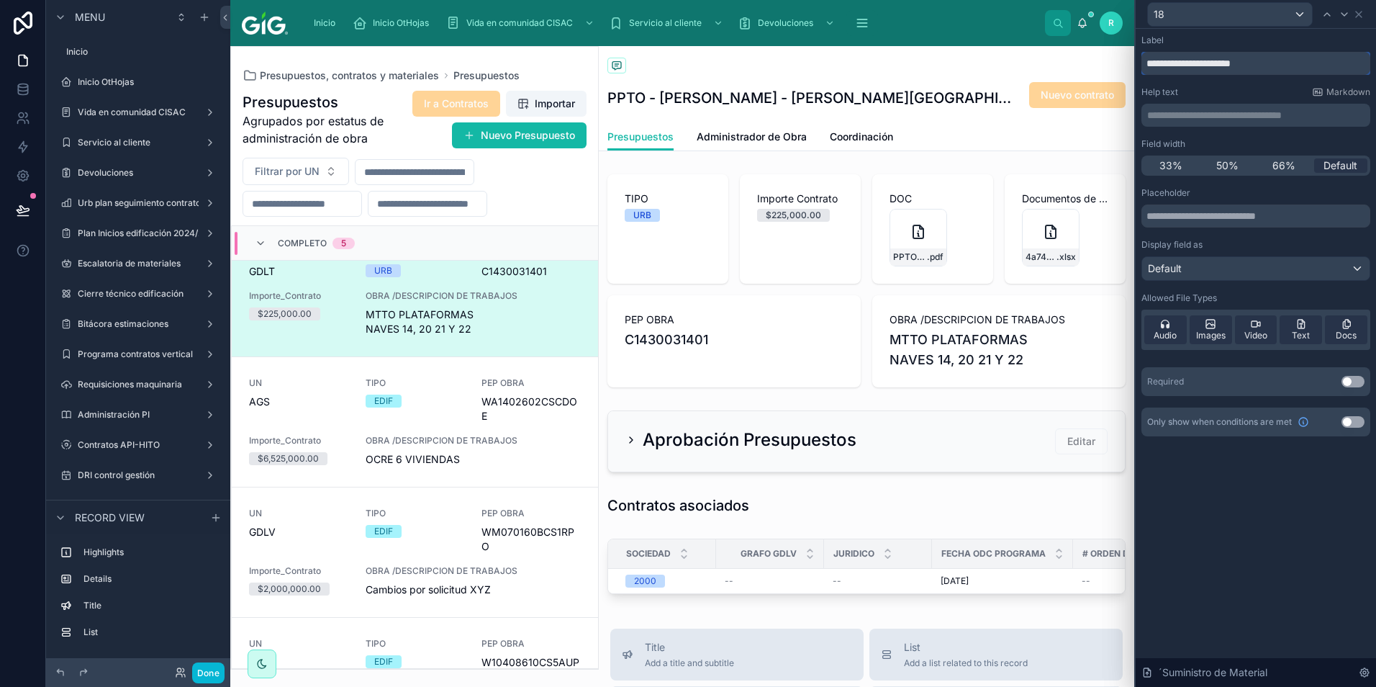
click at [1150, 66] on input "**********" at bounding box center [1256, 63] width 229 height 23
type input "**********"
click at [1266, 33] on div "**********" at bounding box center [1256, 250] width 240 height 442
click at [1362, 14] on icon at bounding box center [1359, 15] width 12 height 12
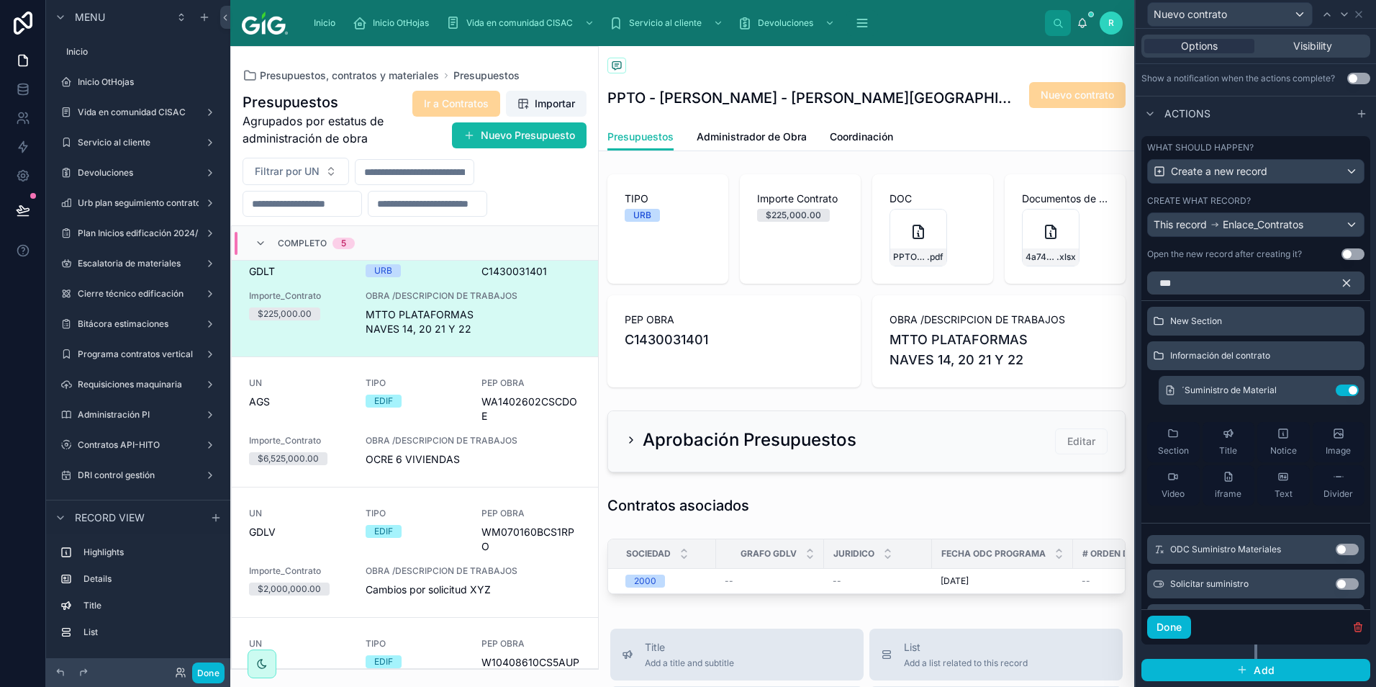
scroll to position [335, 0]
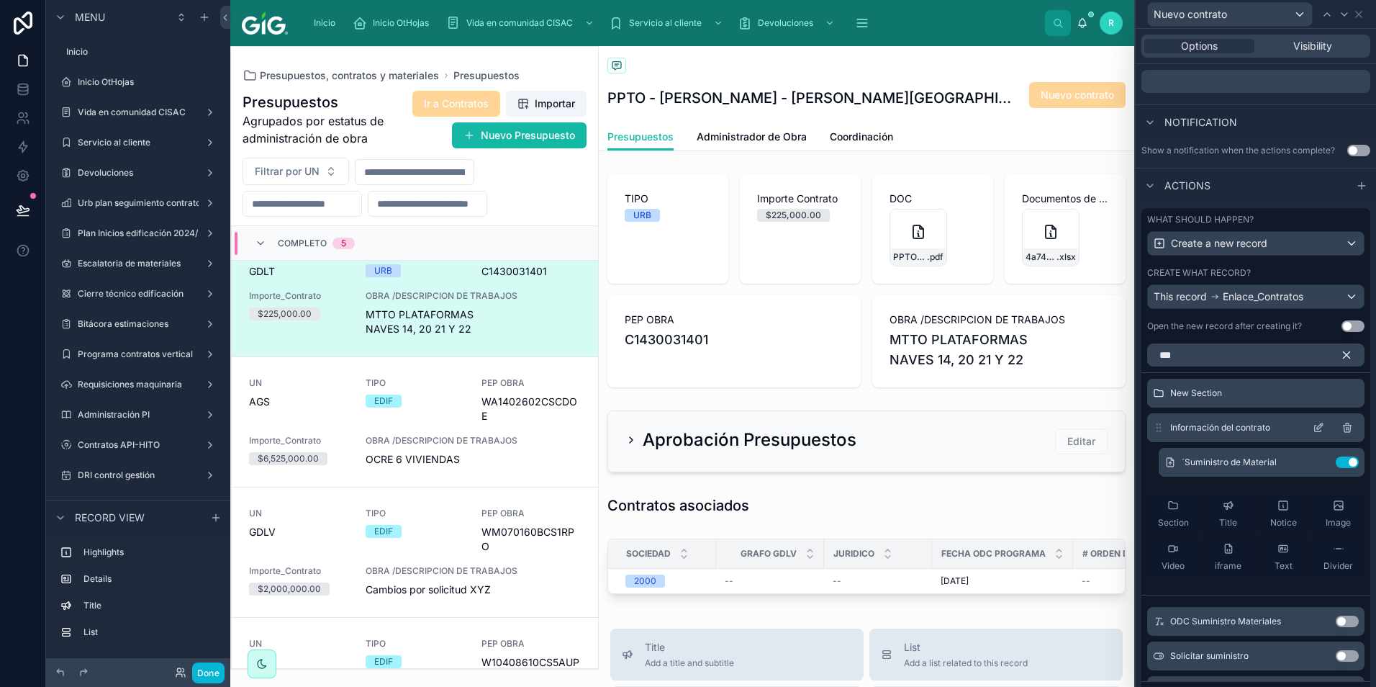
click at [1340, 356] on icon "button" at bounding box center [1346, 354] width 13 height 13
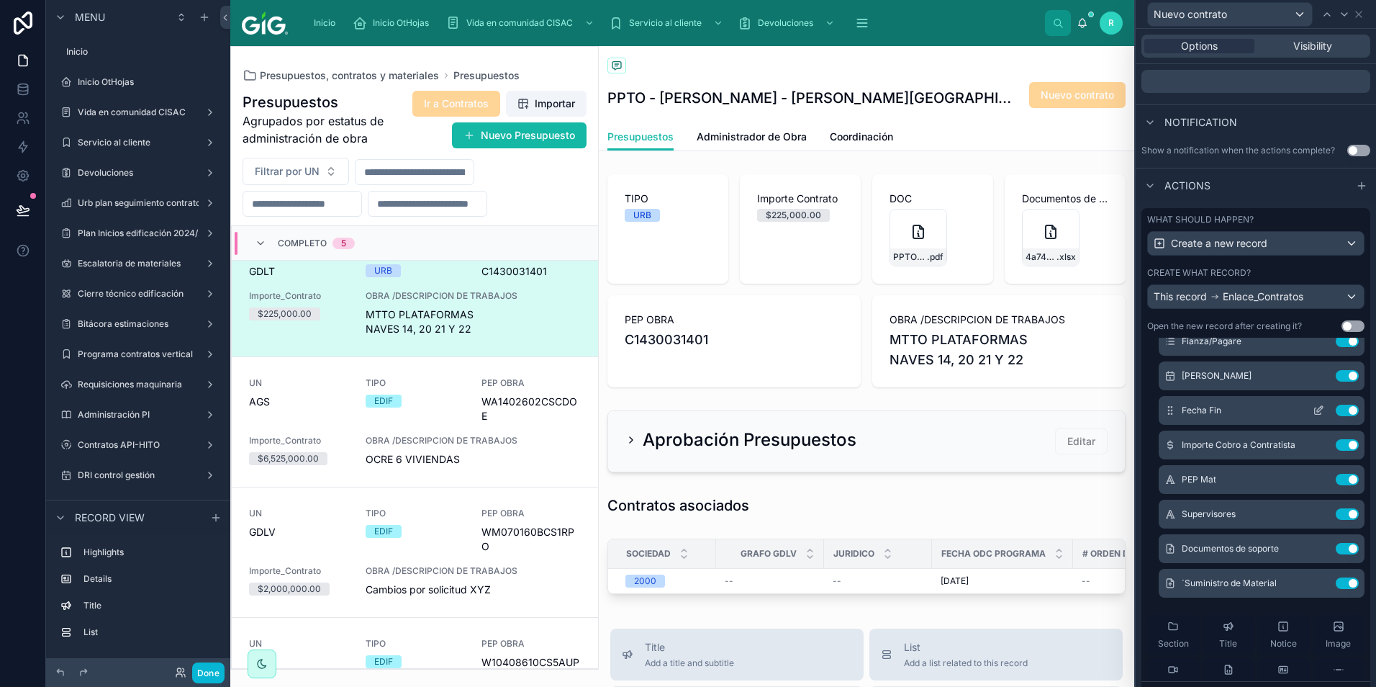
scroll to position [504, 0]
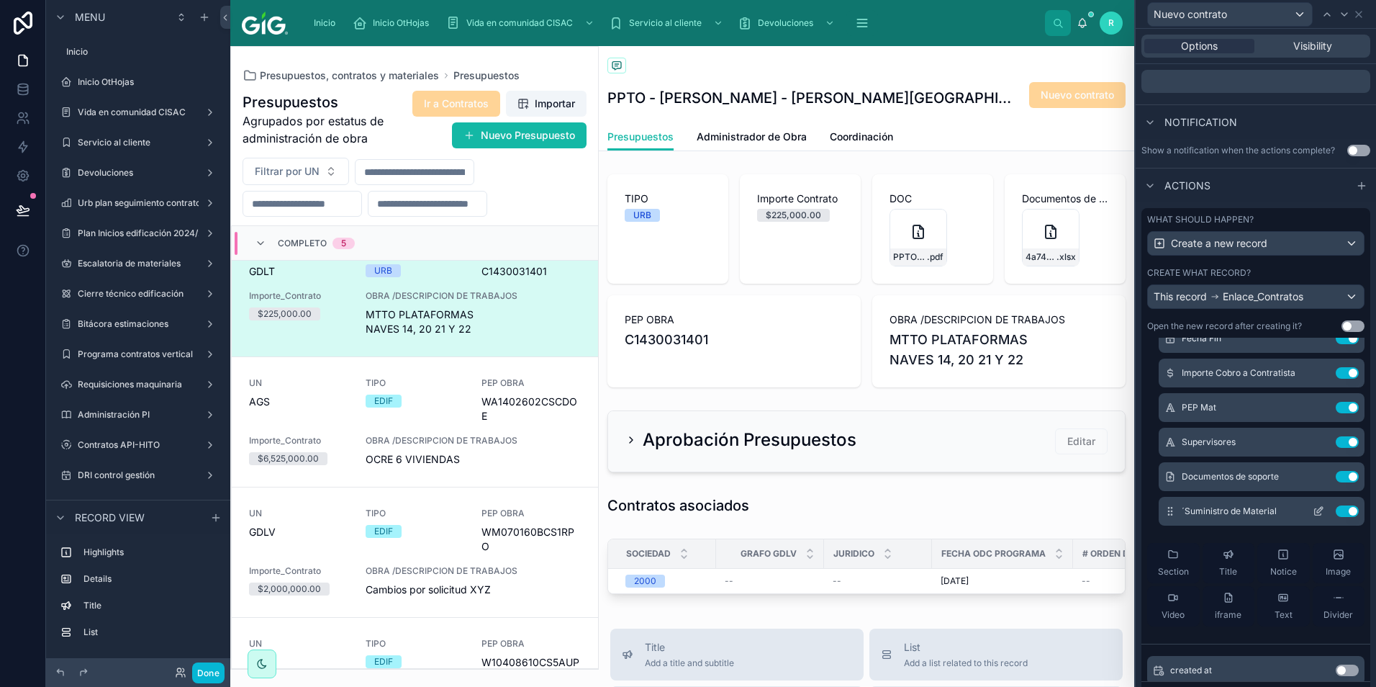
click at [1315, 510] on icon at bounding box center [1318, 512] width 6 height 6
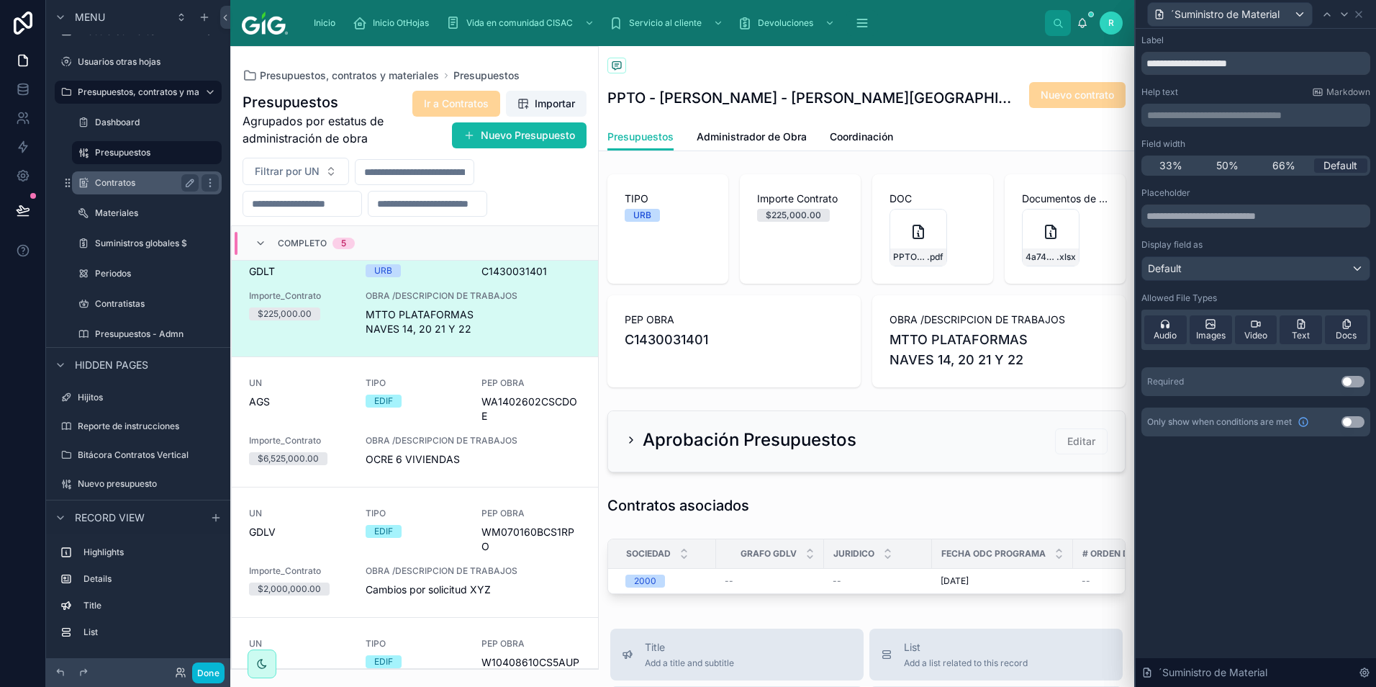
click at [133, 179] on label "Contratos" at bounding box center [144, 183] width 98 height 12
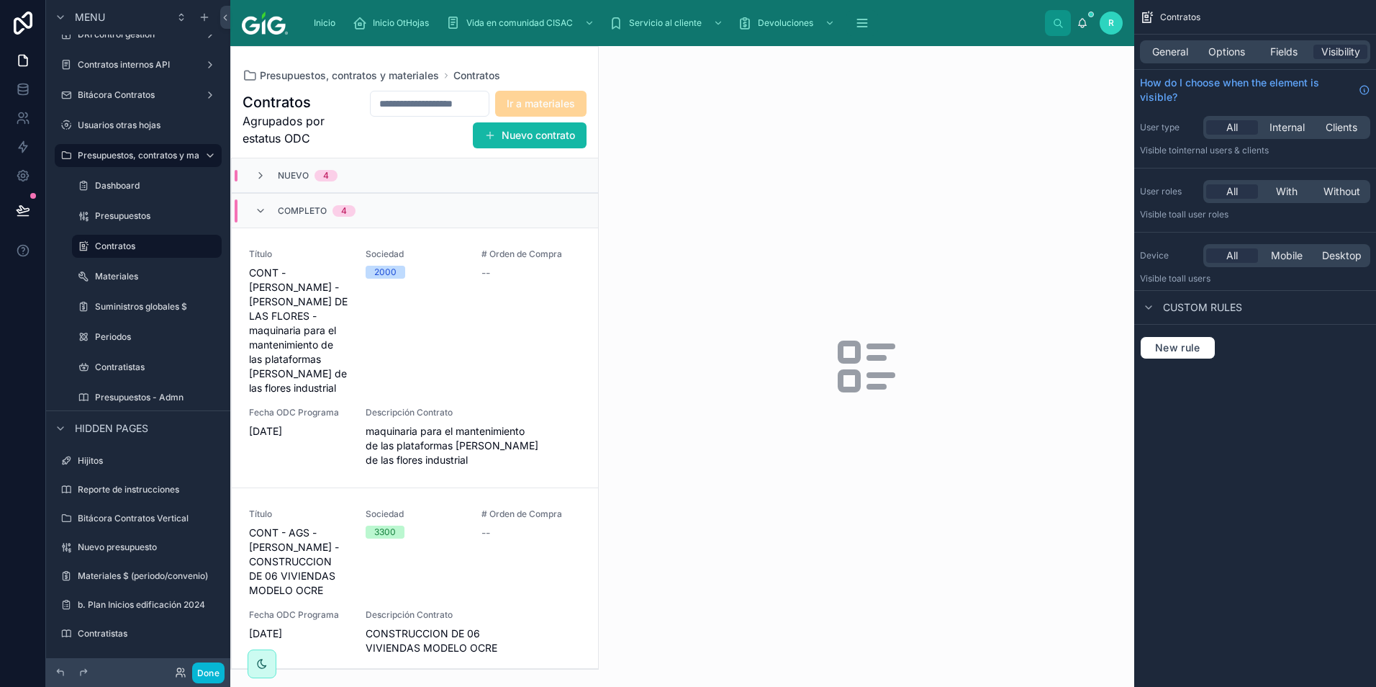
click at [405, 302] on div at bounding box center [414, 358] width 367 height 622
click at [531, 128] on button "Nuevo contrato" at bounding box center [530, 135] width 114 height 26
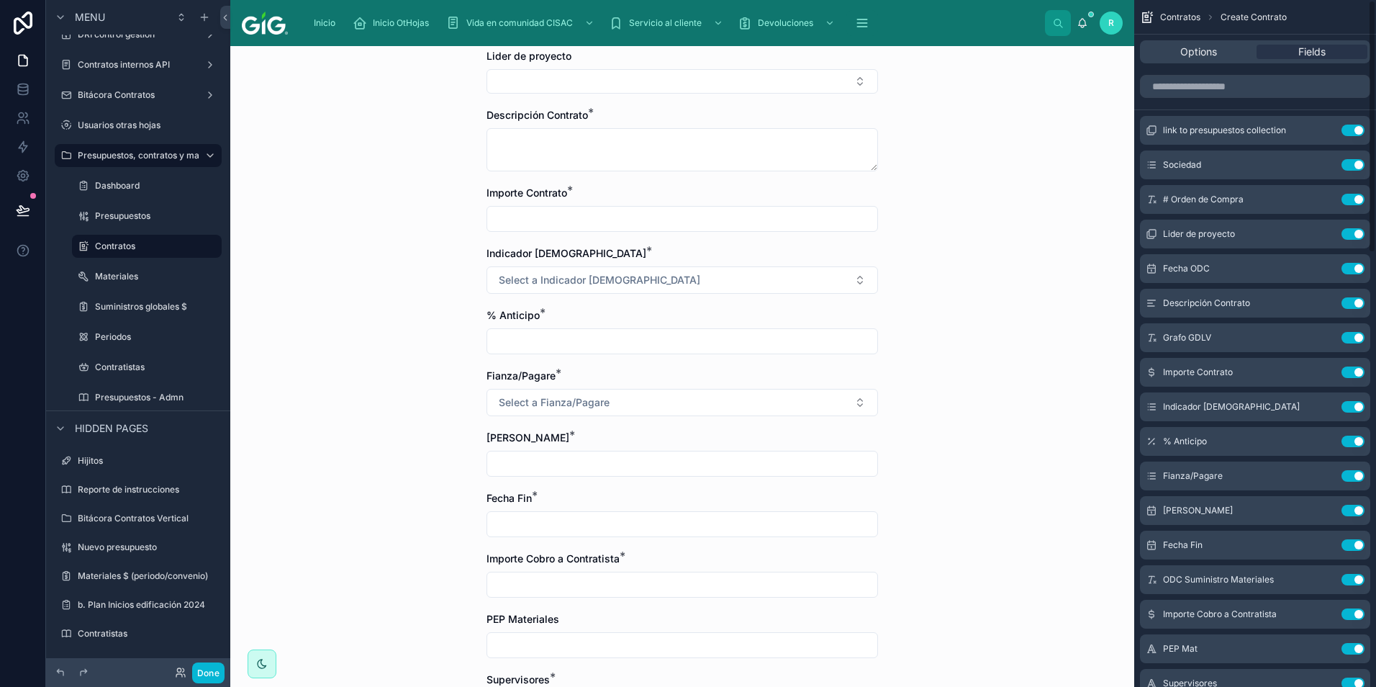
scroll to position [469, 0]
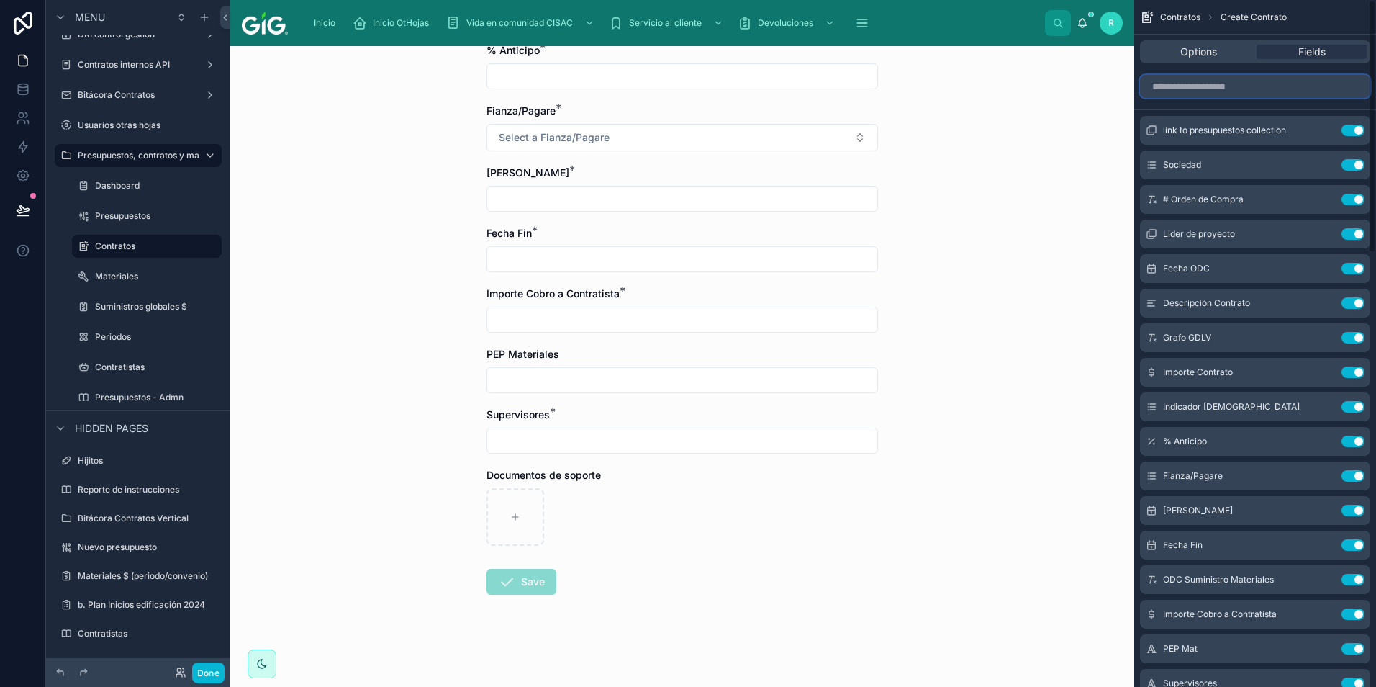
click at [1250, 79] on input "scrollable content" at bounding box center [1255, 86] width 230 height 23
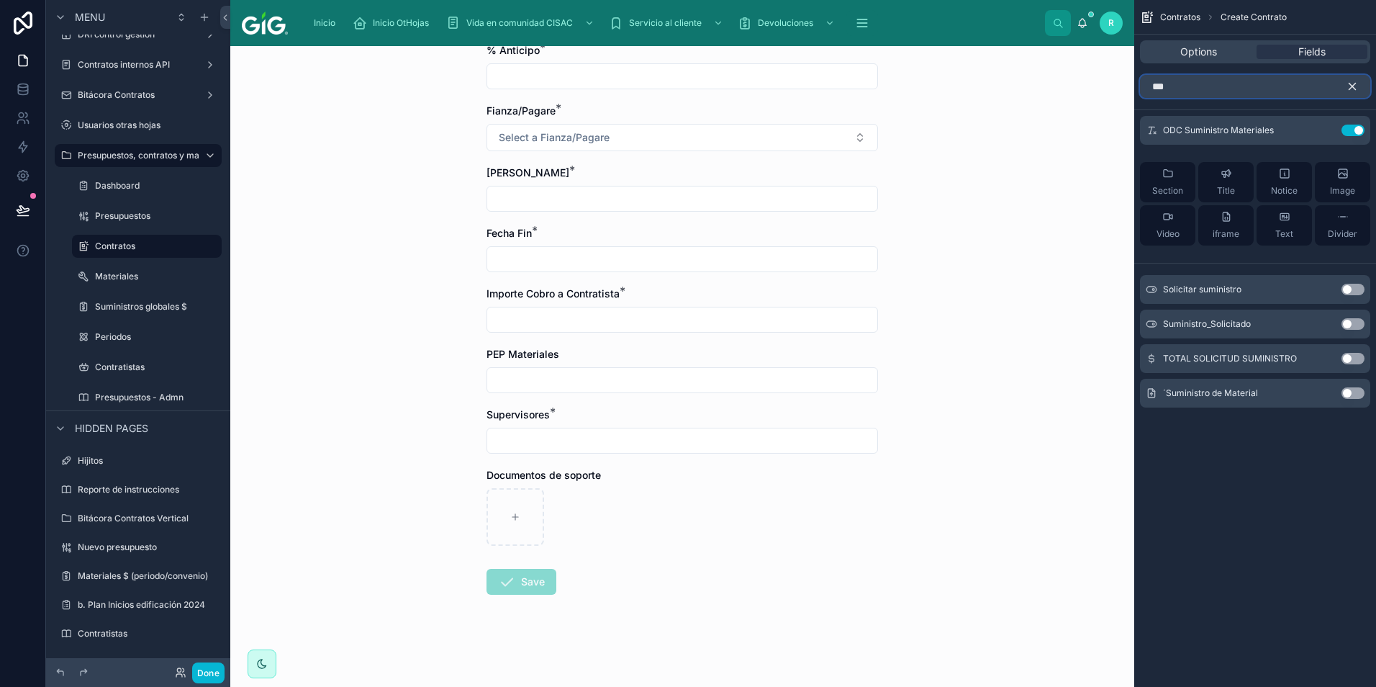
type input "***"
click at [1353, 387] on button "Use setting" at bounding box center [1353, 393] width 23 height 12
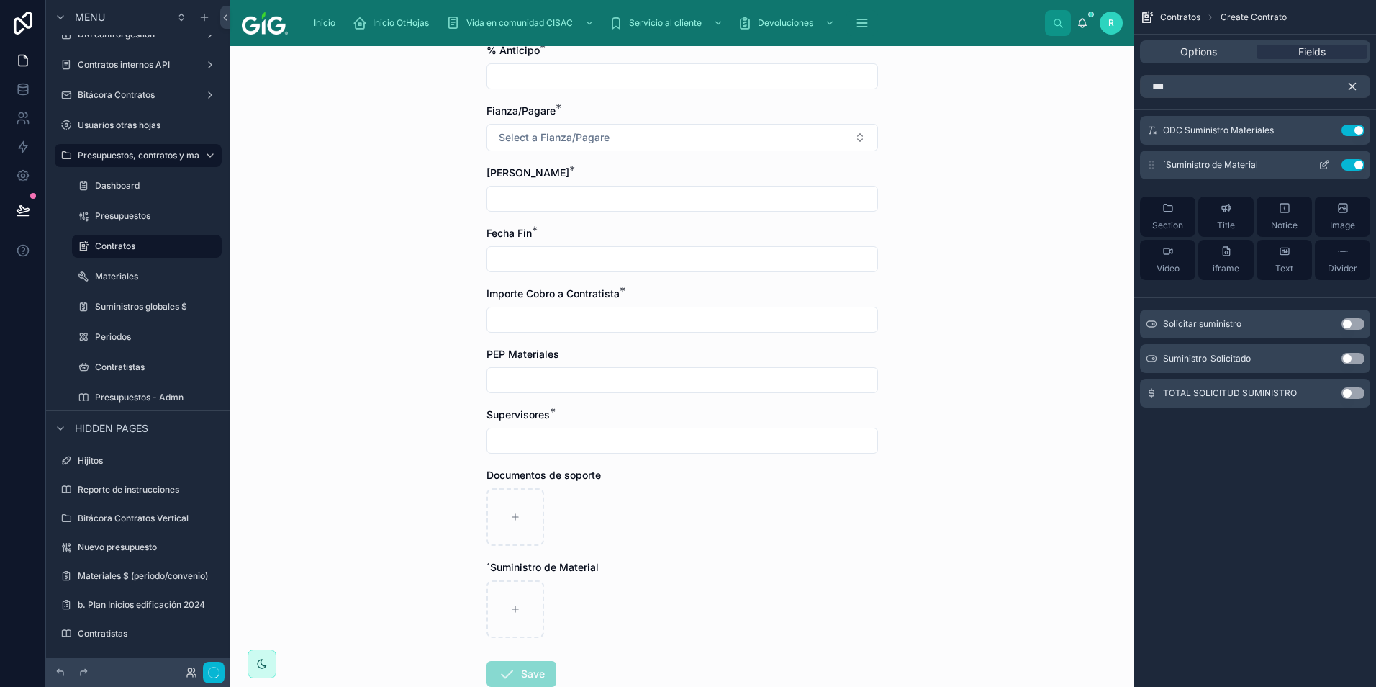
scroll to position [0, 0]
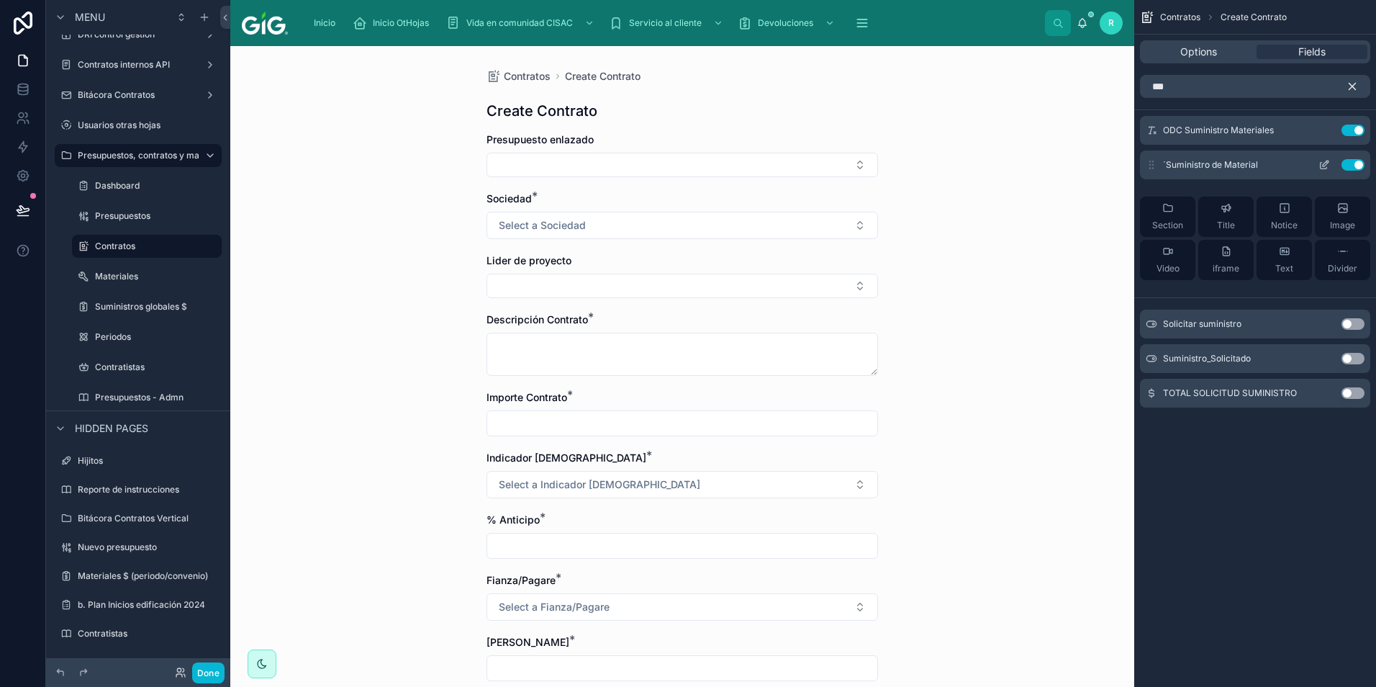
click at [1323, 157] on div "´Suministro de Material Use setting" at bounding box center [1255, 164] width 230 height 29
click at [1325, 157] on div "´Suministro de Material Use setting" at bounding box center [1255, 164] width 230 height 29
click at [1328, 169] on icon "scrollable content" at bounding box center [1325, 165] width 12 height 12
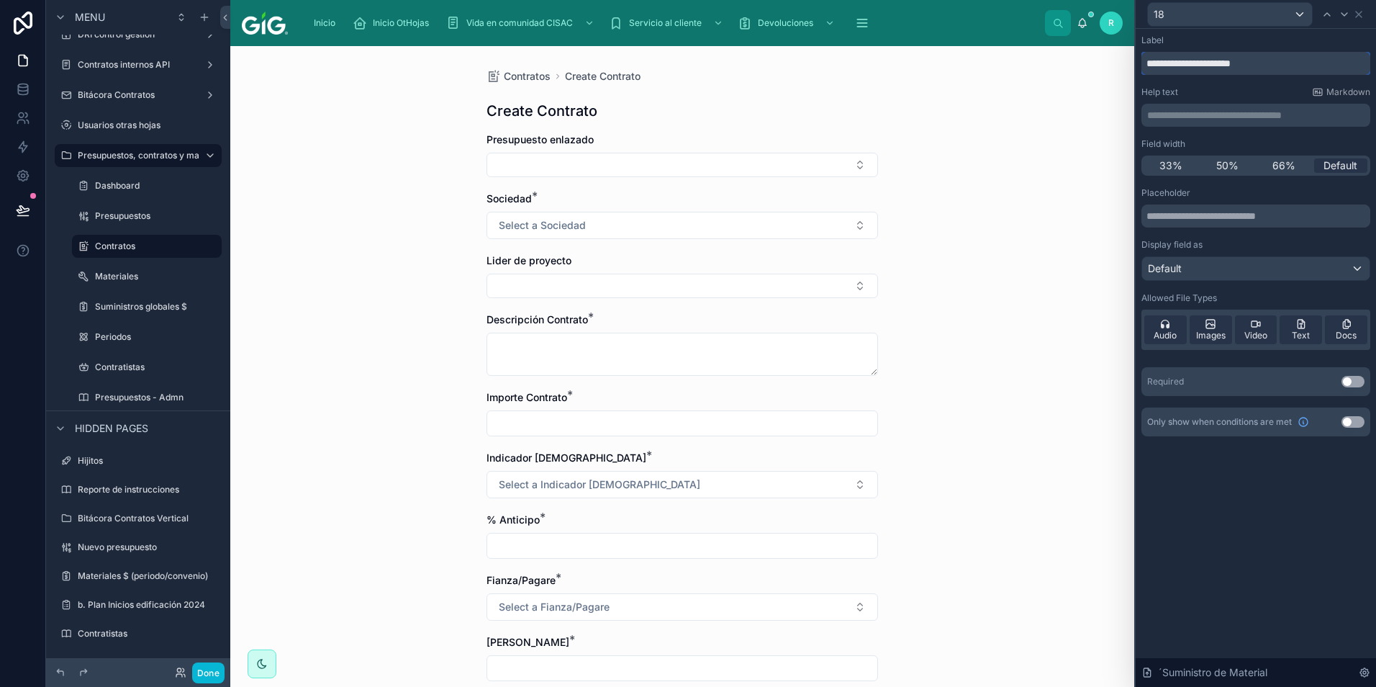
click at [1152, 59] on input "**********" at bounding box center [1256, 63] width 229 height 23
type input "**********"
click at [1230, 48] on div "**********" at bounding box center [1256, 55] width 229 height 40
click at [1362, 16] on icon at bounding box center [1359, 15] width 12 height 12
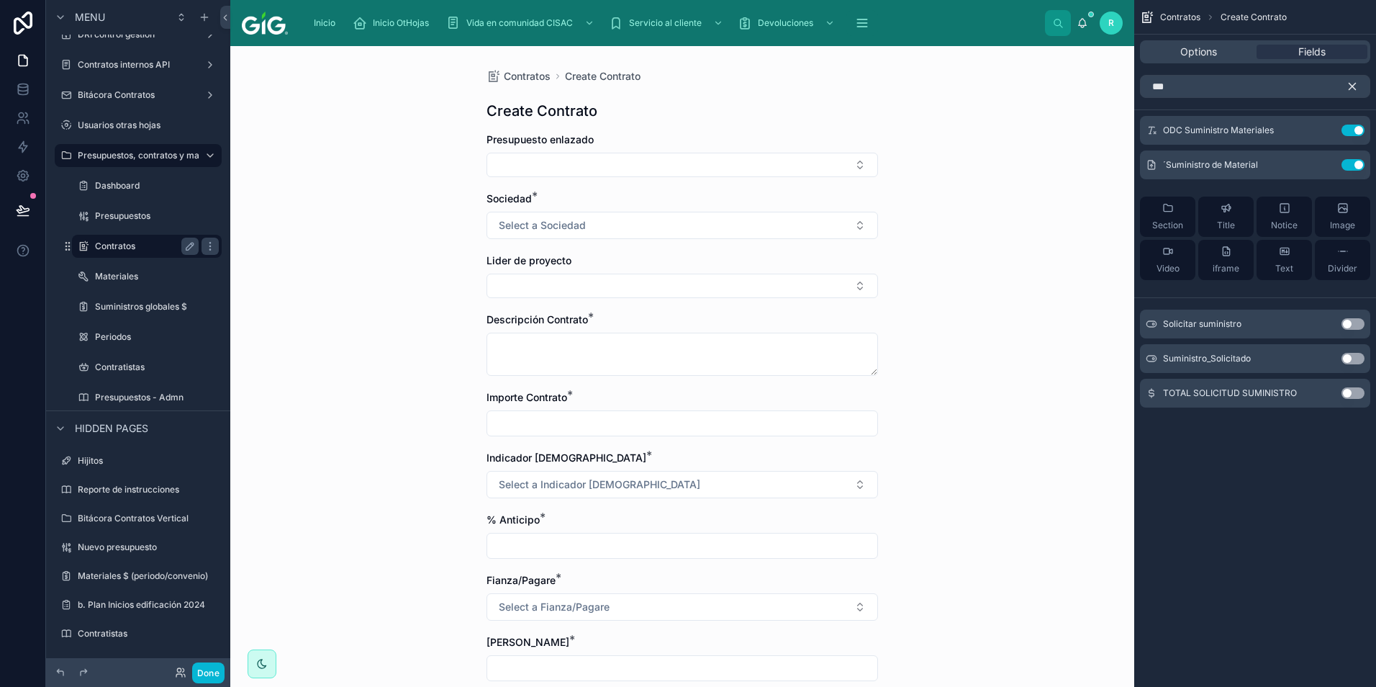
click at [147, 247] on label "Contratos" at bounding box center [144, 246] width 98 height 12
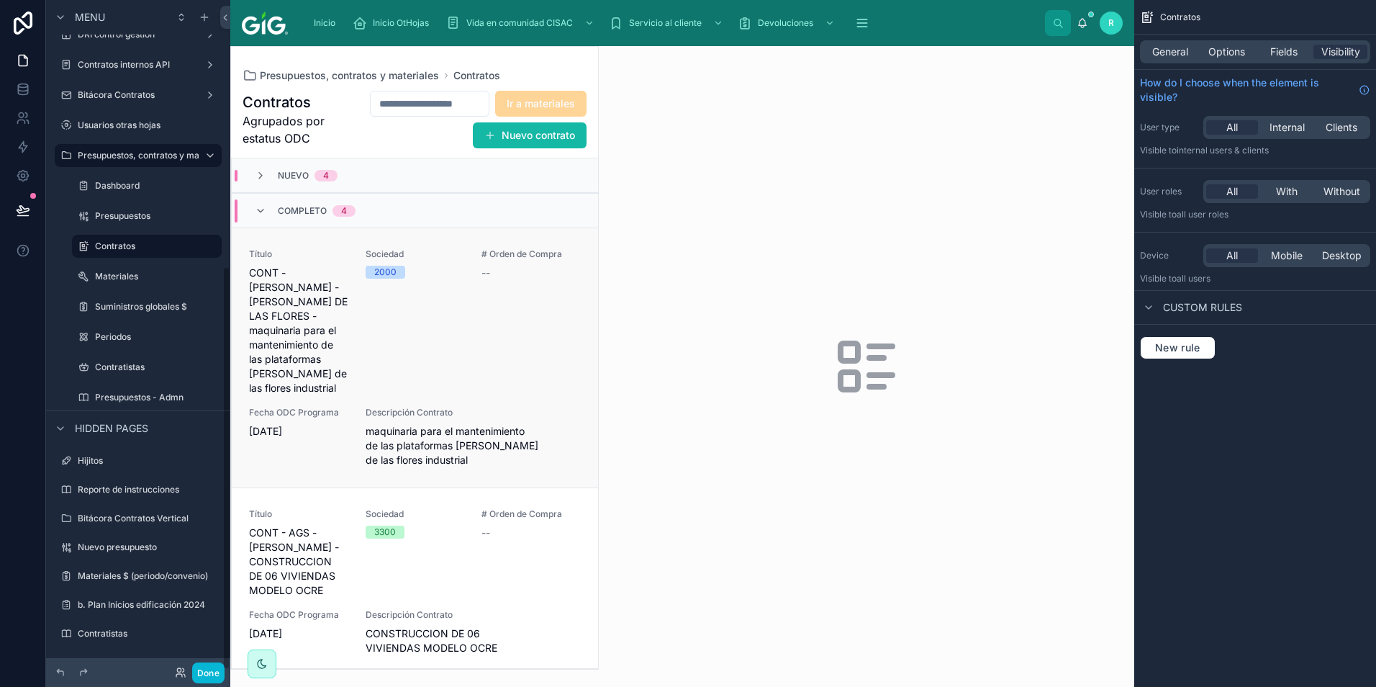
click at [482, 292] on div "# Orden de Compra --" at bounding box center [531, 321] width 99 height 147
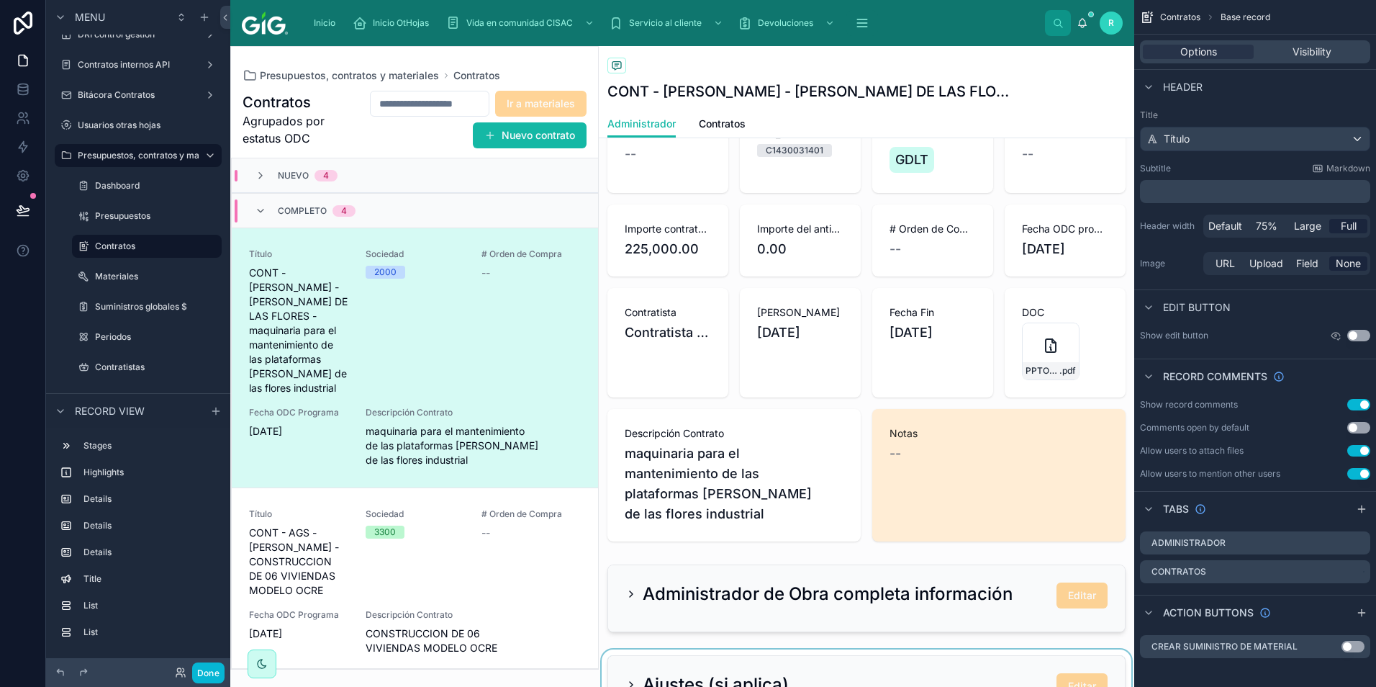
scroll to position [216, 0]
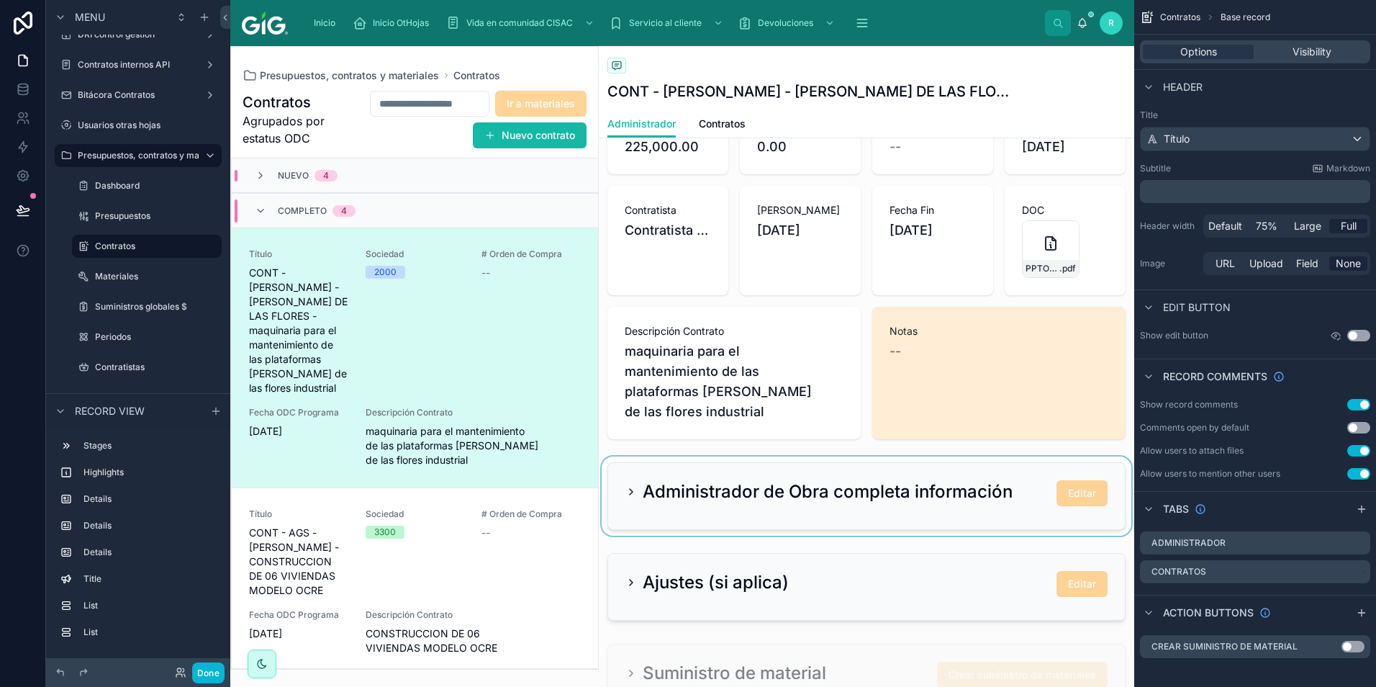
click at [995, 489] on div at bounding box center [867, 495] width 536 height 79
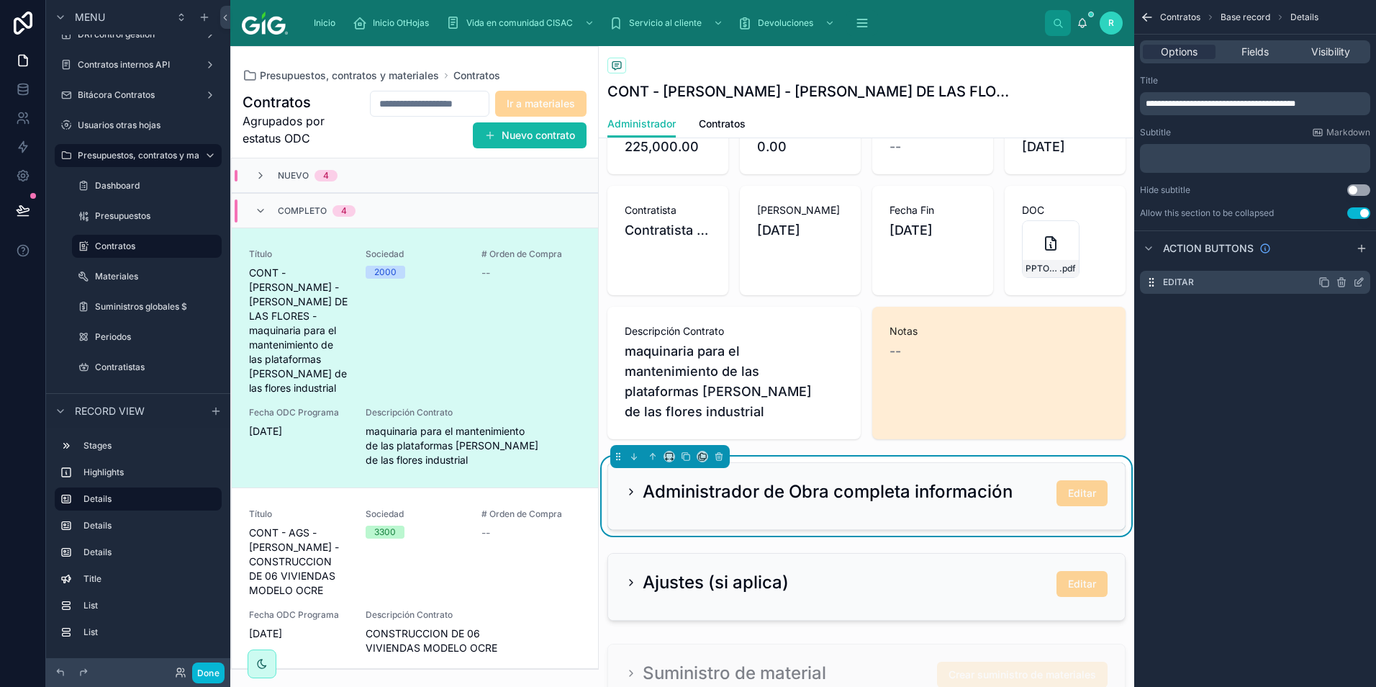
click at [1358, 286] on icon "scrollable content" at bounding box center [1358, 283] width 6 height 6
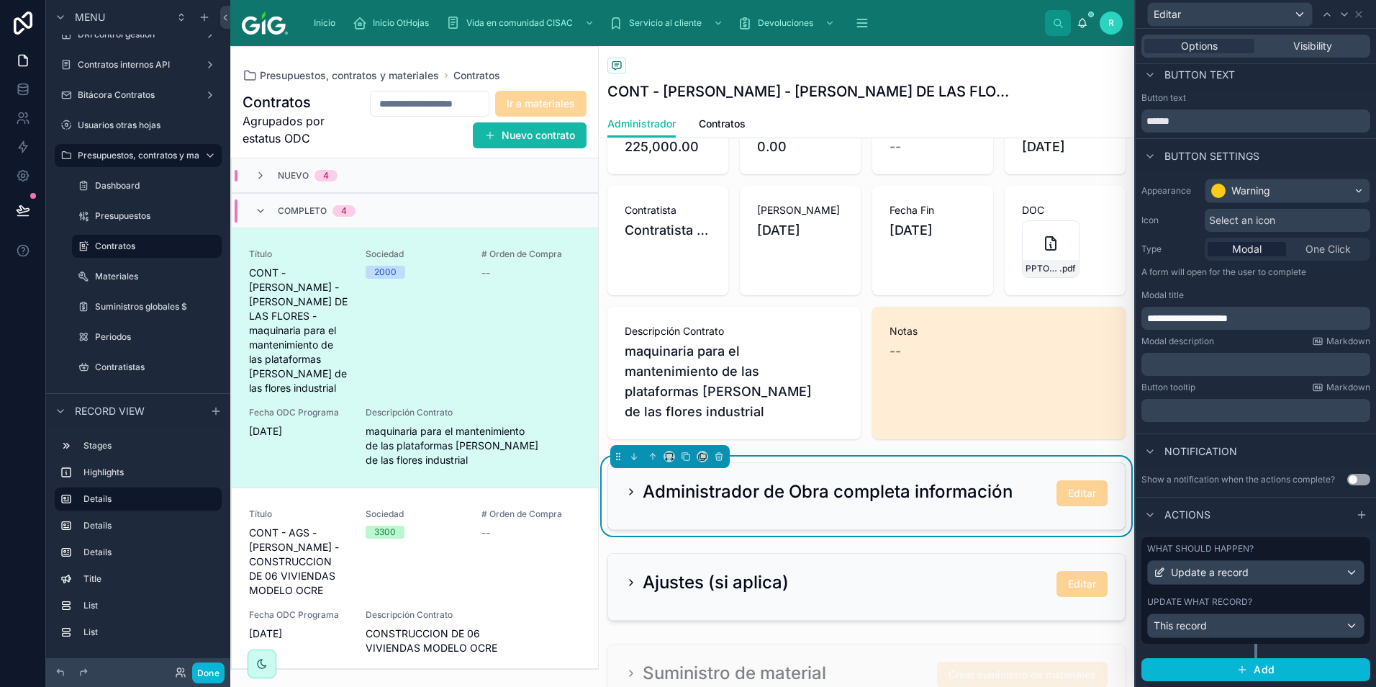
click at [1225, 599] on label "Update what record?" at bounding box center [1199, 602] width 105 height 12
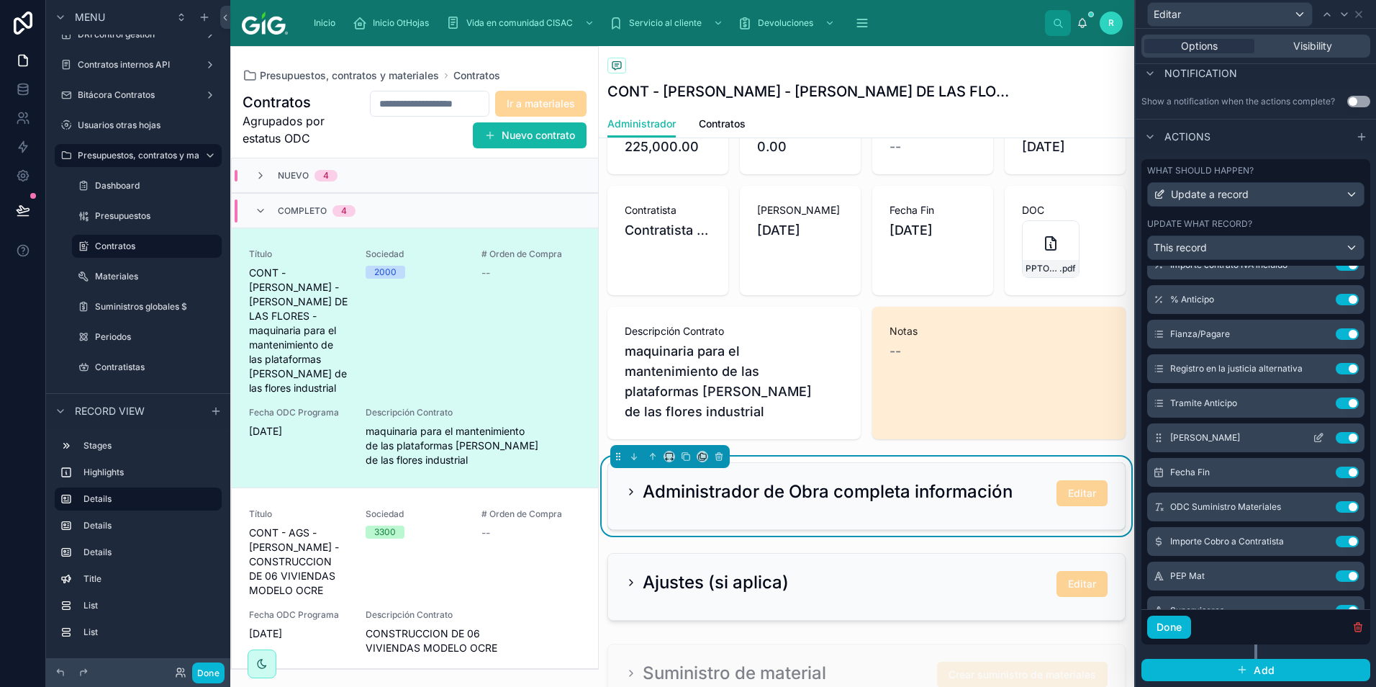
scroll to position [288, 0]
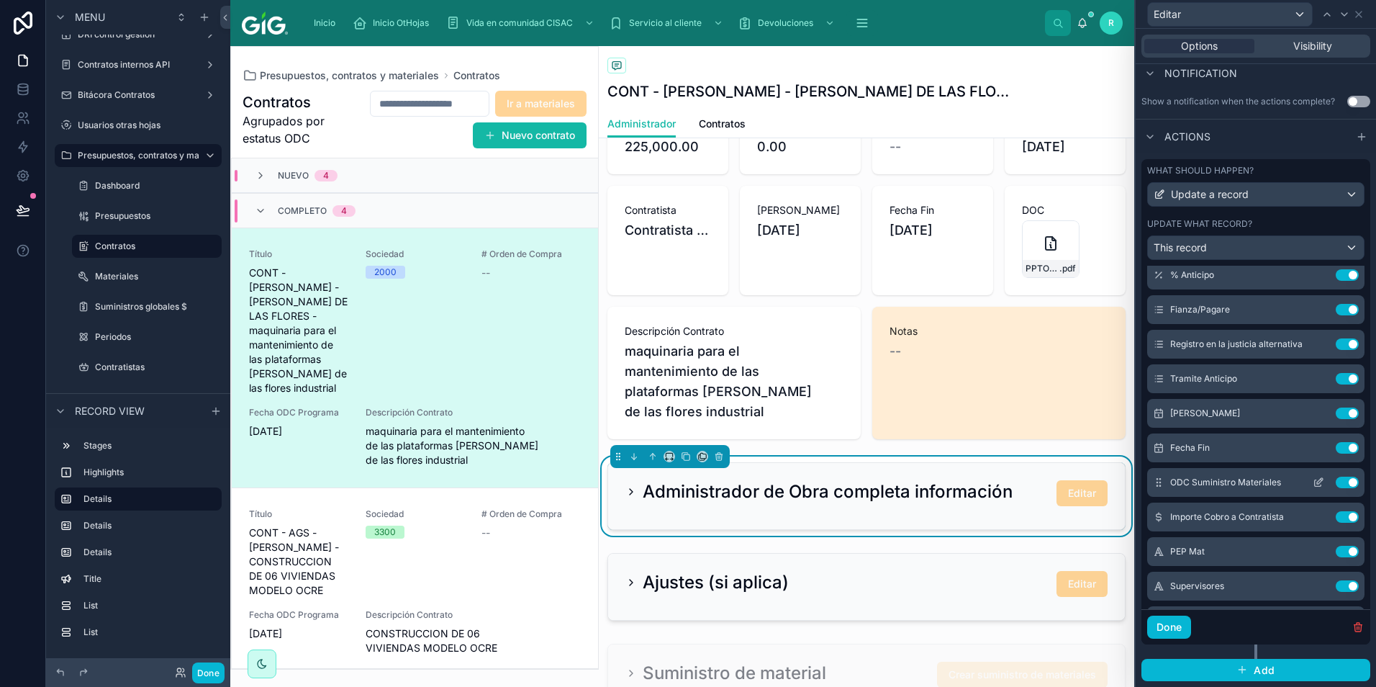
click at [1336, 480] on button "Use setting" at bounding box center [1347, 483] width 23 height 12
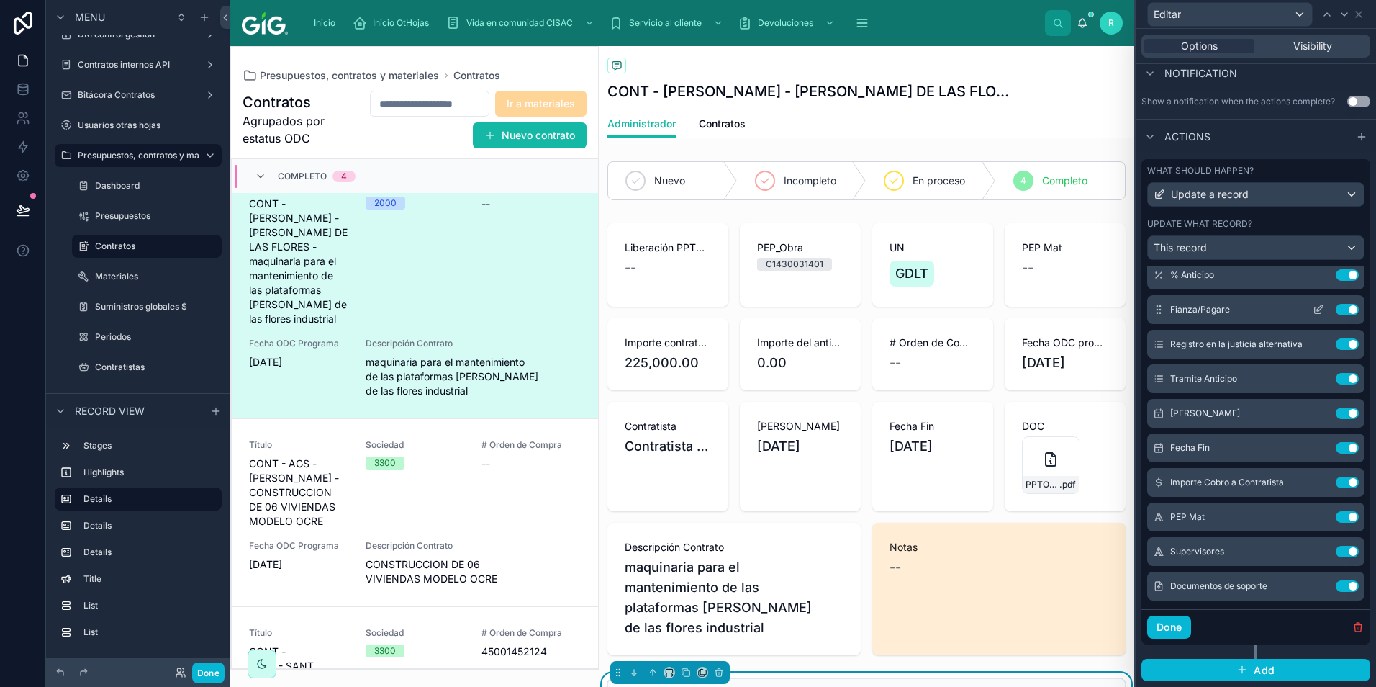
scroll to position [0, 0]
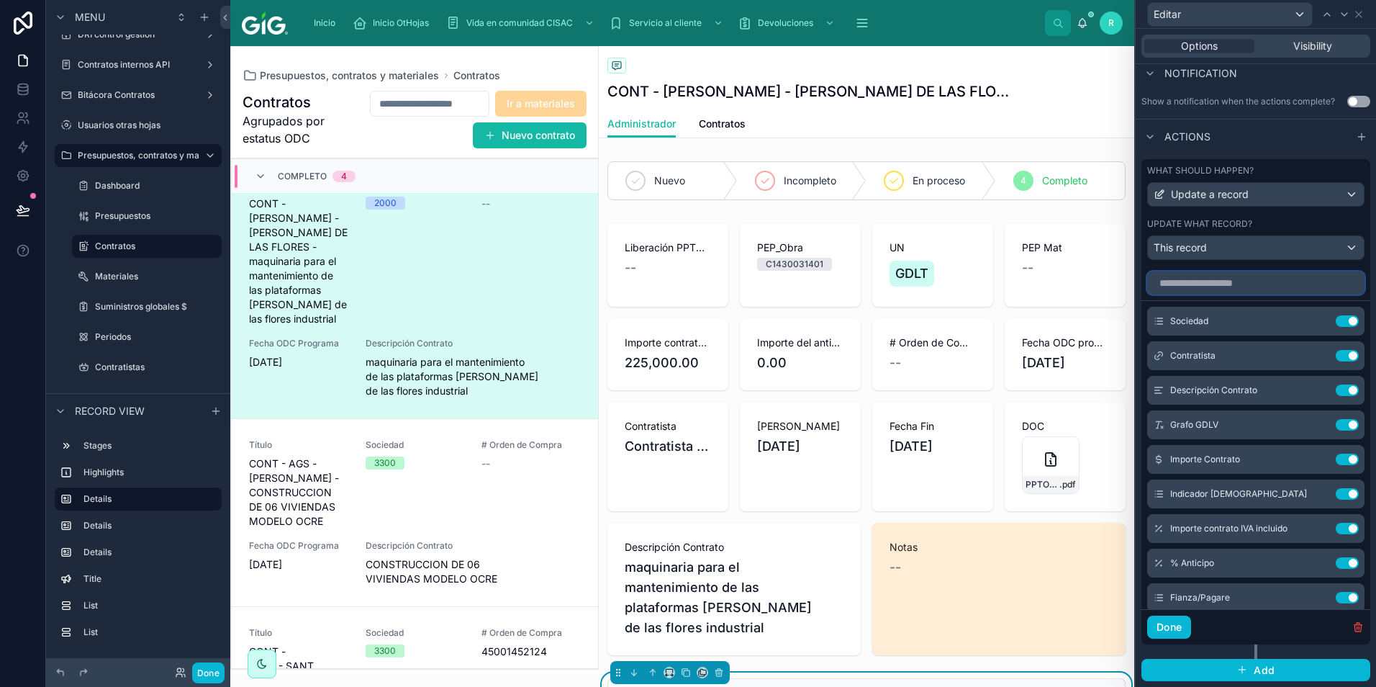
click at [1242, 281] on input "text" at bounding box center [1255, 282] width 217 height 23
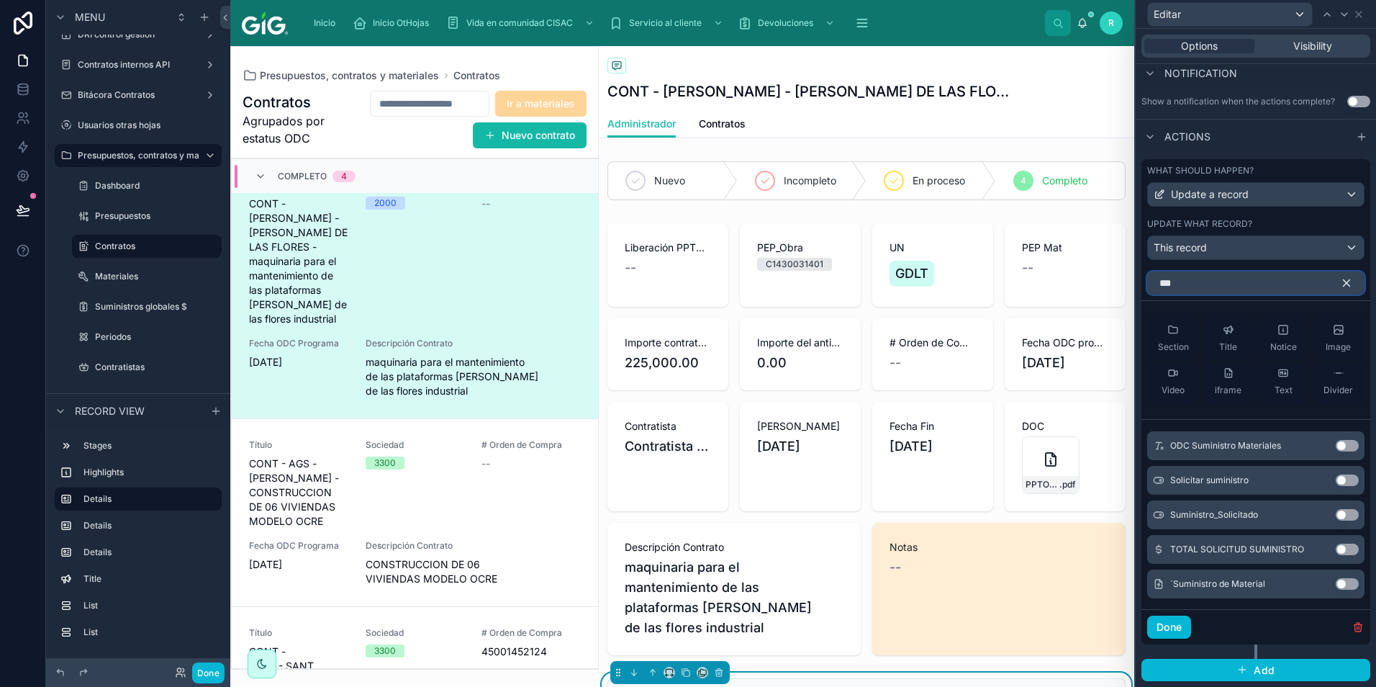
type input "***"
click at [1336, 585] on button "Use setting" at bounding box center [1347, 584] width 23 height 12
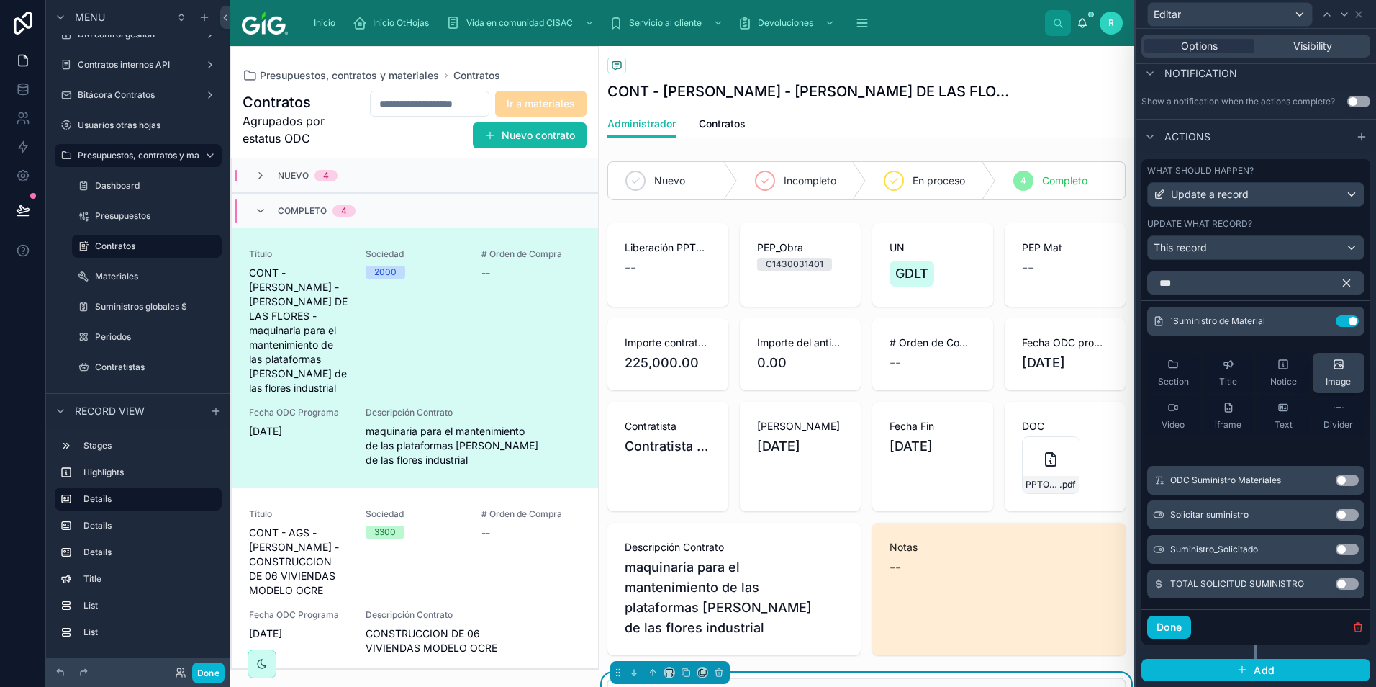
scroll to position [69, 0]
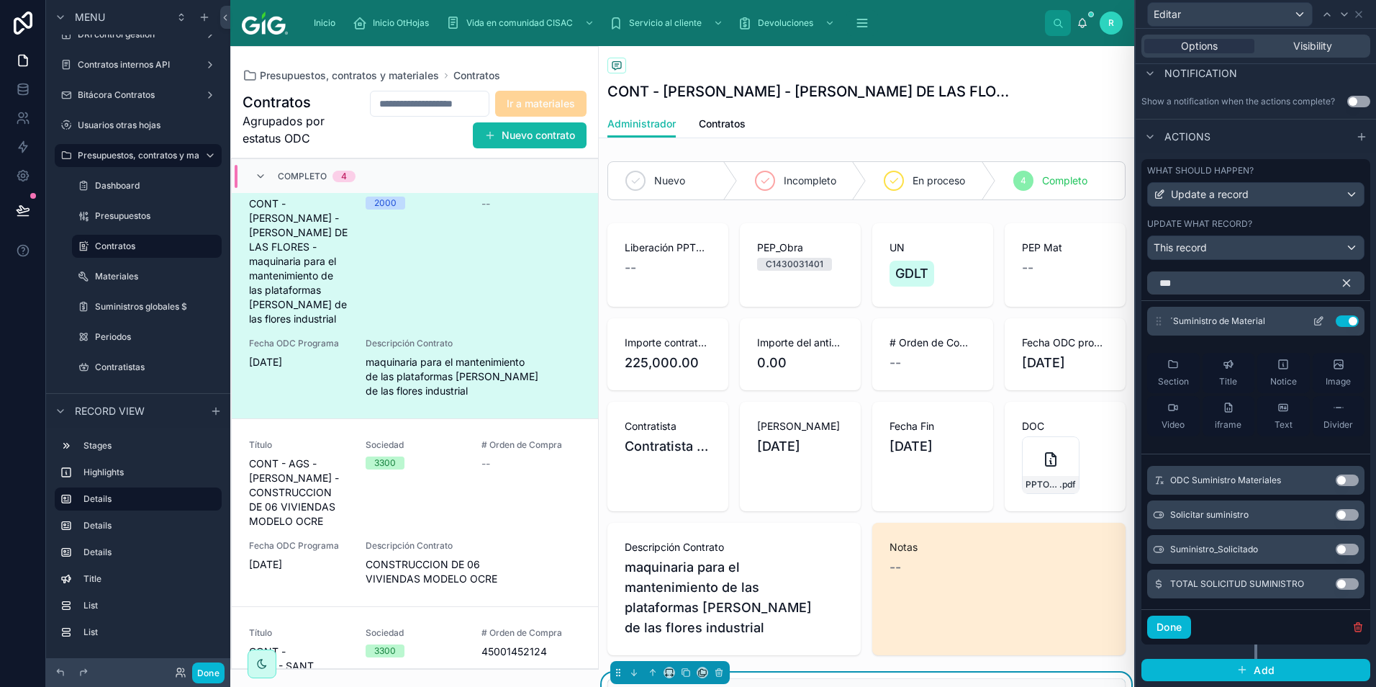
click at [1313, 325] on icon at bounding box center [1319, 321] width 12 height 12
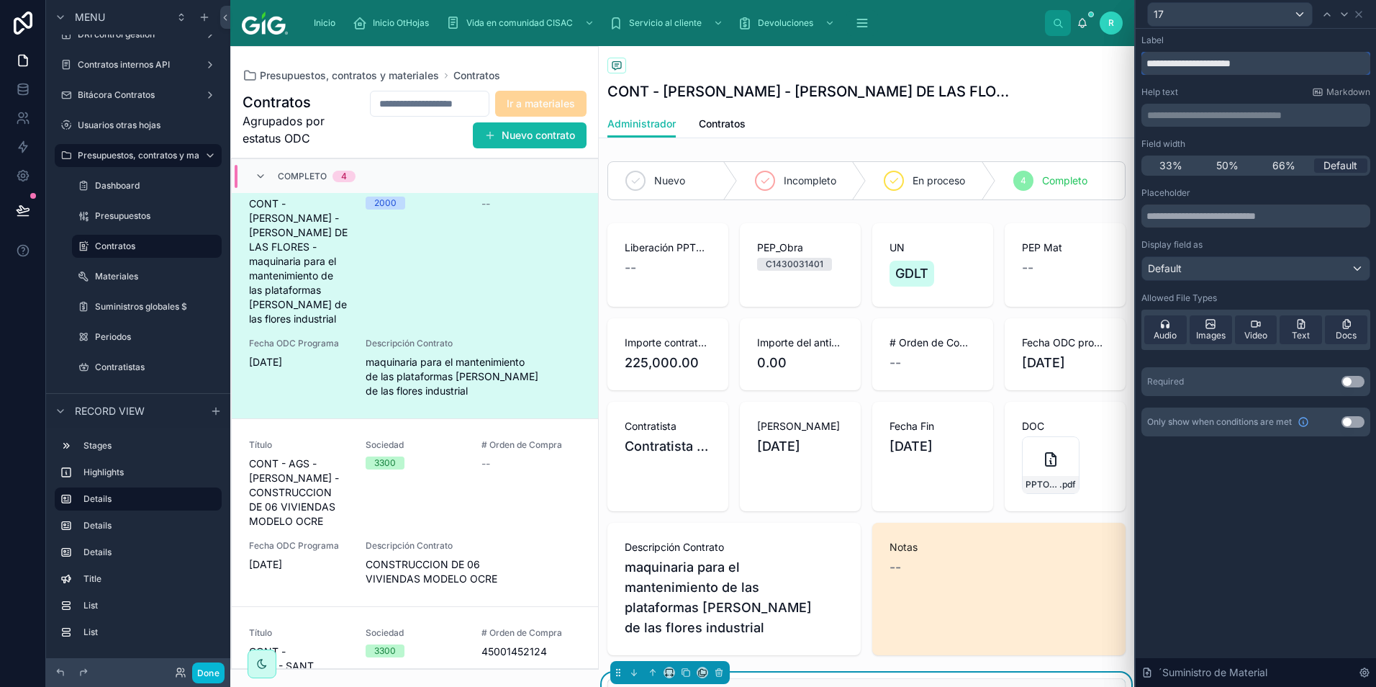
click at [1151, 61] on input "**********" at bounding box center [1256, 63] width 229 height 23
type input "**********"
click at [1241, 91] on div "Help text Markdown" at bounding box center [1256, 92] width 229 height 12
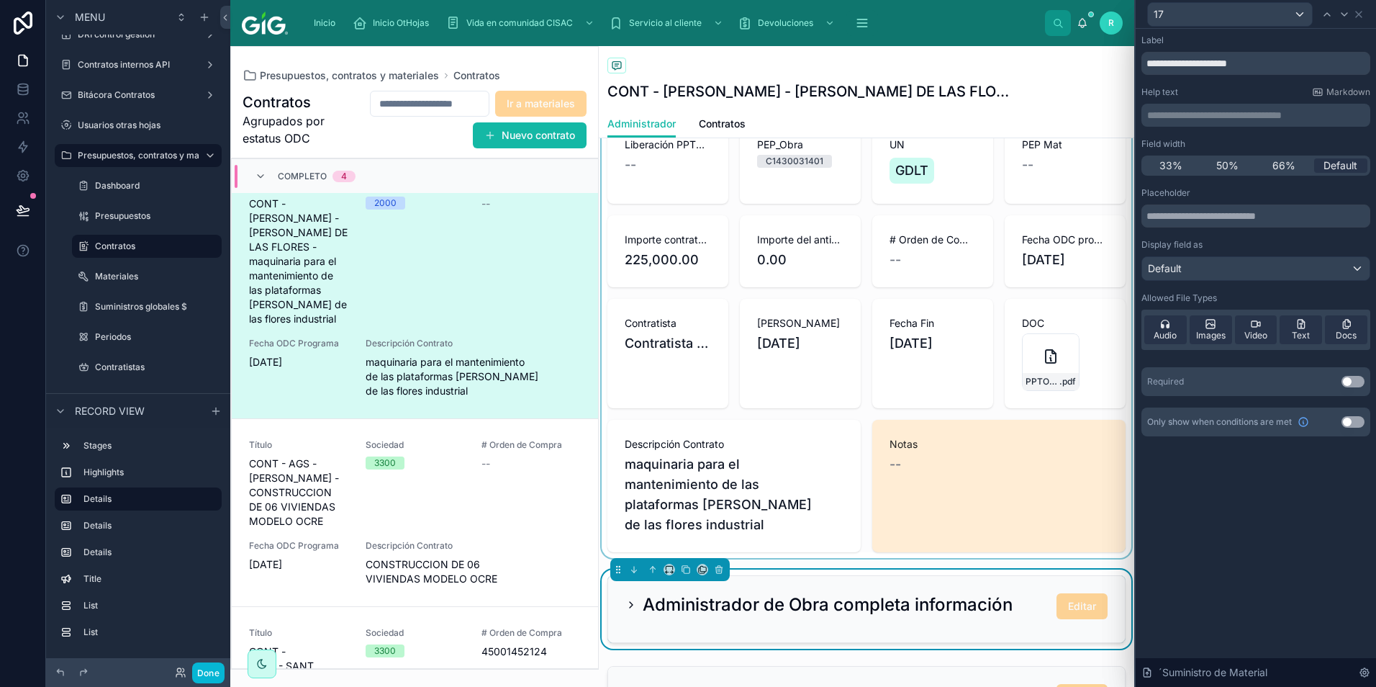
scroll to position [144, 0]
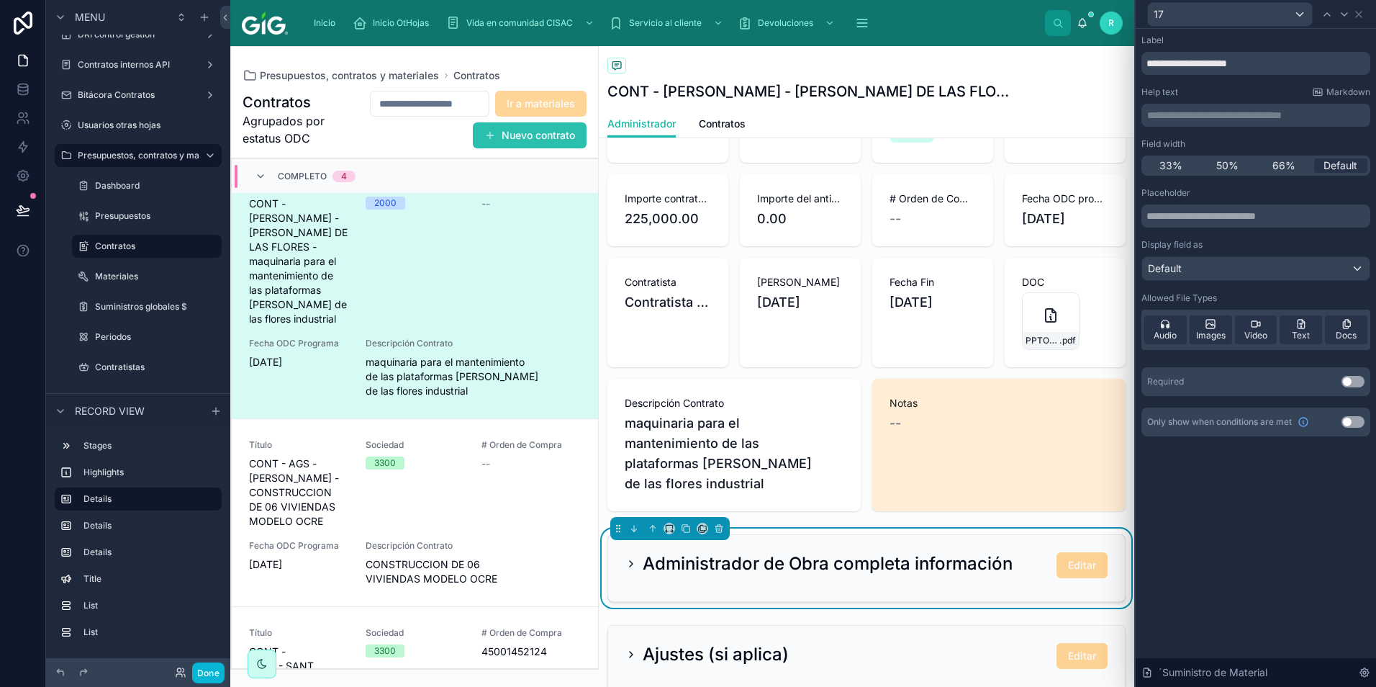
click at [510, 137] on button "Nuevo contrato" at bounding box center [530, 135] width 114 height 26
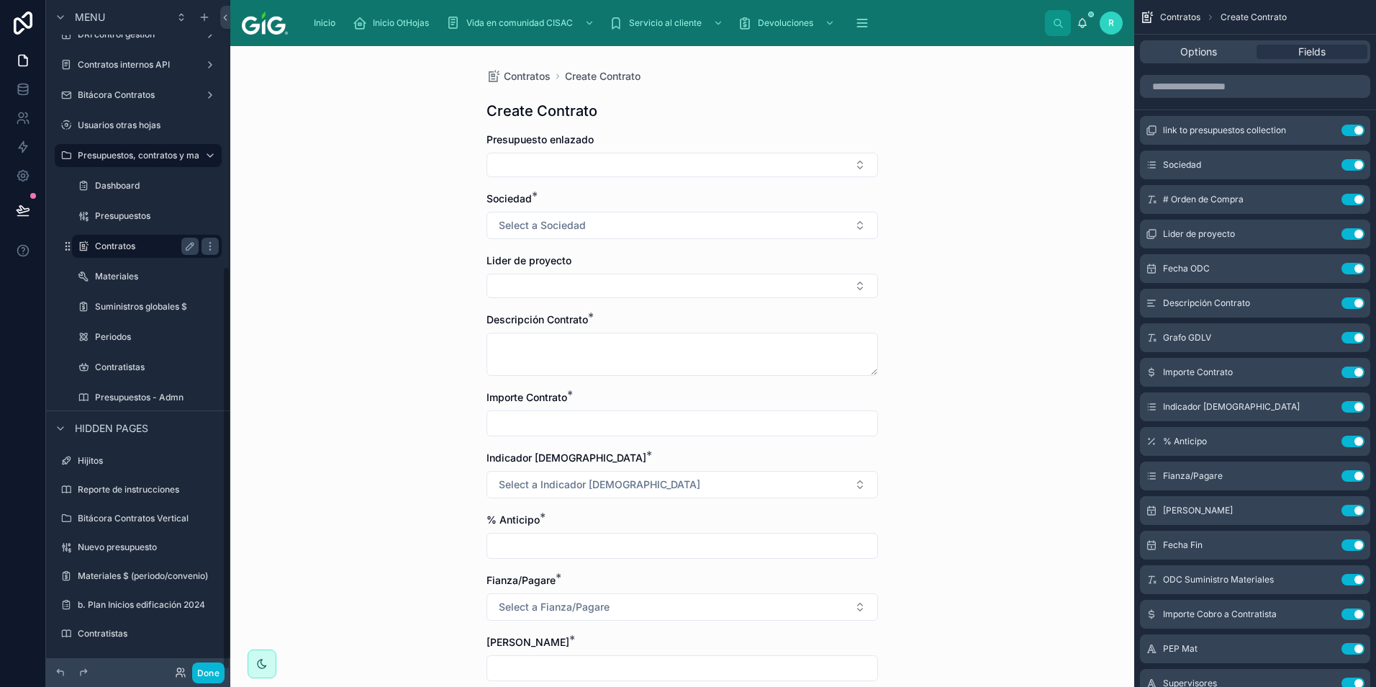
click at [135, 248] on label "Contratos" at bounding box center [144, 246] width 98 height 12
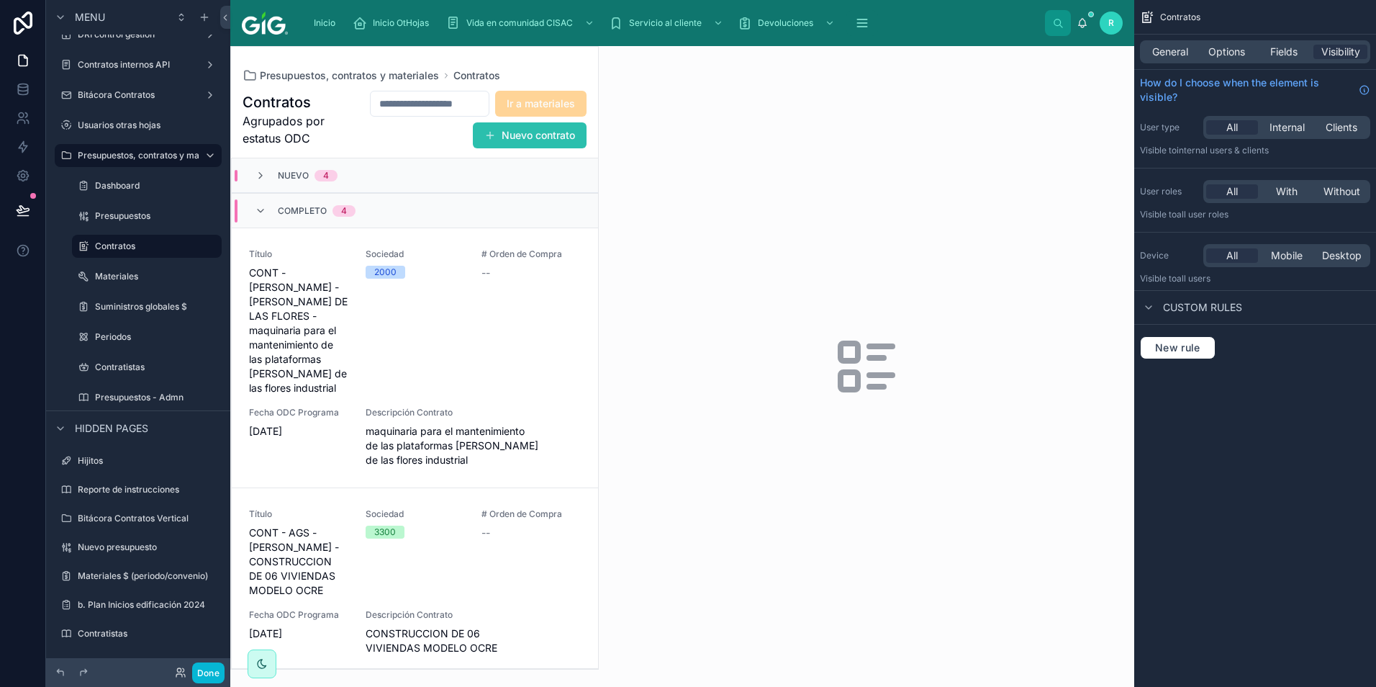
click at [545, 133] on button "Nuevo contrato" at bounding box center [530, 135] width 114 height 26
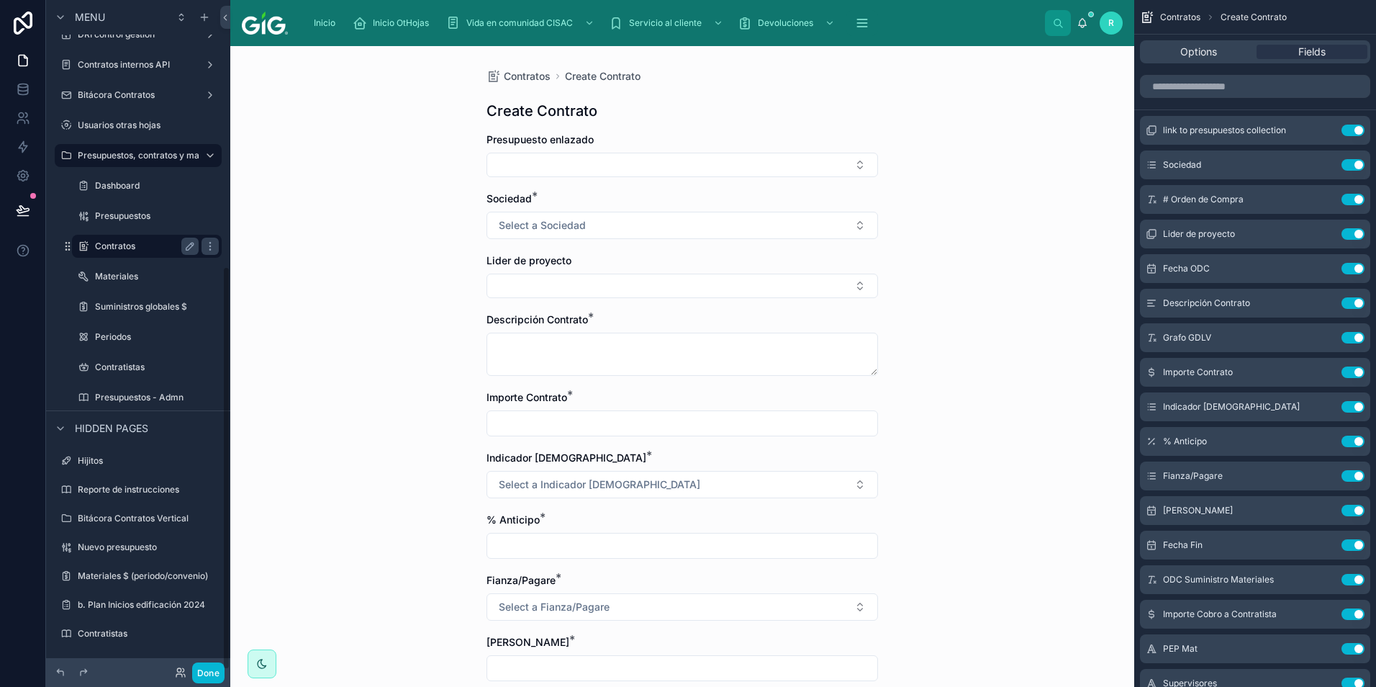
click at [137, 251] on label "Contratos" at bounding box center [144, 246] width 98 height 12
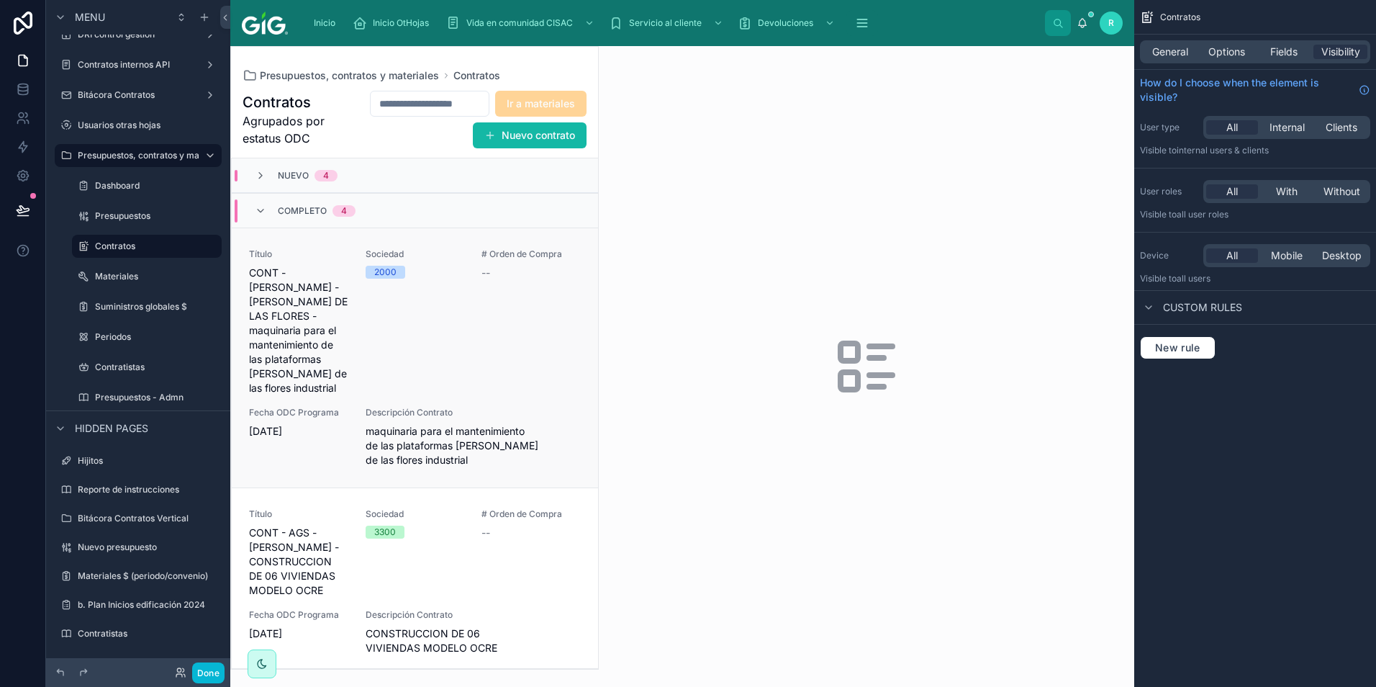
click at [504, 302] on div "# Orden de Compra --" at bounding box center [531, 321] width 99 height 147
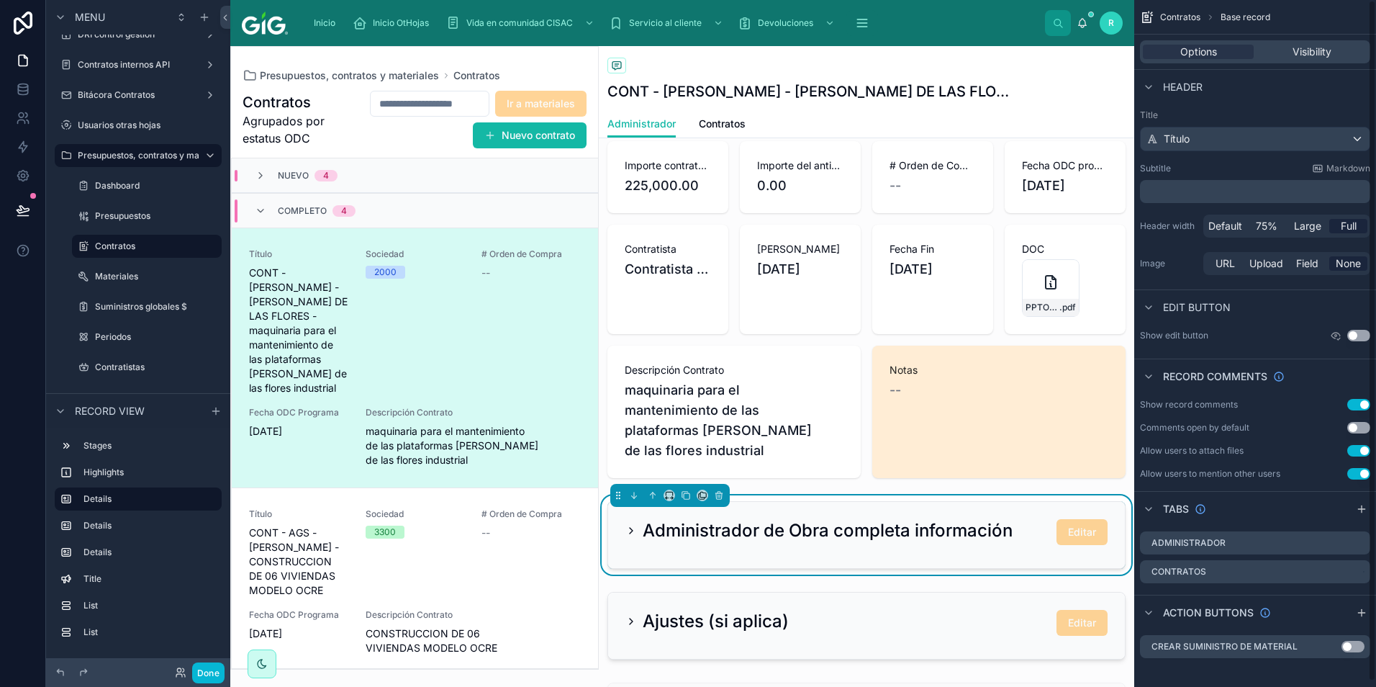
scroll to position [216, 0]
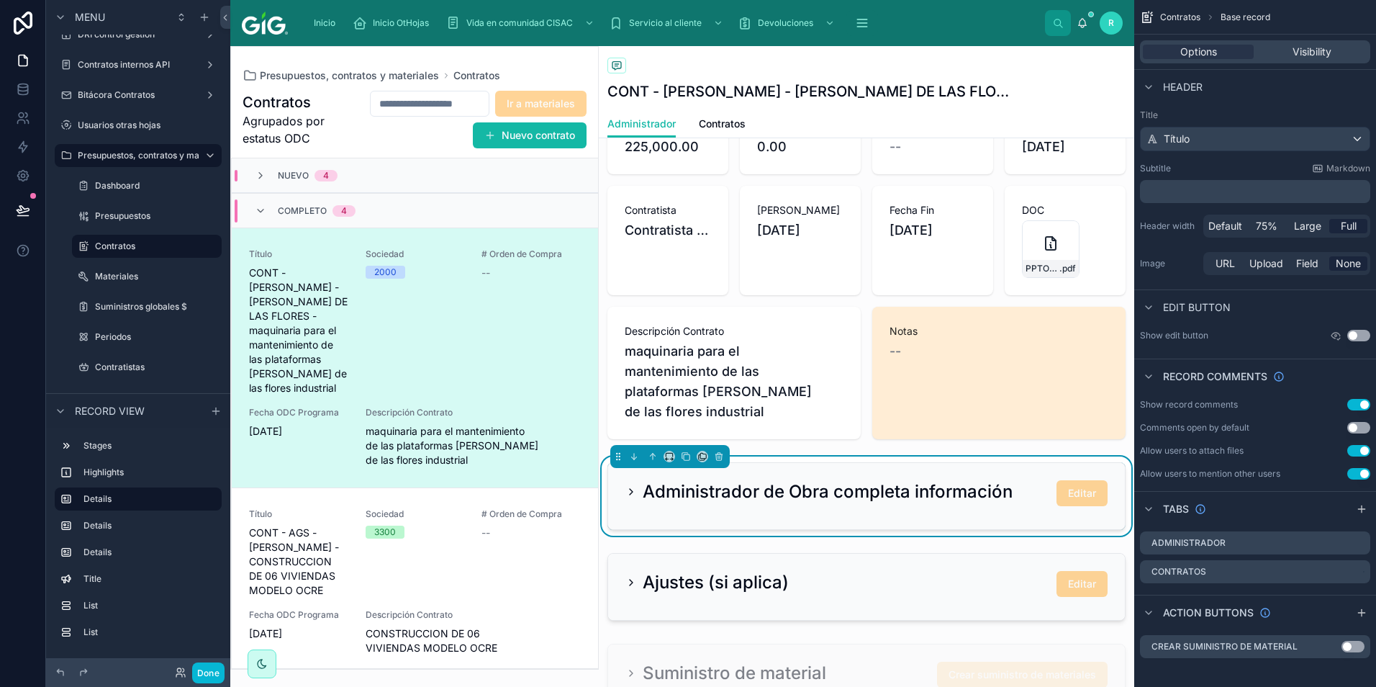
click at [1027, 486] on div "Administrador de Obra completa información Editar" at bounding box center [866, 496] width 517 height 66
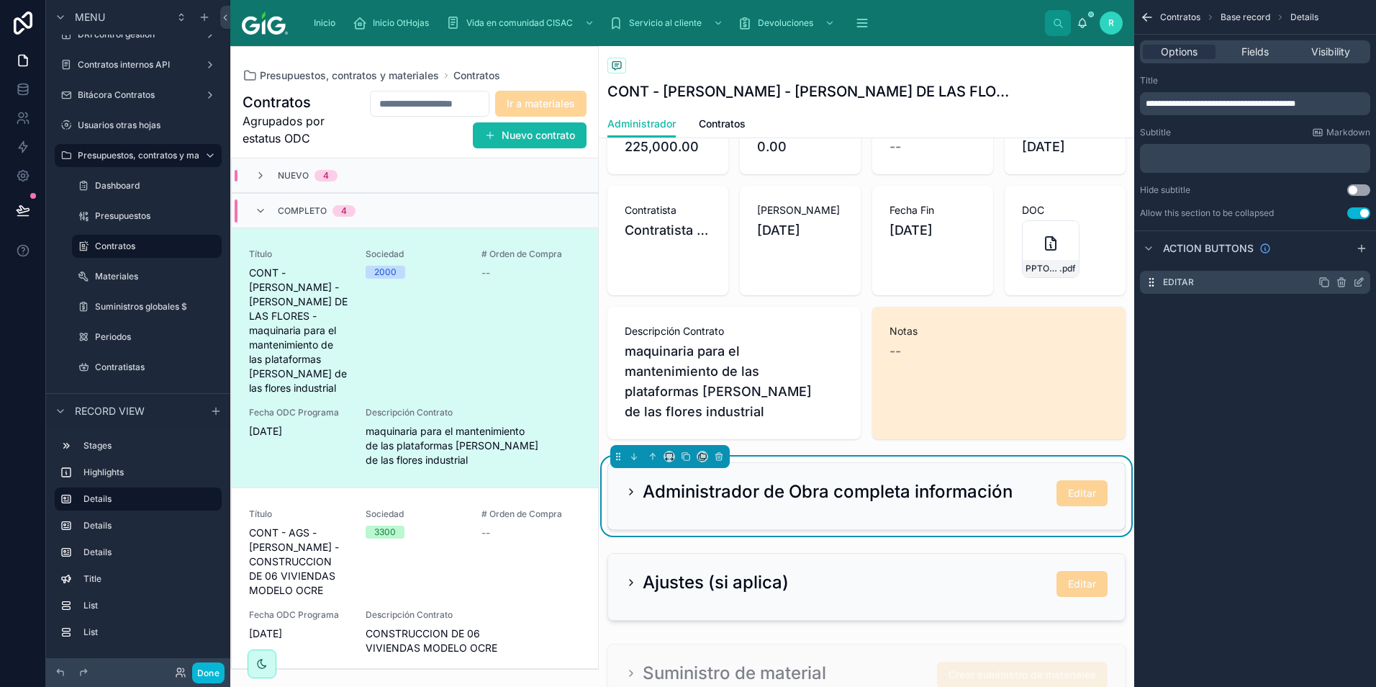
click at [1343, 282] on icon "scrollable content" at bounding box center [1343, 282] width 0 height 3
click at [1365, 283] on div "Editar" at bounding box center [1255, 282] width 230 height 23
click at [1359, 282] on icon "scrollable content" at bounding box center [1359, 282] width 12 height 12
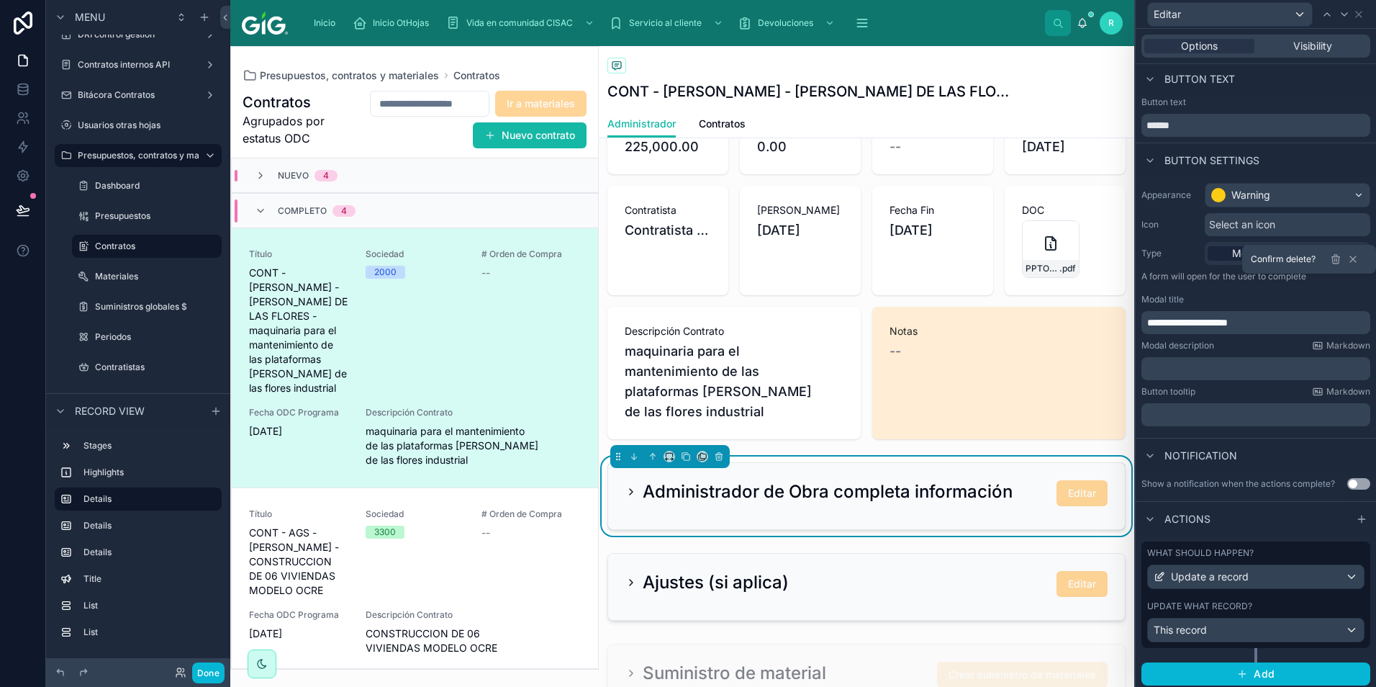
scroll to position [6, 0]
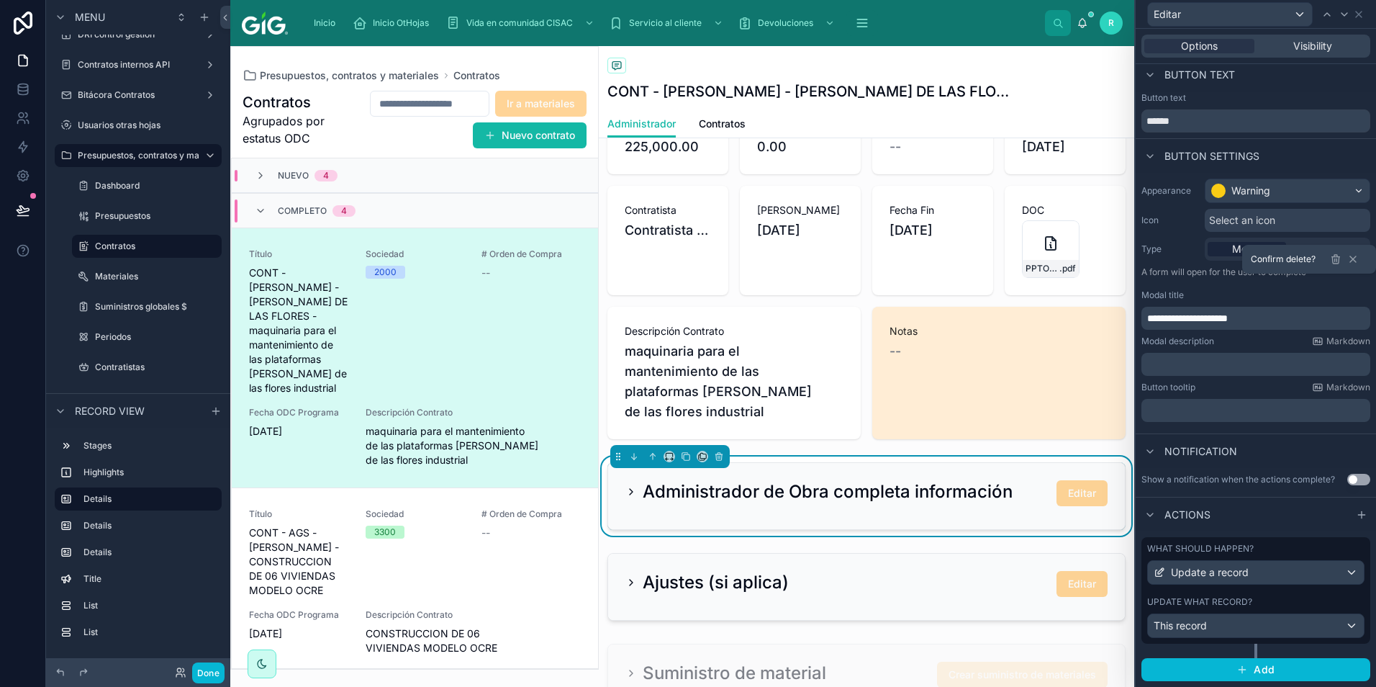
click at [1227, 596] on label "Update what record?" at bounding box center [1199, 602] width 105 height 12
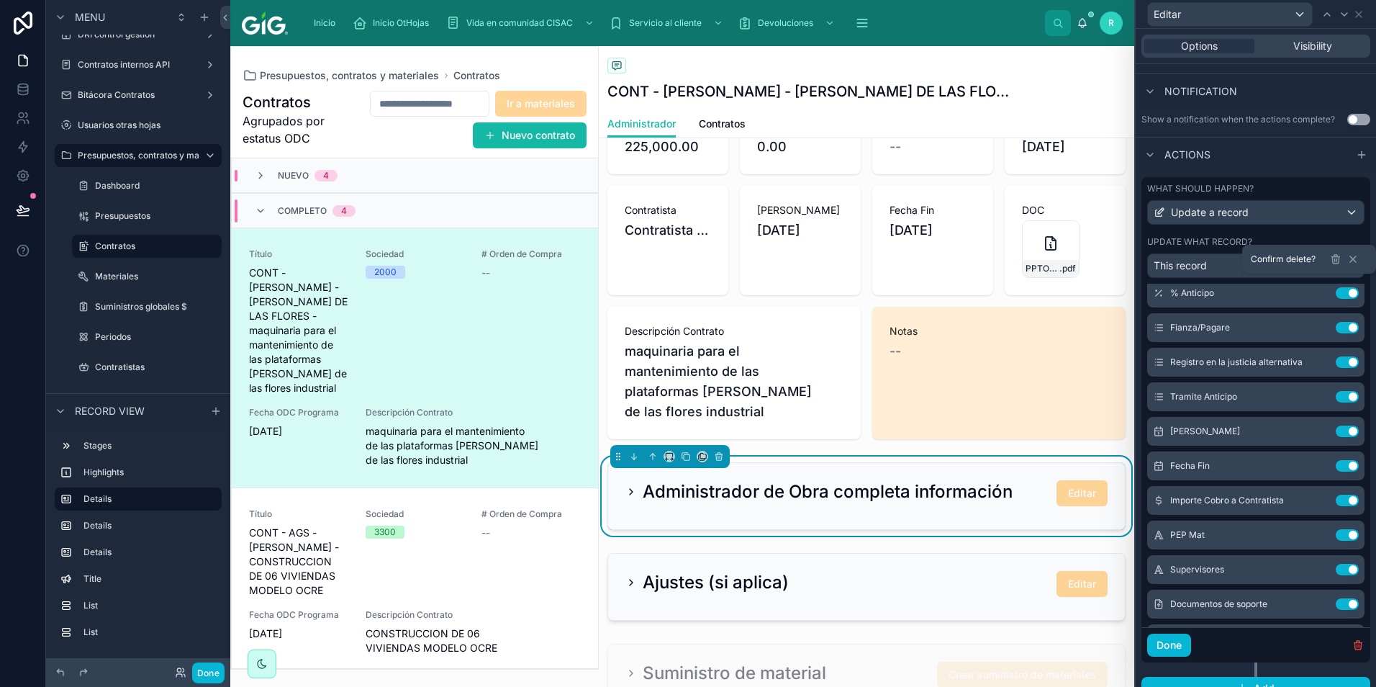
scroll to position [360, 0]
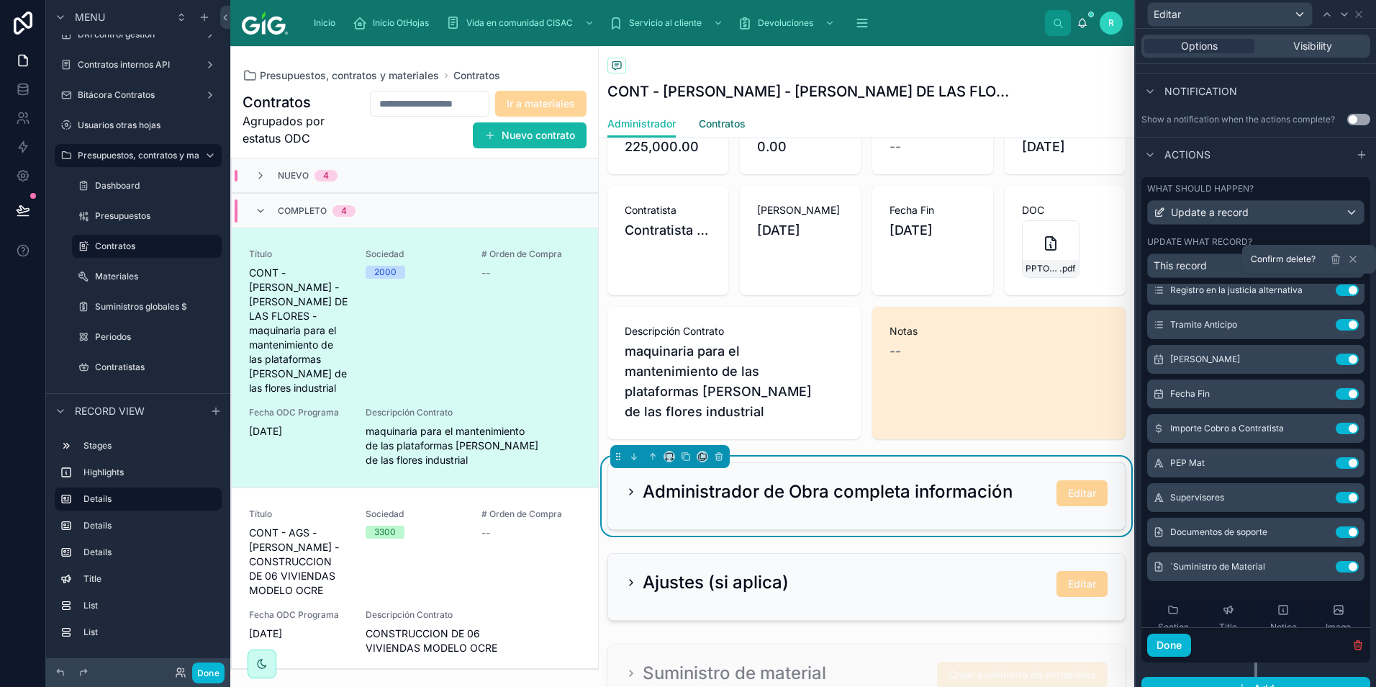
click at [733, 122] on span "Contratos" at bounding box center [722, 124] width 47 height 14
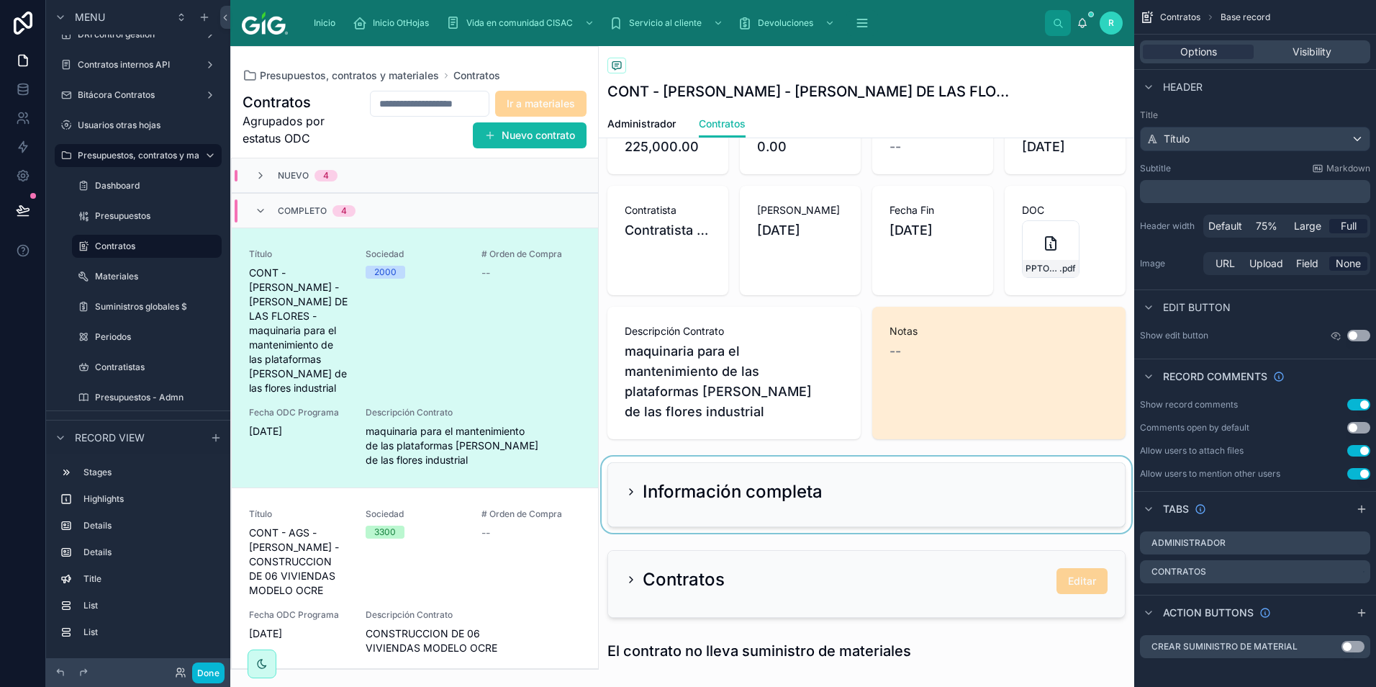
click at [811, 467] on div at bounding box center [867, 494] width 536 height 76
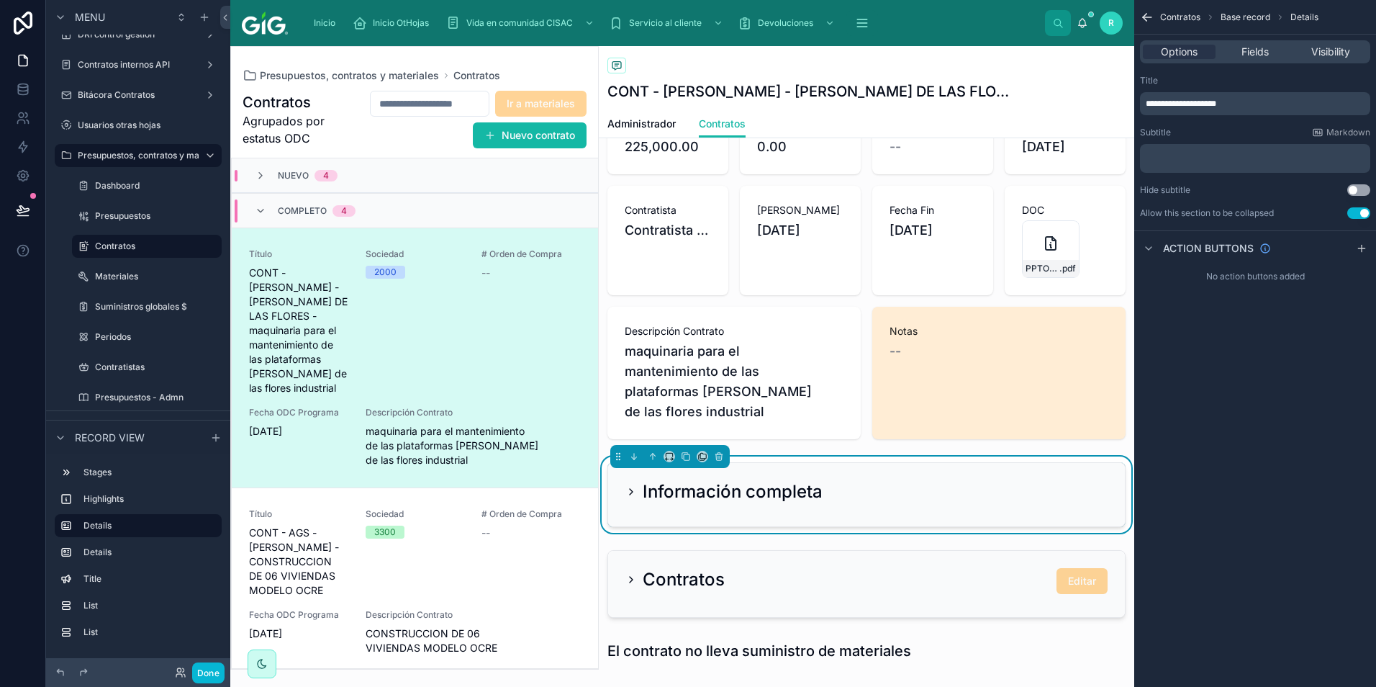
click at [633, 486] on icon at bounding box center [632, 492] width 12 height 12
click at [626, 480] on div "Información completa" at bounding box center [724, 491] width 197 height 23
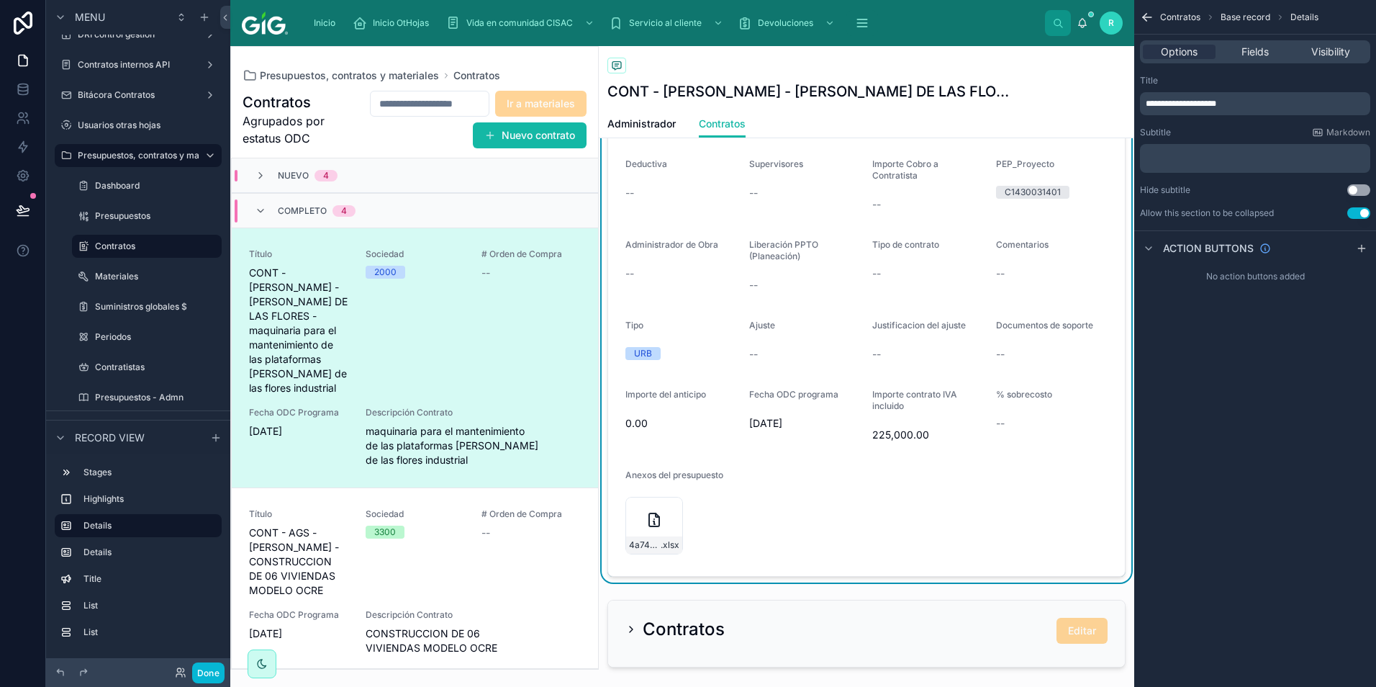
scroll to position [1152, 0]
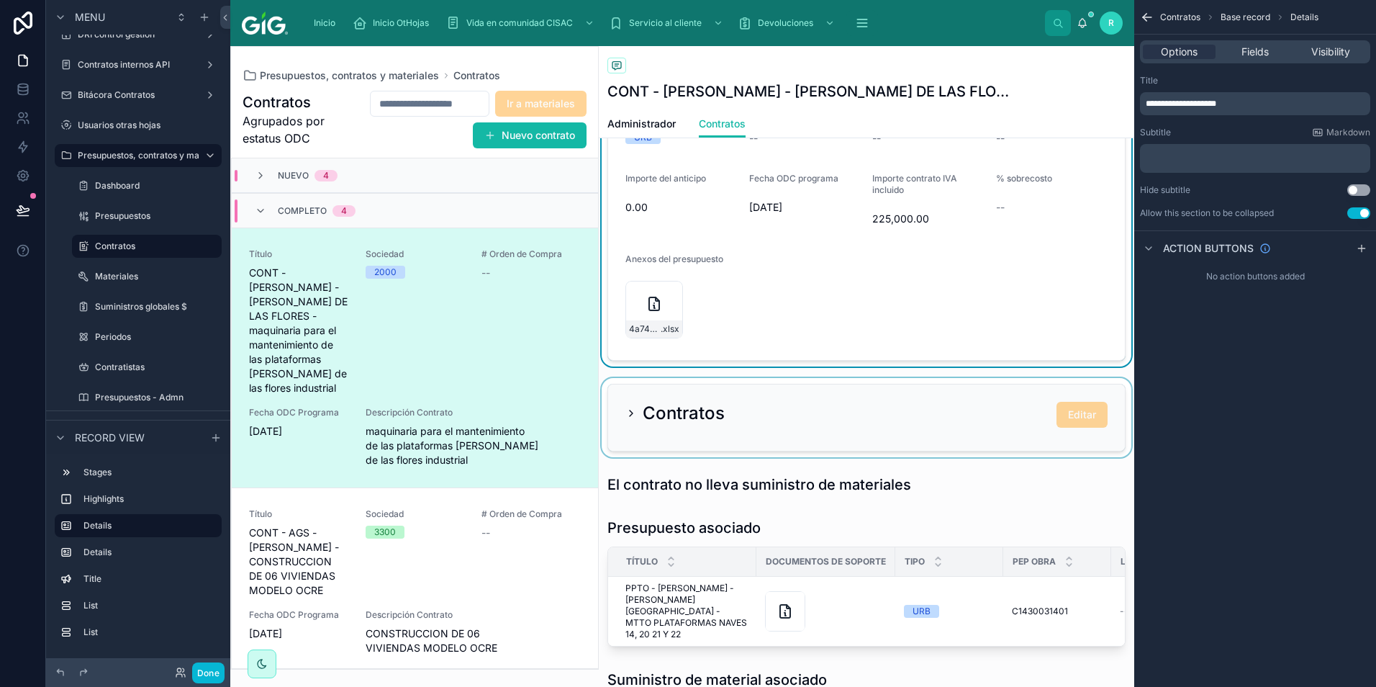
click at [829, 386] on div at bounding box center [867, 417] width 536 height 79
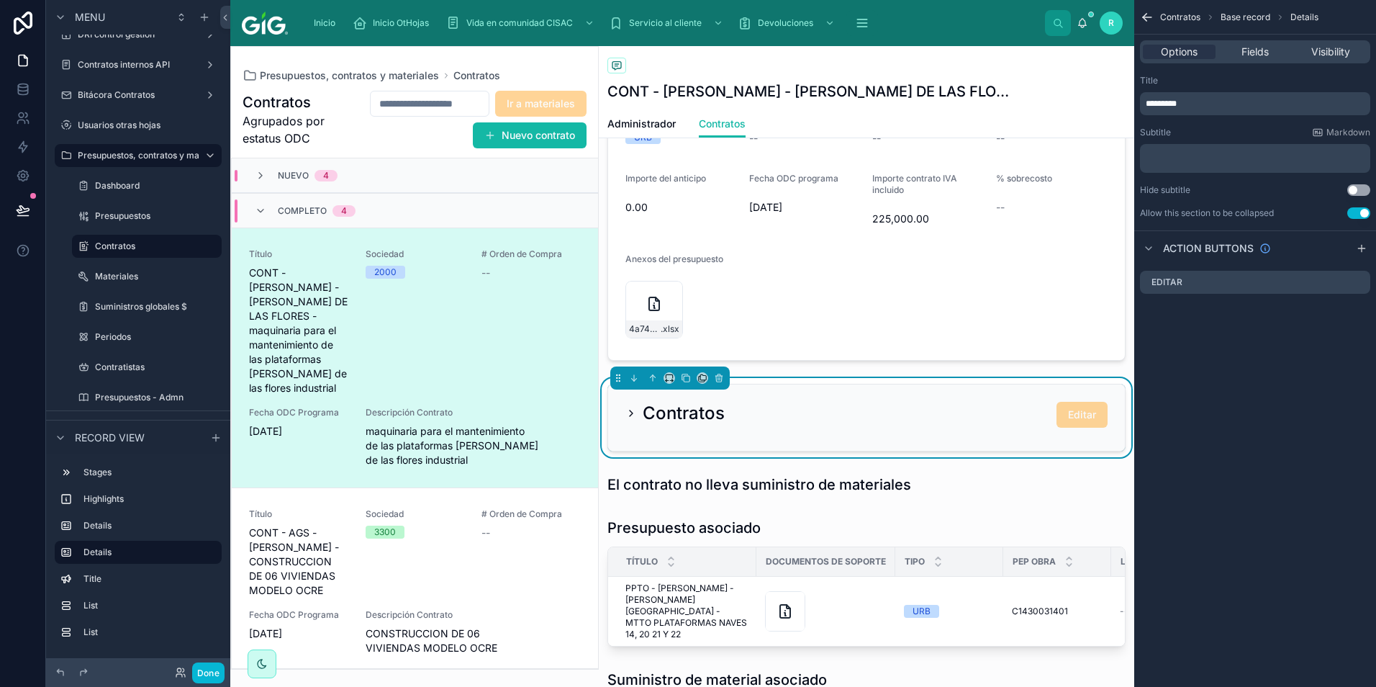
click at [626, 407] on icon at bounding box center [632, 413] width 12 height 12
click at [625, 388] on div "Contratos Editar" at bounding box center [866, 417] width 517 height 66
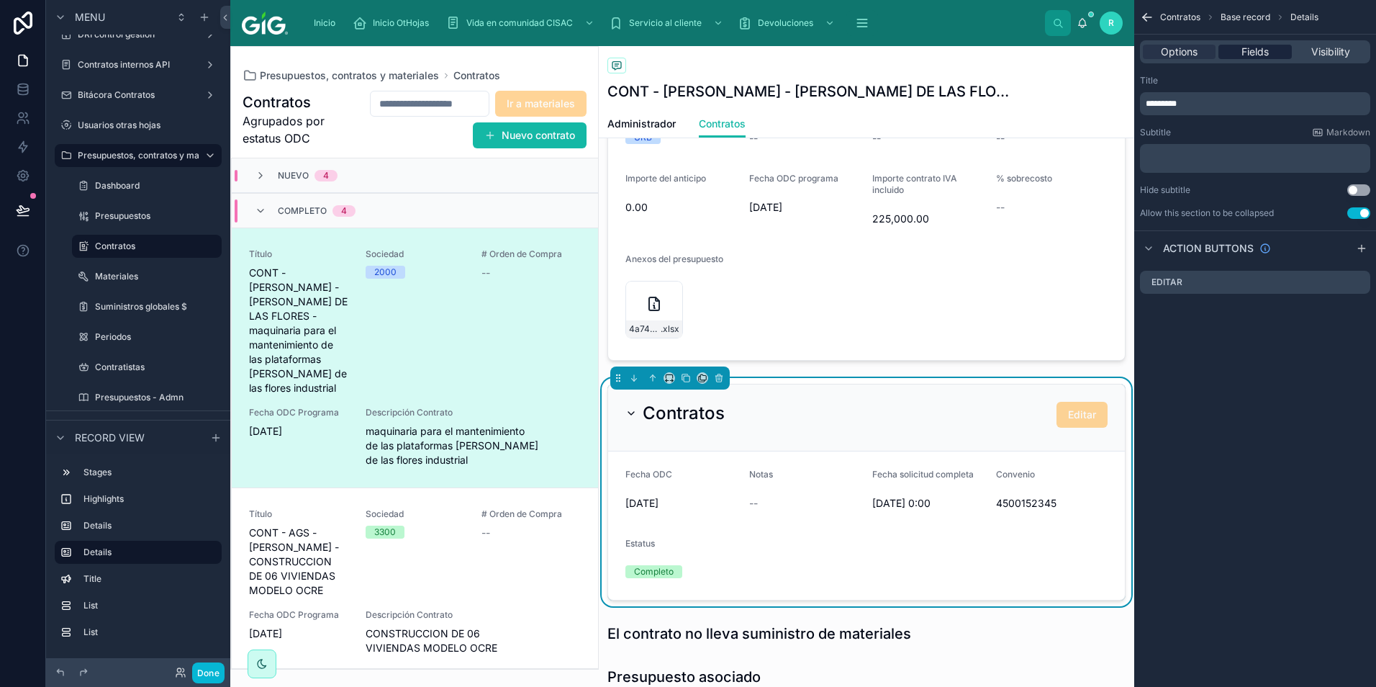
click at [1263, 50] on span "Fields" at bounding box center [1255, 52] width 27 height 14
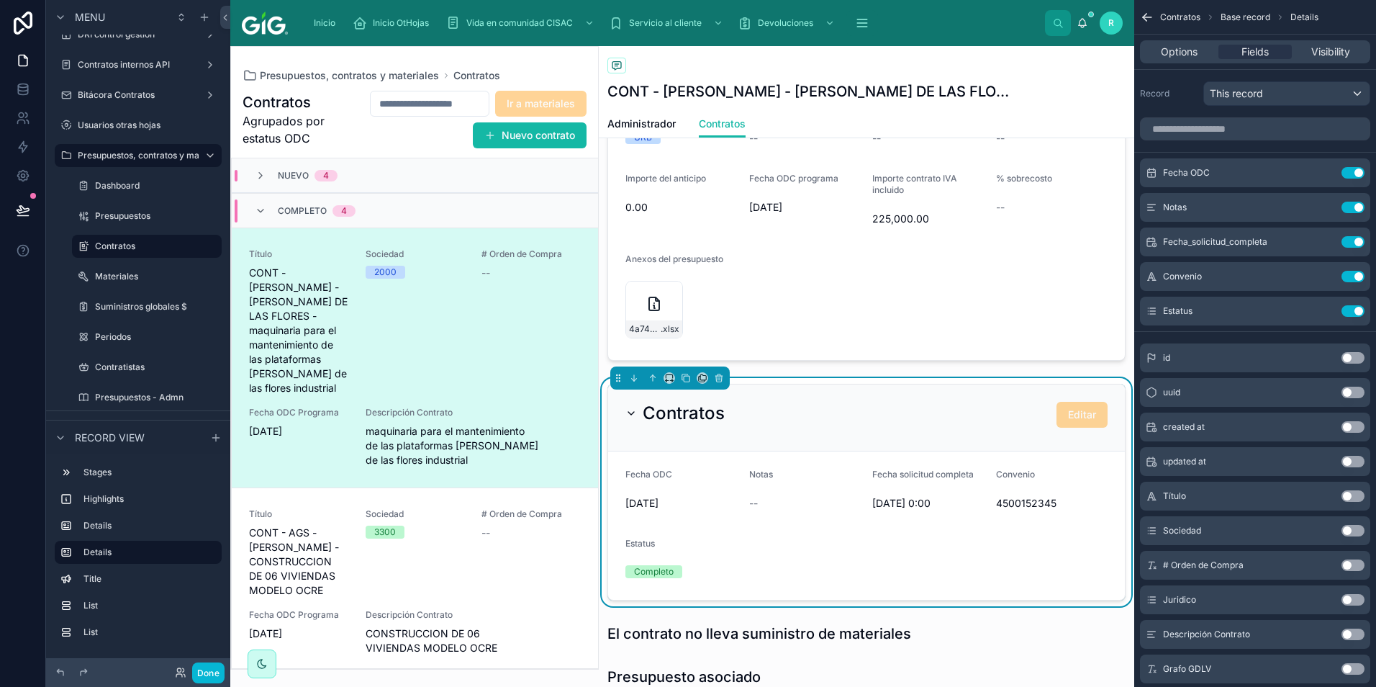
click at [1267, 117] on div "scrollable content" at bounding box center [1255, 129] width 242 height 35
click at [1265, 134] on input "scrollable content" at bounding box center [1255, 128] width 230 height 23
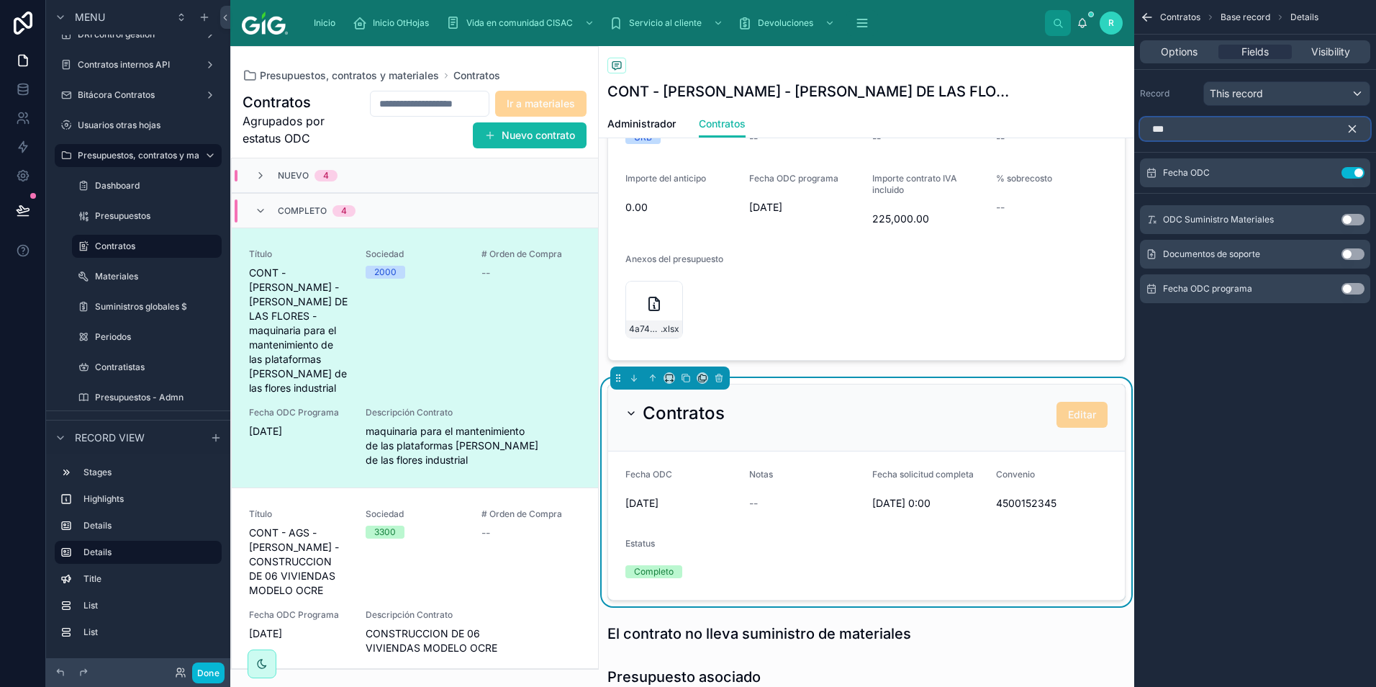
type input "***"
click at [1353, 212] on div "ODC Suministro Materiales Use setting" at bounding box center [1255, 219] width 230 height 29
click at [1355, 219] on button "Use setting" at bounding box center [1353, 220] width 23 height 12
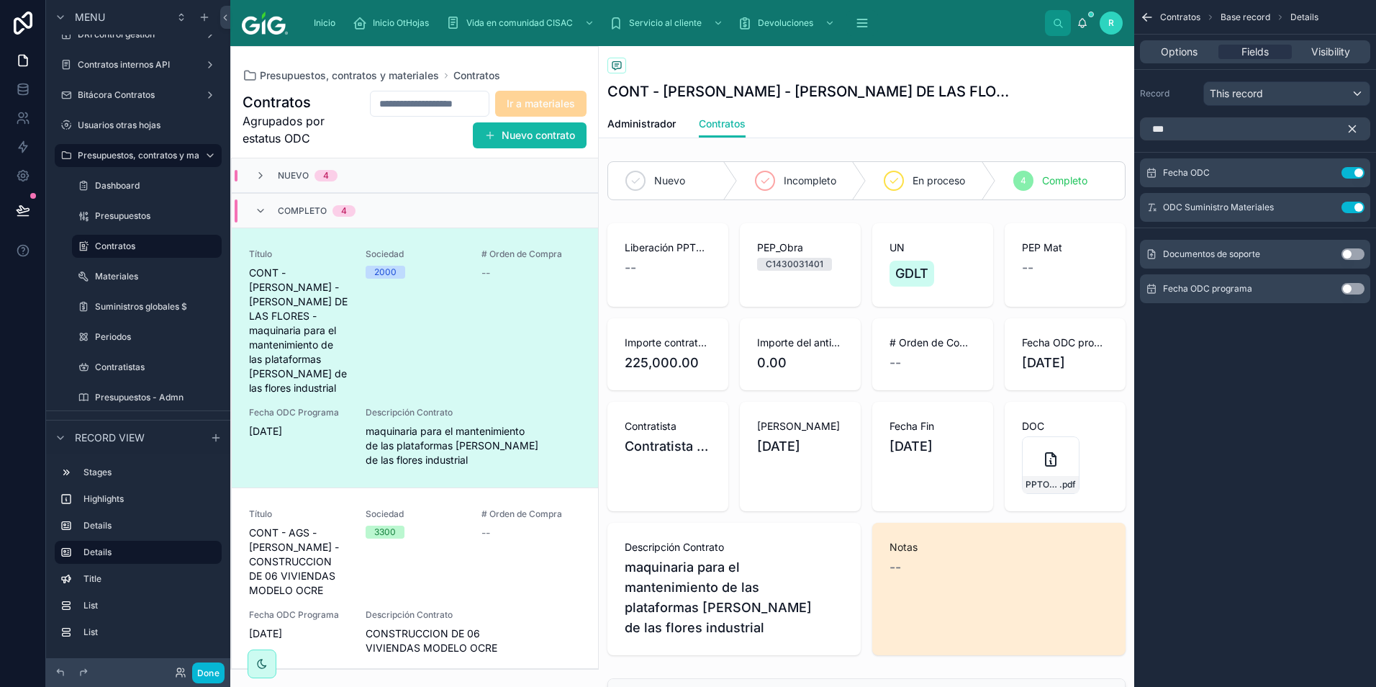
click at [1355, 139] on button "scrollable content" at bounding box center [1358, 128] width 24 height 23
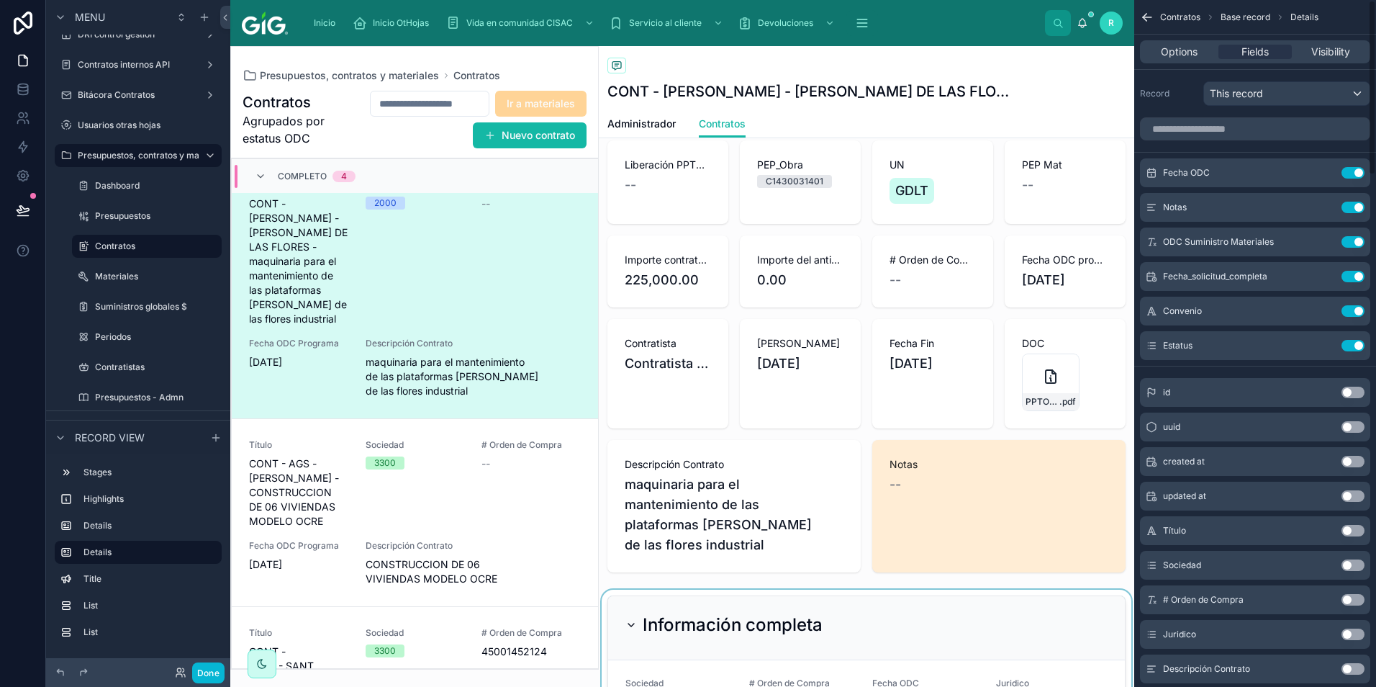
scroll to position [288, 0]
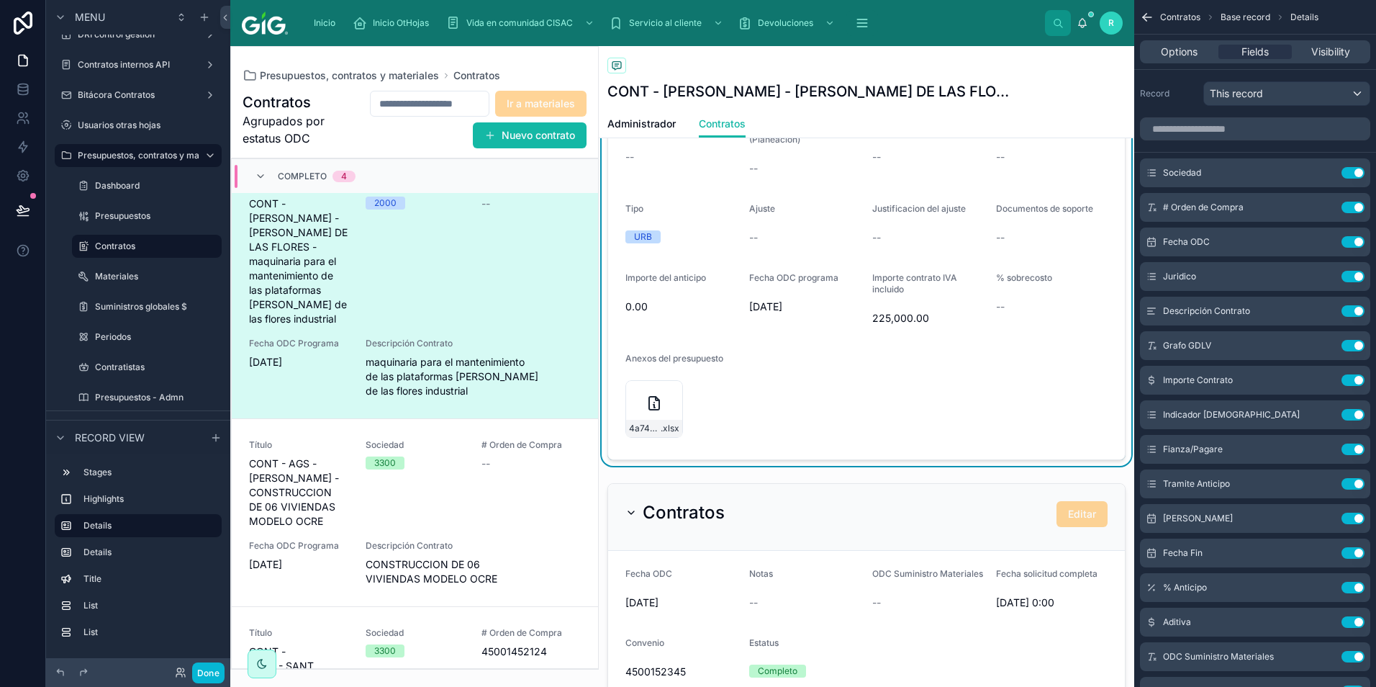
scroll to position [1224, 0]
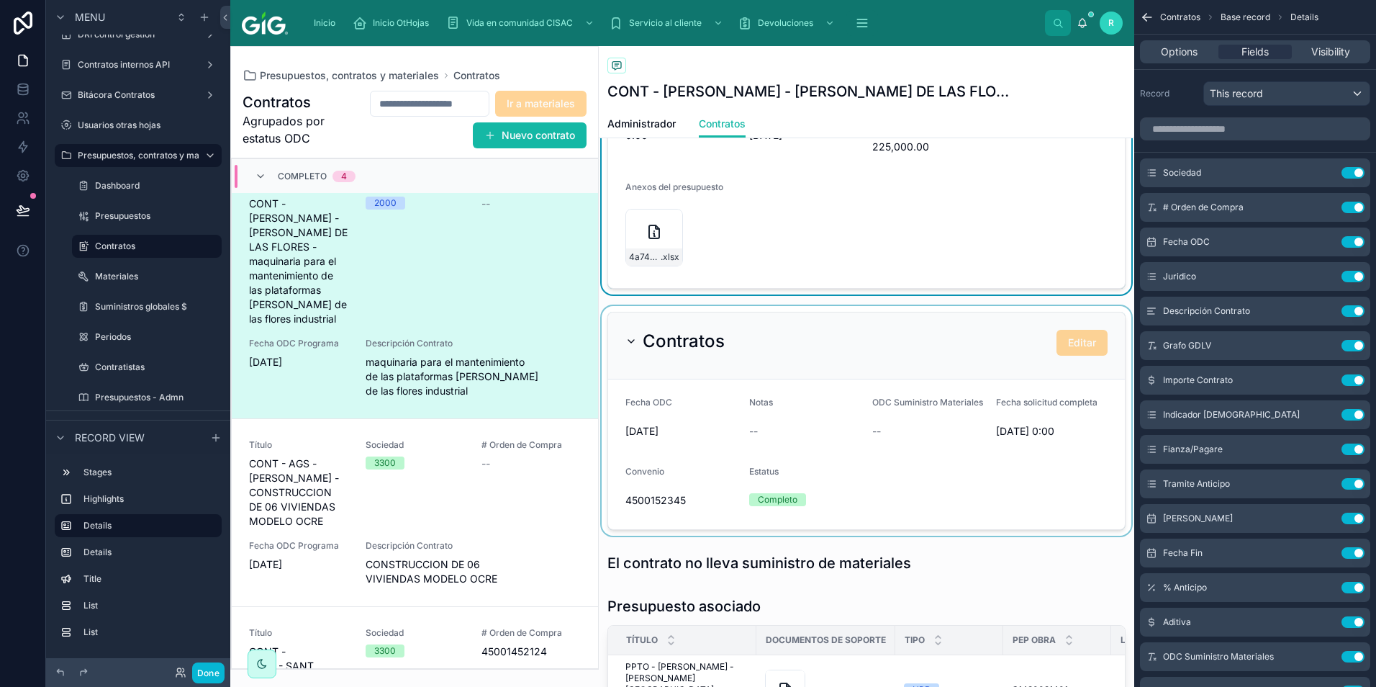
click at [991, 422] on div at bounding box center [867, 421] width 536 height 230
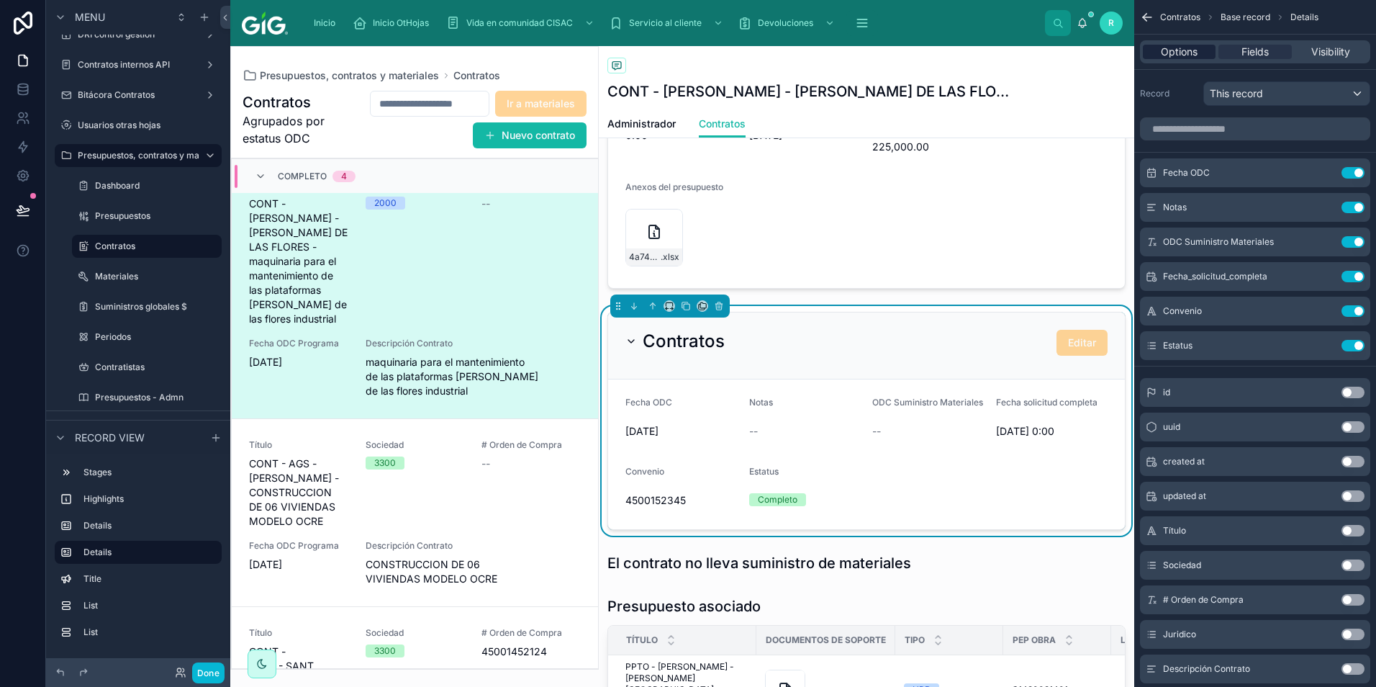
click at [1173, 56] on span "Options" at bounding box center [1179, 52] width 37 height 14
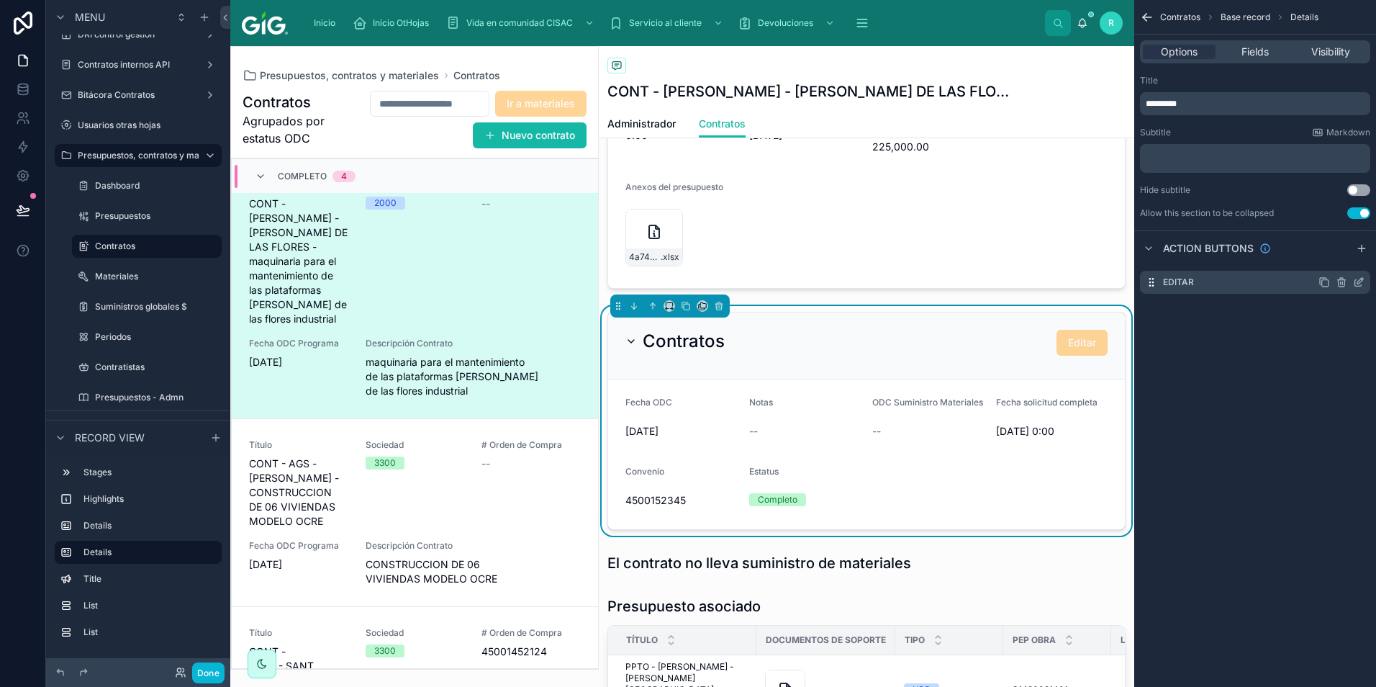
click at [1355, 283] on icon "scrollable content" at bounding box center [1358, 283] width 6 height 6
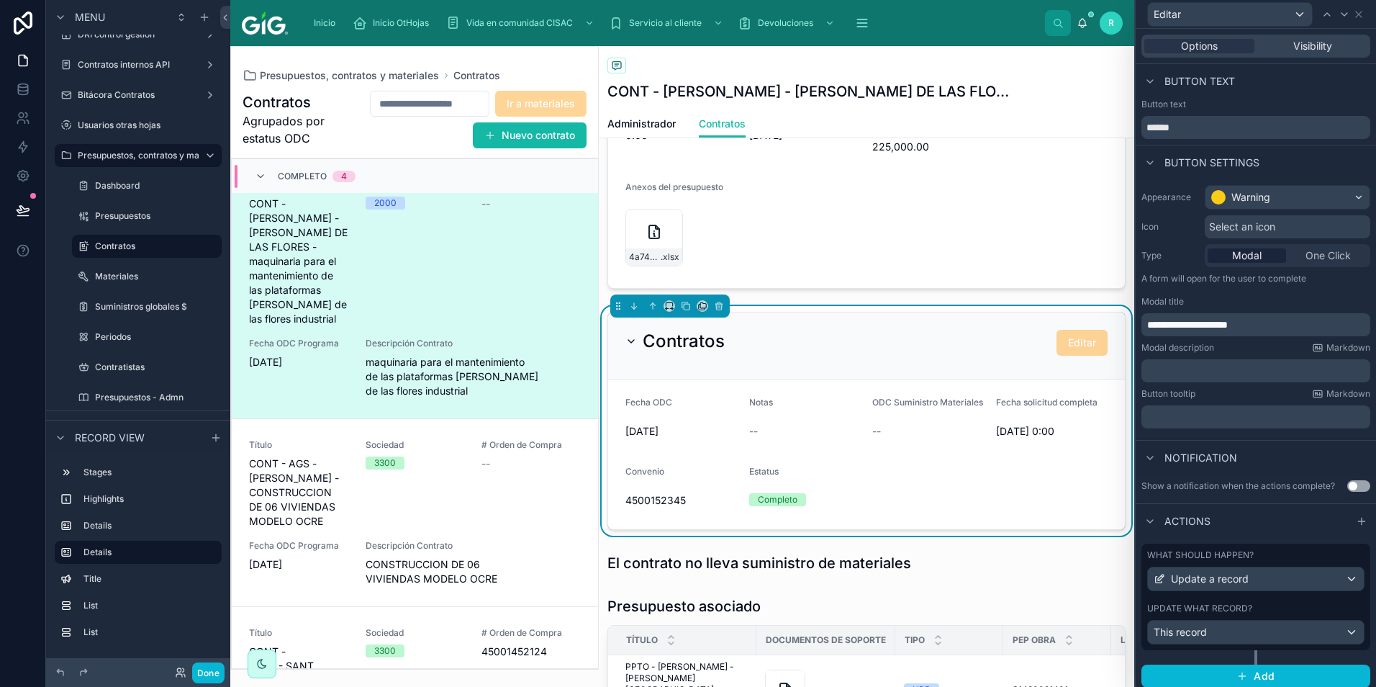
click at [1209, 608] on label "Update what record?" at bounding box center [1199, 609] width 105 height 12
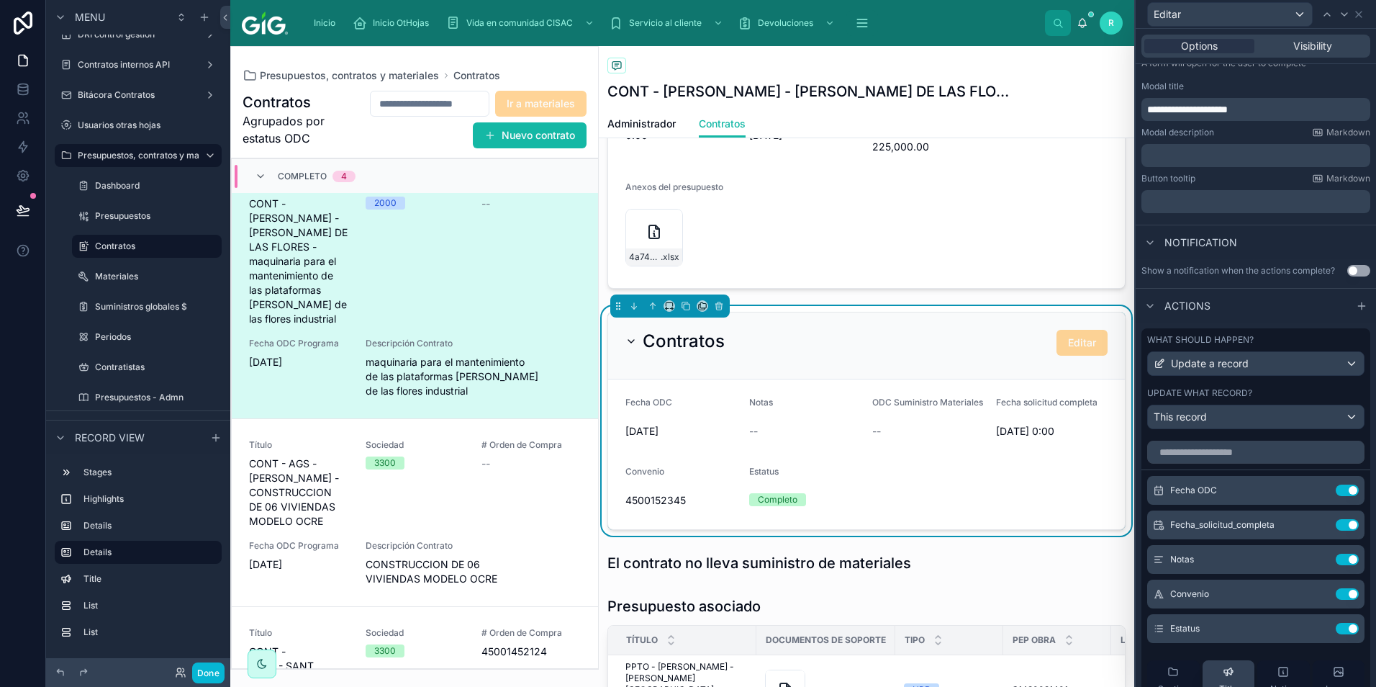
scroll to position [384, 0]
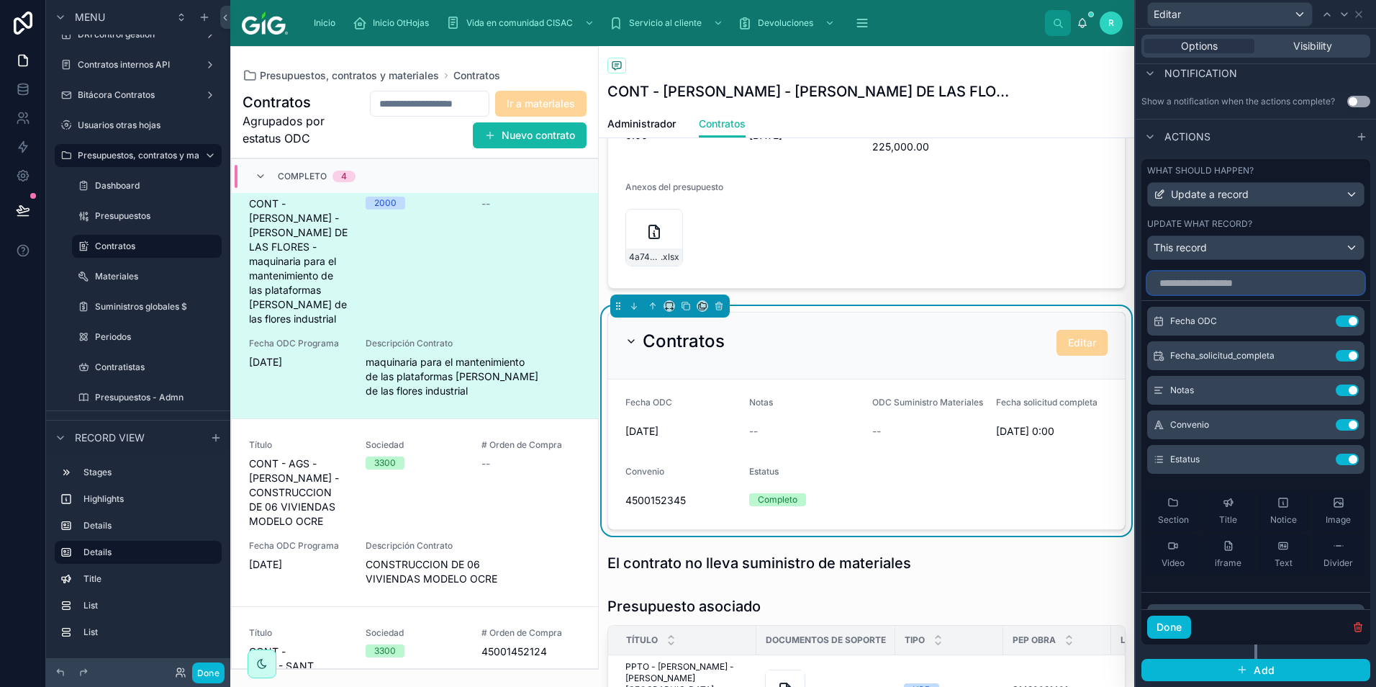
click at [1231, 277] on input "text" at bounding box center [1255, 282] width 217 height 23
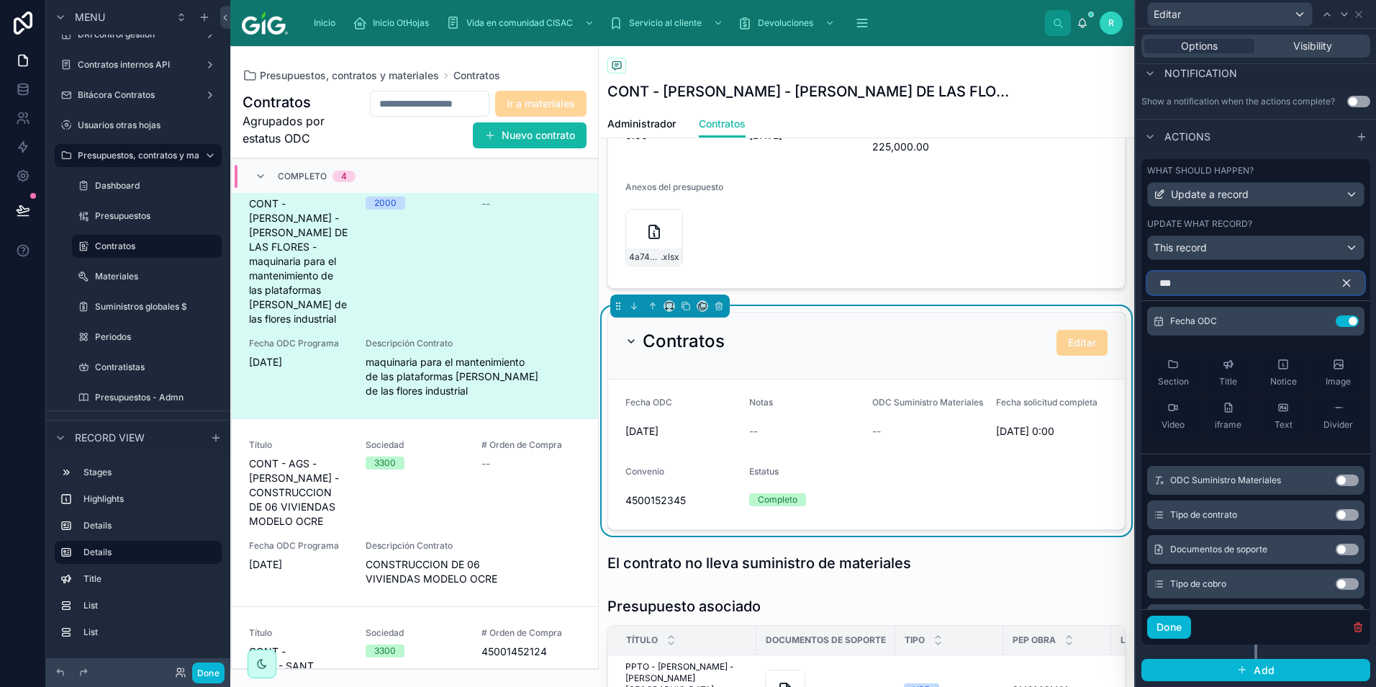
scroll to position [322, 0]
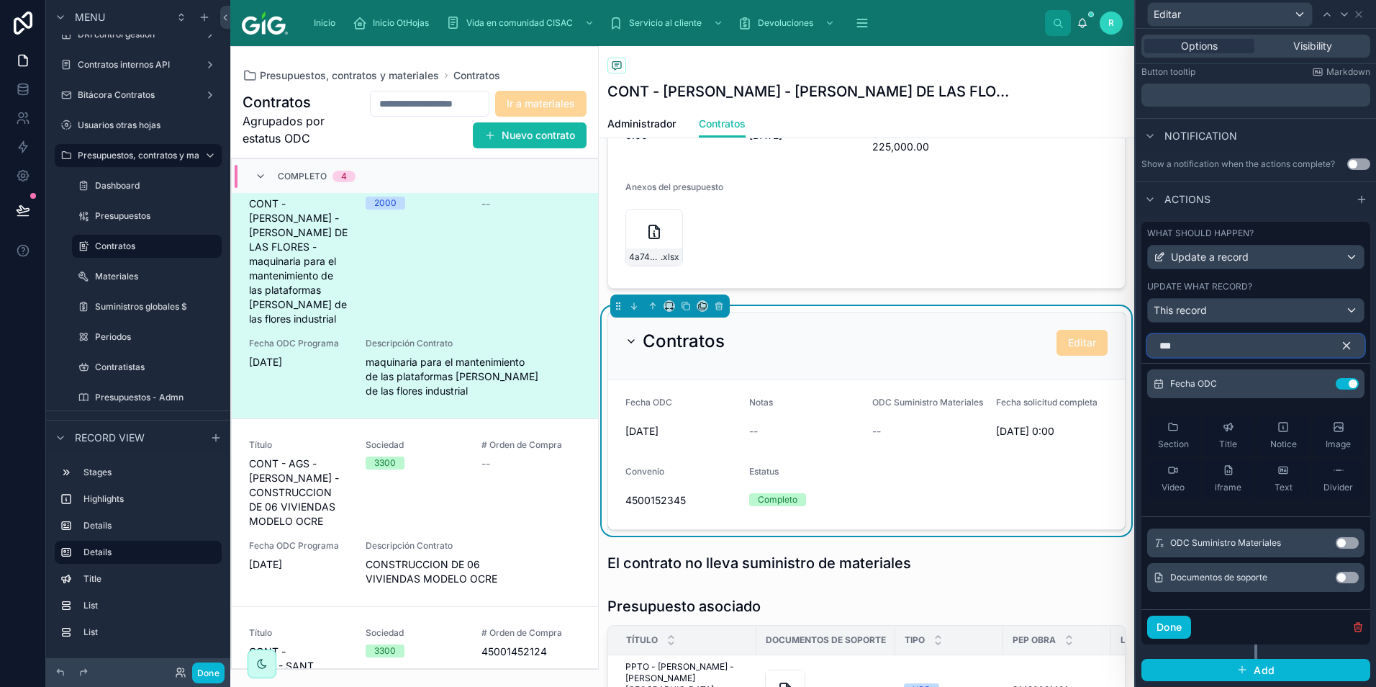
type input "***"
click at [1337, 541] on button "Use setting" at bounding box center [1347, 543] width 23 height 12
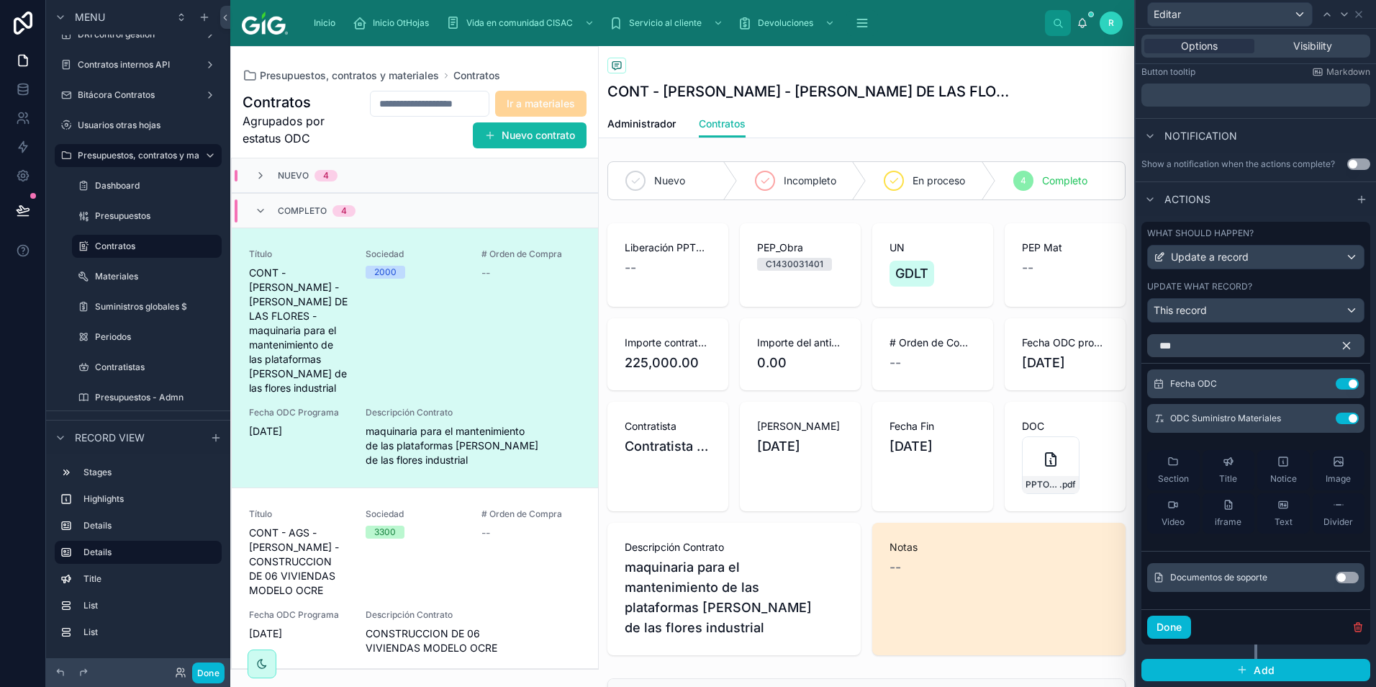
scroll to position [69, 0]
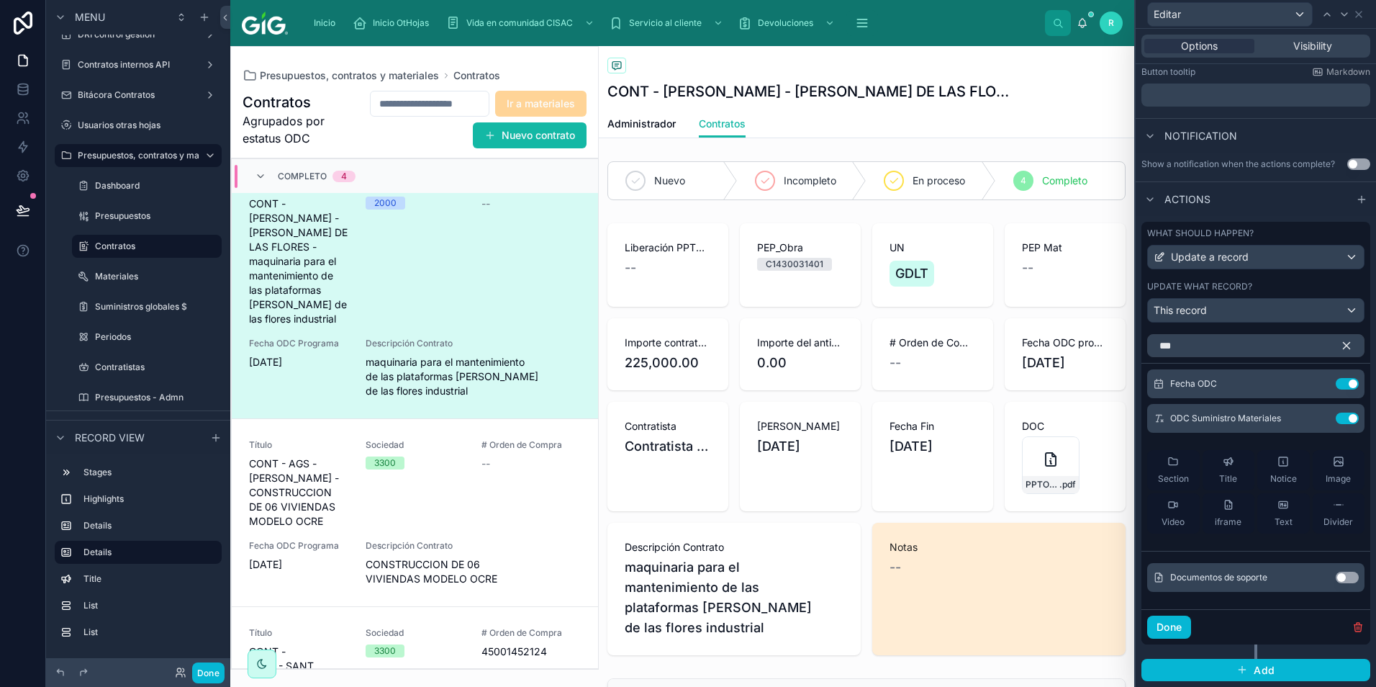
click at [1340, 343] on icon "button" at bounding box center [1346, 345] width 13 height 13
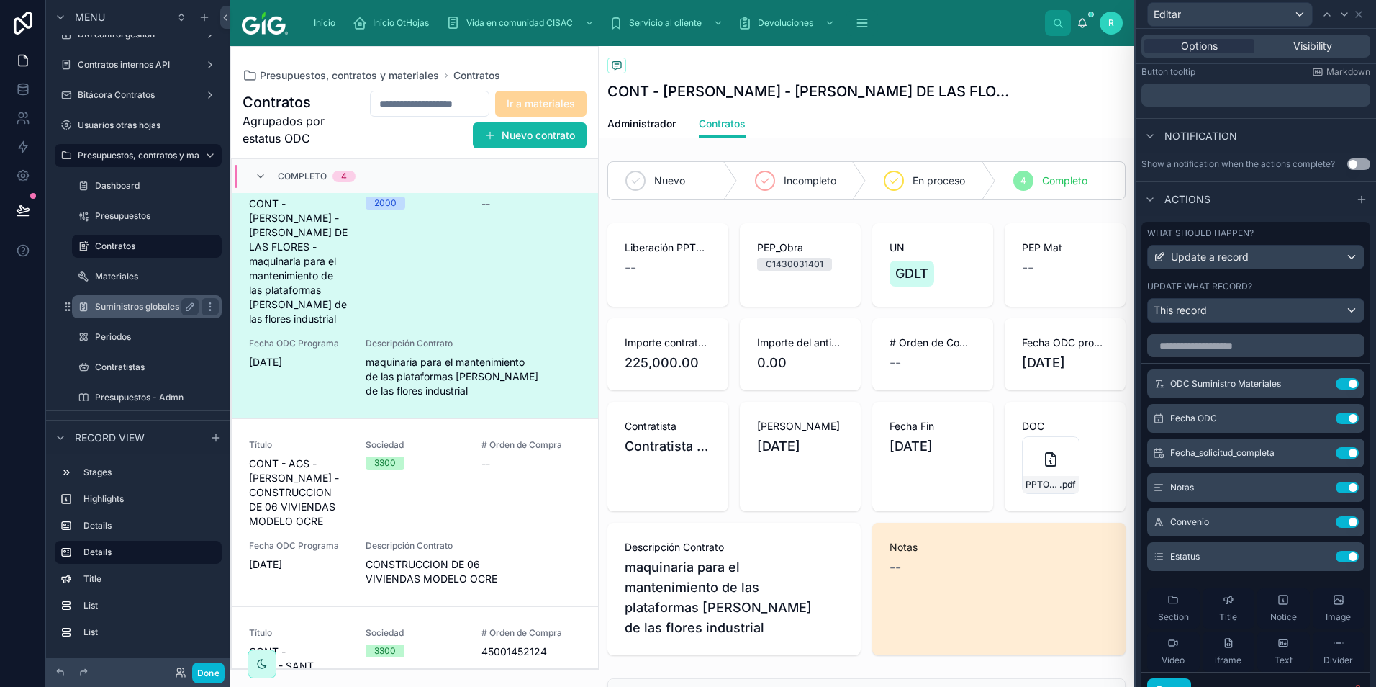
click at [150, 303] on label "Suministros globales $" at bounding box center [144, 307] width 98 height 12
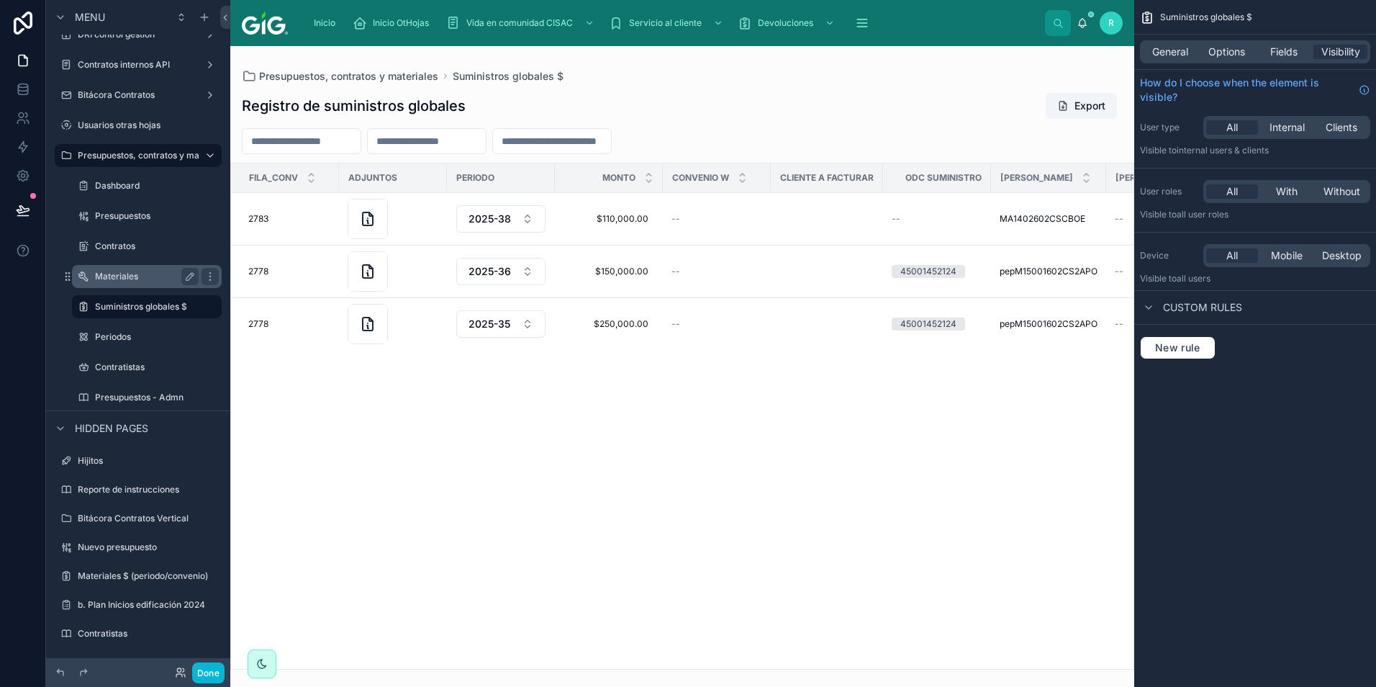
click at [146, 272] on label "Materiales" at bounding box center [144, 277] width 98 height 12
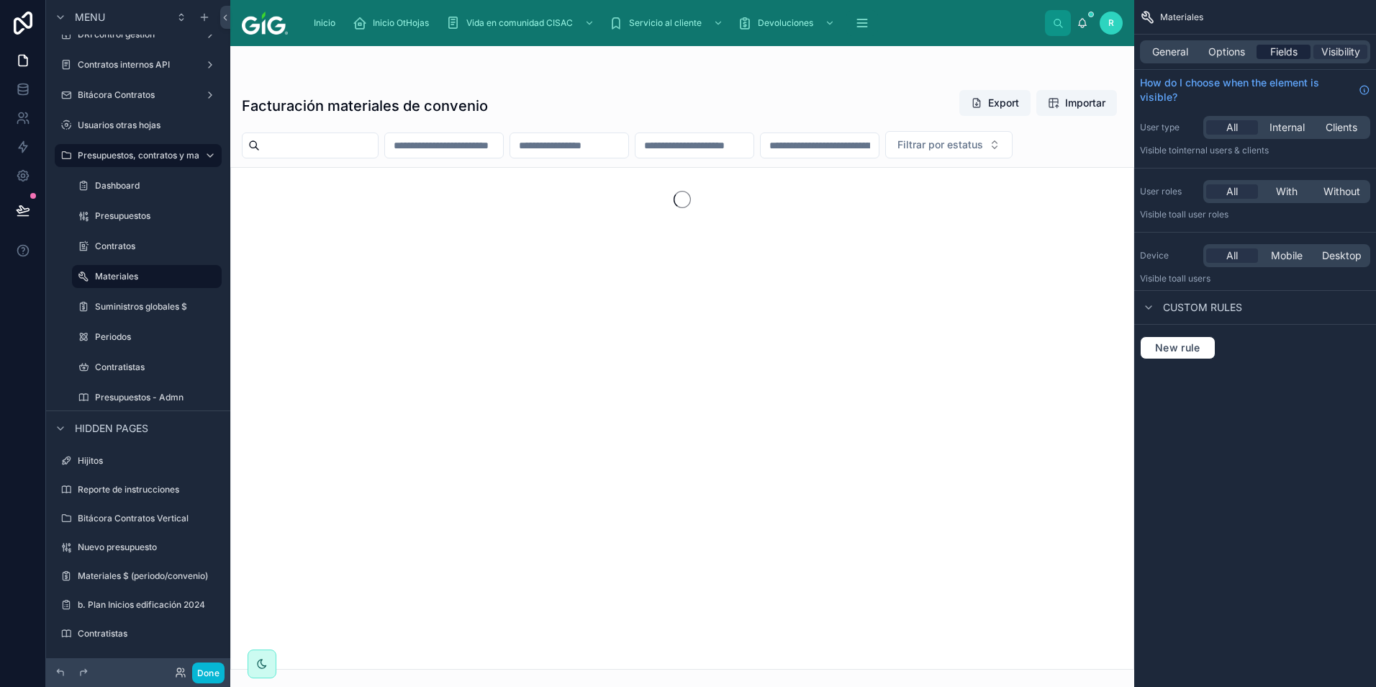
click at [1288, 46] on span "Fields" at bounding box center [1284, 52] width 27 height 14
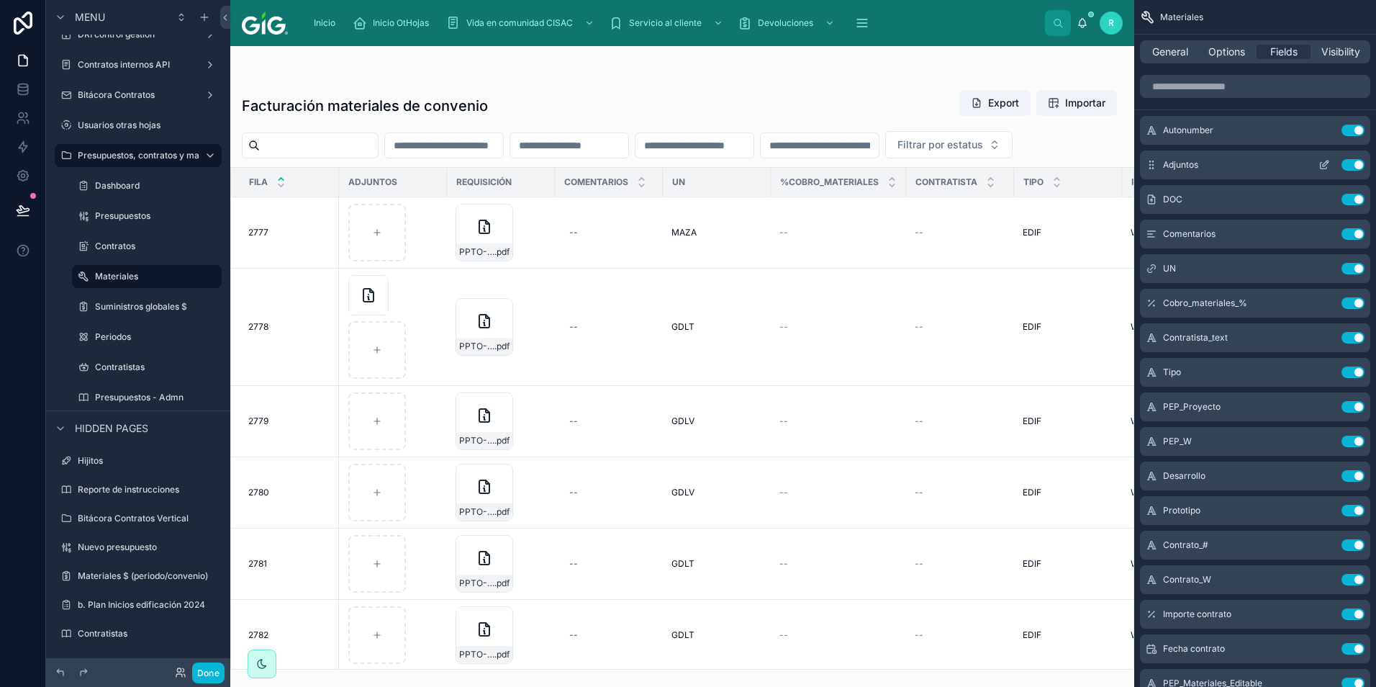
click at [1327, 158] on div "Adjuntos Use setting" at bounding box center [1255, 164] width 230 height 29
click at [1327, 163] on icon "scrollable content" at bounding box center [1327, 161] width 1 height 1
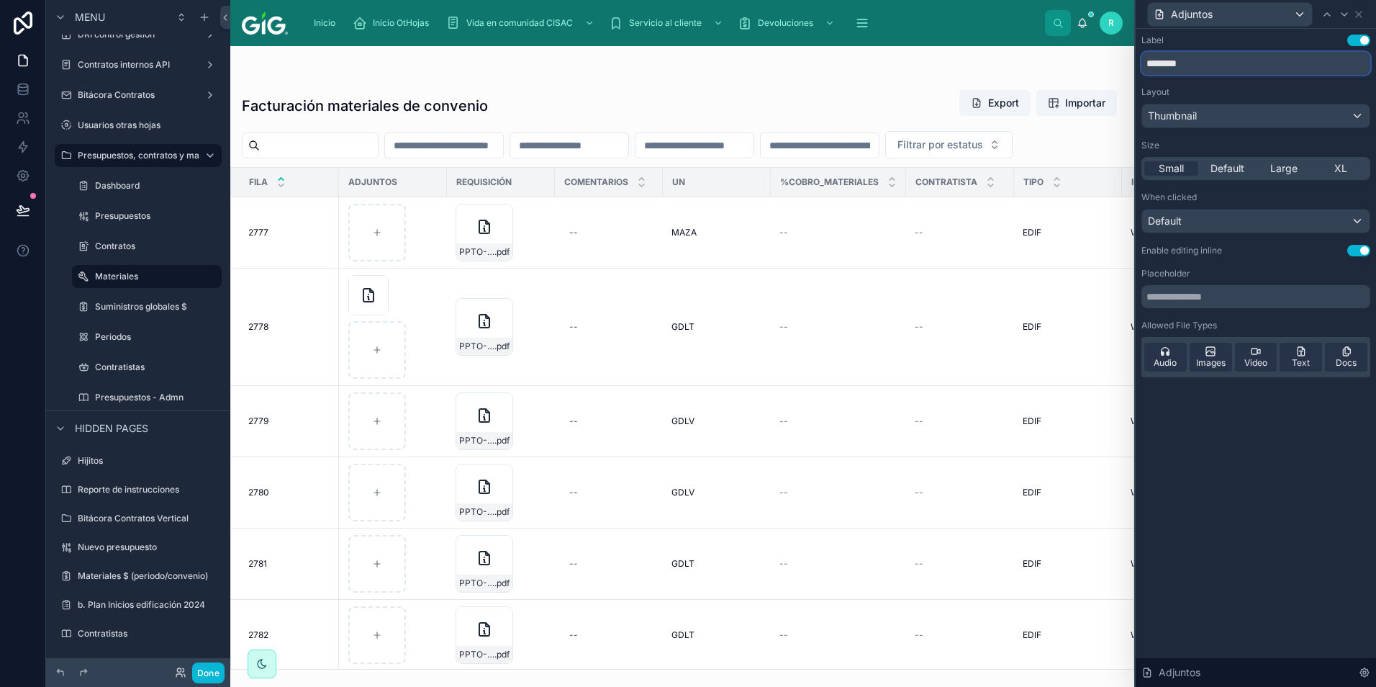
drag, startPoint x: 1201, startPoint y: 58, endPoint x: 1140, endPoint y: 63, distance: 61.3
click at [1140, 63] on div "Label Use setting ******** Layout Thumbnail Size Small Default Large XL When cl…" at bounding box center [1256, 223] width 240 height 389
click at [1181, 57] on input "**********" at bounding box center [1256, 63] width 229 height 23
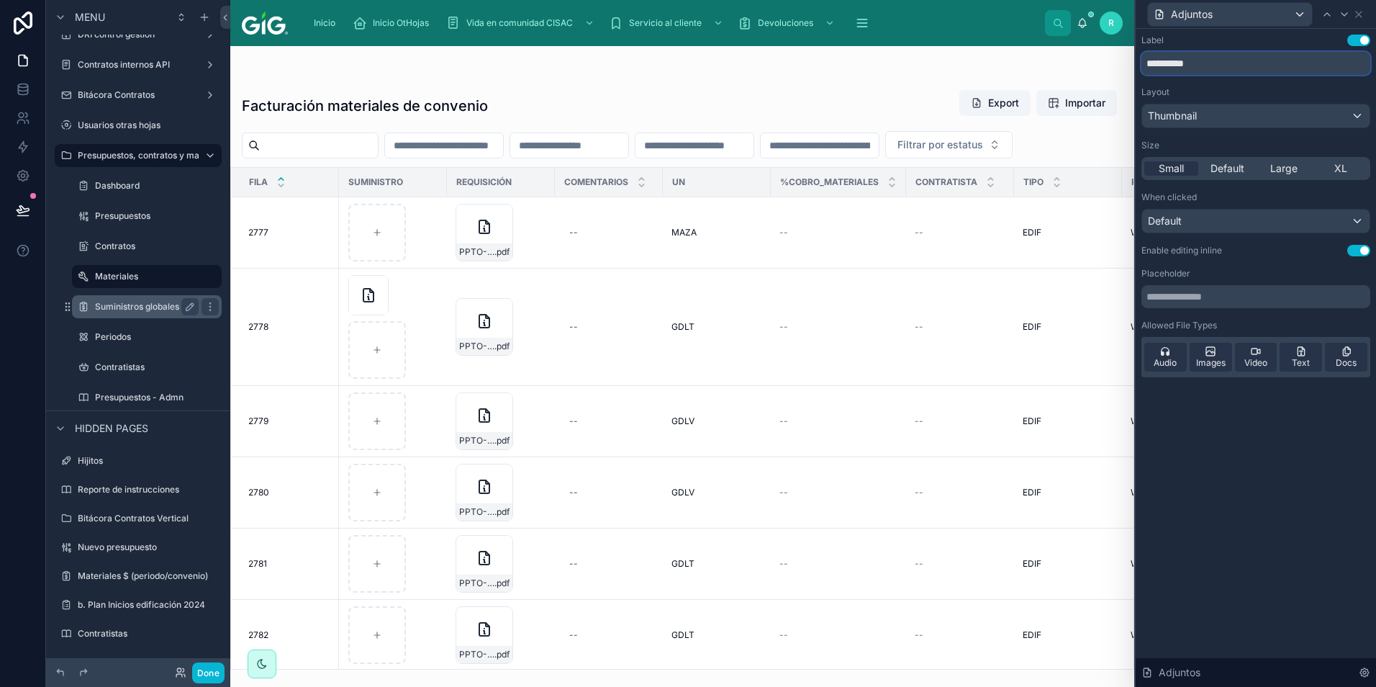
type input "**********"
click at [146, 307] on label "Suministros globales $" at bounding box center [144, 307] width 98 height 12
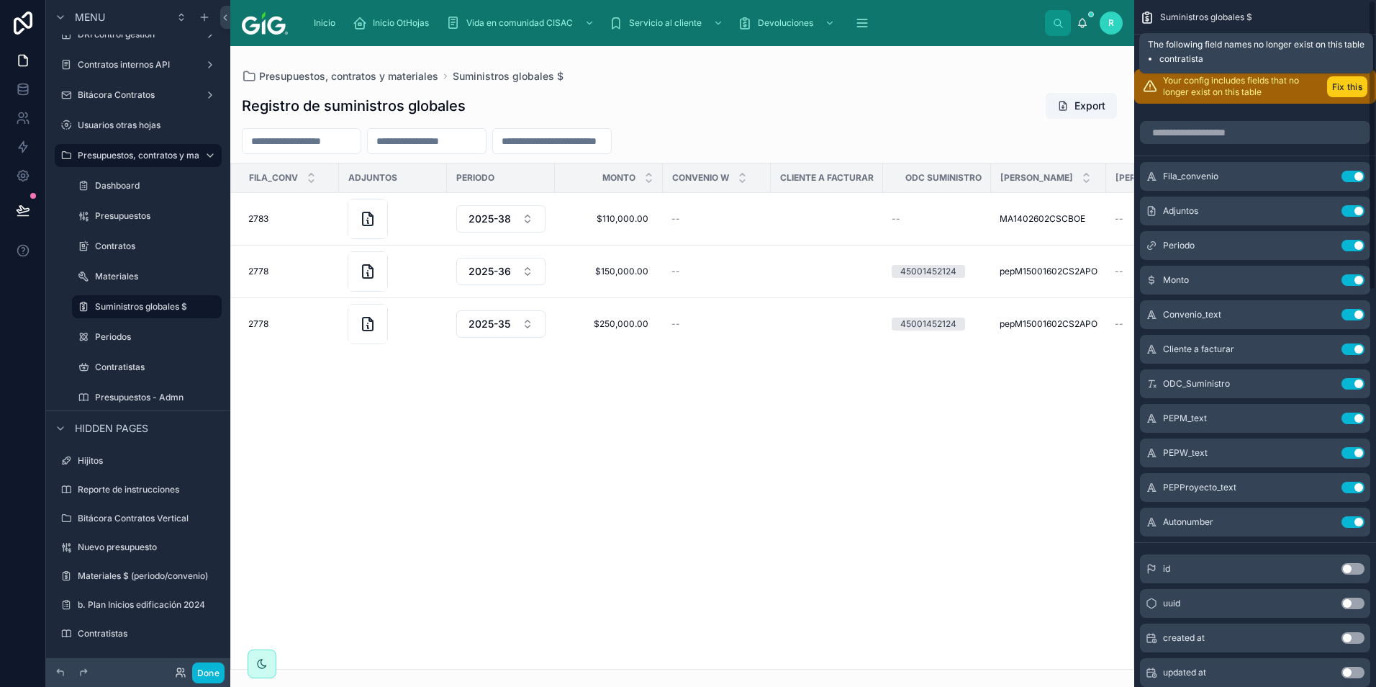
click at [1362, 84] on button "Fix this" at bounding box center [1347, 86] width 40 height 21
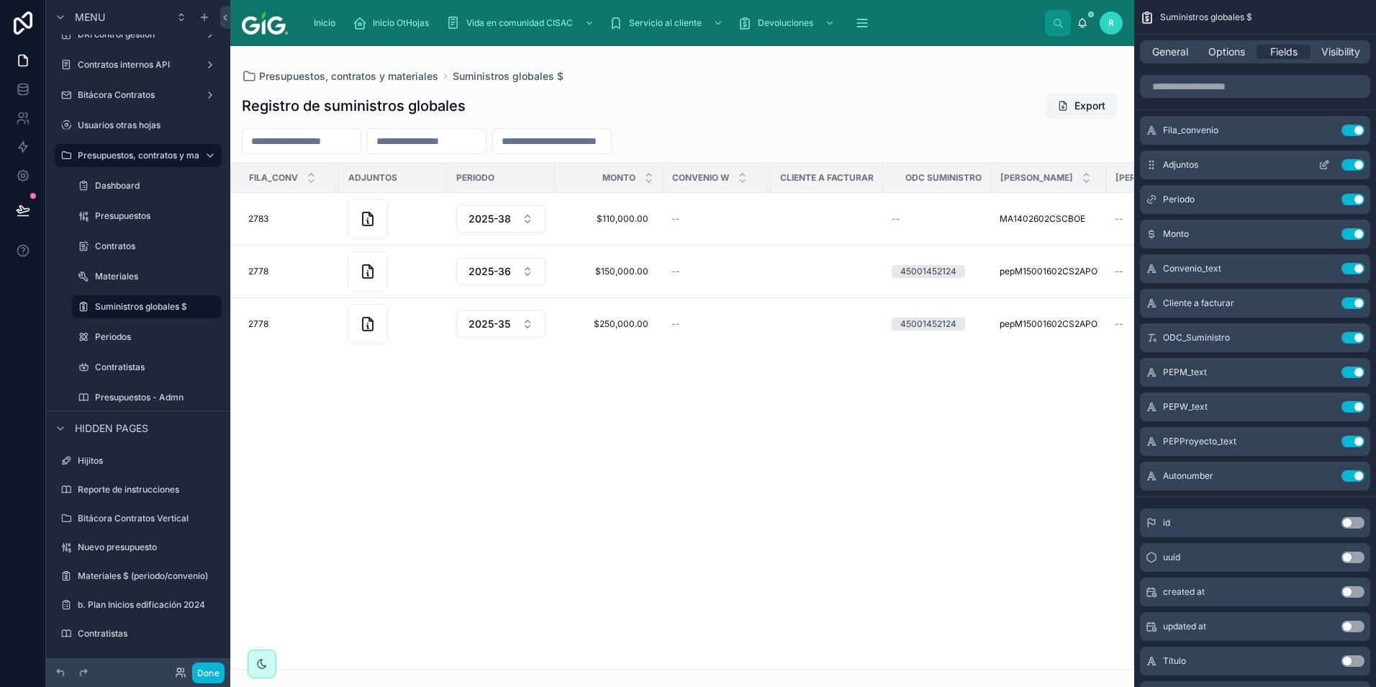
click at [1327, 163] on icon "scrollable content" at bounding box center [1325, 165] width 12 height 12
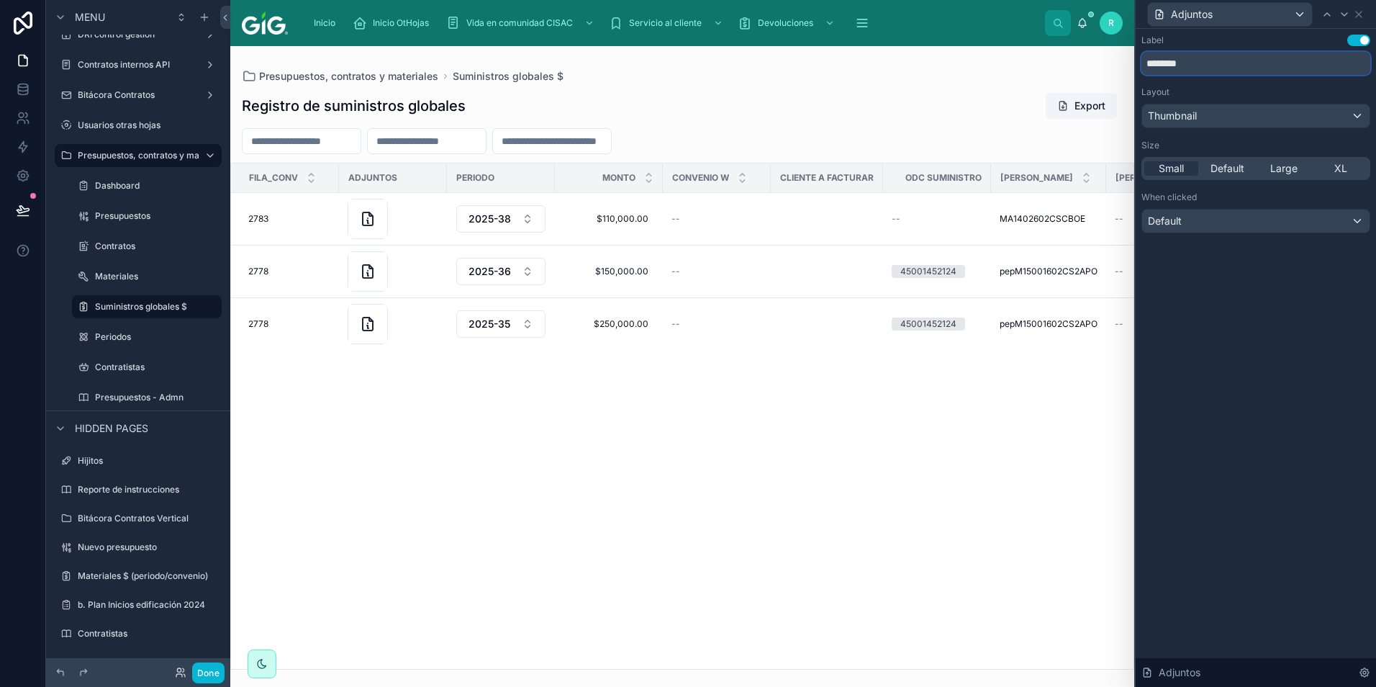
drag, startPoint x: 1201, startPoint y: 63, endPoint x: 1140, endPoint y: 66, distance: 62.0
click at [1140, 66] on div "Label Use setting ******** Layout Thumbnail Size Small Default Large XL When cl…" at bounding box center [1256, 148] width 240 height 239
paste input "**"
type input "**********"
